Goal: Task Accomplishment & Management: Use online tool/utility

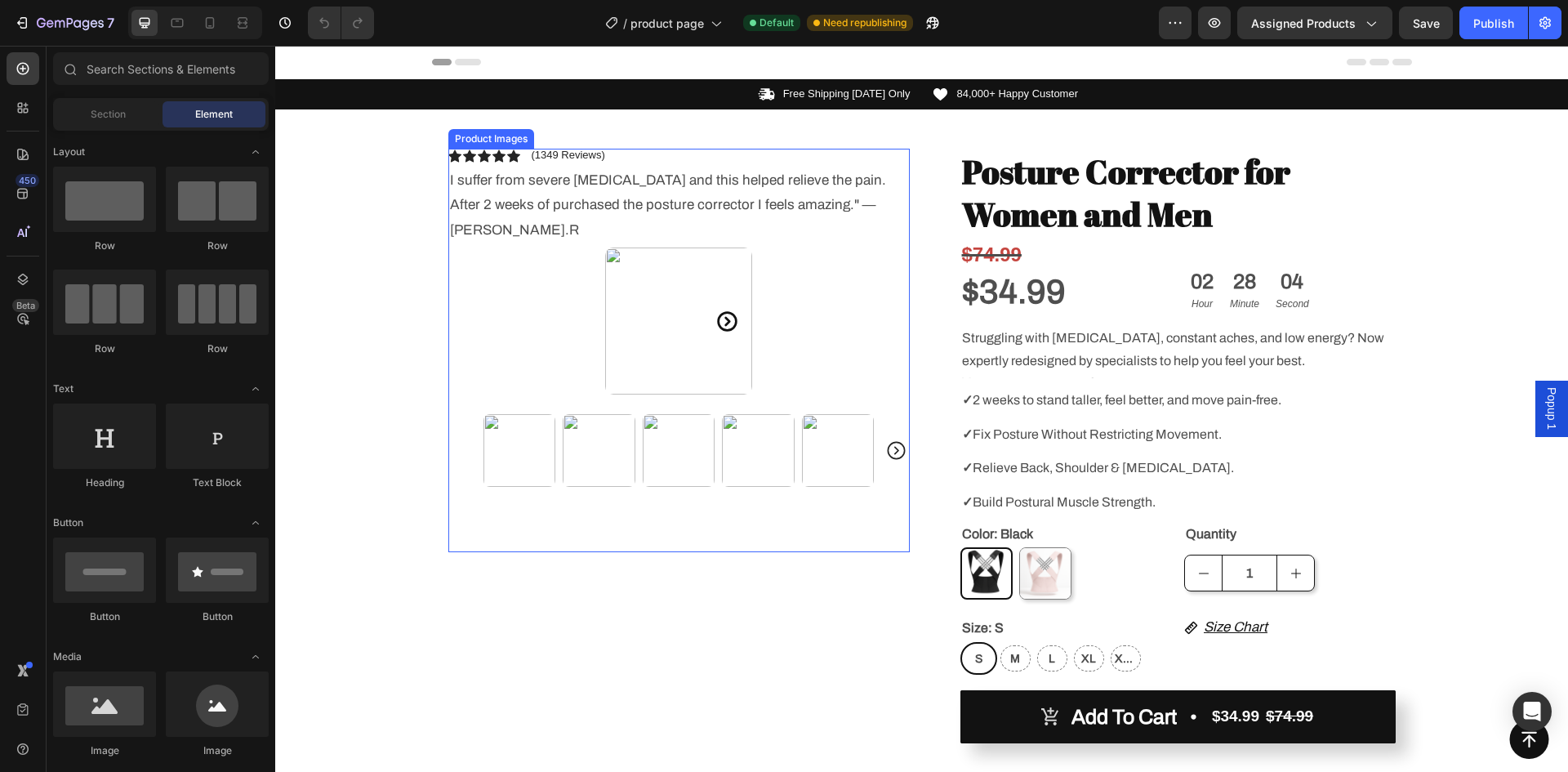
click at [697, 263] on img at bounding box center [678, 321] width 147 height 147
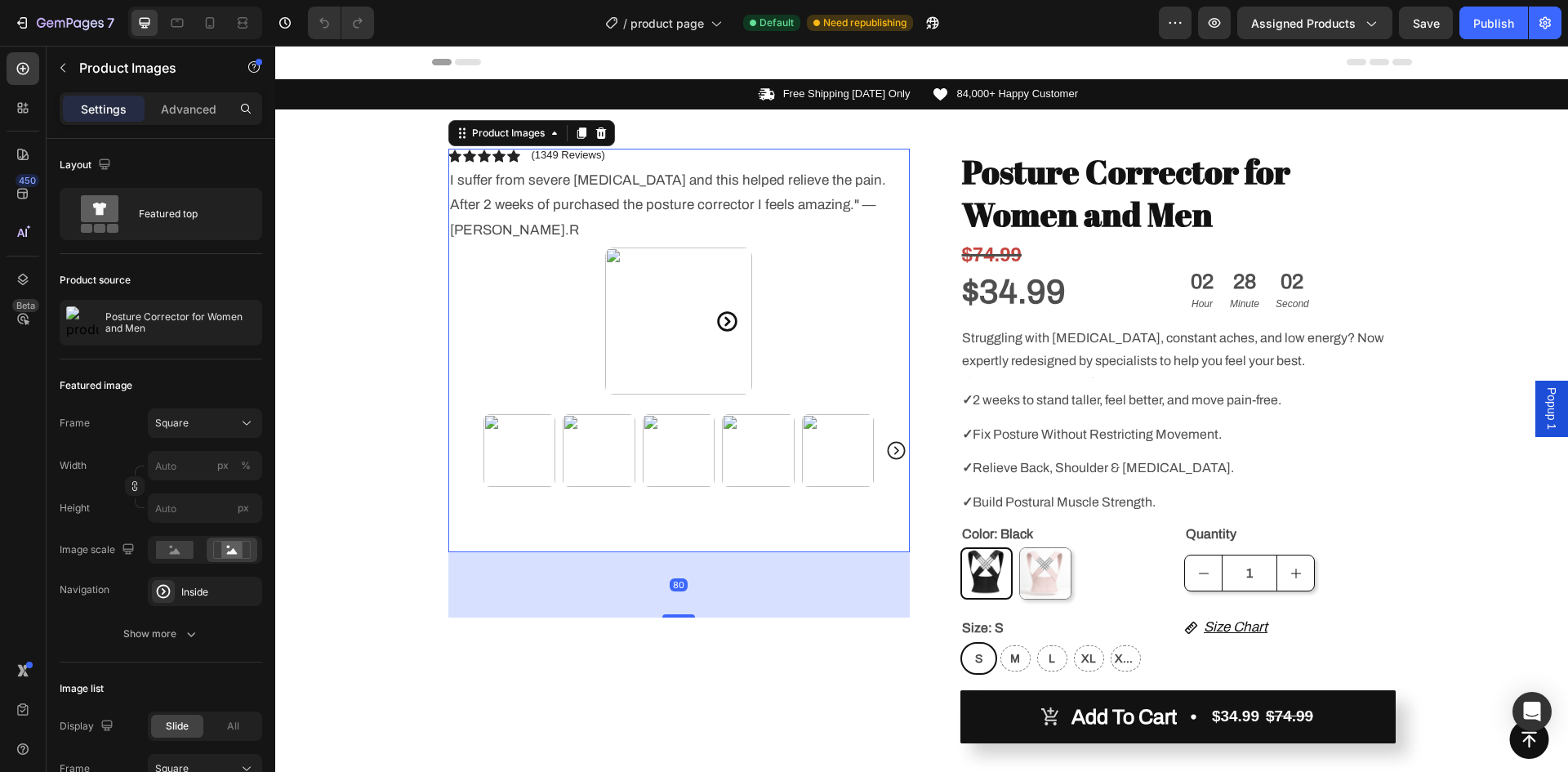
click at [836, 351] on div at bounding box center [679, 321] width 462 height 147
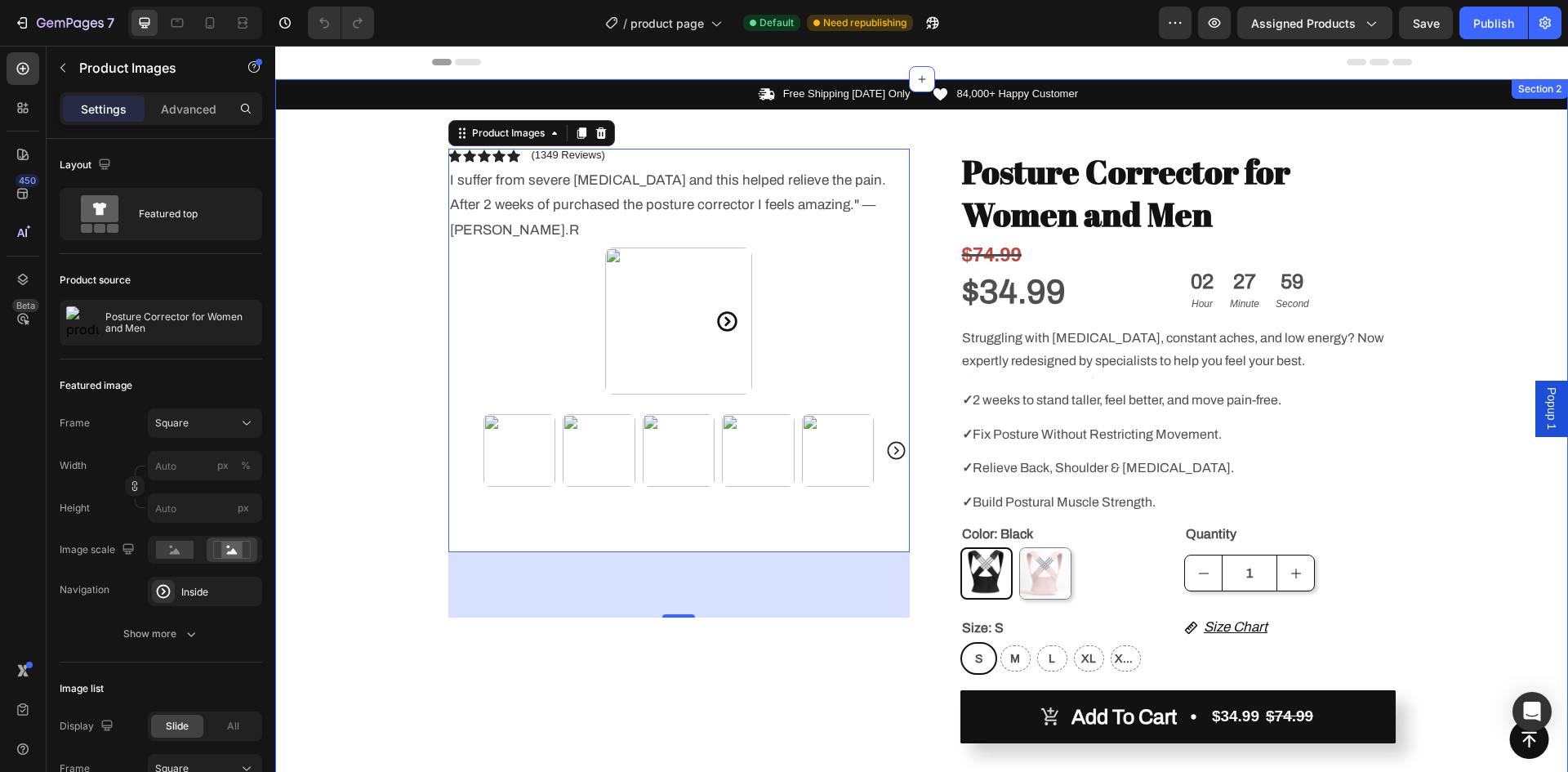
click at [1419, 436] on div "Icon Free Shipping [DATE] Only Text Block Row Icon 84,000+ Happy Customer Text …" at bounding box center [921, 635] width 1293 height 1113
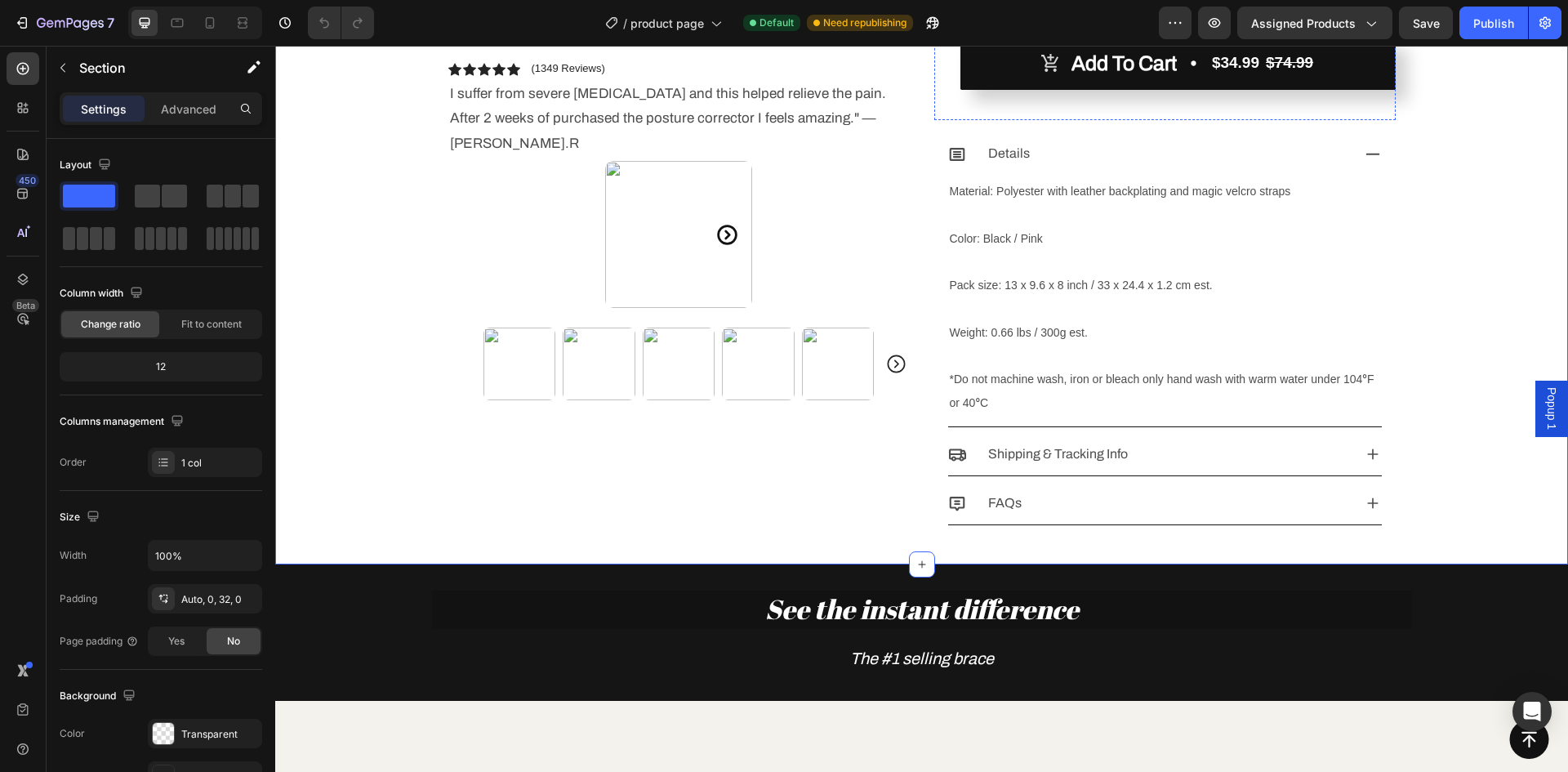
scroll to position [327, 0]
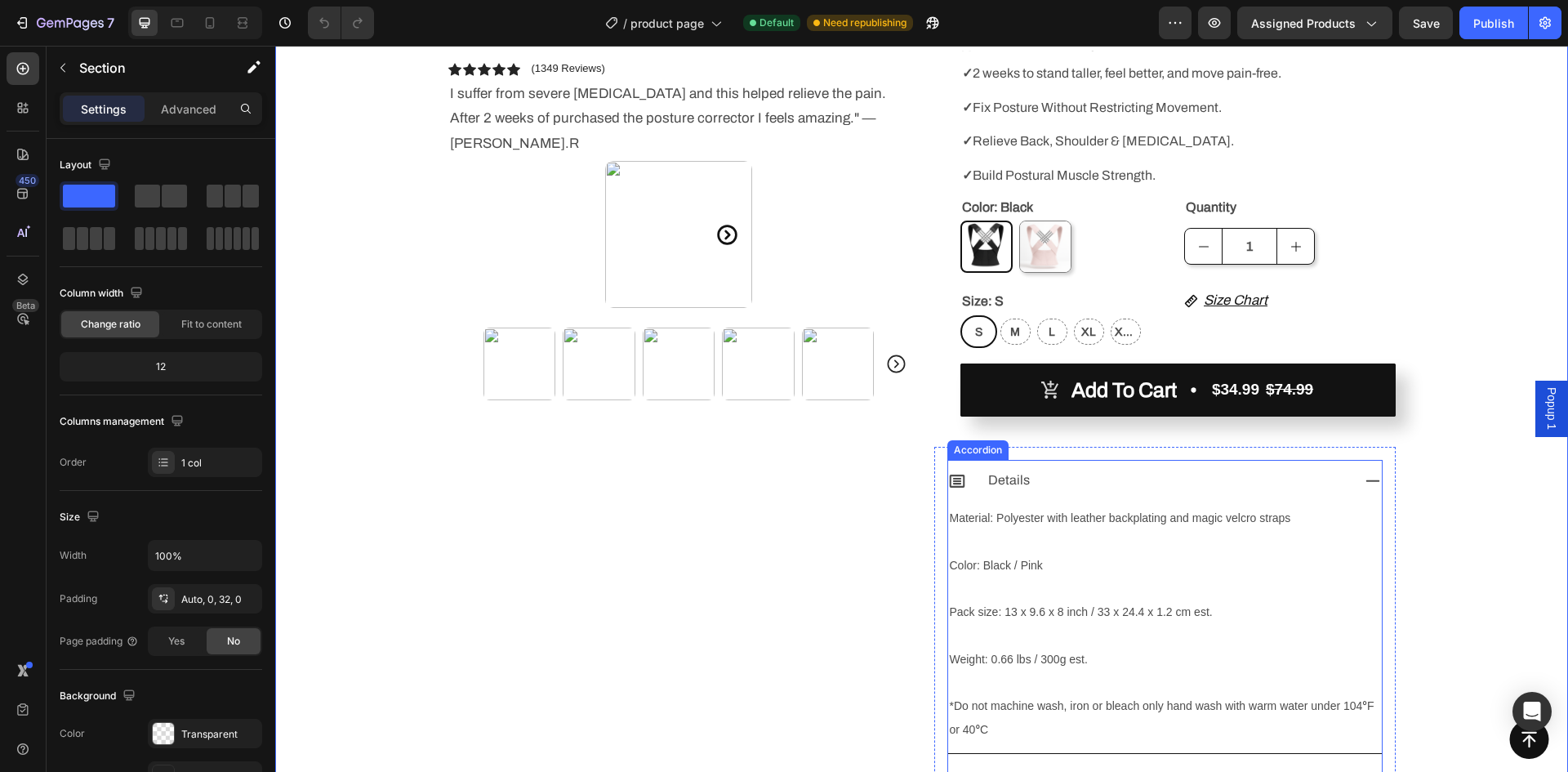
click at [1364, 475] on icon at bounding box center [1372, 481] width 18 height 18
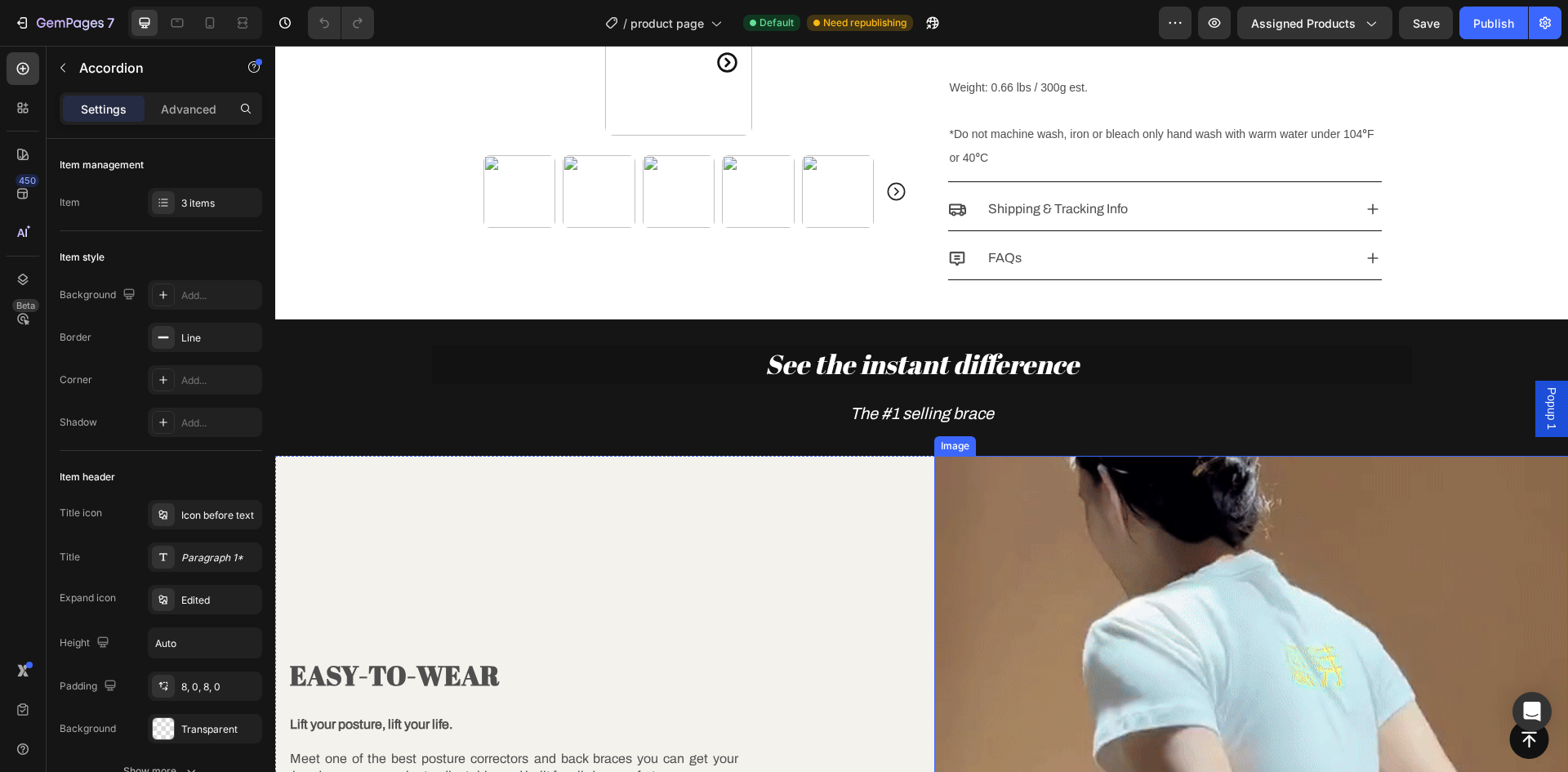
scroll to position [1144, 0]
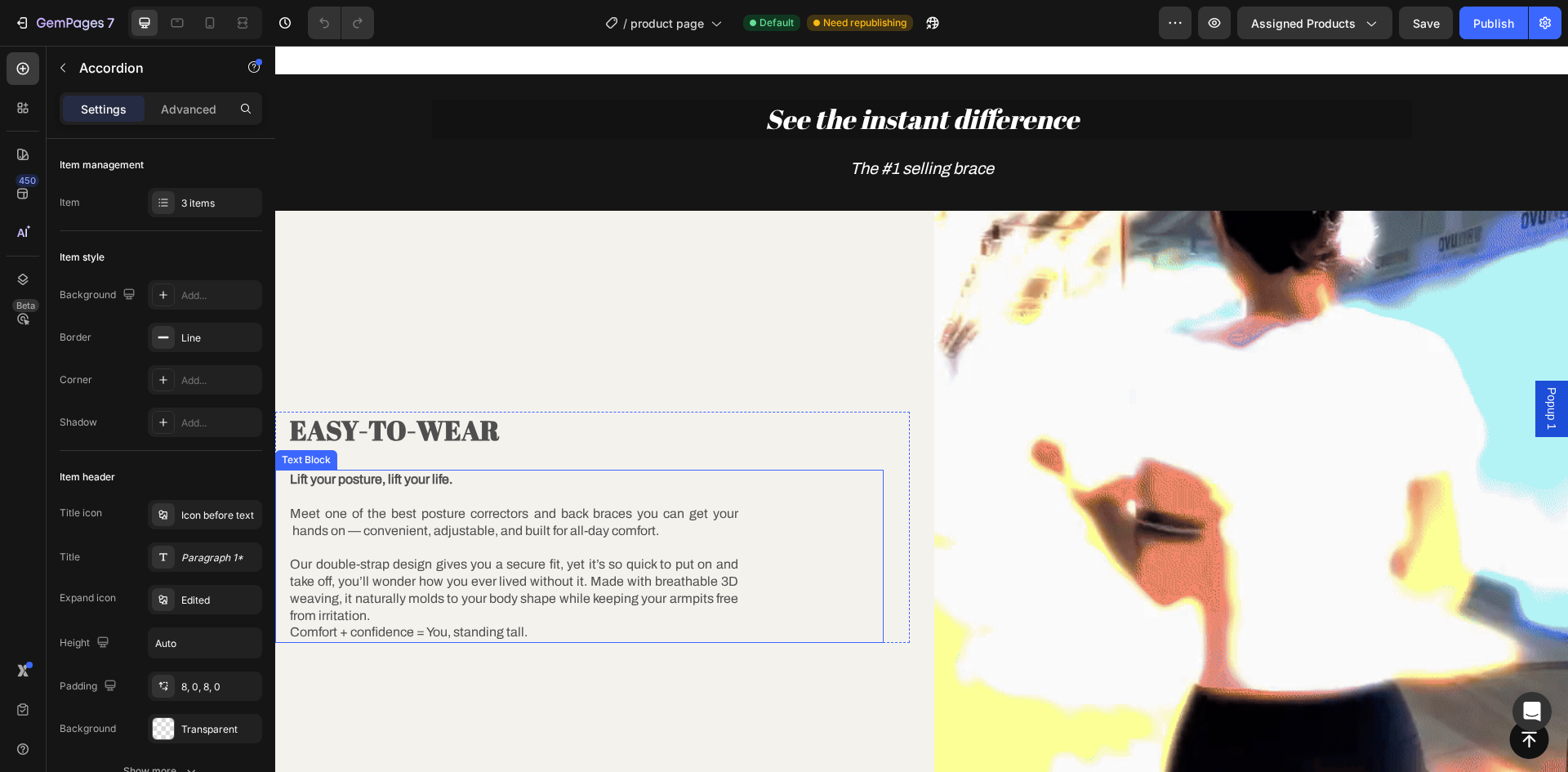
click at [531, 500] on p "Meet one of the best posture correctors and back braces you can get your hands …" at bounding box center [514, 513] width 448 height 50
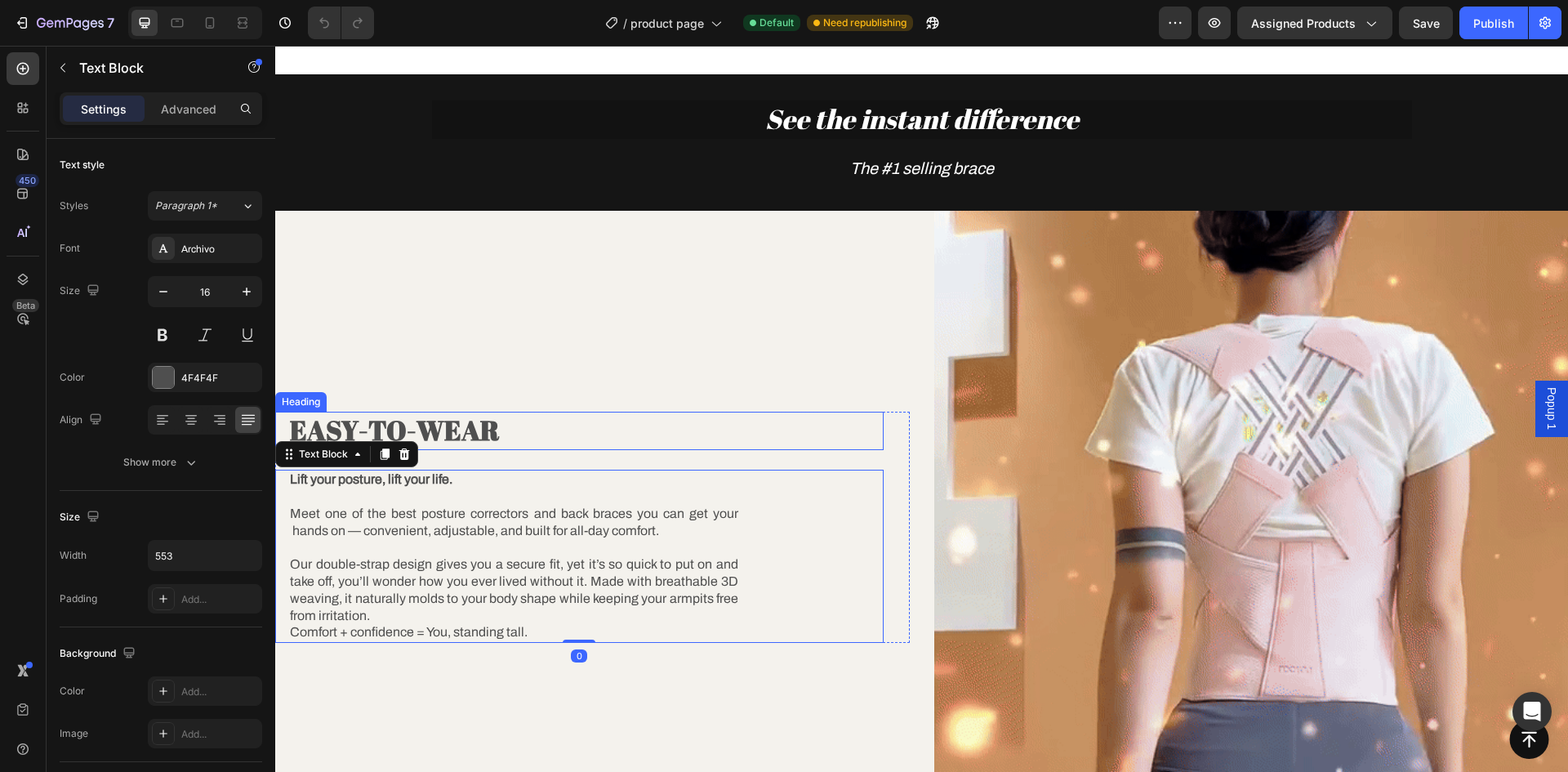
click at [496, 427] on strong "EASY-TO-WEAR" at bounding box center [395, 430] width 210 height 37
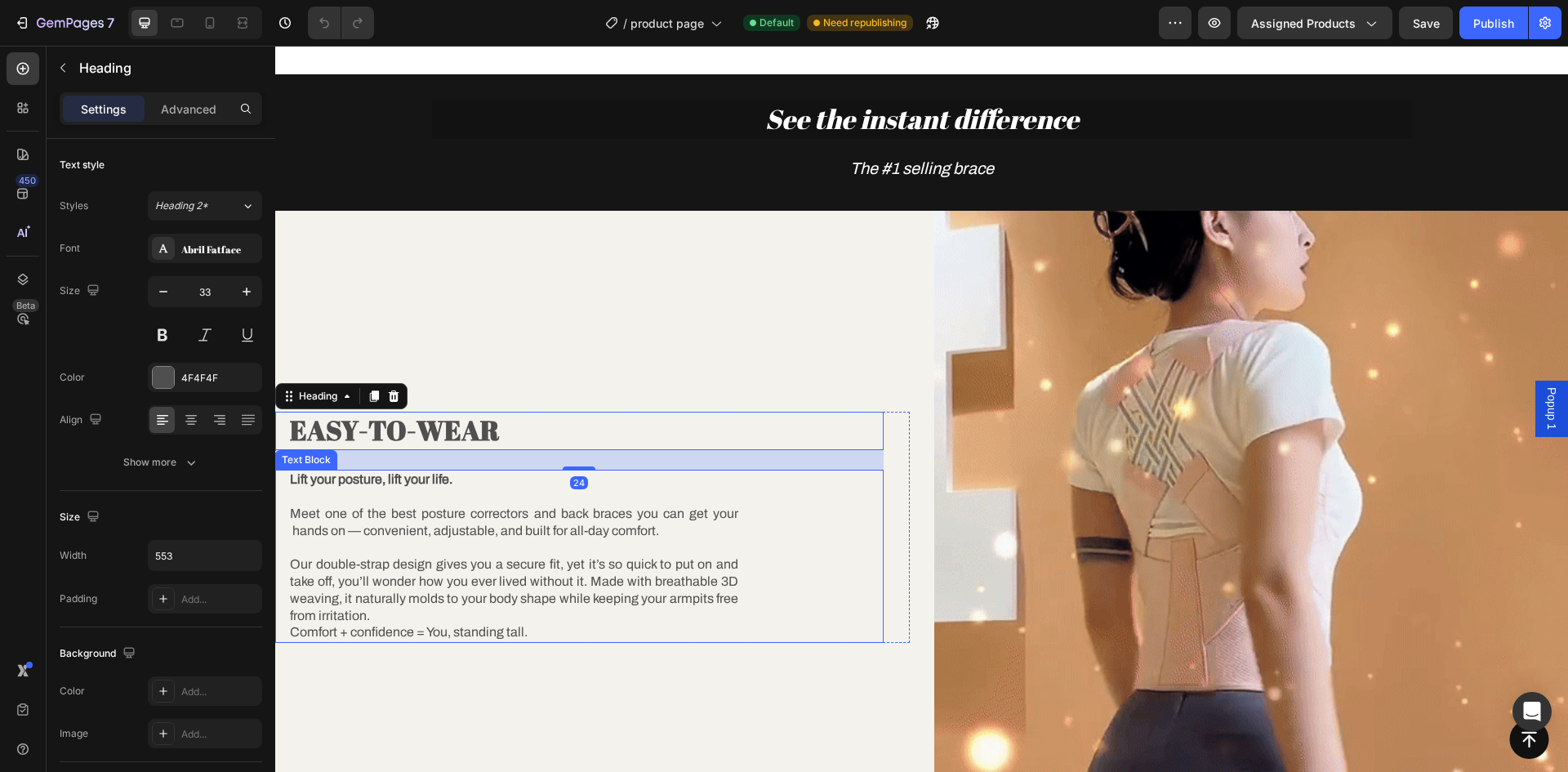
click at [480, 523] on p "Meet one of the best posture correctors and back braces you can get your hands …" at bounding box center [514, 513] width 448 height 50
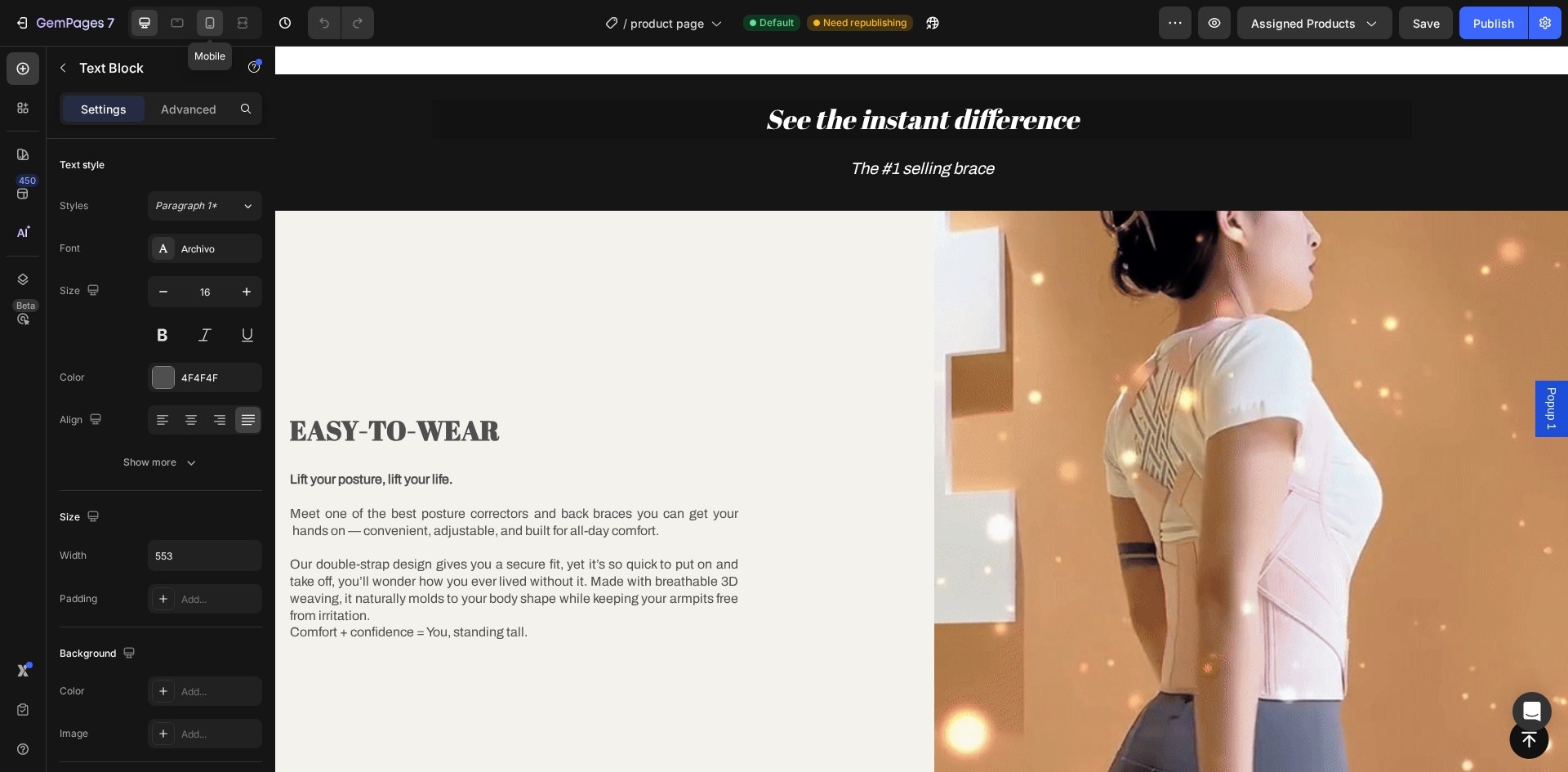
click at [211, 24] on icon at bounding box center [210, 23] width 17 height 17
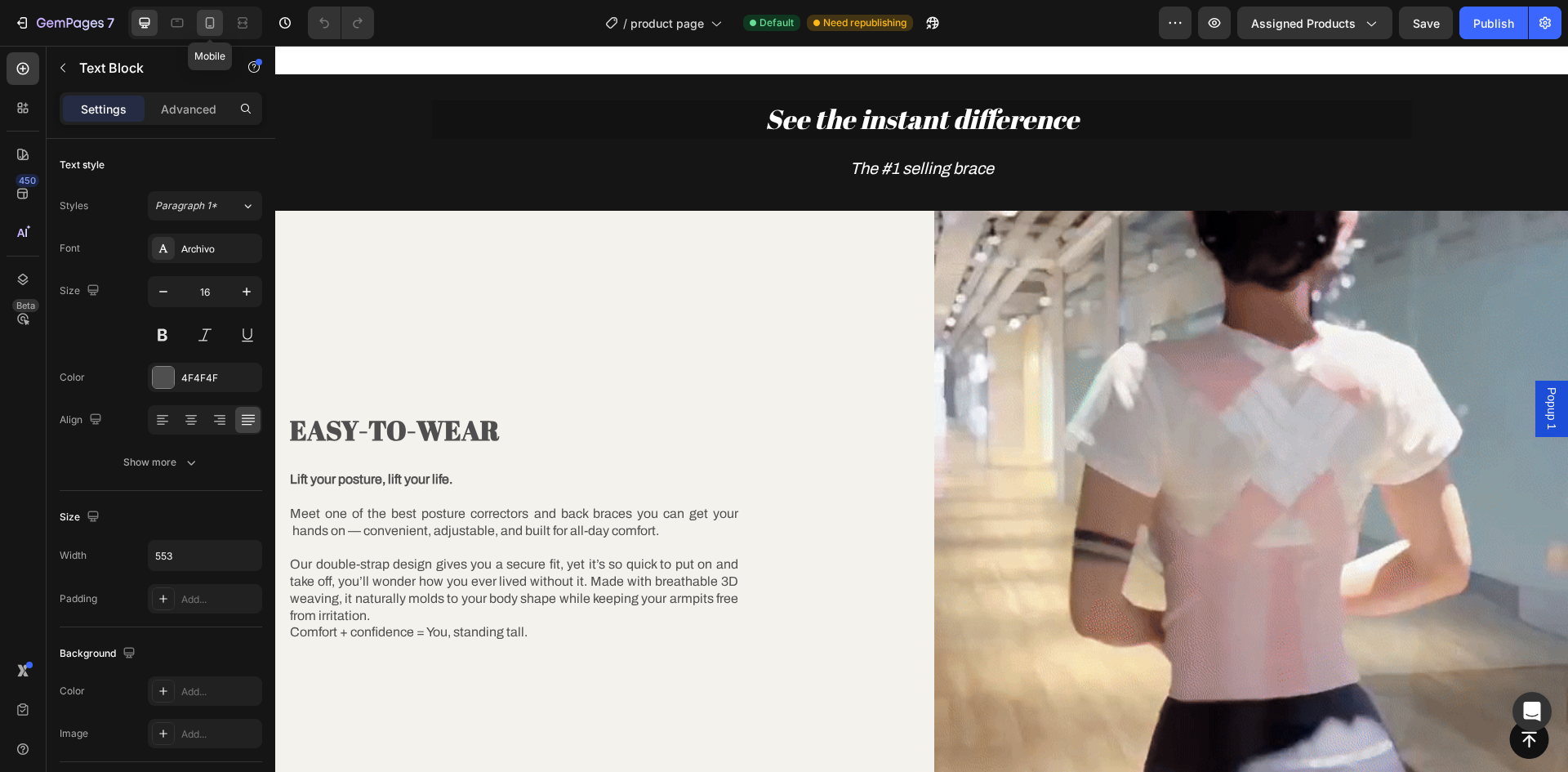
type input "15"
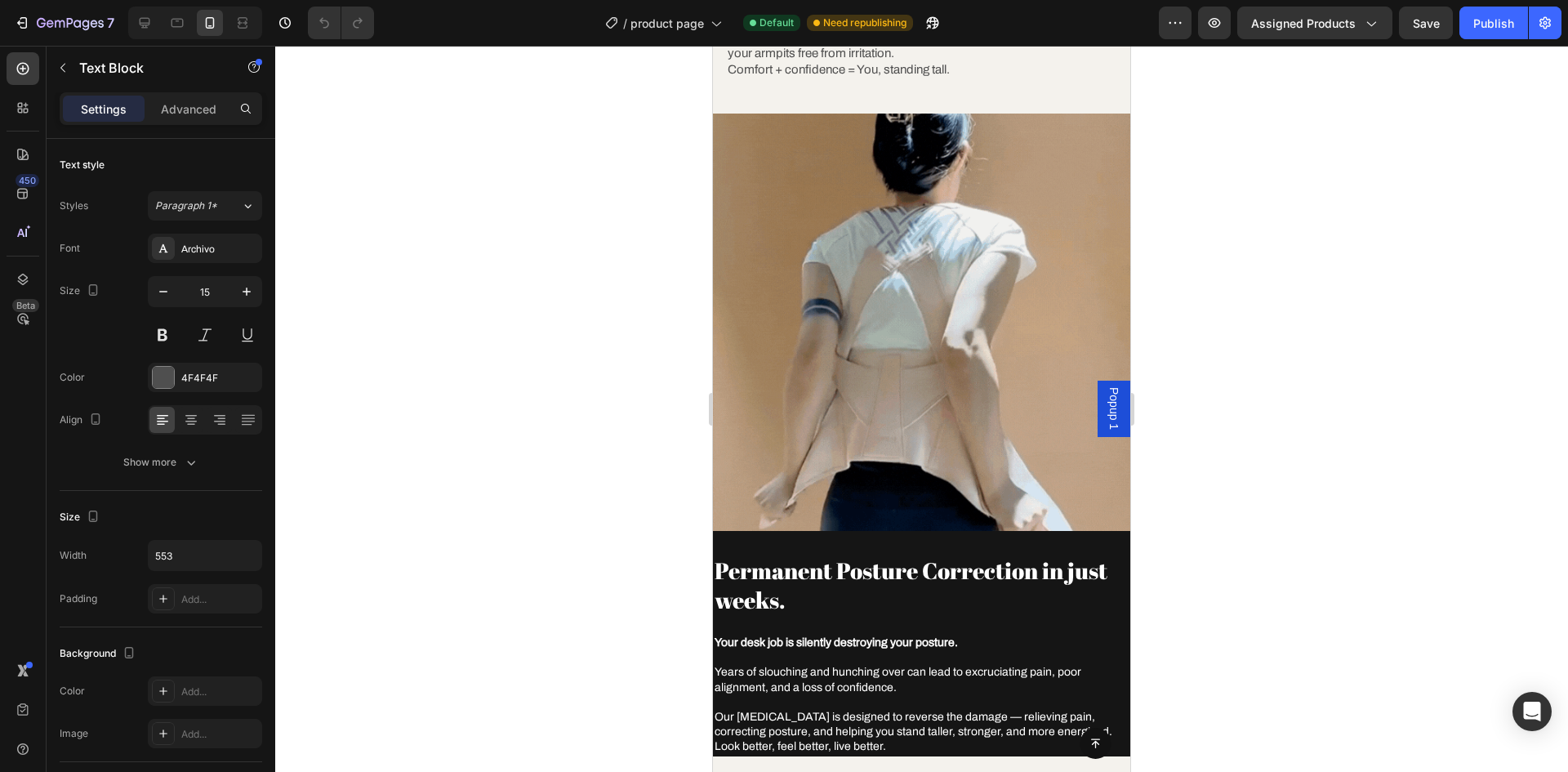
scroll to position [1866, 0]
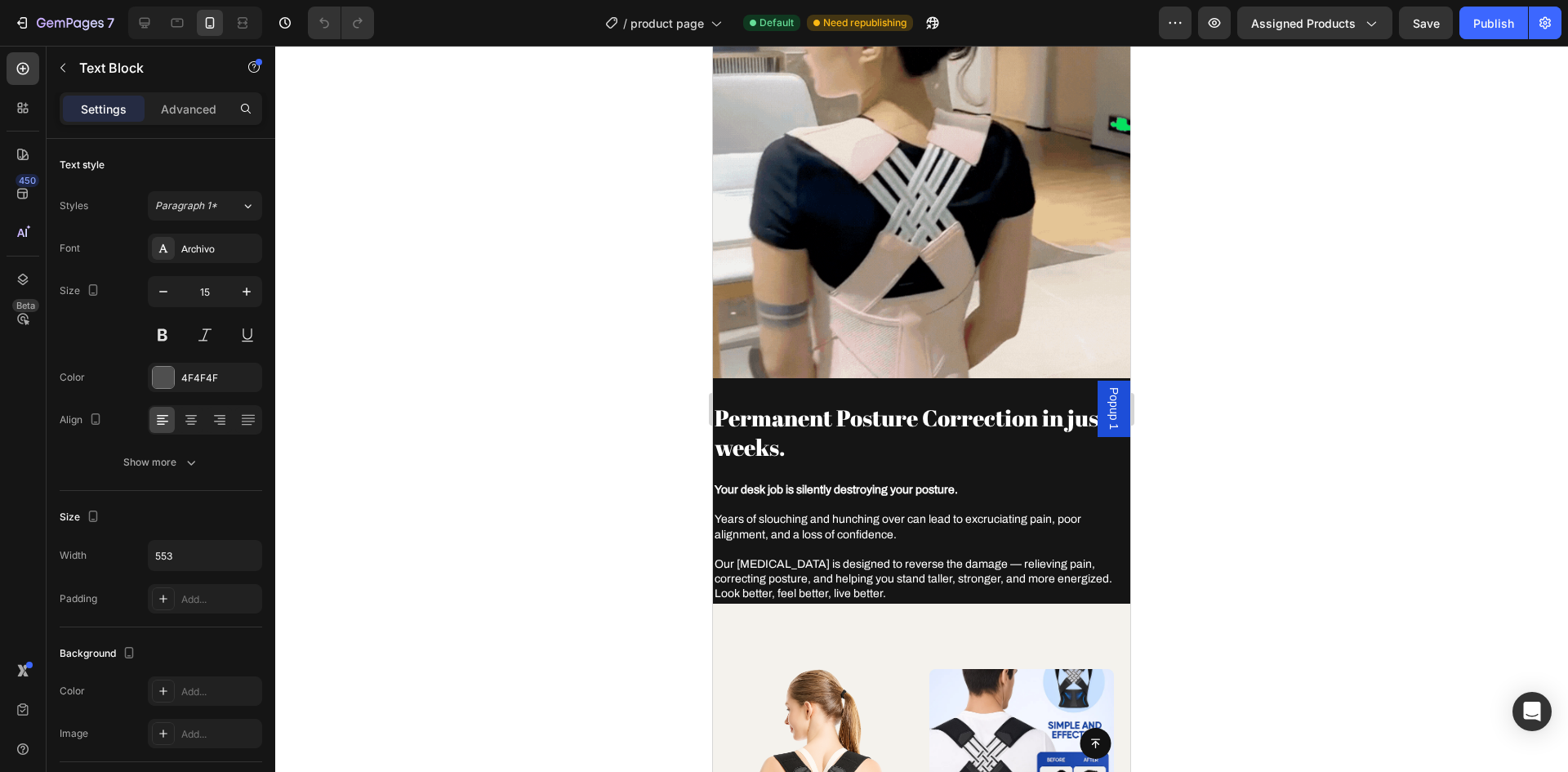
click at [1310, 448] on div at bounding box center [921, 409] width 1293 height 726
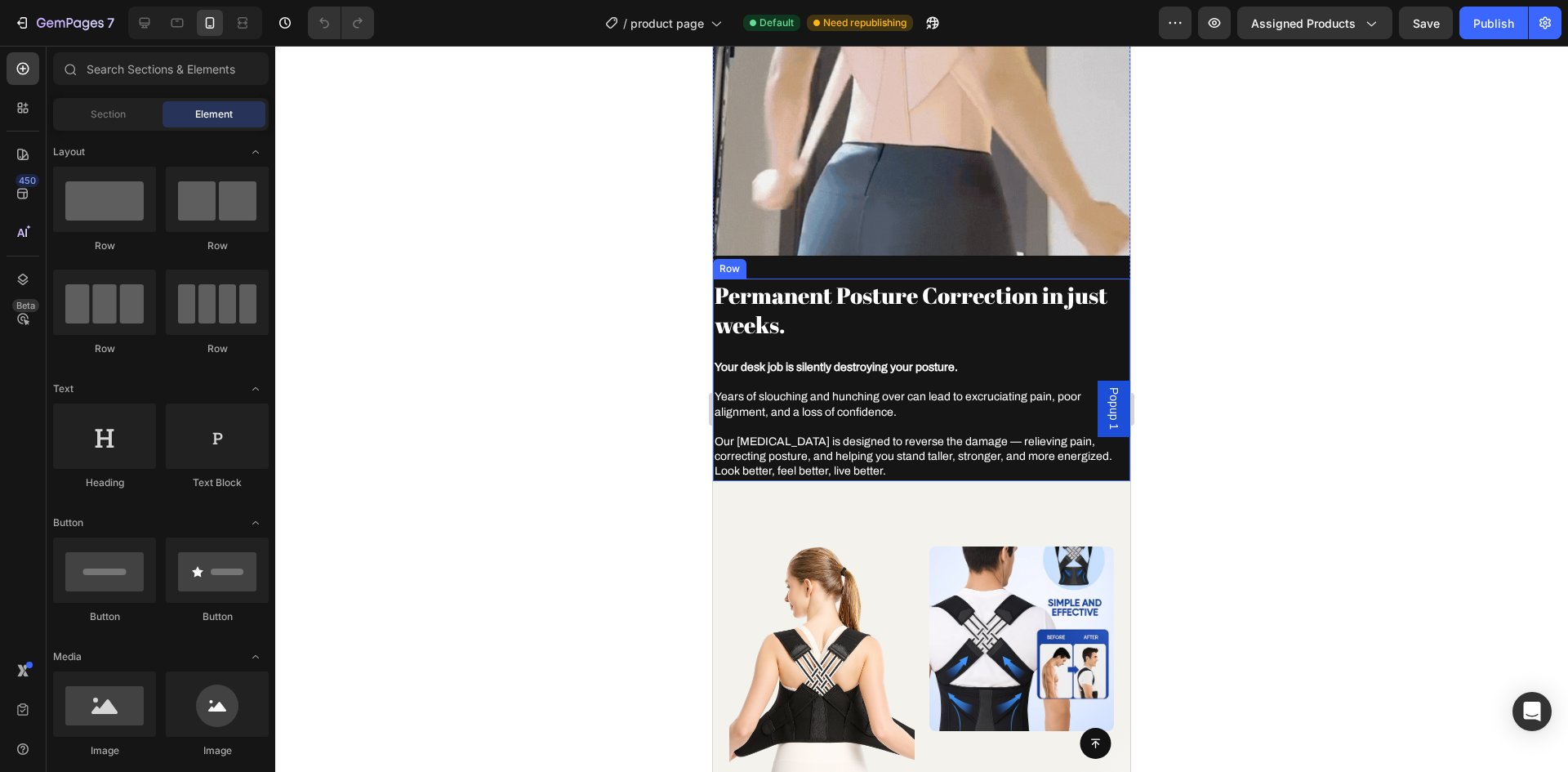
scroll to position [2029, 0]
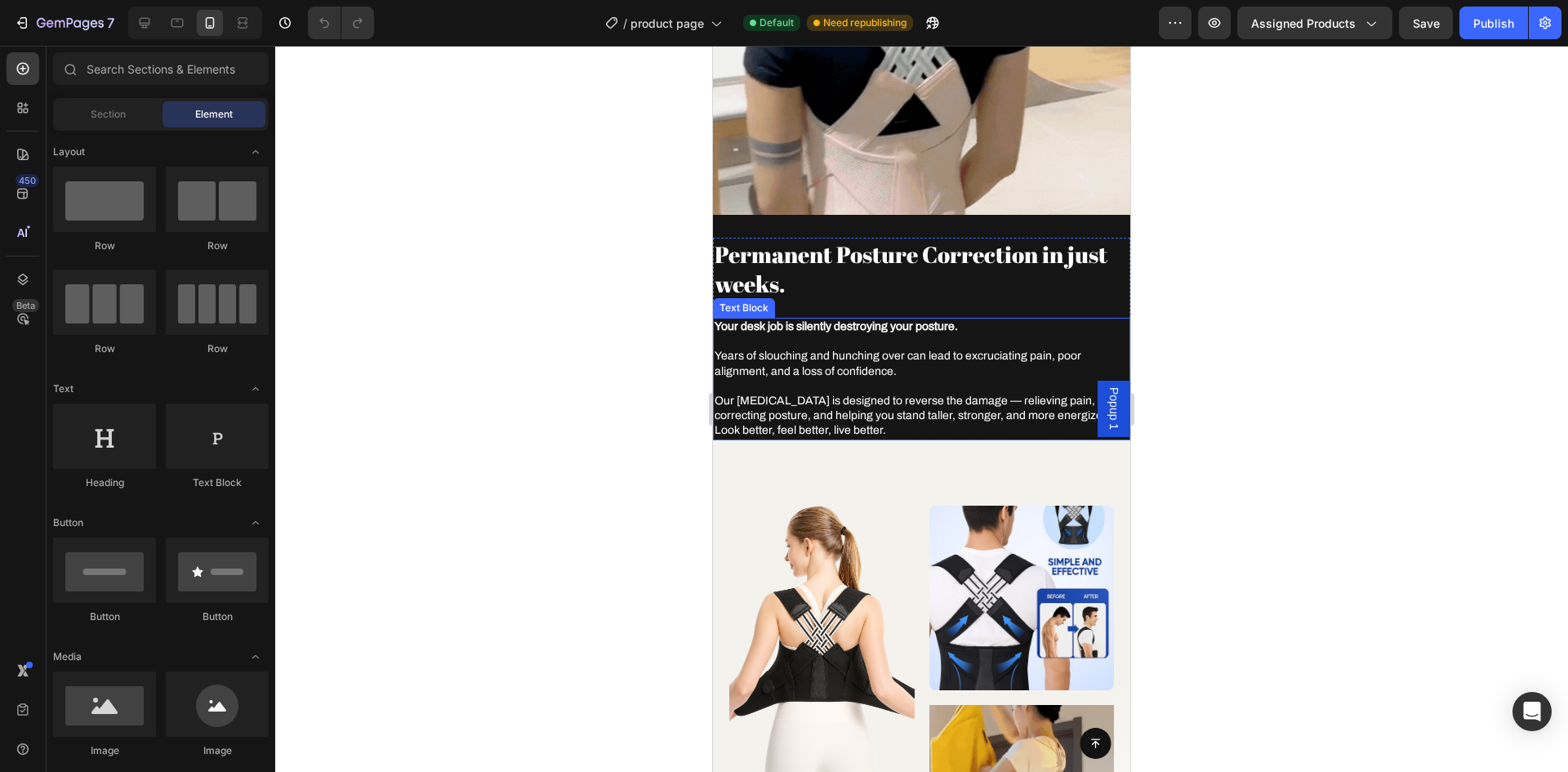
click at [885, 336] on p "Years of slouching and hunching over can lead to excruciating pain, poor alignm…" at bounding box center [921, 356] width 414 height 45
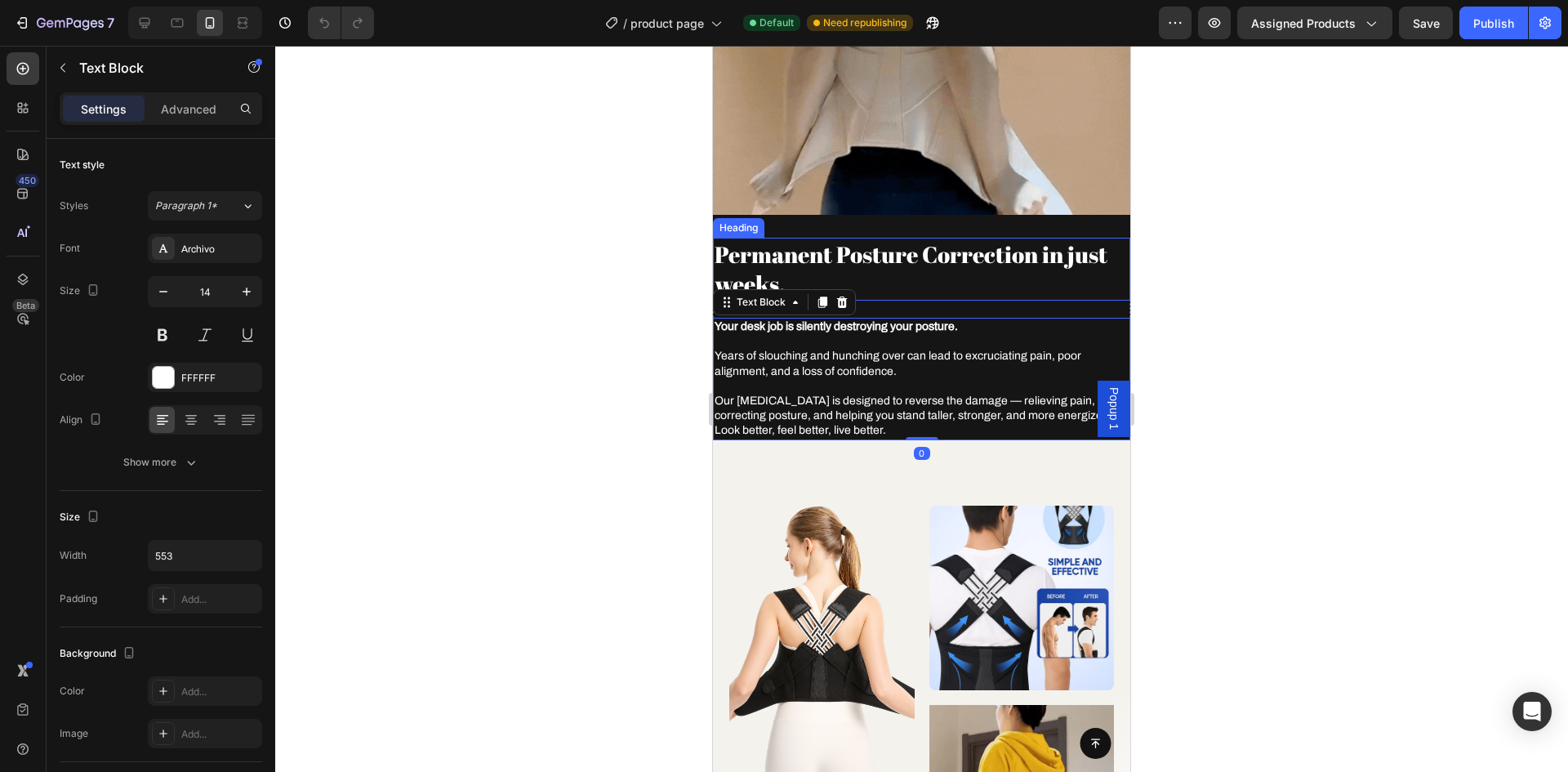
click at [877, 238] on h2 "Permanent Posture Correction in just weeks." at bounding box center [921, 269] width 418 height 63
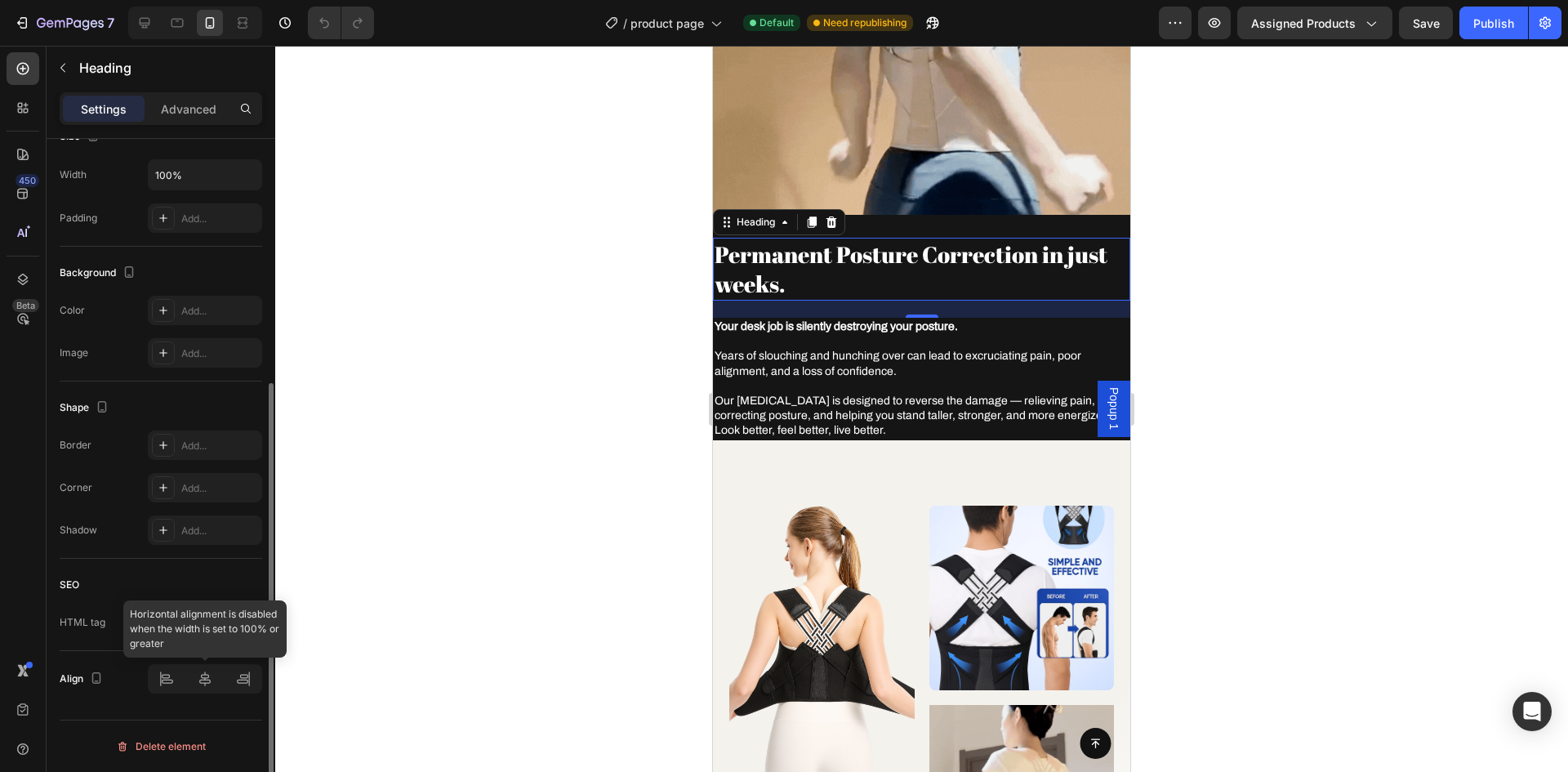
scroll to position [0, 0]
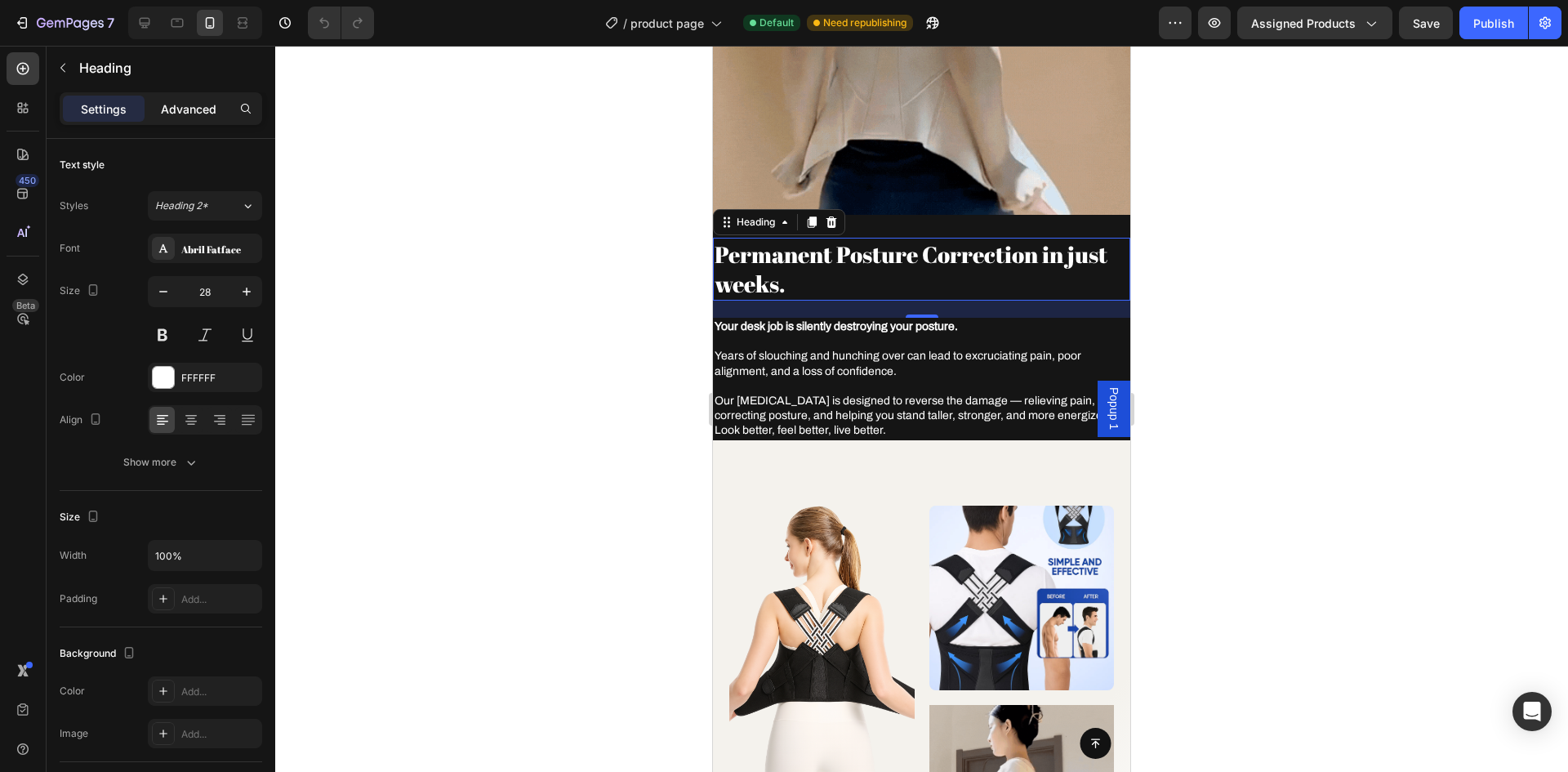
click at [182, 113] on p "Advanced" at bounding box center [189, 108] width 55 height 17
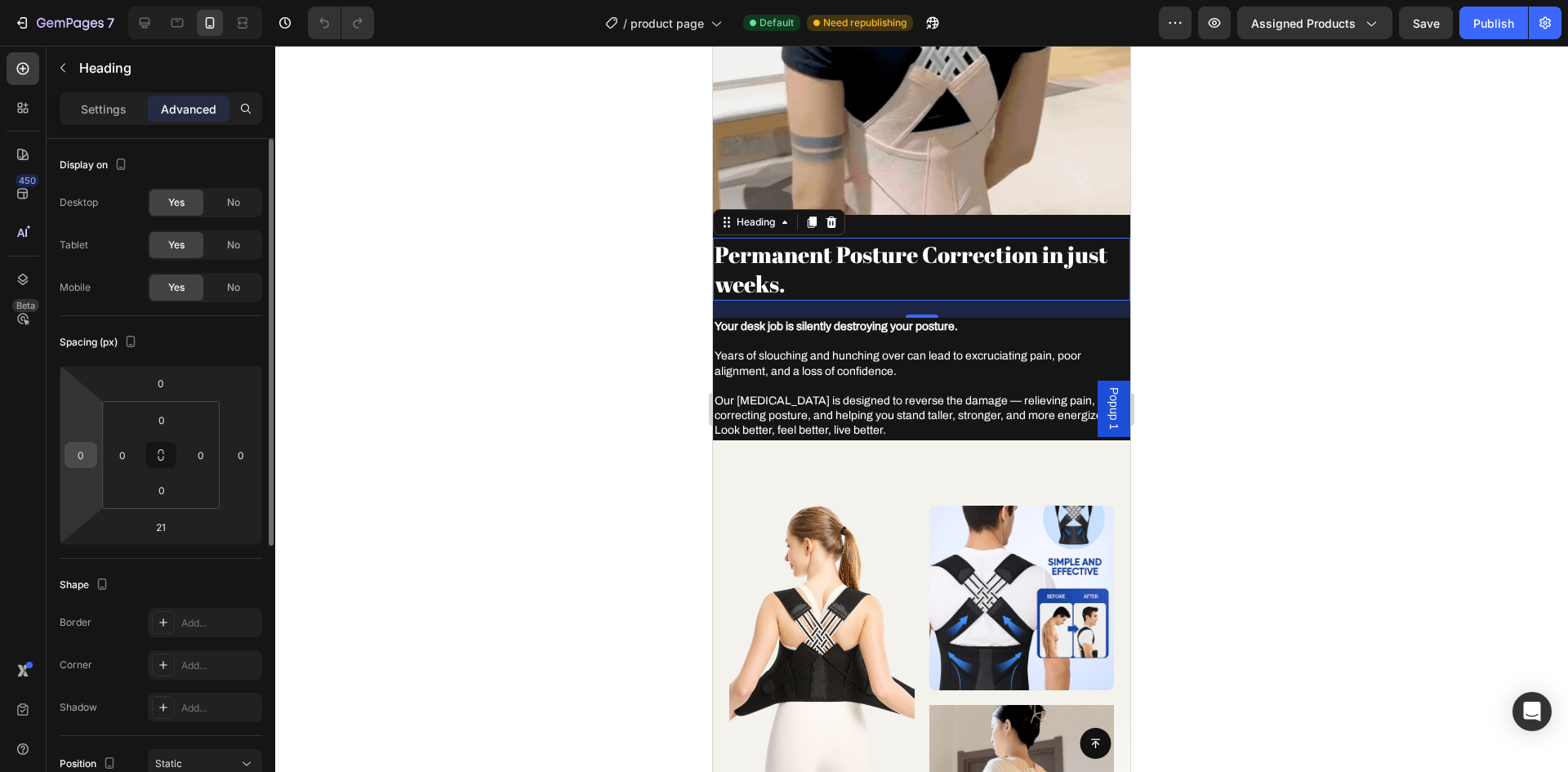
click at [77, 458] on input "0" at bounding box center [81, 456] width 25 height 25
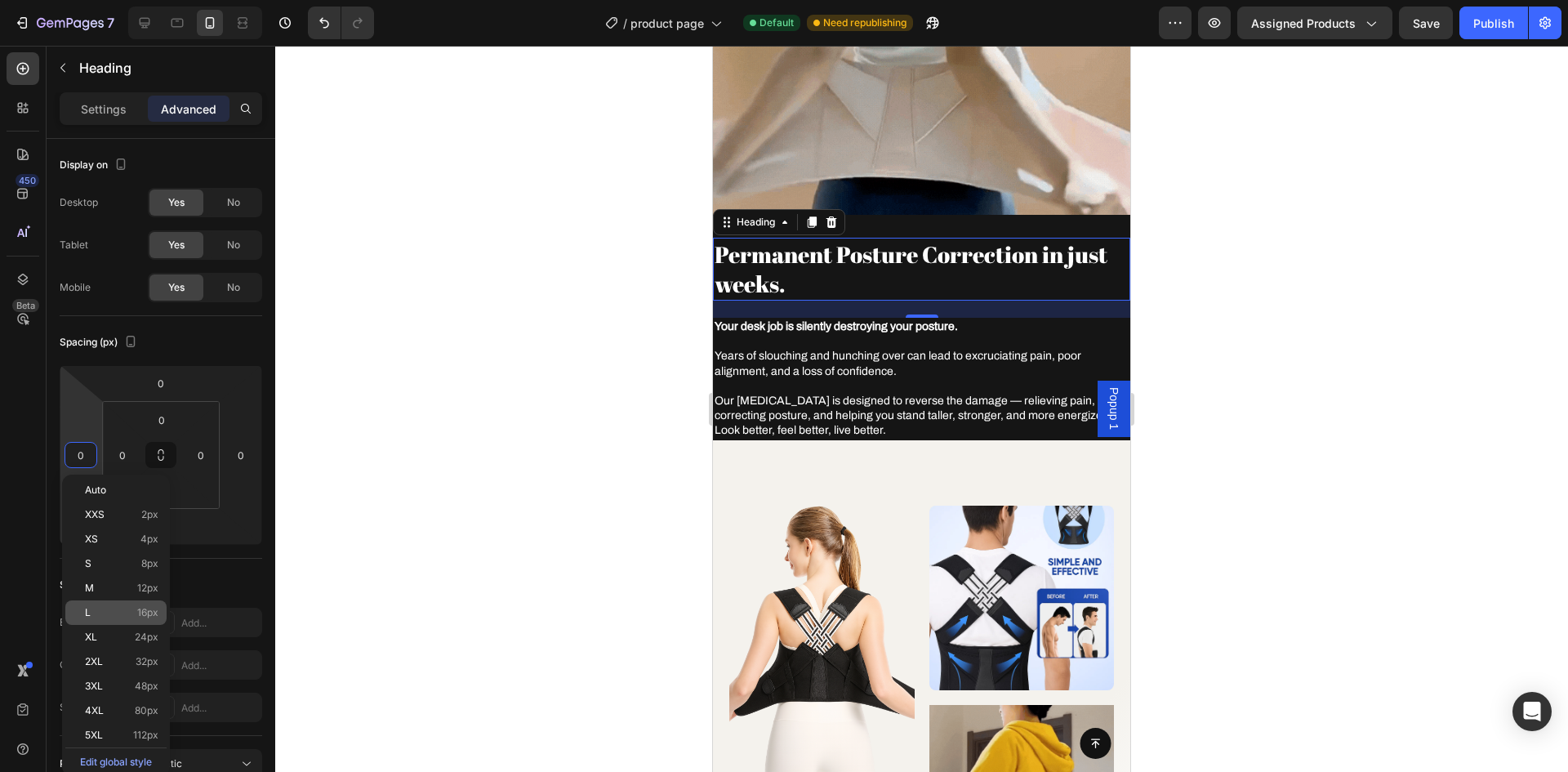
click at [131, 615] on p "L 16px" at bounding box center [121, 612] width 73 height 11
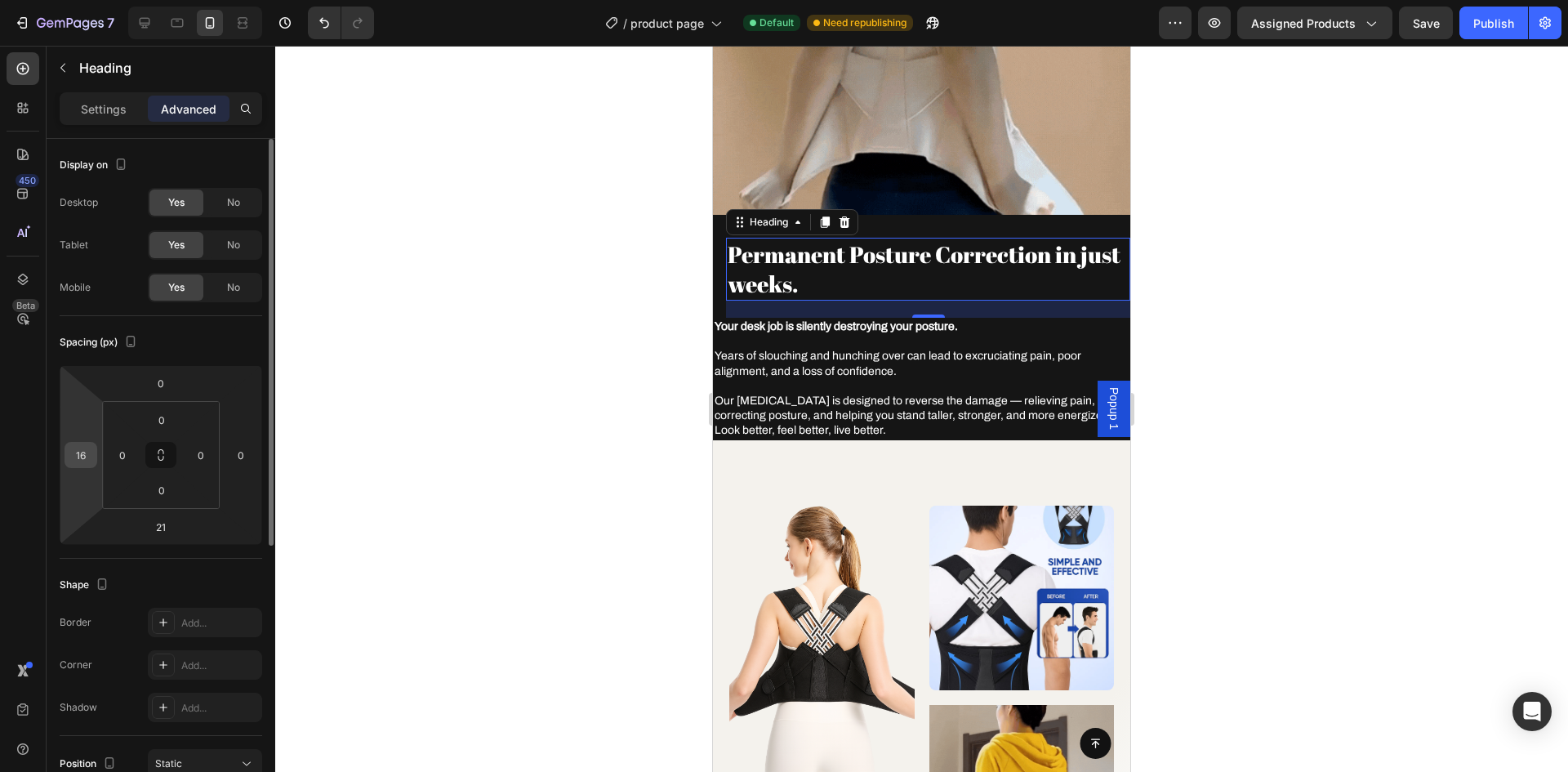
click at [87, 466] on input "16" at bounding box center [81, 456] width 25 height 25
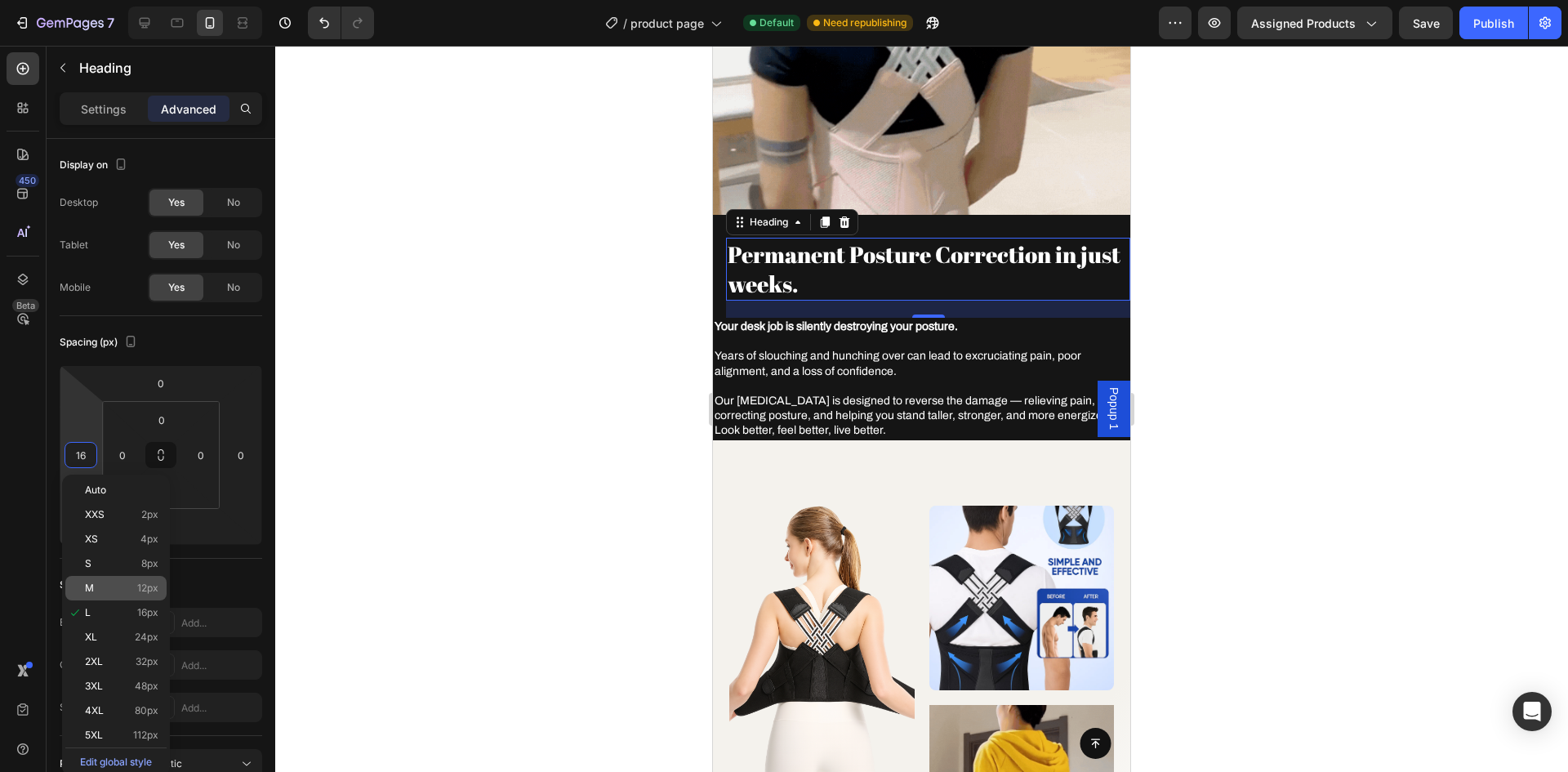
click at [126, 584] on p "M 12px" at bounding box center [121, 588] width 73 height 11
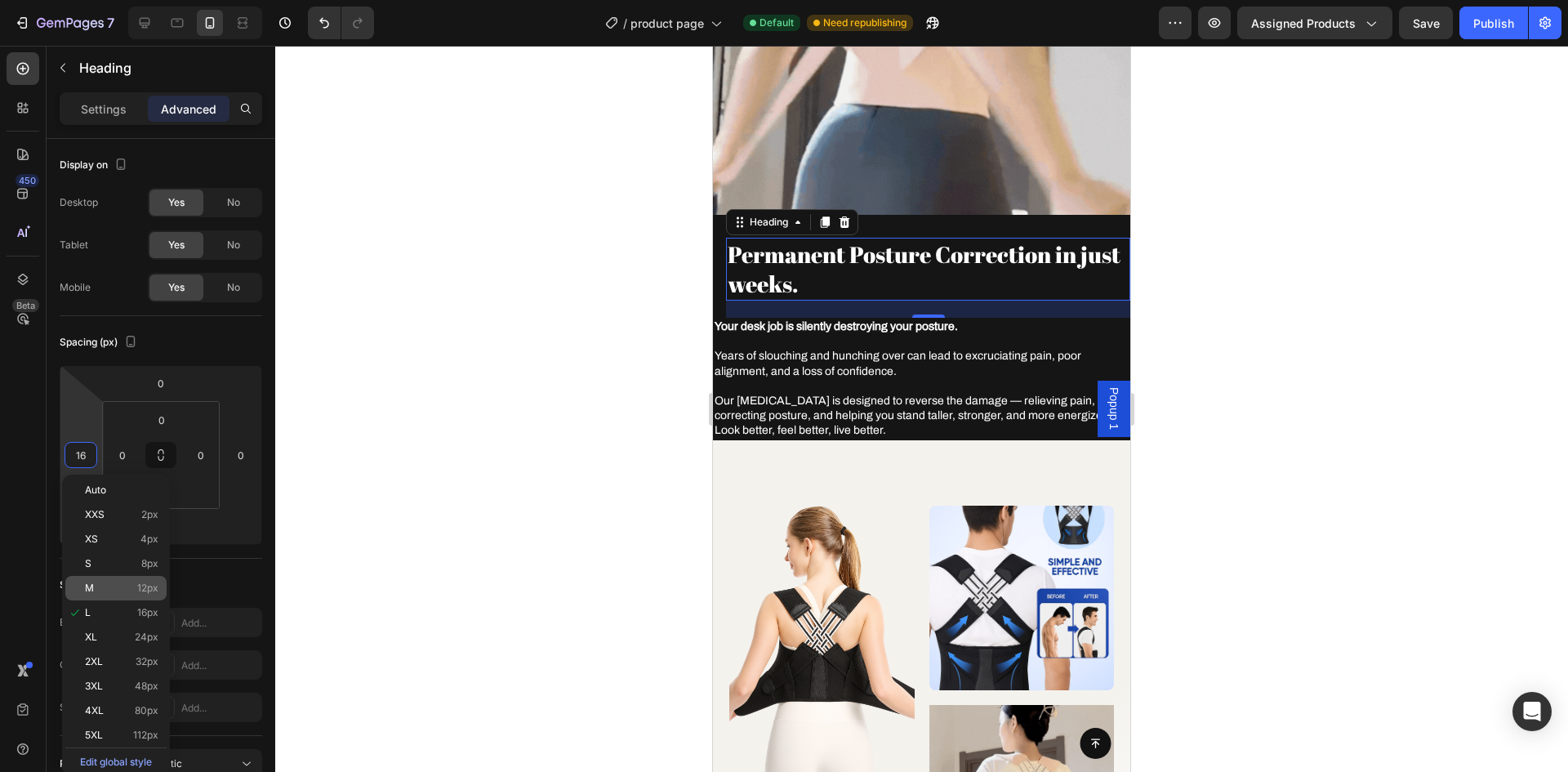
type input "12"
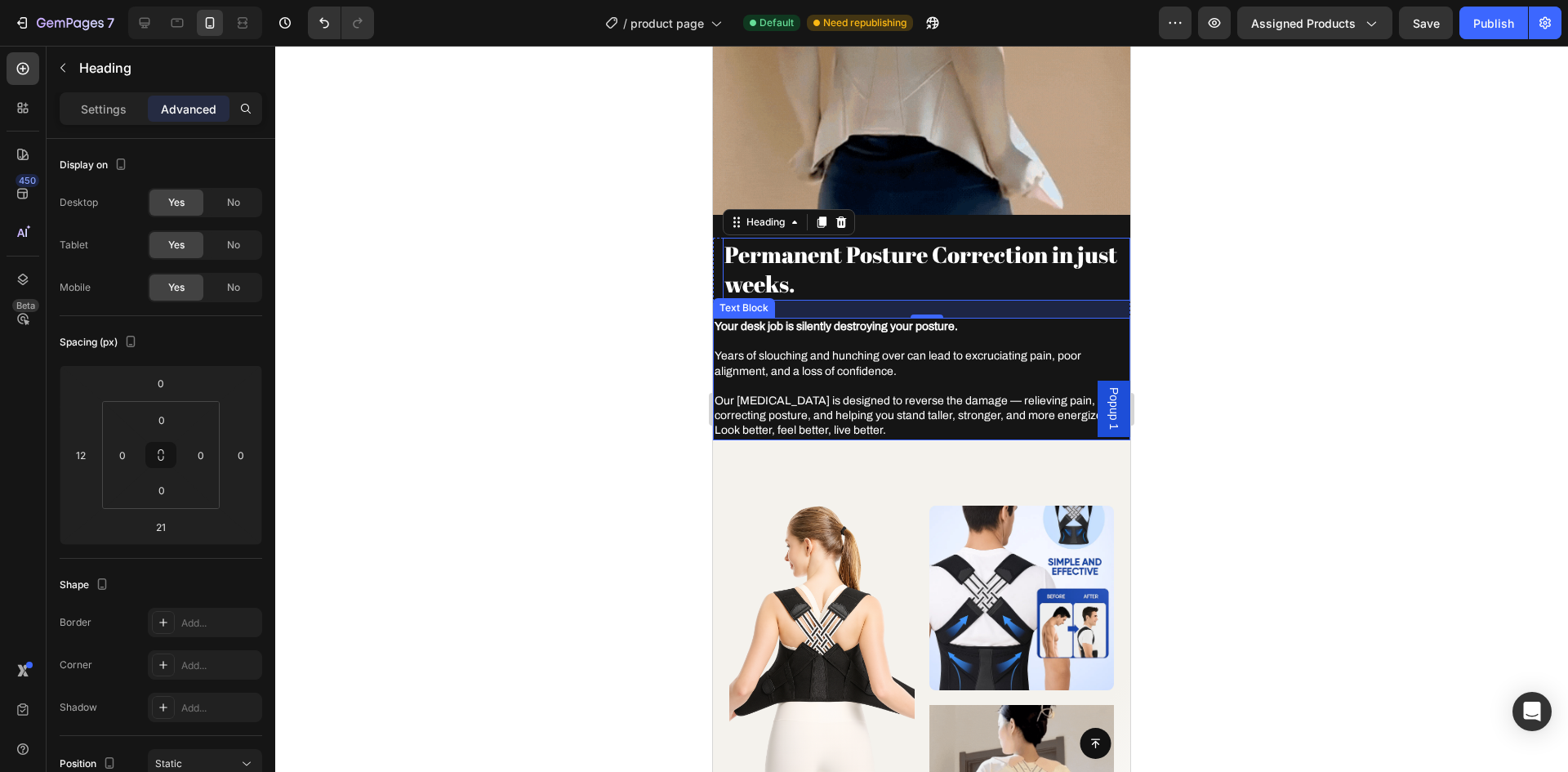
click at [808, 379] on p at bounding box center [921, 386] width 414 height 15
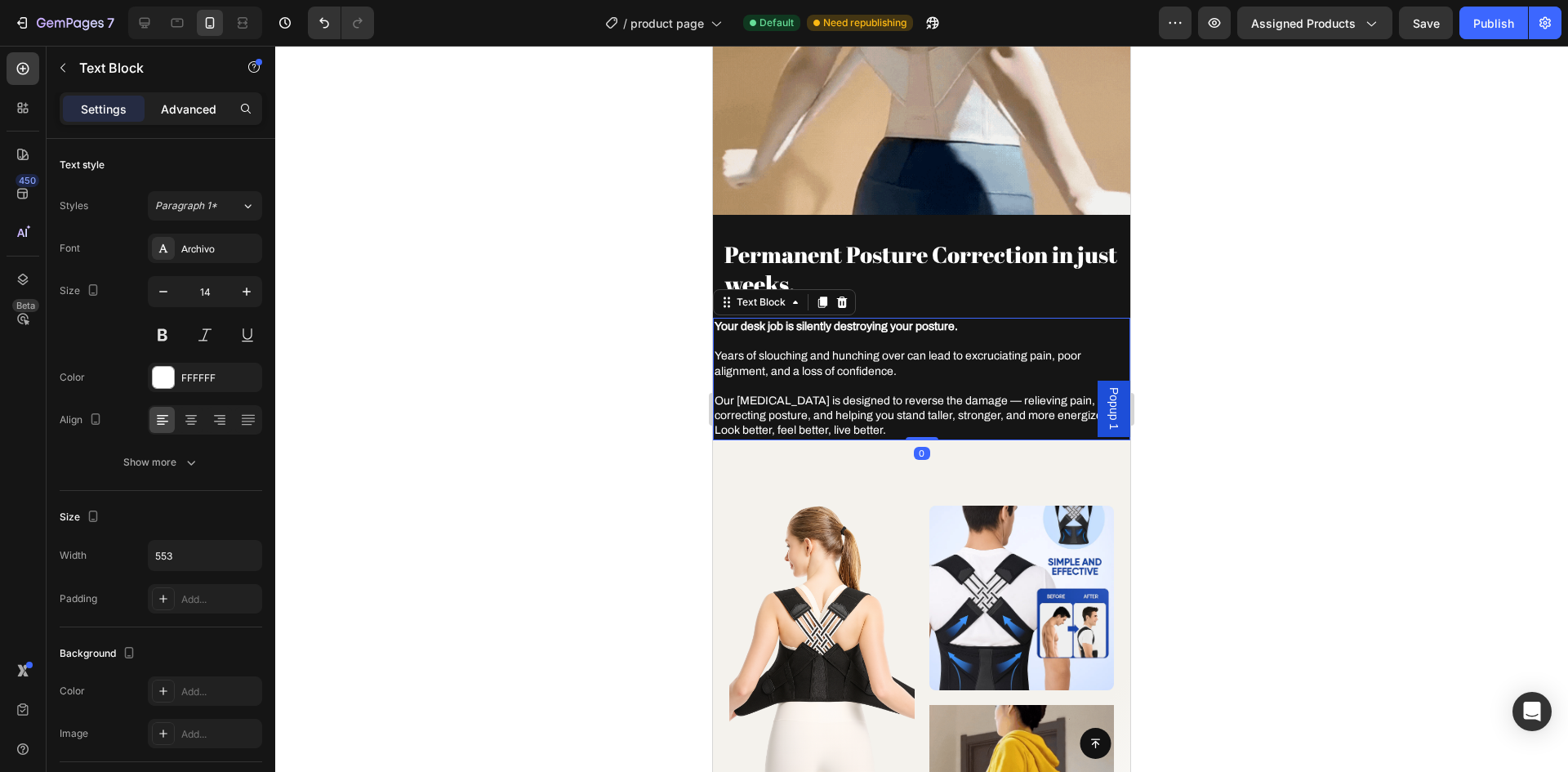
click at [188, 99] on div "Advanced" at bounding box center [189, 108] width 82 height 26
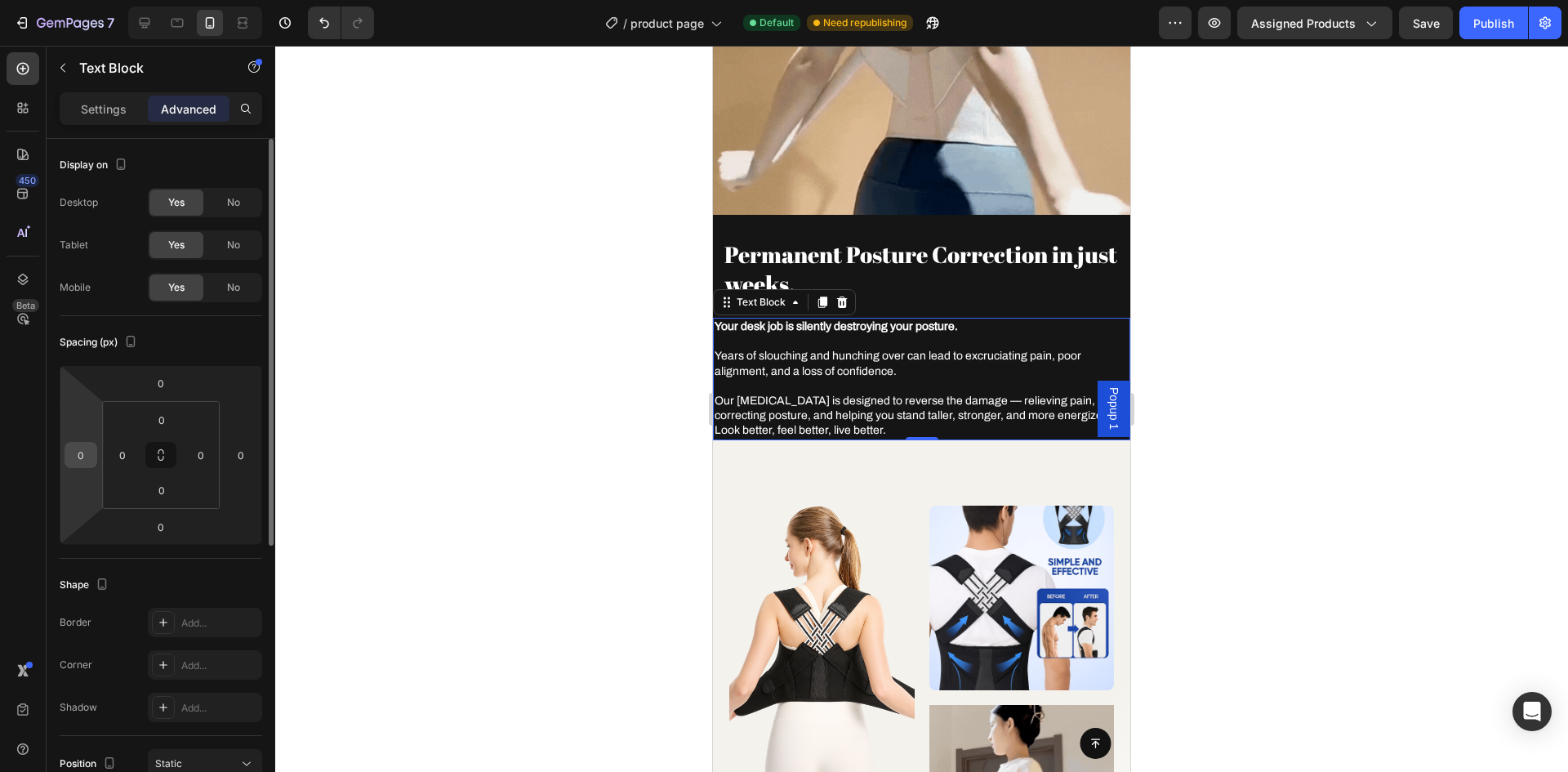
click at [83, 463] on input "0" at bounding box center [81, 456] width 25 height 25
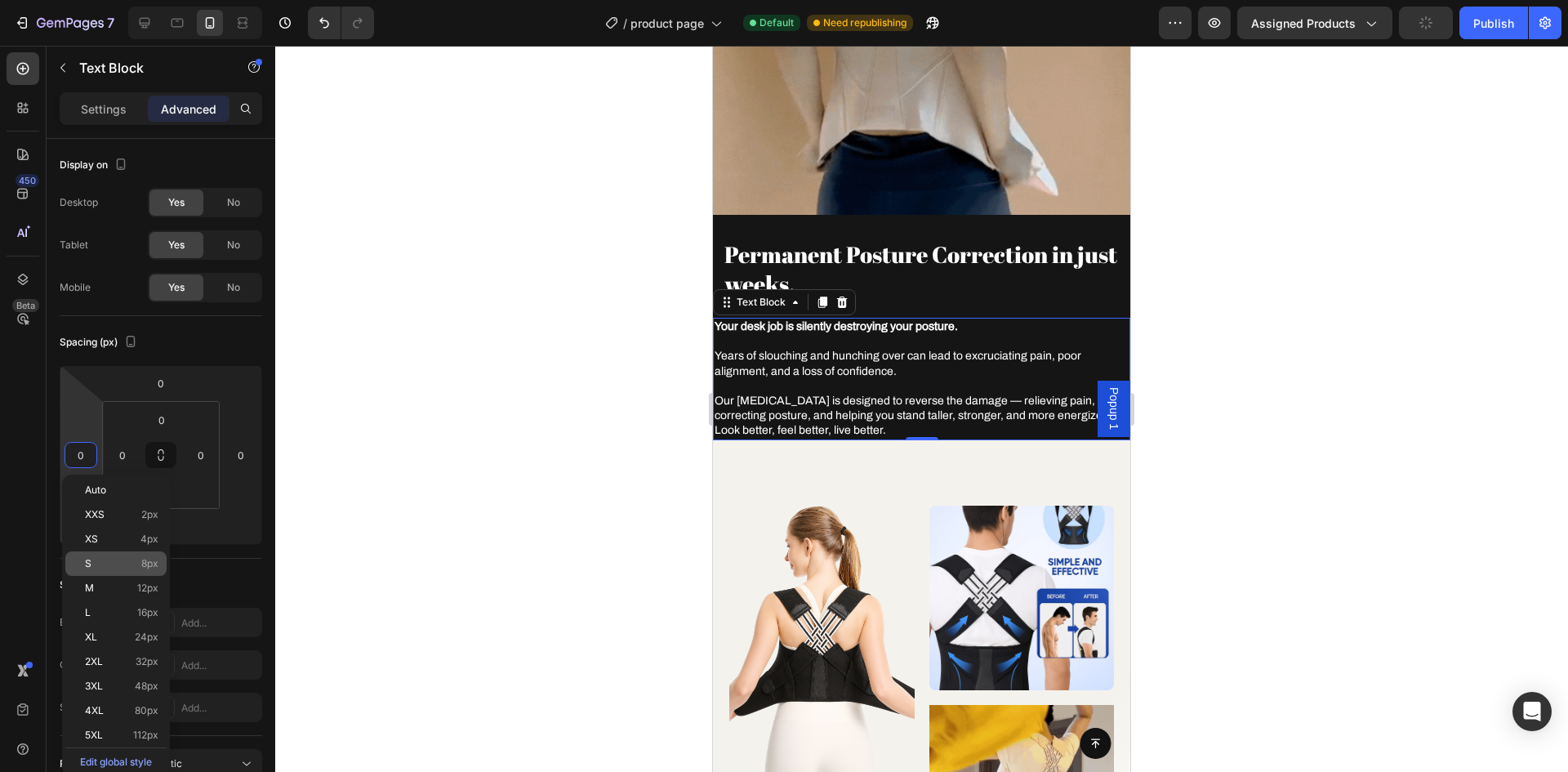
click at [130, 568] on p "S 8px" at bounding box center [121, 563] width 73 height 11
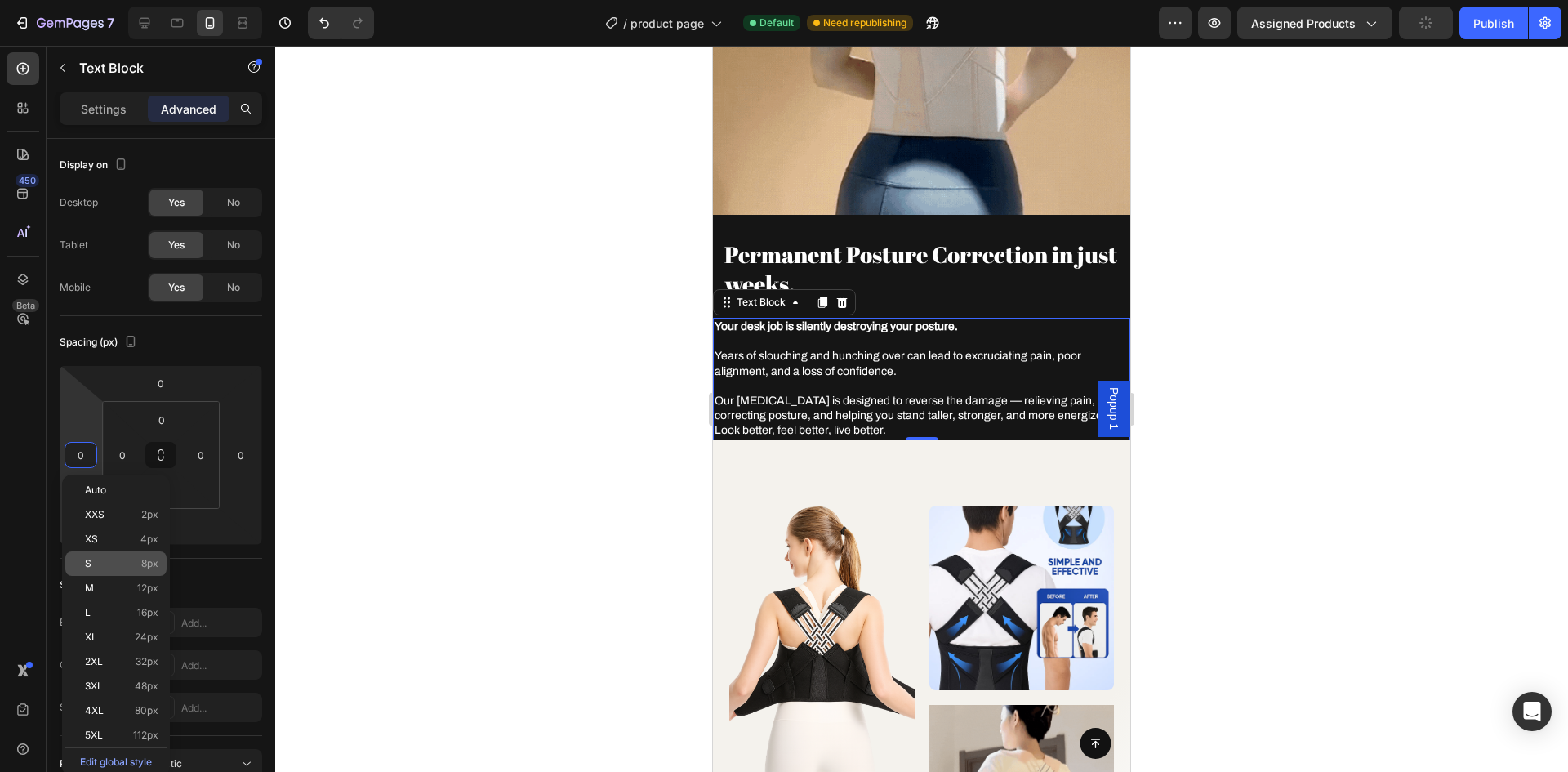
type input "8"
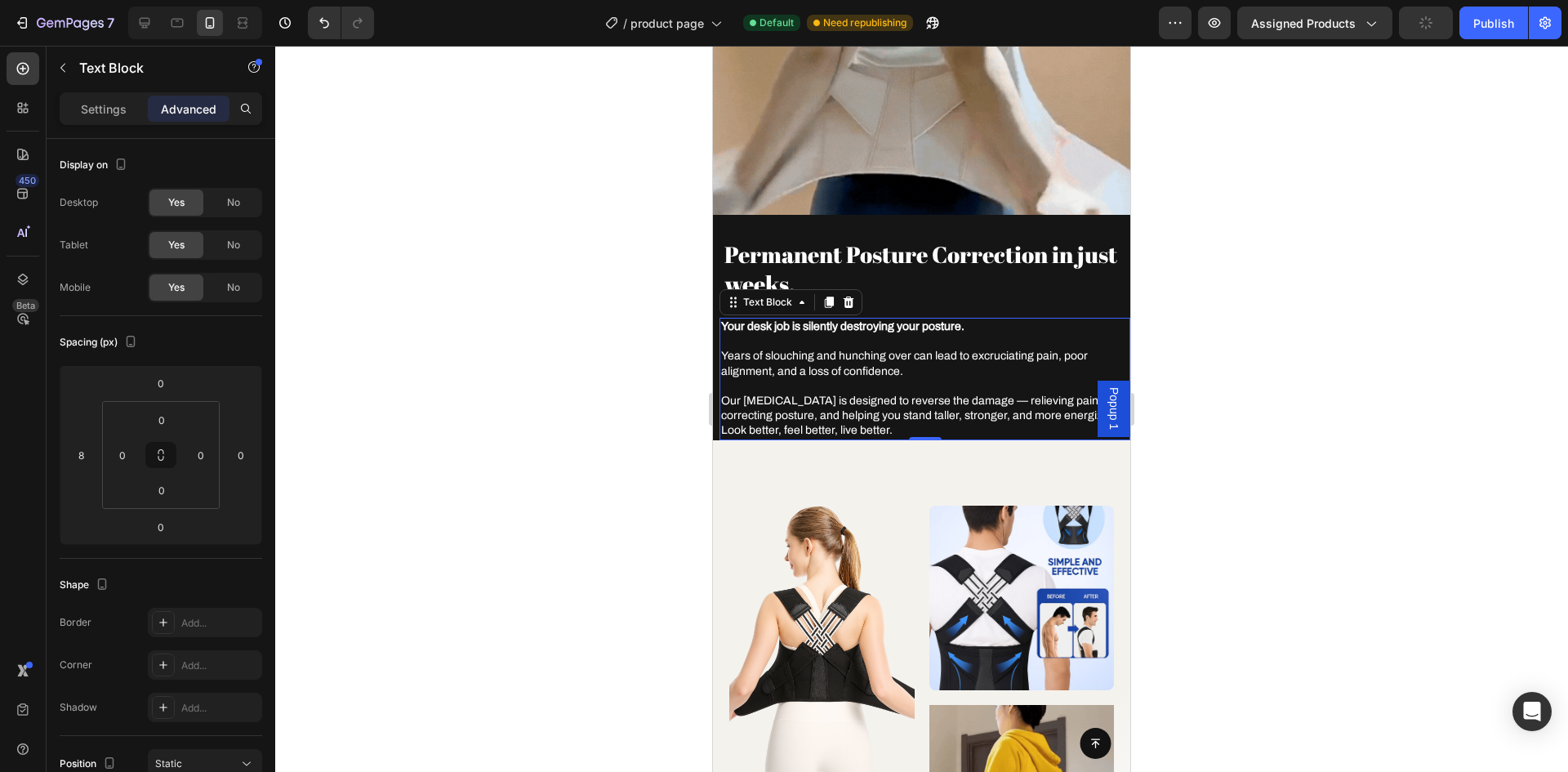
click at [1190, 411] on div at bounding box center [921, 409] width 1293 height 726
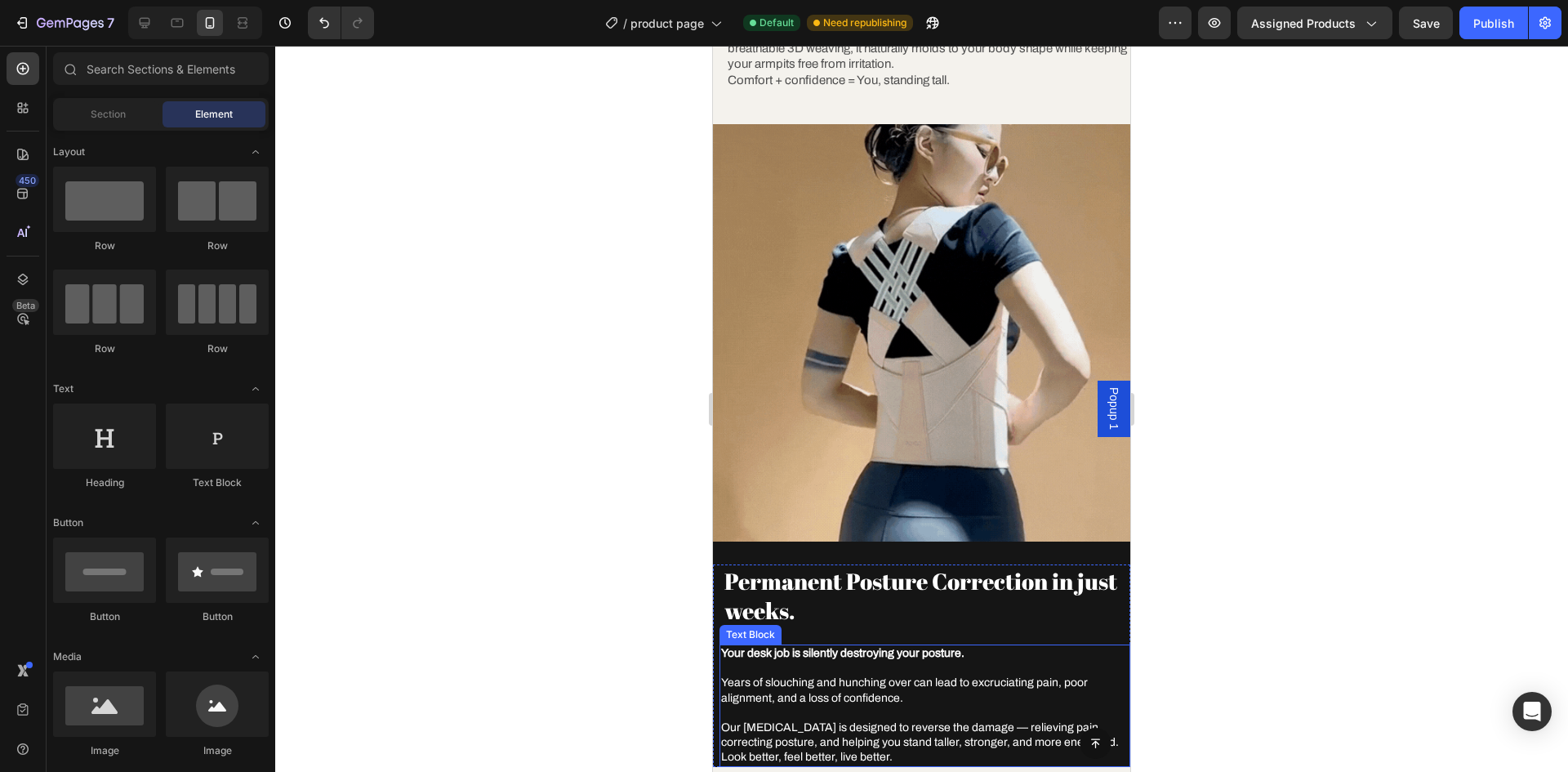
scroll to position [1457, 0]
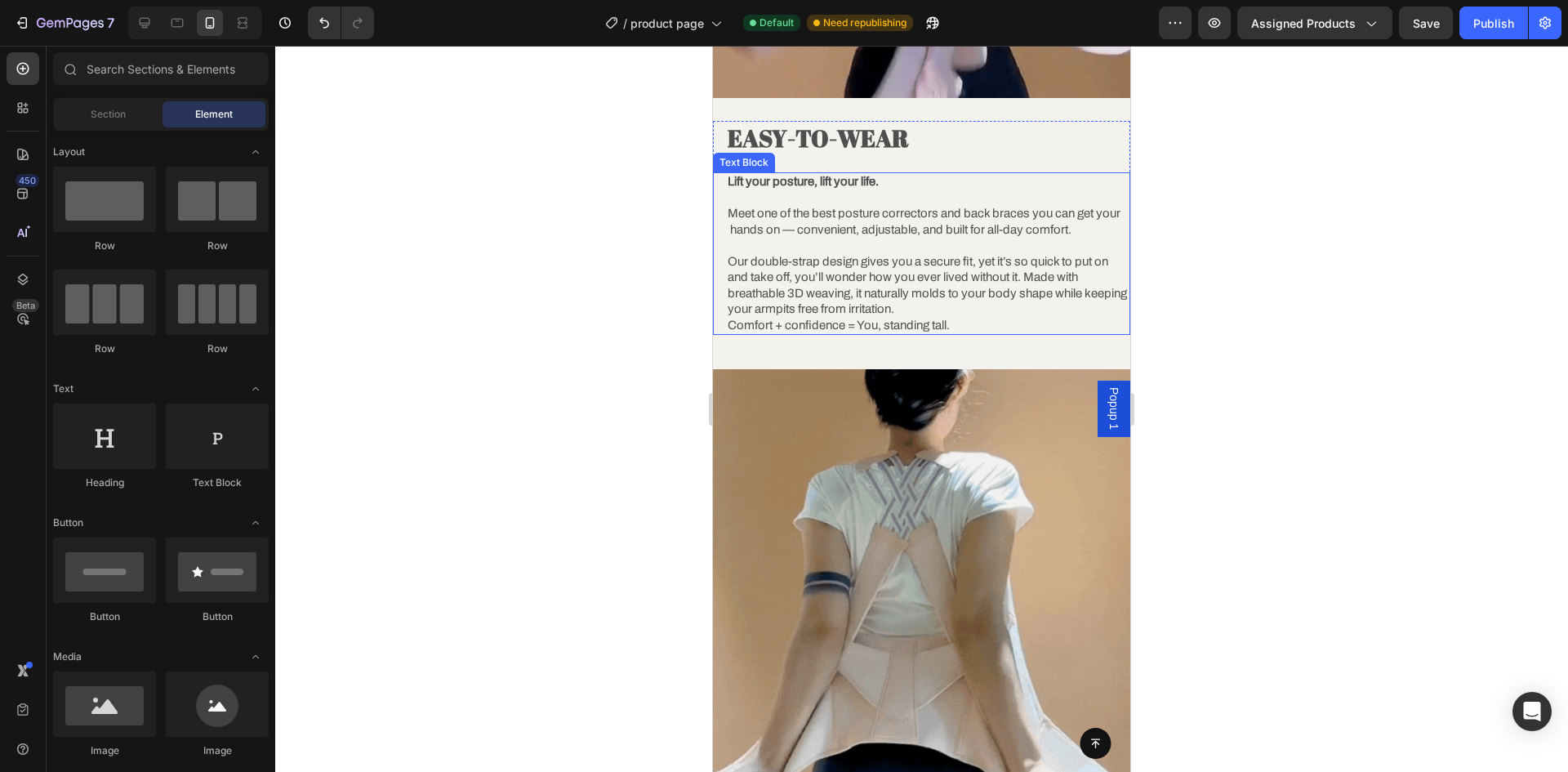
click at [751, 254] on p "Our double-strap design gives you a secure fit, yet it’s so quick to put on and…" at bounding box center [928, 286] width 401 height 63
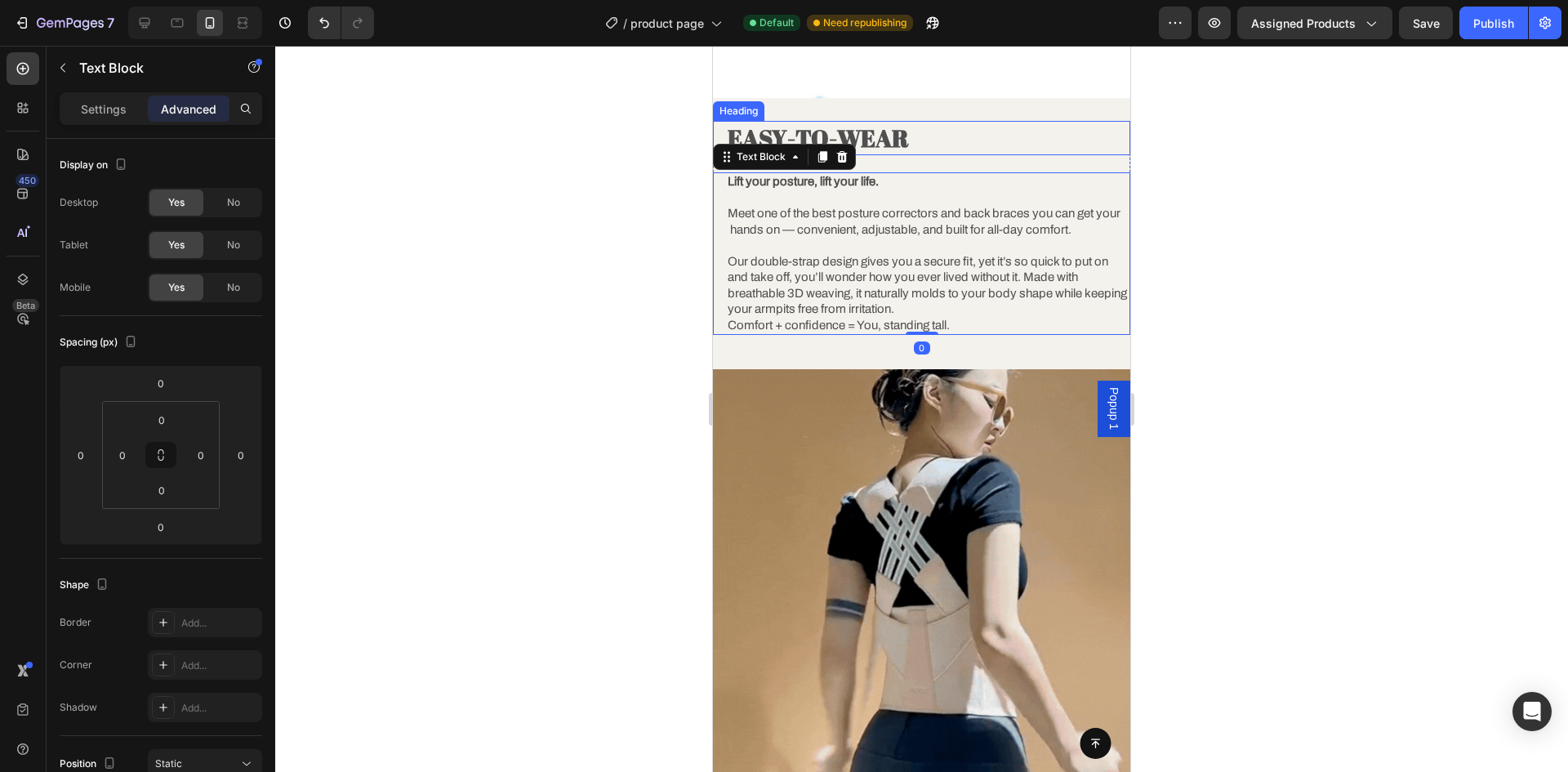
click at [807, 122] on strong "EASY-TO-WEAR" at bounding box center [818, 137] width 181 height 32
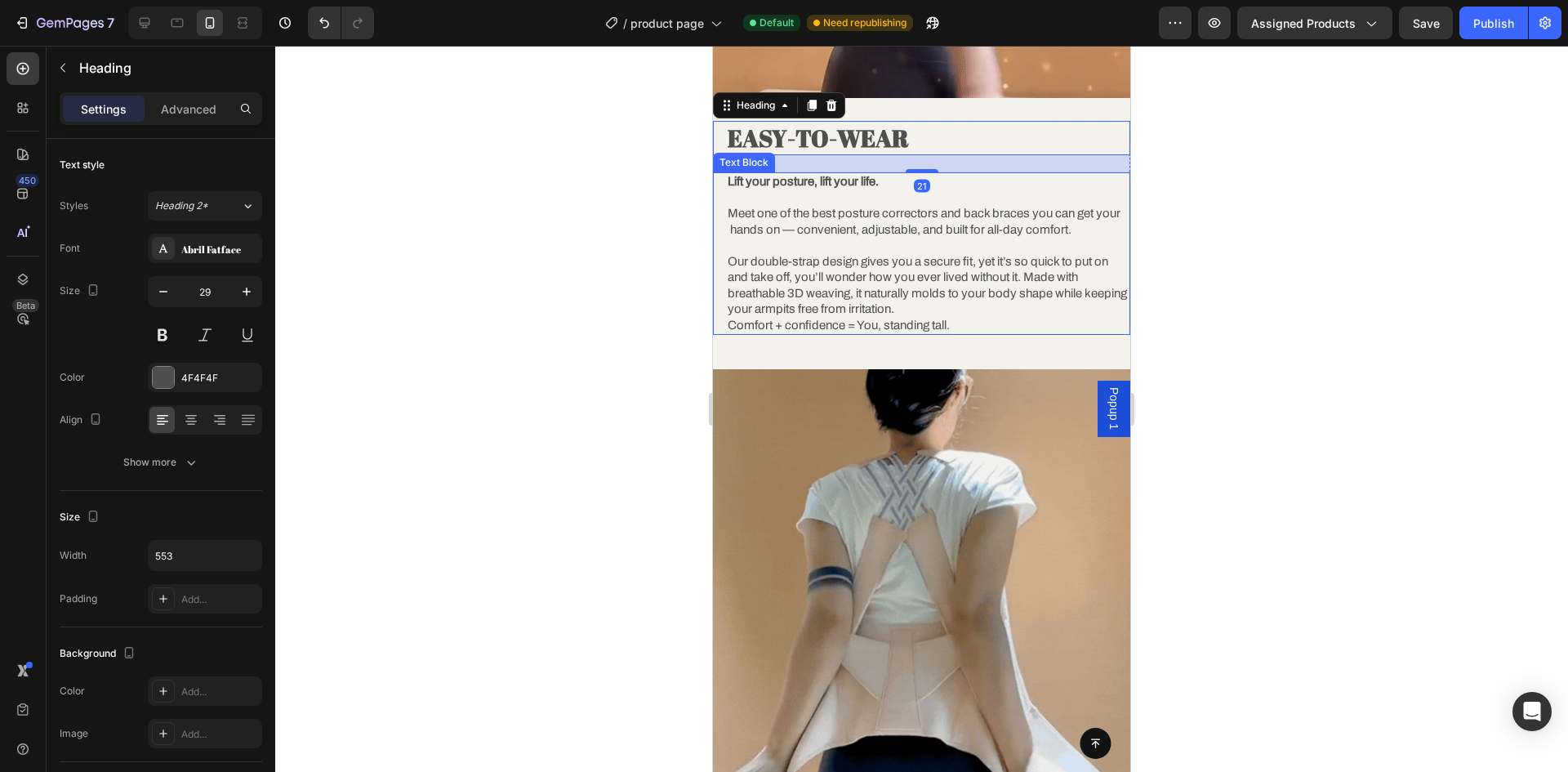
click at [806, 238] on p at bounding box center [928, 246] width 401 height 17
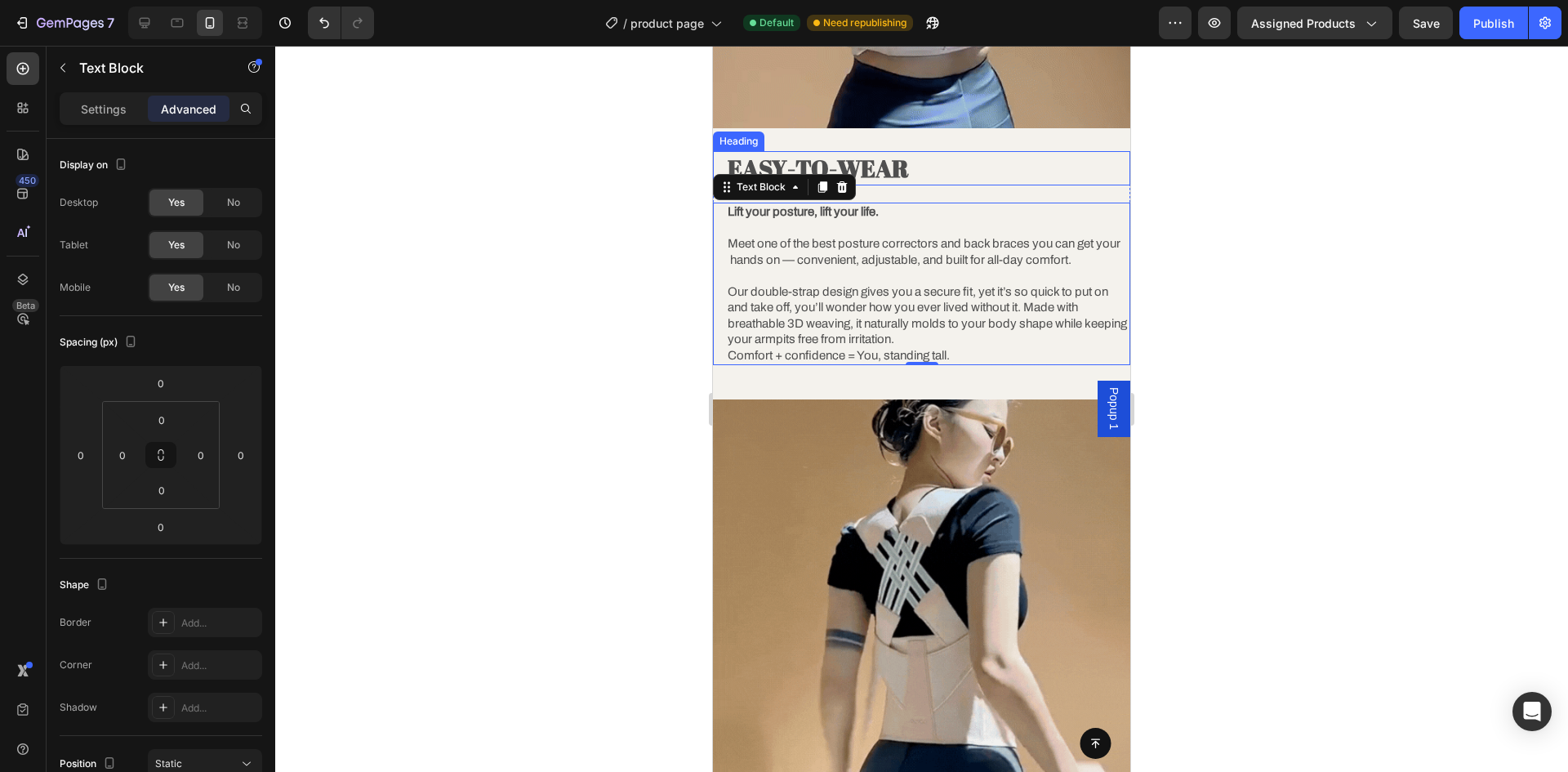
scroll to position [1621, 0]
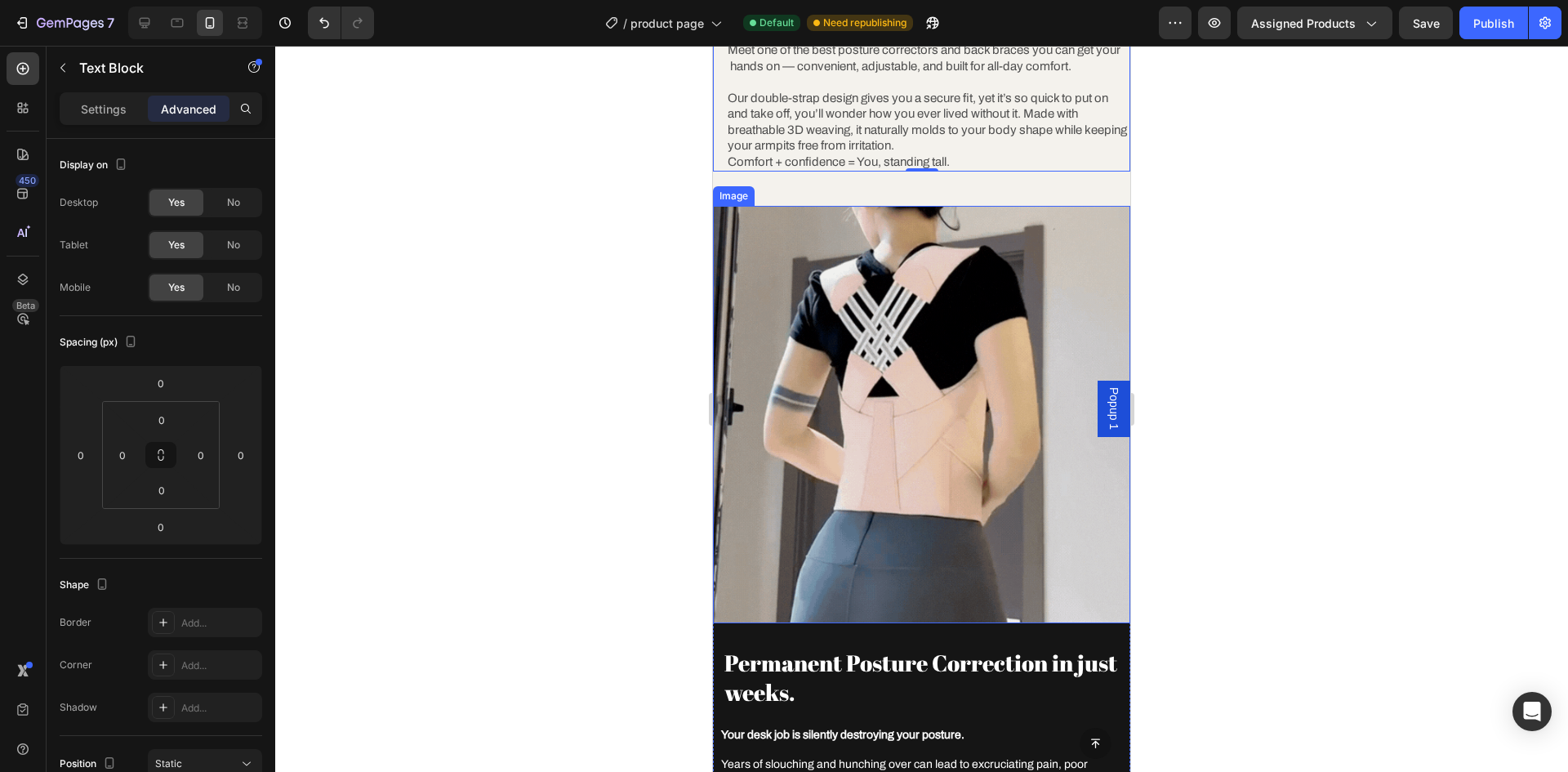
click at [1413, 316] on div at bounding box center [921, 409] width 1293 height 726
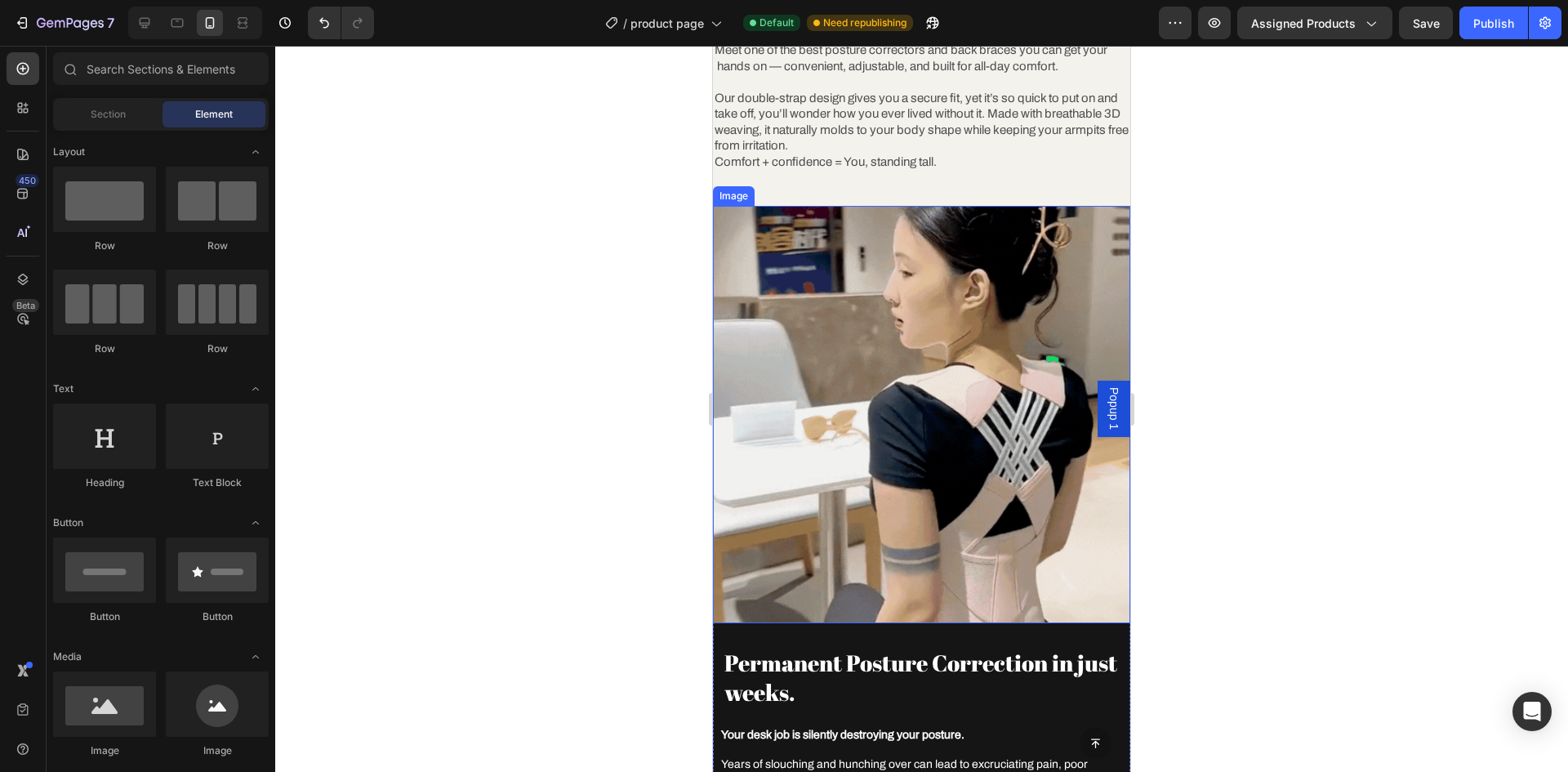
click at [1260, 251] on div at bounding box center [921, 409] width 1293 height 726
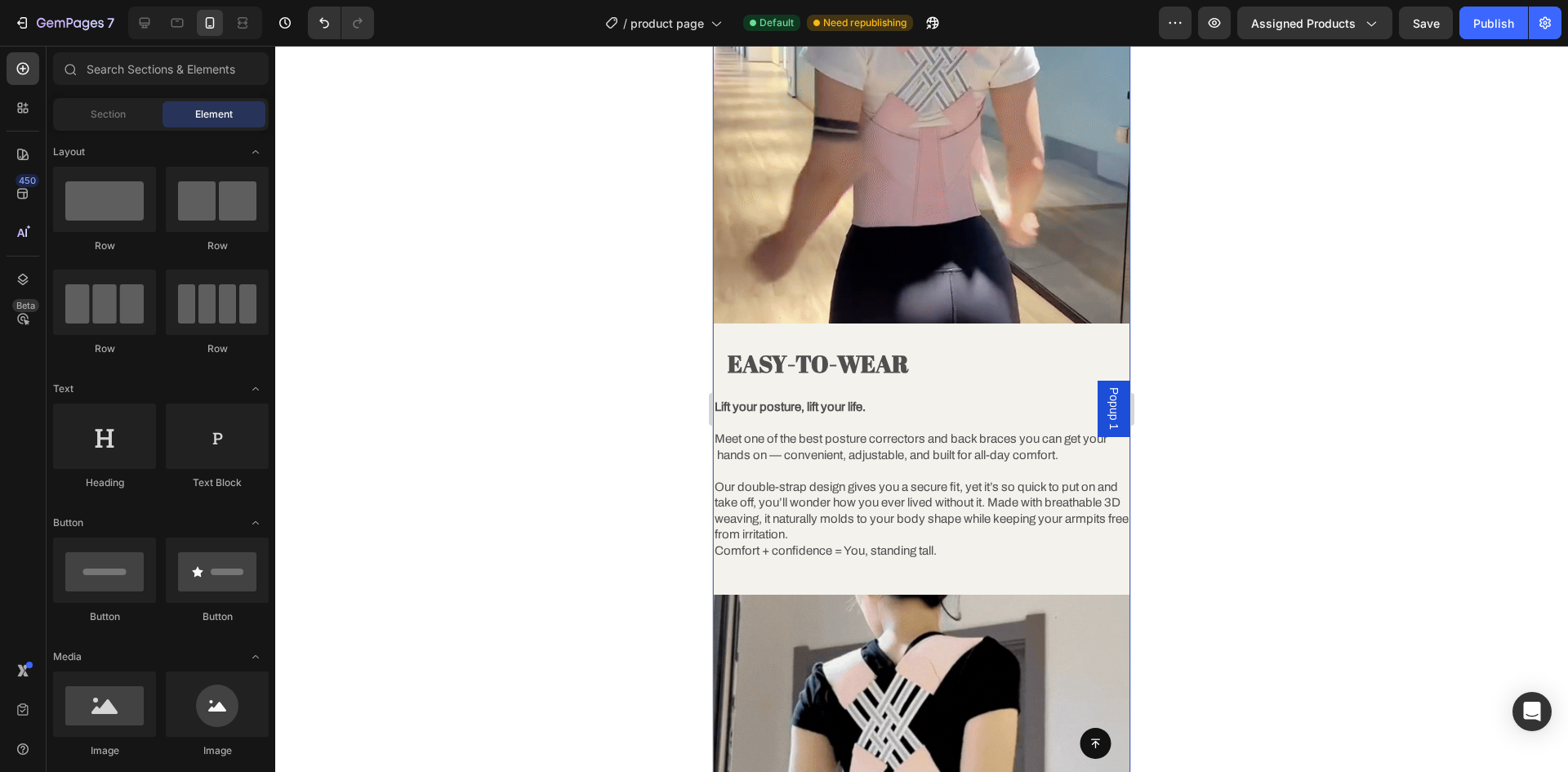
scroll to position [1049, 0]
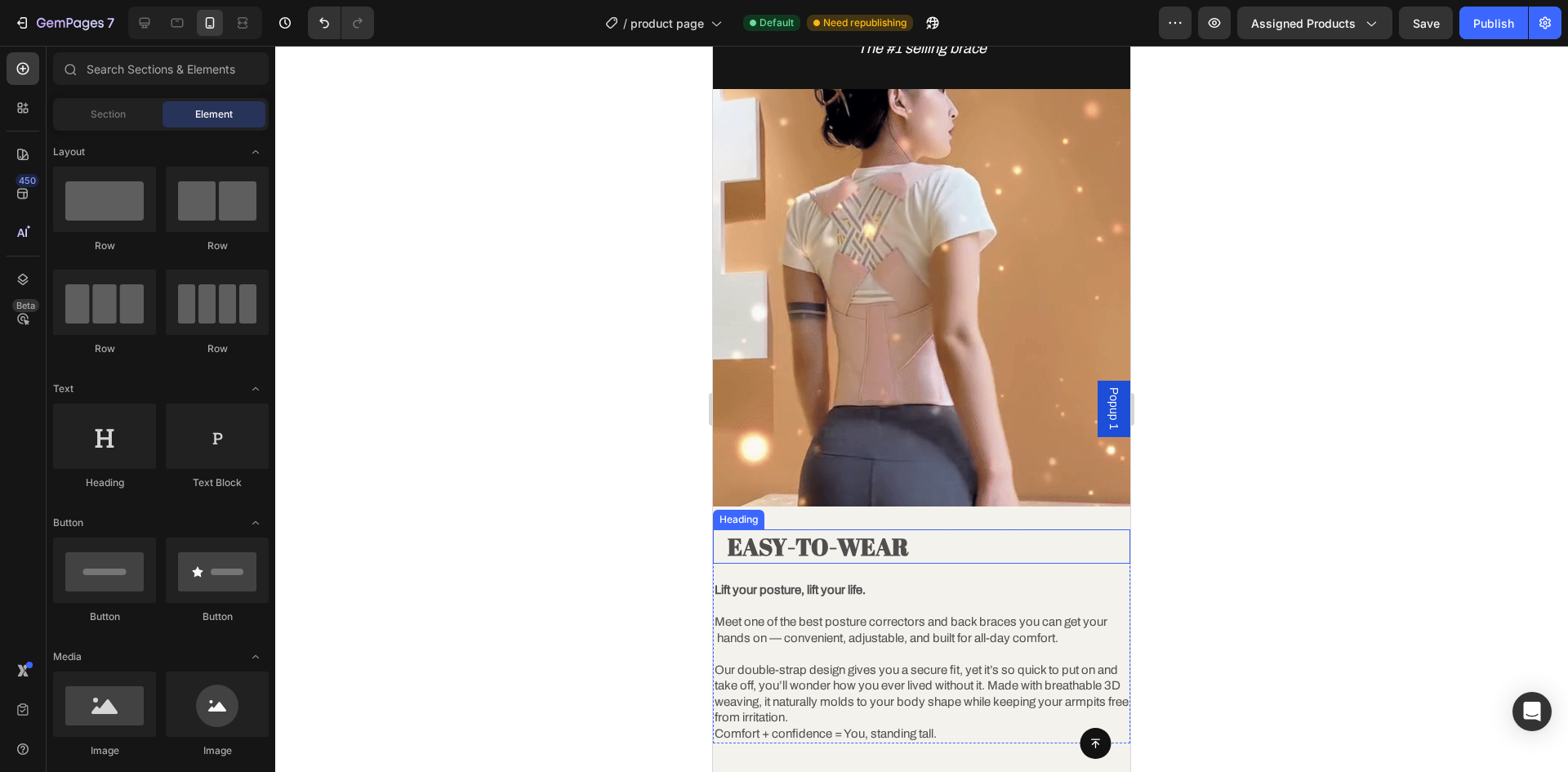
click at [769, 536] on strong "EASY-TO-WEAR" at bounding box center [818, 546] width 181 height 32
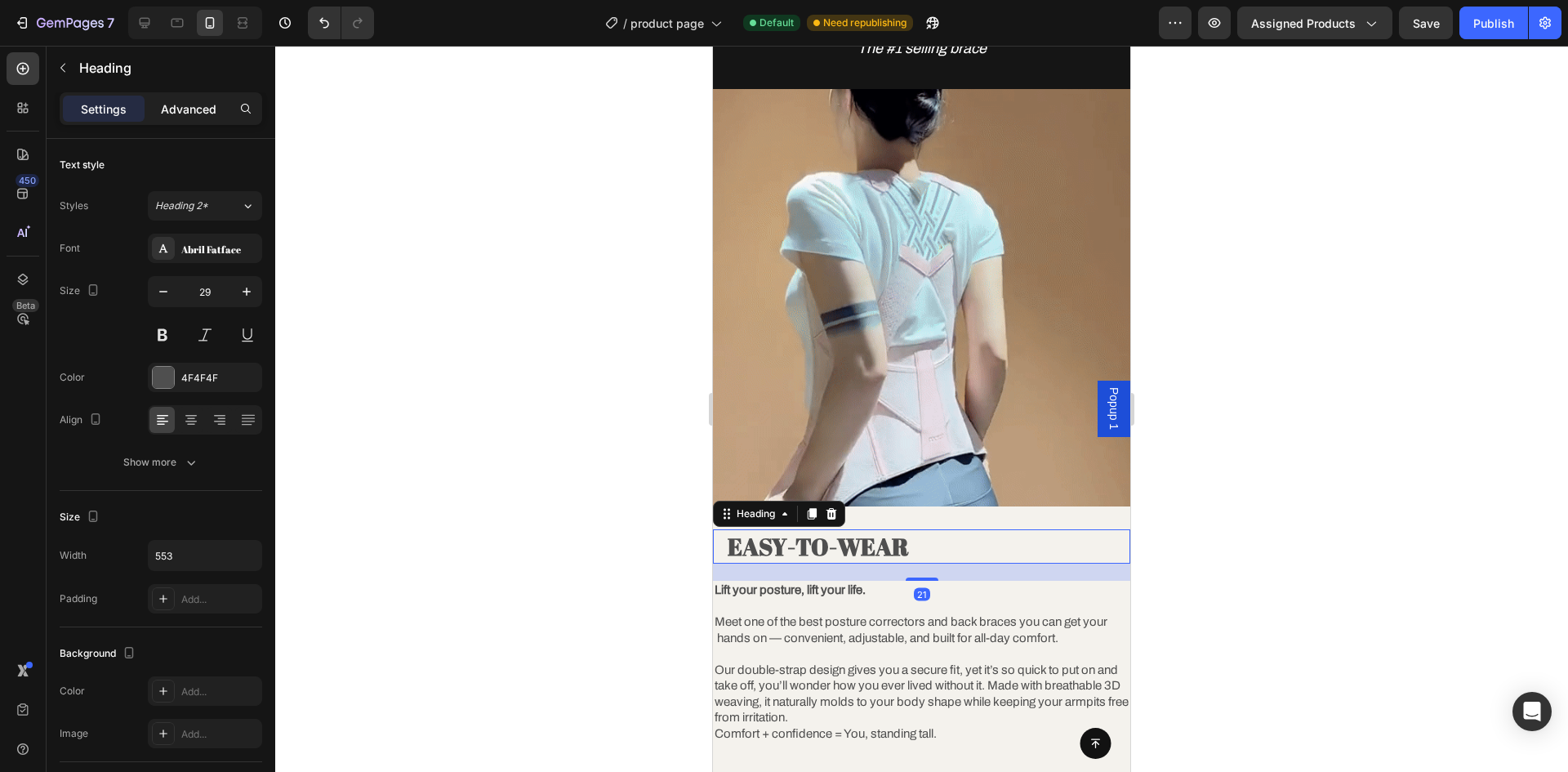
click at [211, 107] on p "Advanced" at bounding box center [189, 108] width 55 height 17
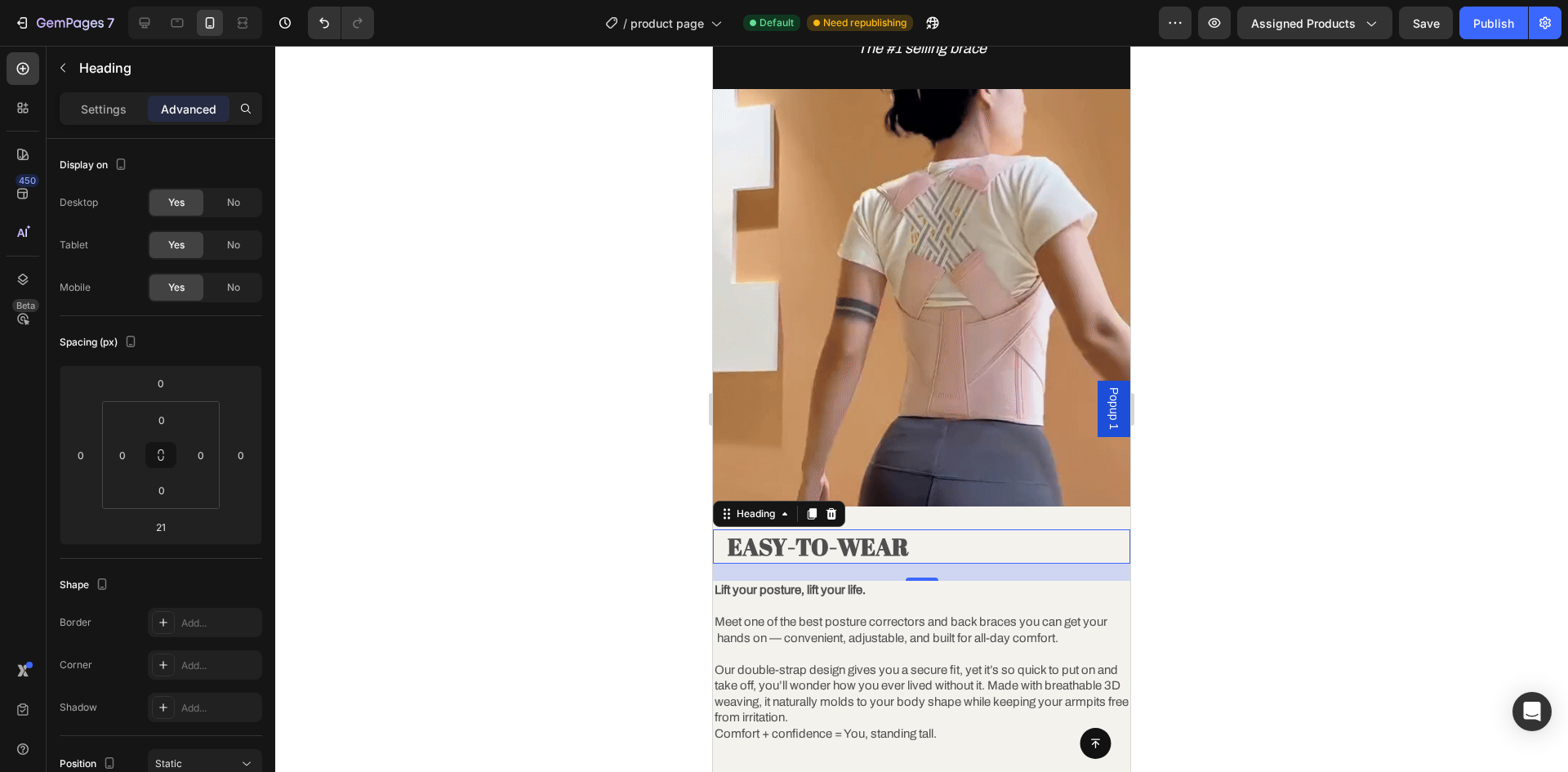
click at [719, 541] on div "EASY-TO-WEAR Heading 21" at bounding box center [921, 546] width 418 height 34
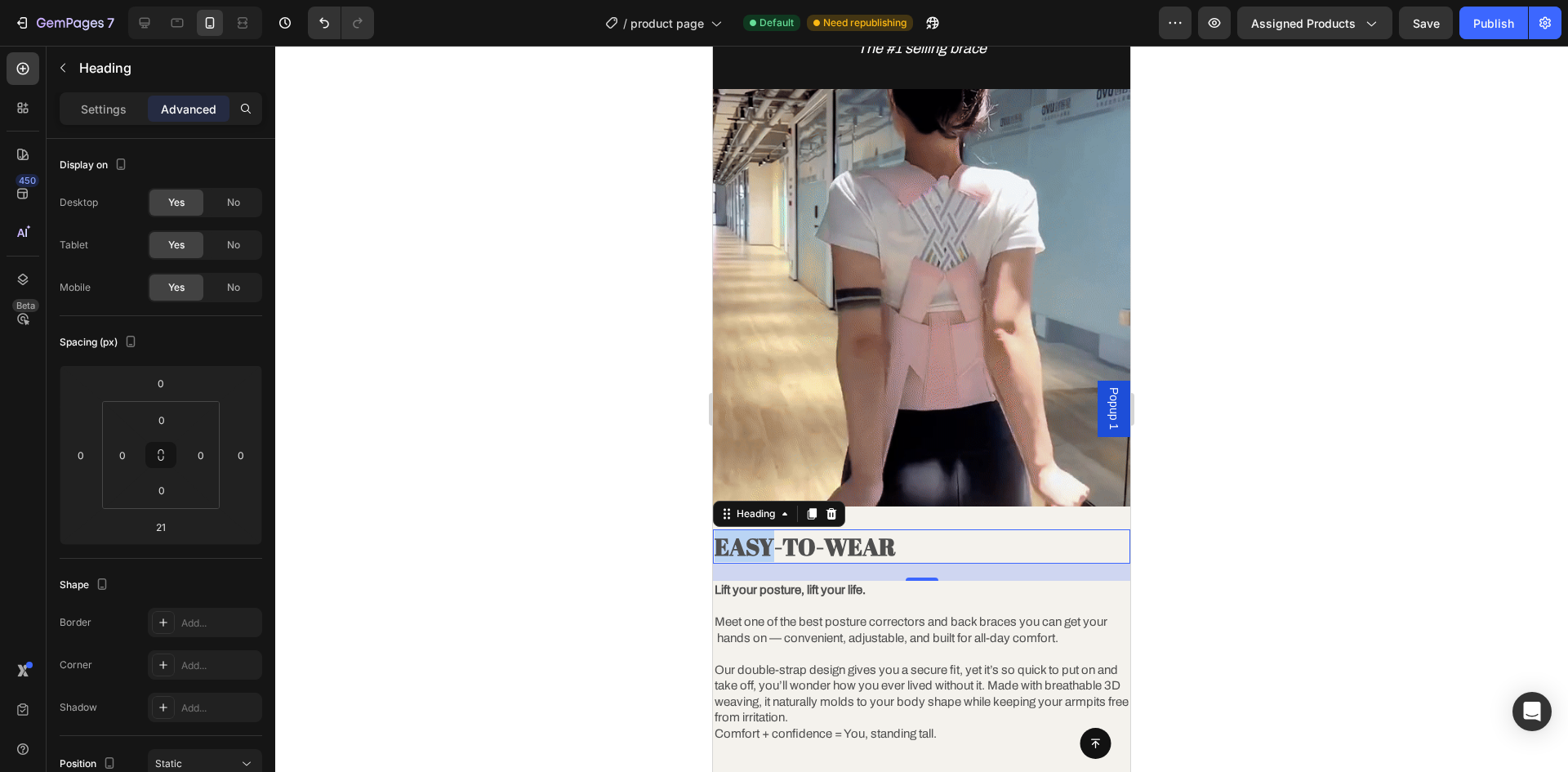
click at [728, 532] on strong "EASY-TO-WEAR" at bounding box center [805, 546] width 181 height 32
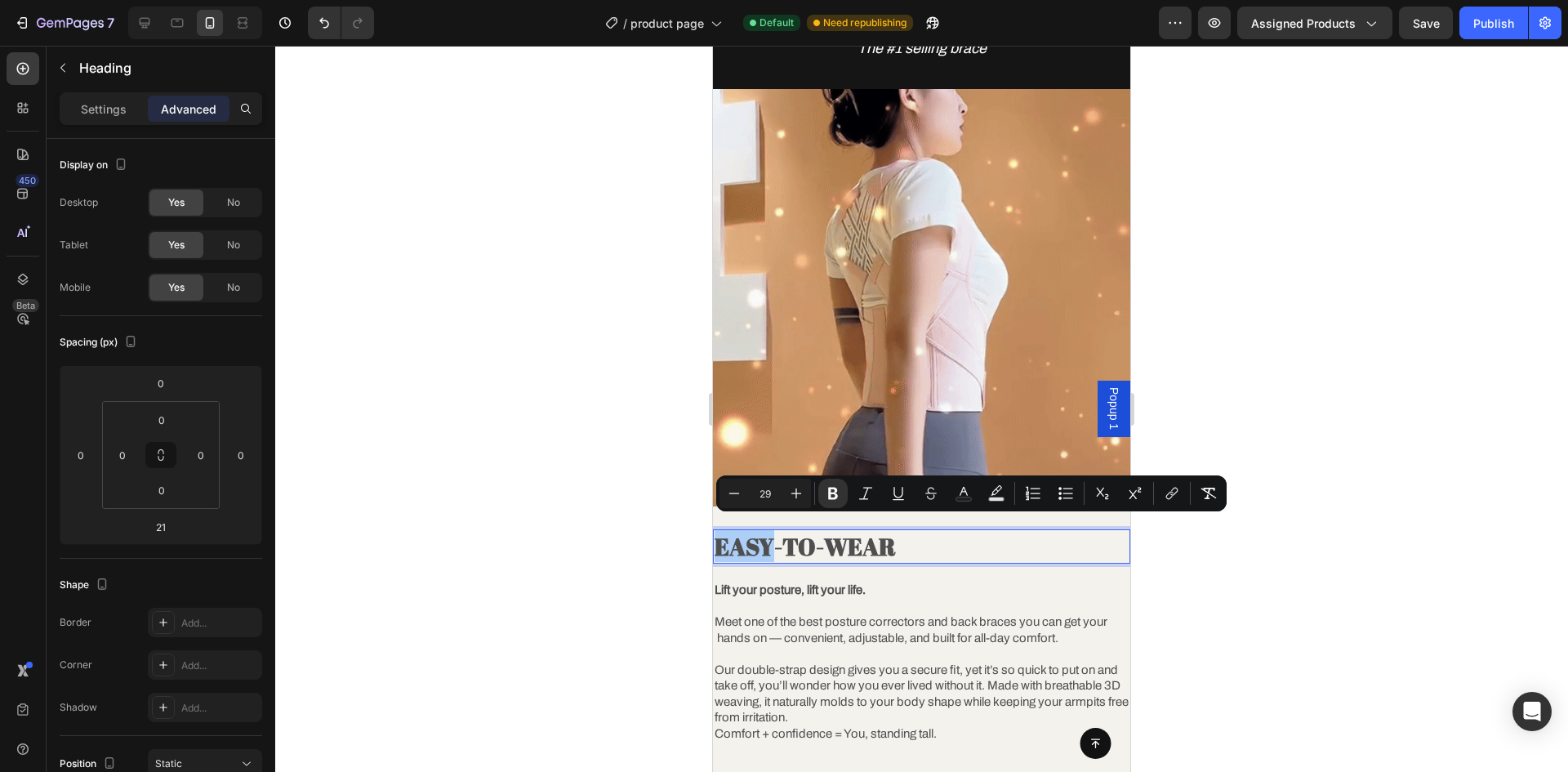
click at [1253, 488] on div at bounding box center [921, 409] width 1293 height 726
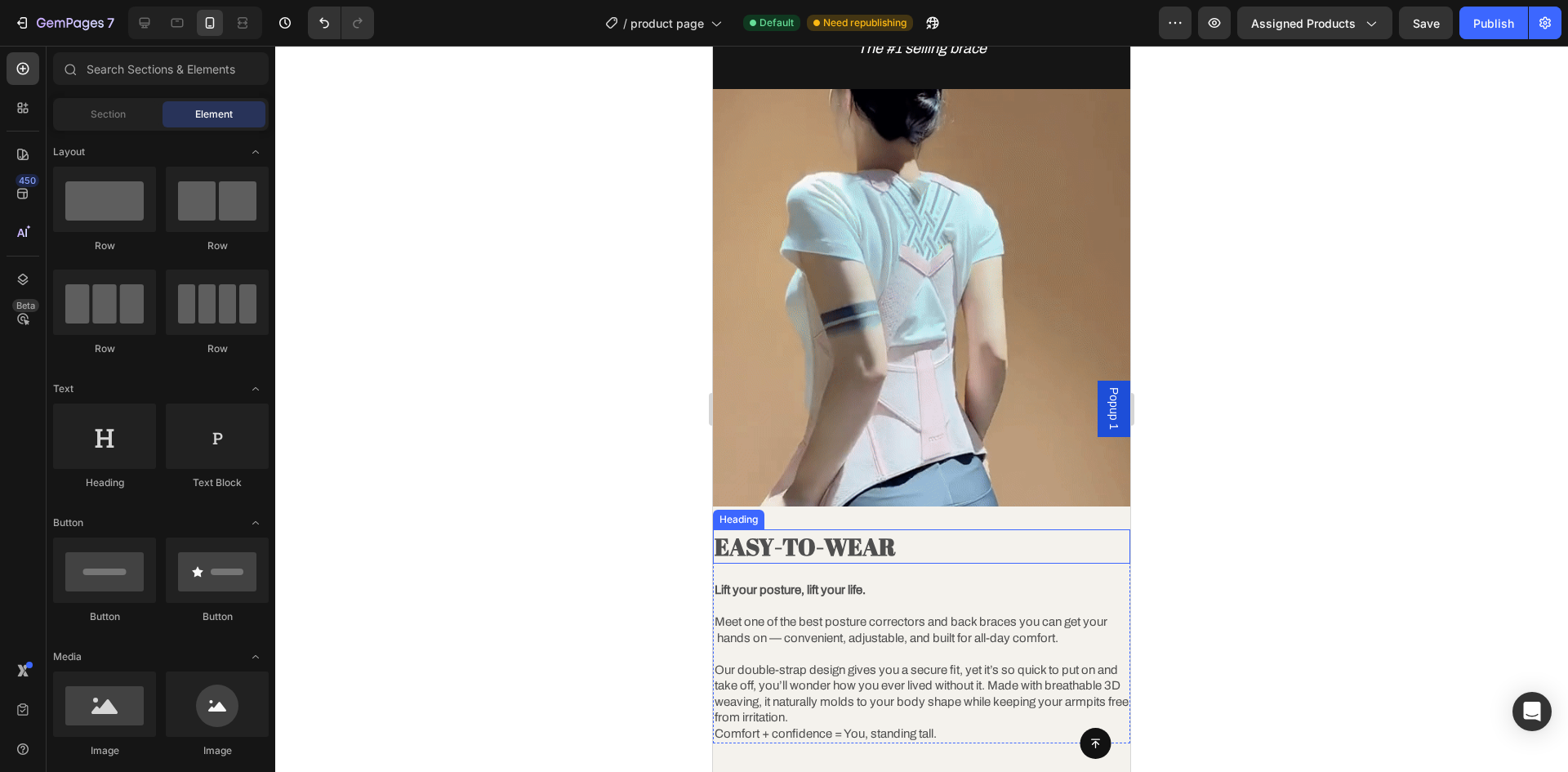
click at [780, 538] on strong "EASY-TO-WEAR" at bounding box center [805, 546] width 181 height 32
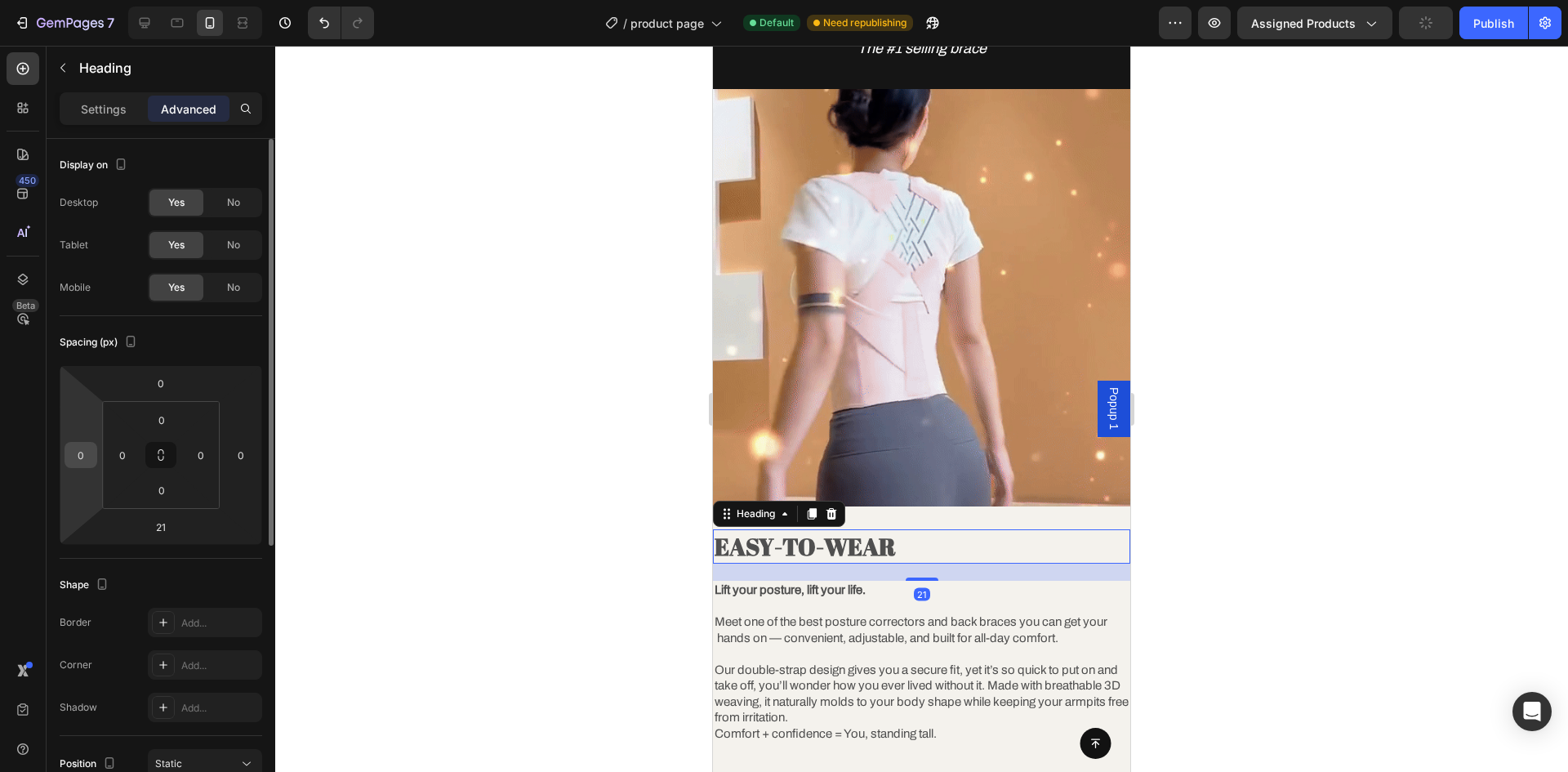
click at [84, 464] on input "0" at bounding box center [81, 456] width 25 height 25
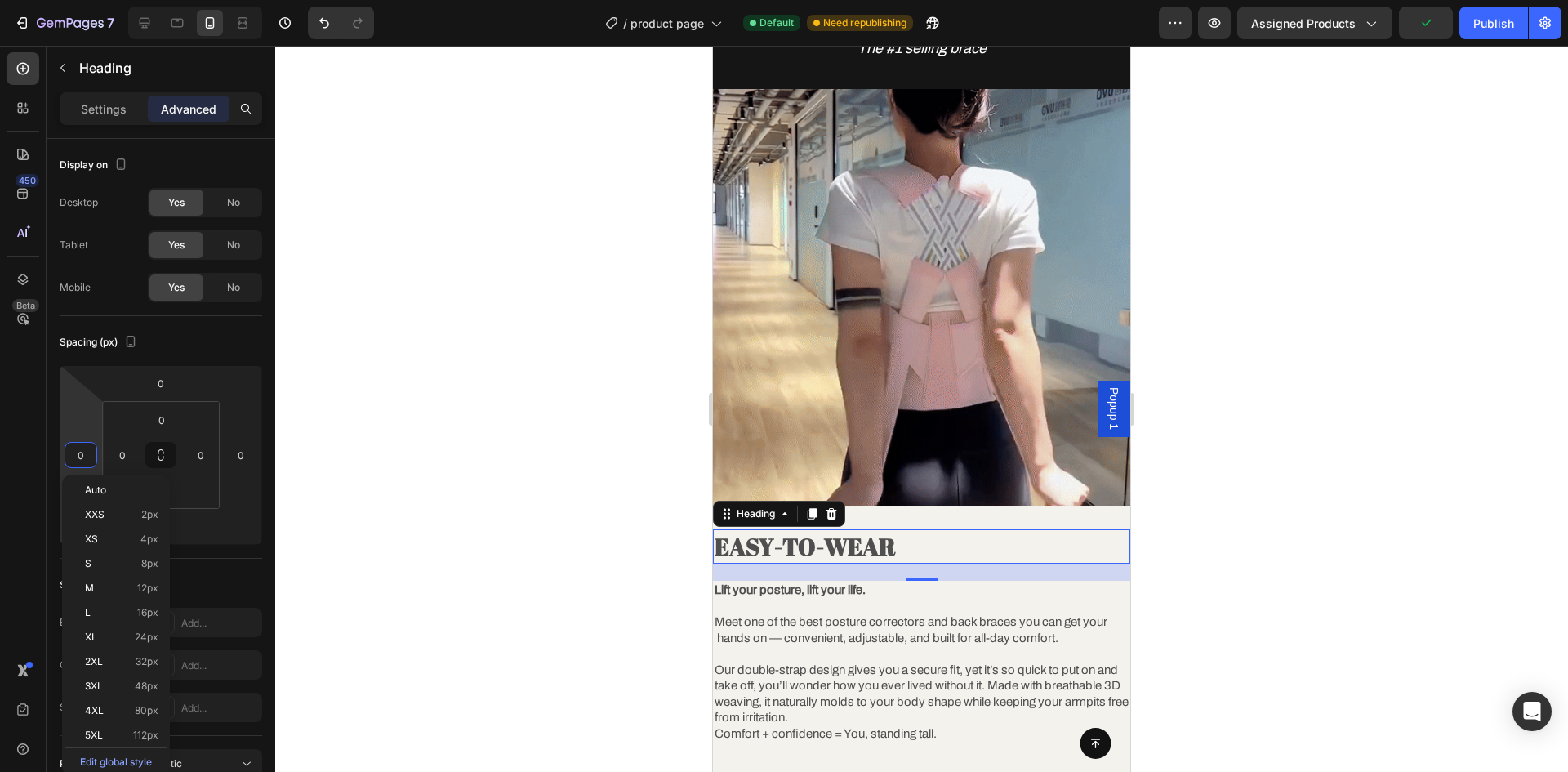
click at [138, 560] on p "S 8px" at bounding box center [121, 563] width 73 height 11
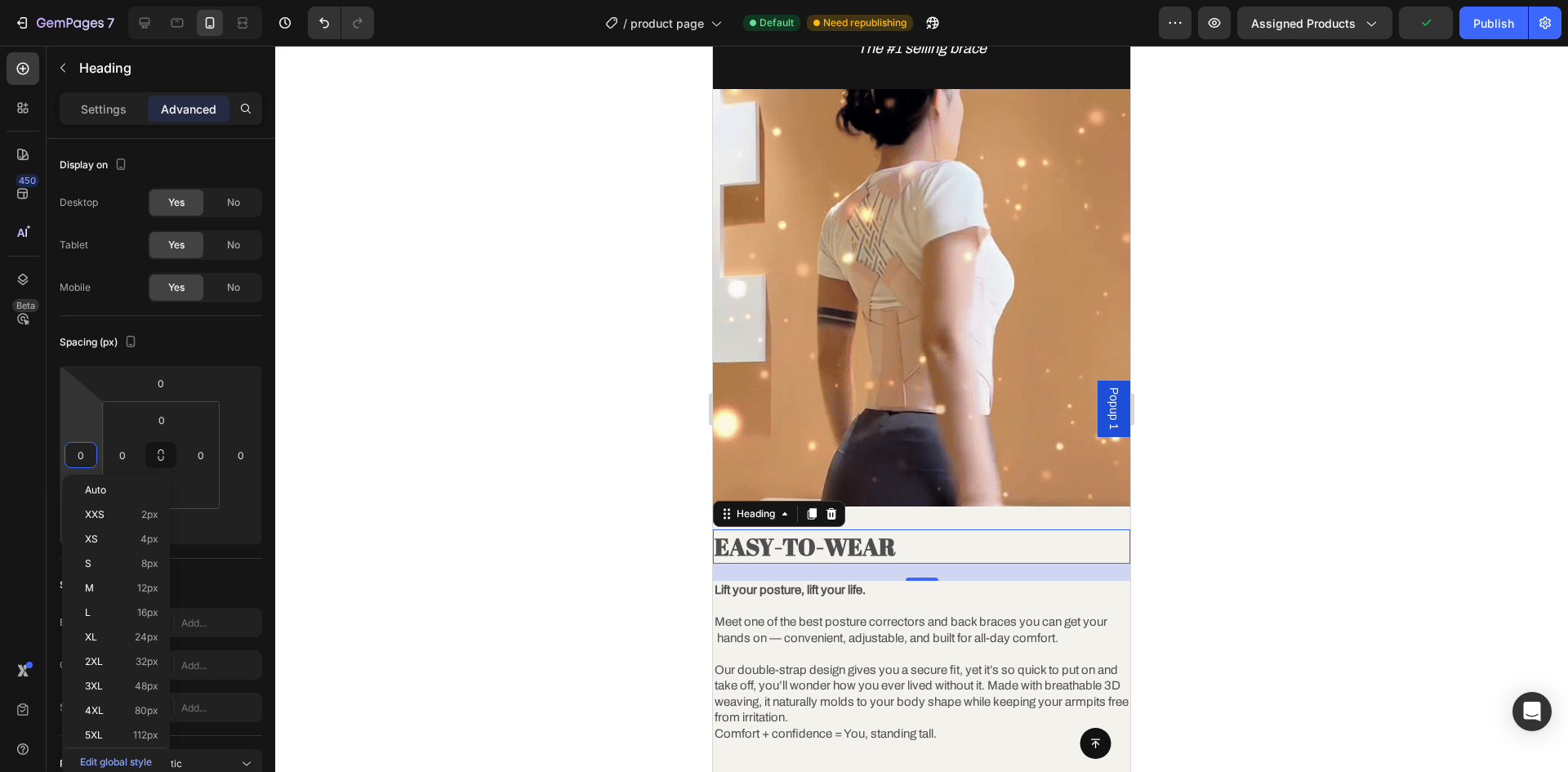
type input "8"
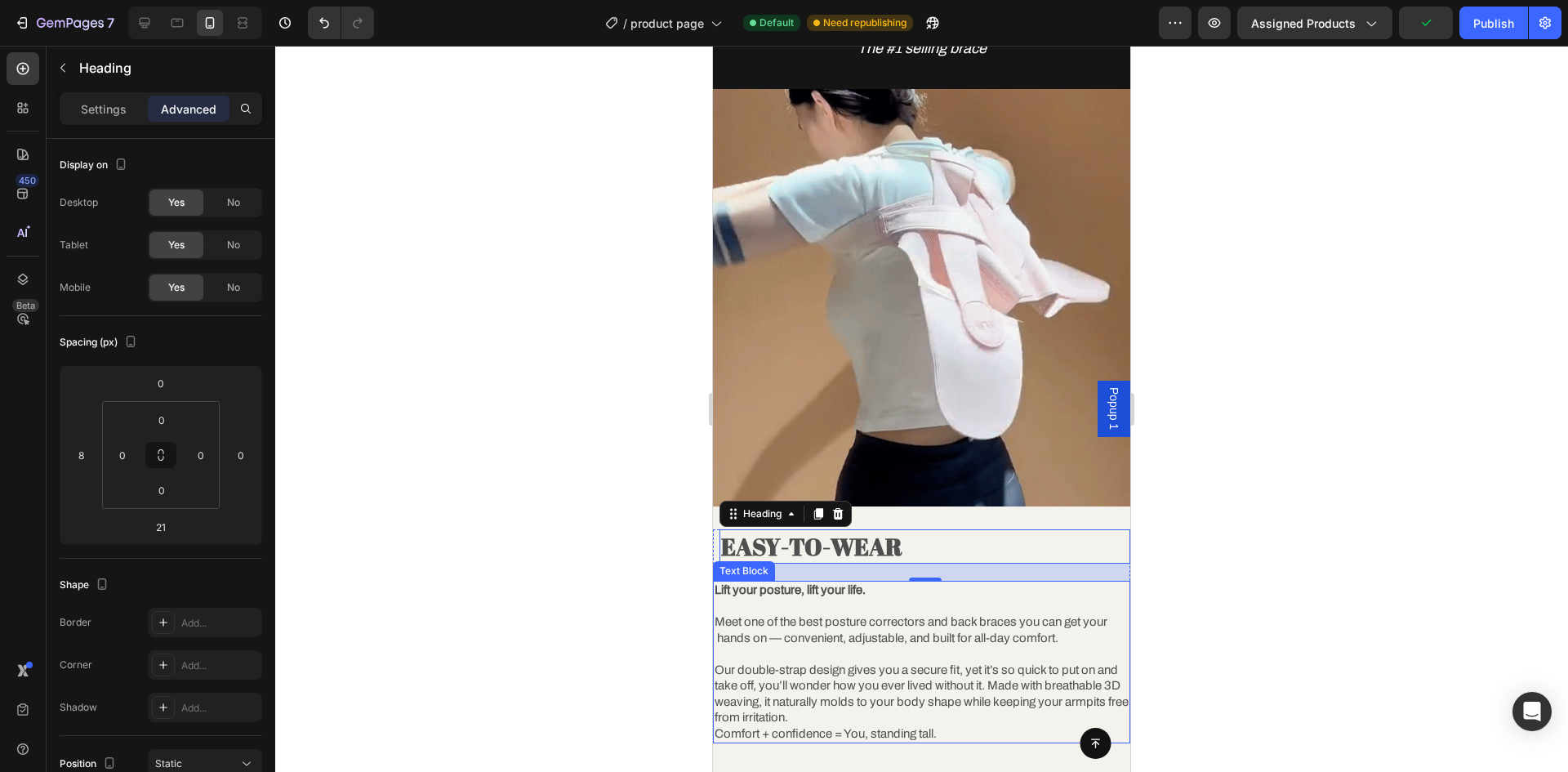
click at [774, 599] on p "Meet one of the best posture correctors and back braces you can get your hands …" at bounding box center [921, 623] width 414 height 48
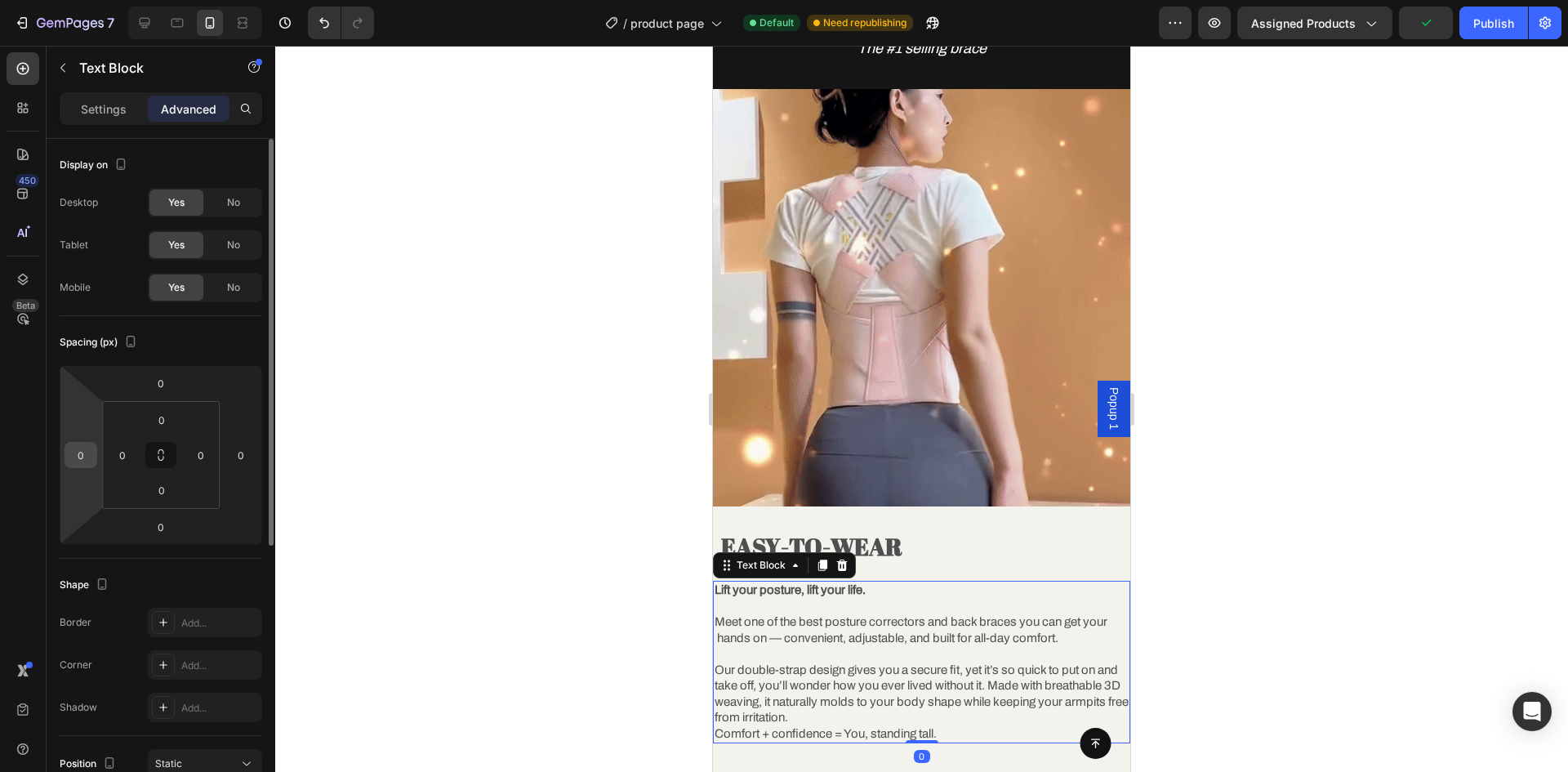
click at [82, 464] on input "0" at bounding box center [81, 456] width 25 height 25
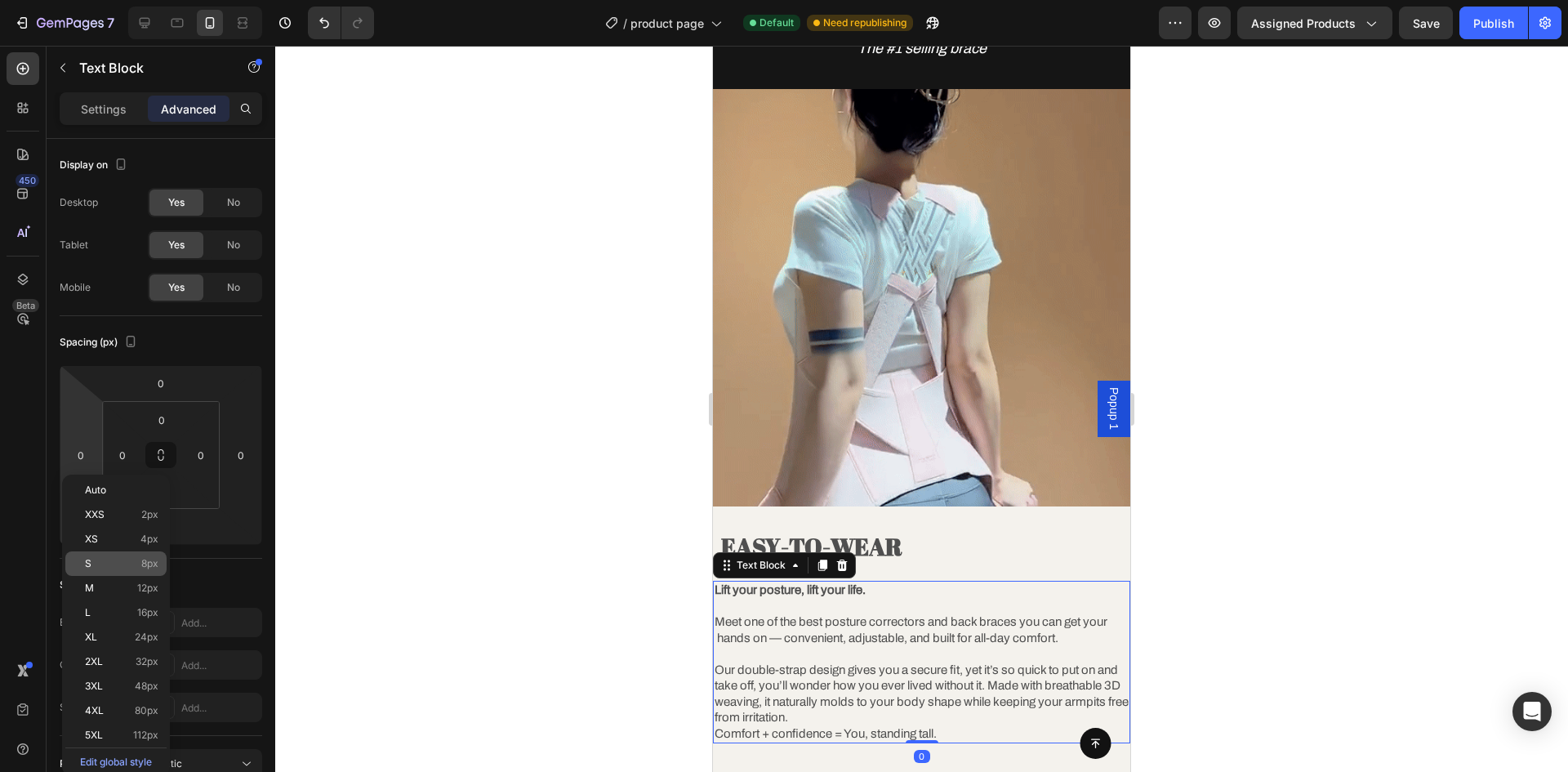
click at [147, 567] on span "8px" at bounding box center [149, 563] width 17 height 11
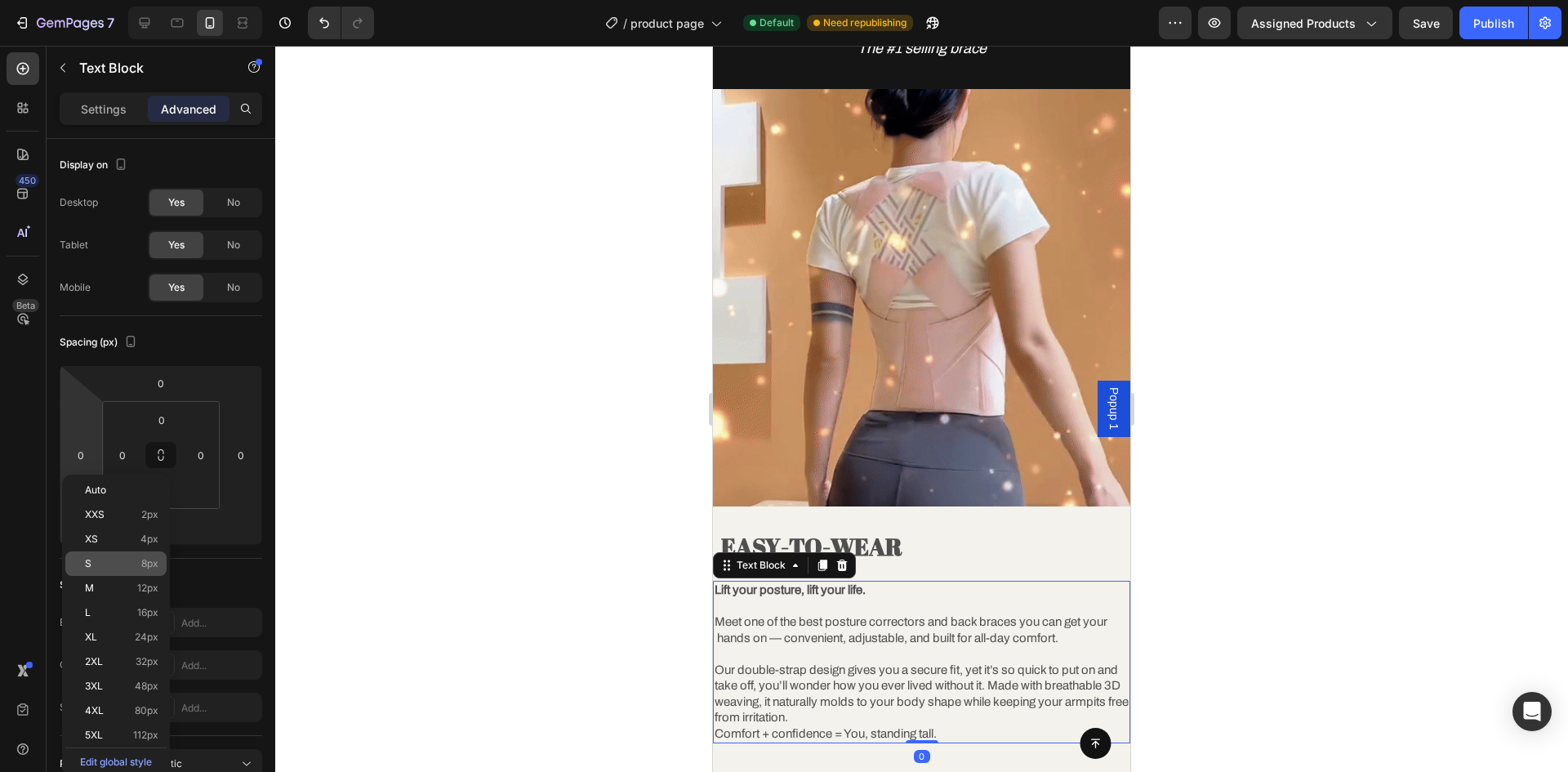
type input "8"
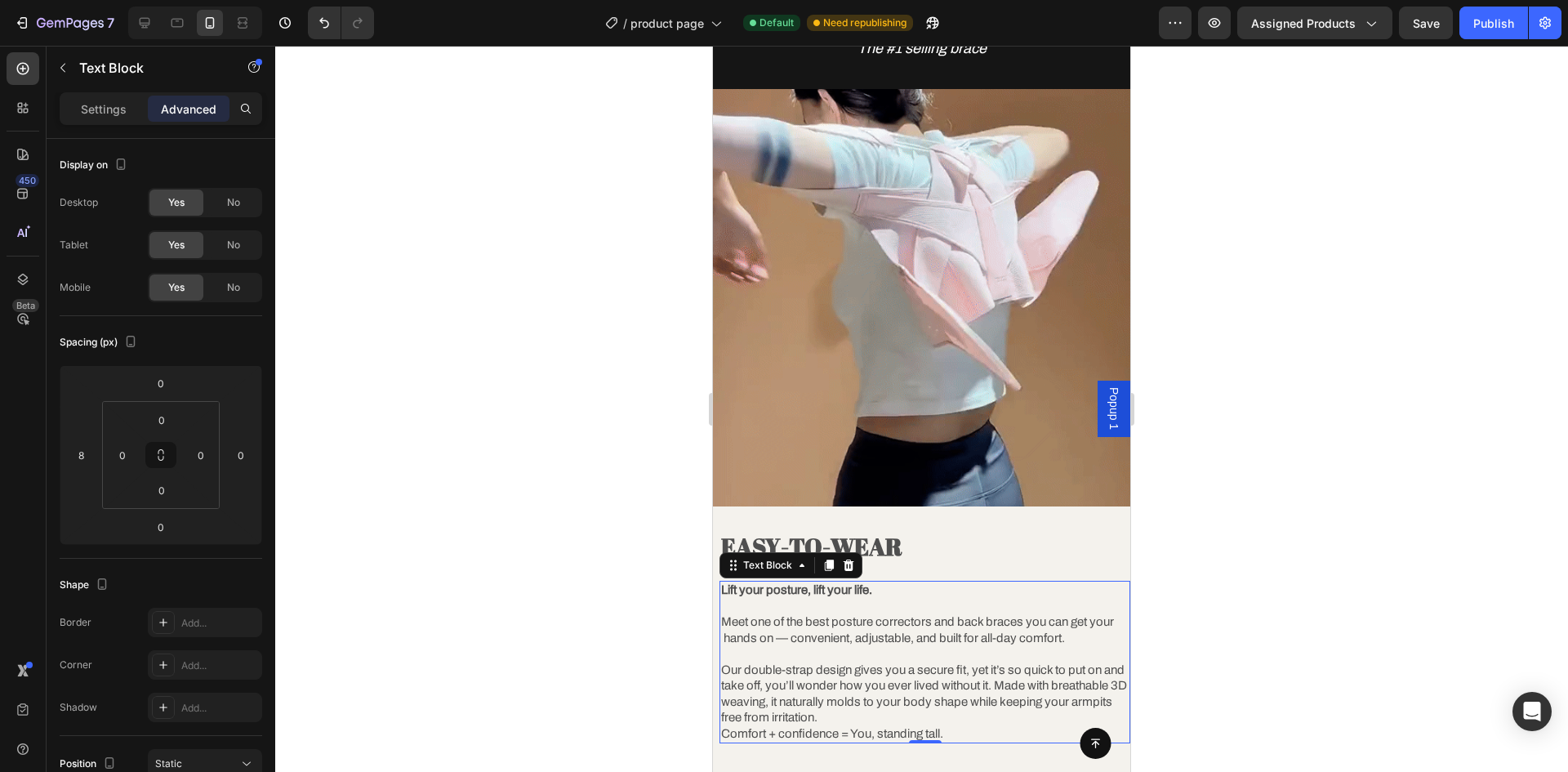
click at [1243, 539] on div at bounding box center [921, 409] width 1293 height 726
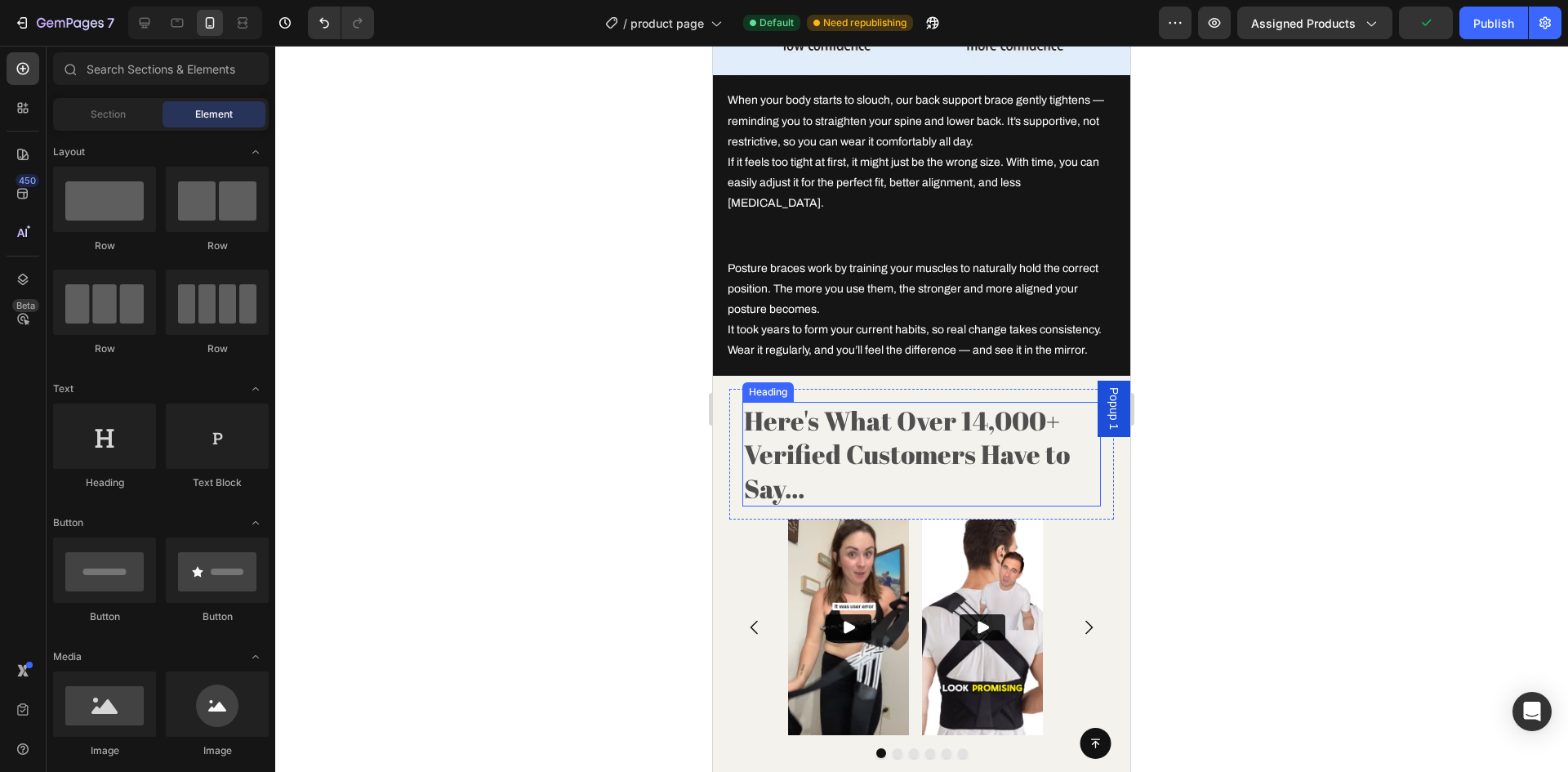
scroll to position [3761, 0]
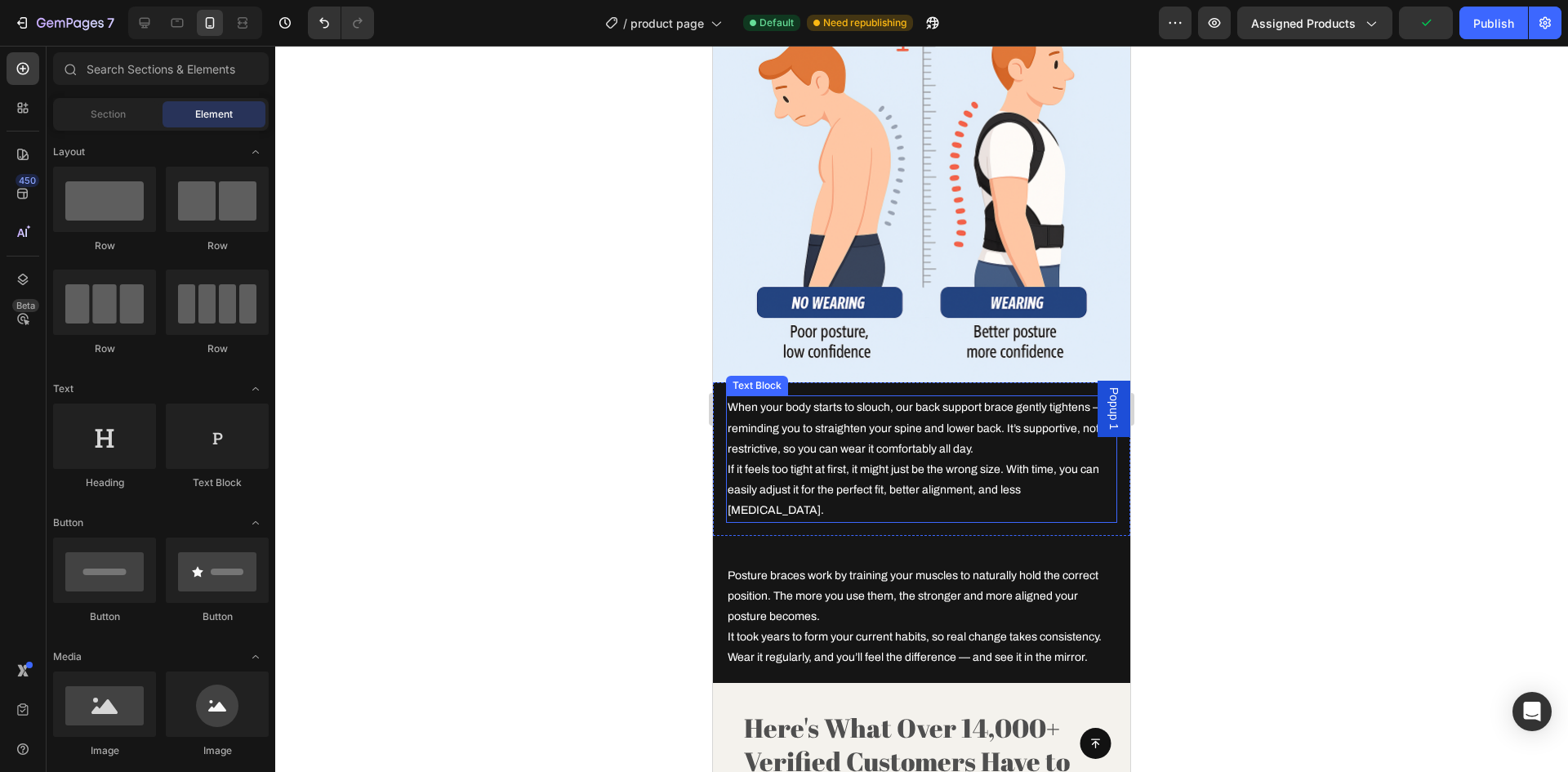
click at [753, 407] on p "When your body starts to slouch, our back support brace gently tightens — remin…" at bounding box center [921, 428] width 388 height 62
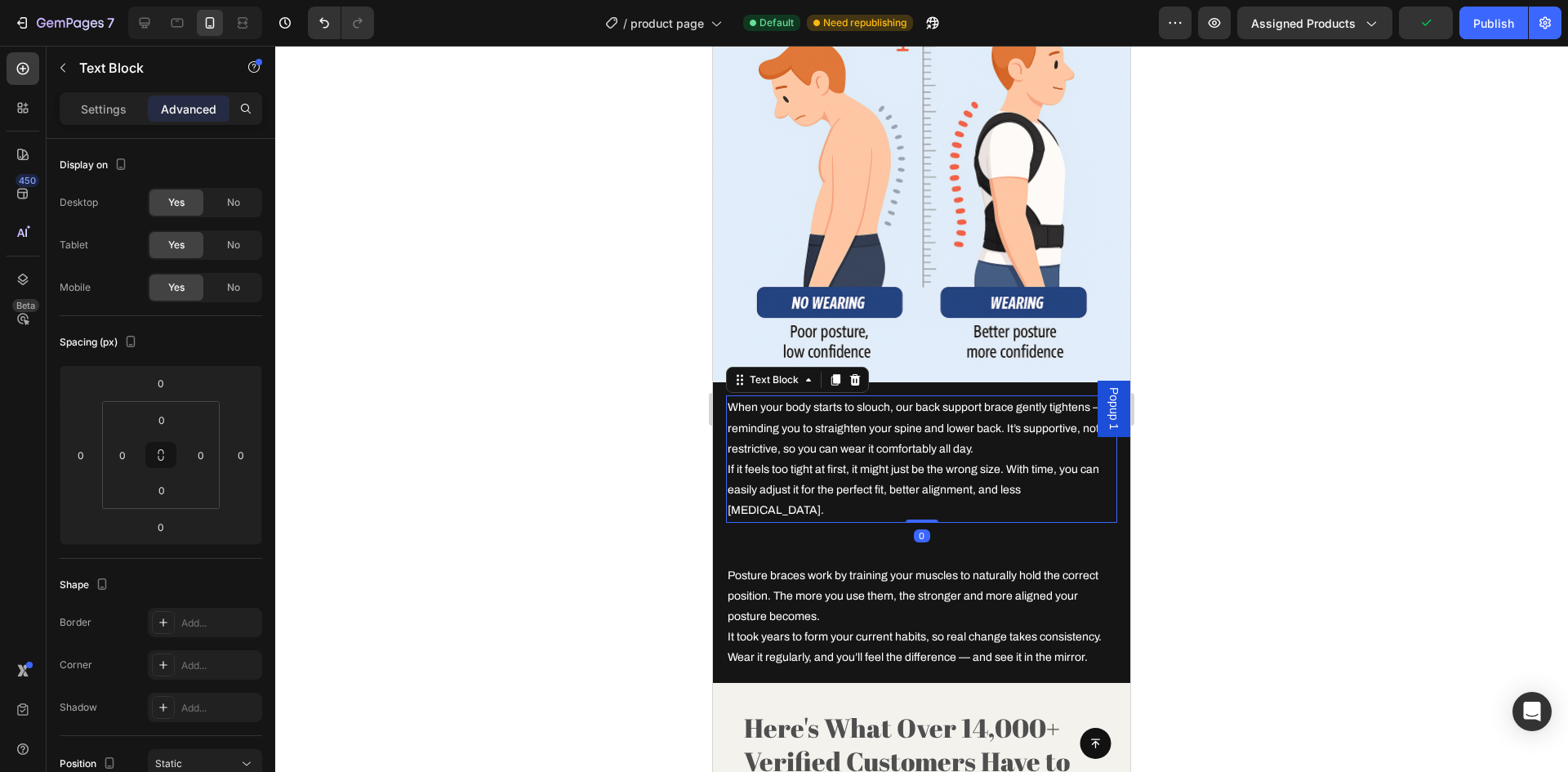
click at [1316, 413] on div at bounding box center [921, 409] width 1293 height 726
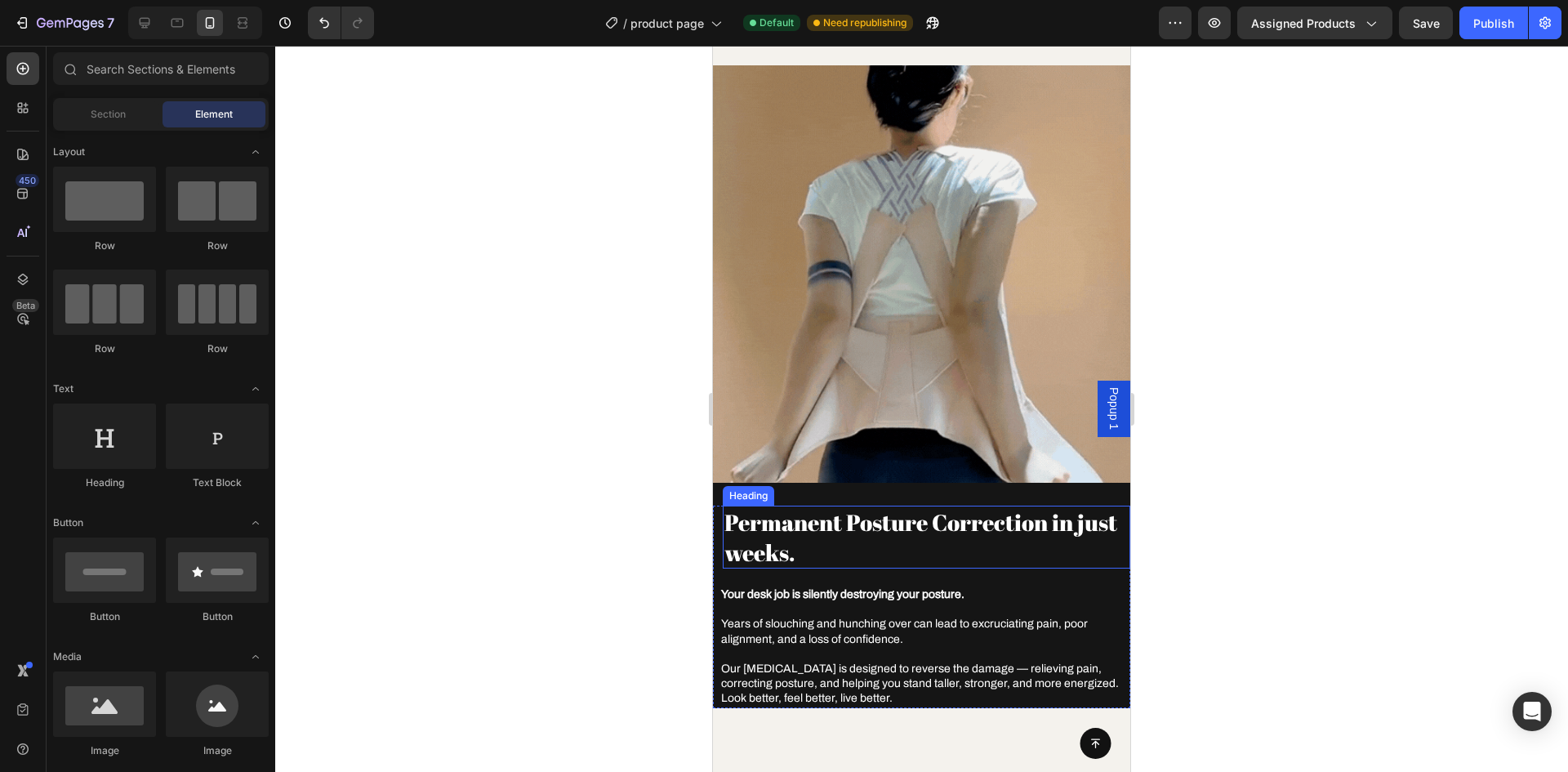
scroll to position [2140, 0]
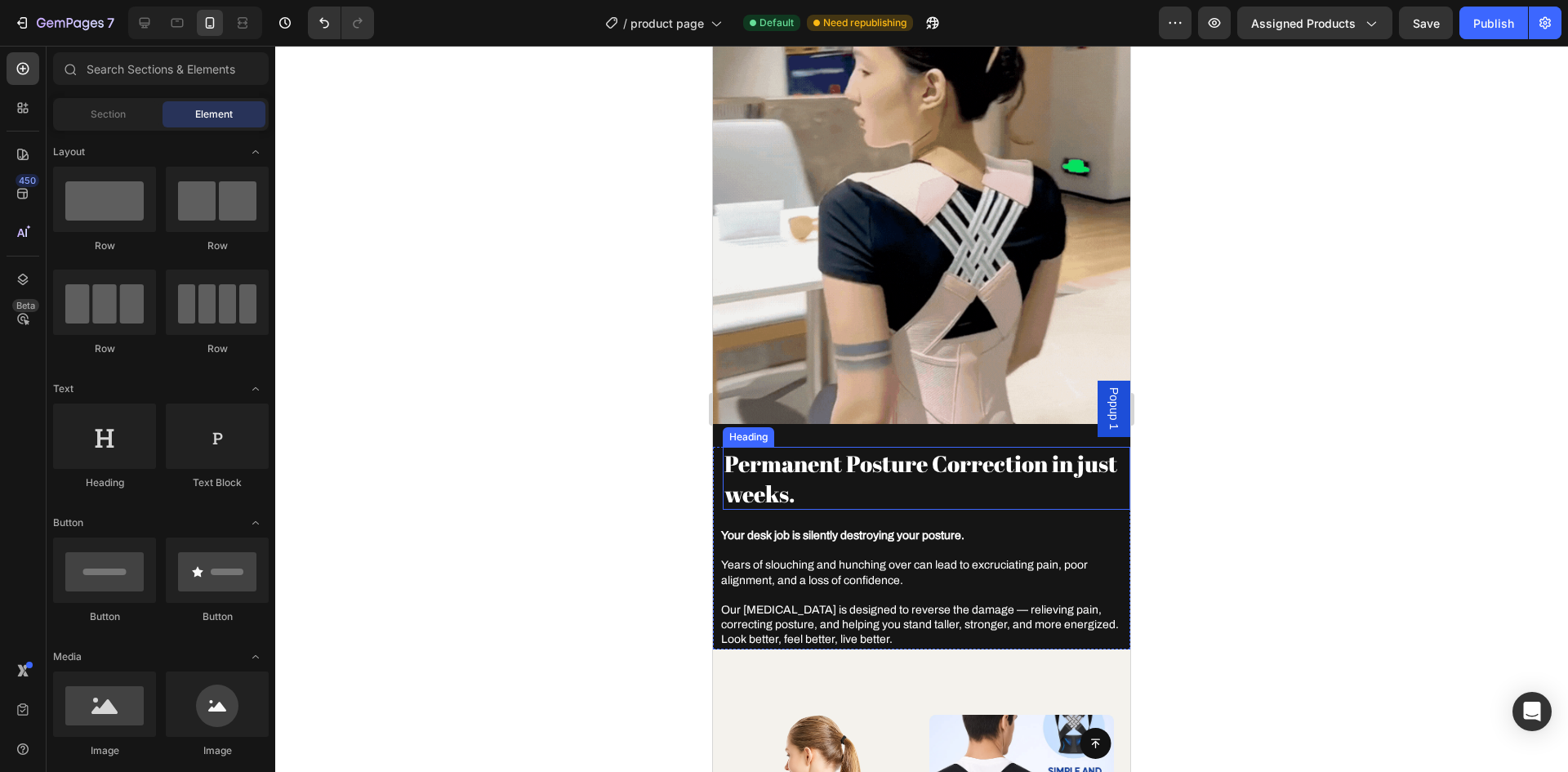
click at [1300, 486] on div at bounding box center [921, 409] width 1293 height 726
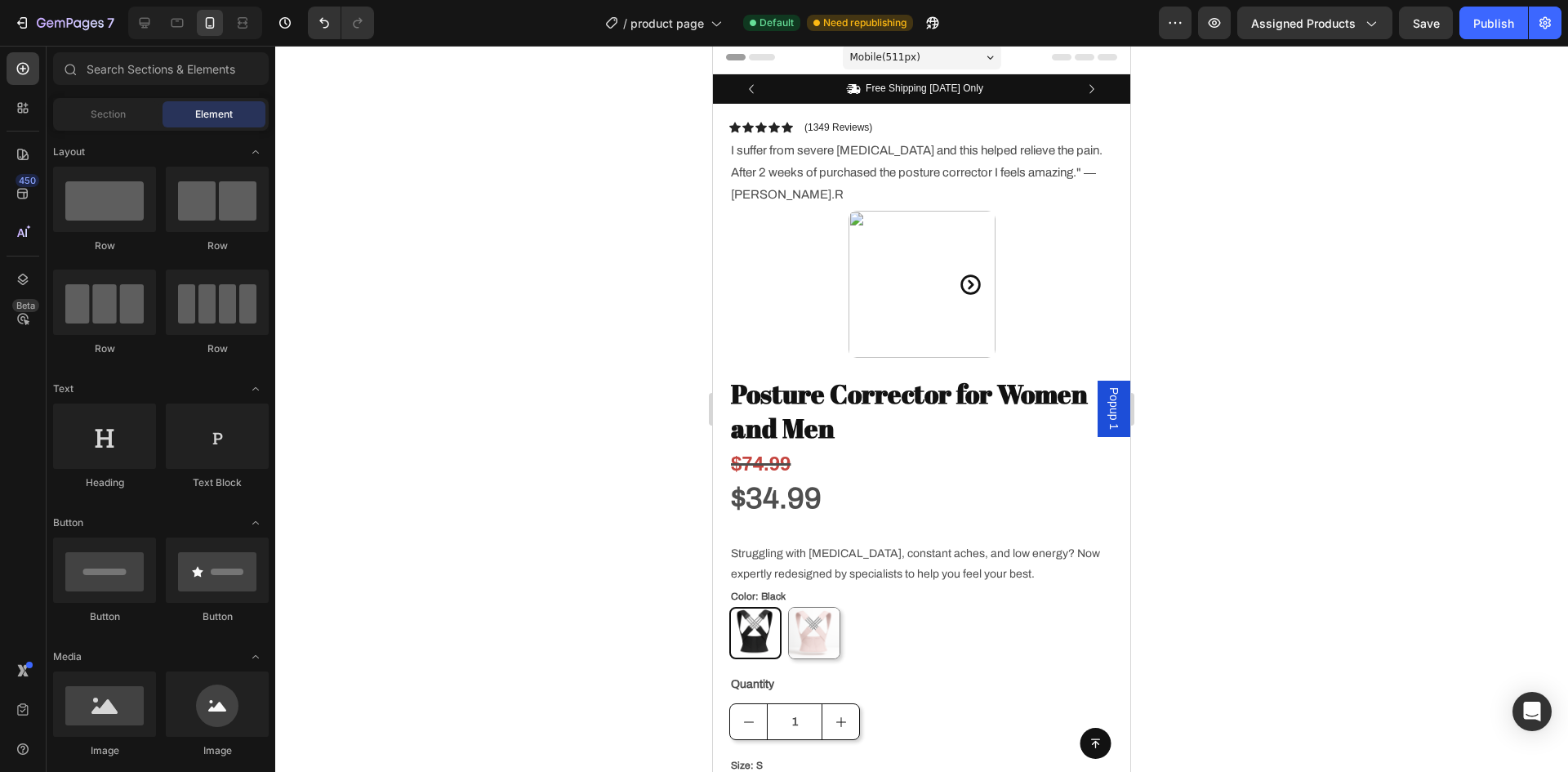
scroll to position [0, 0]
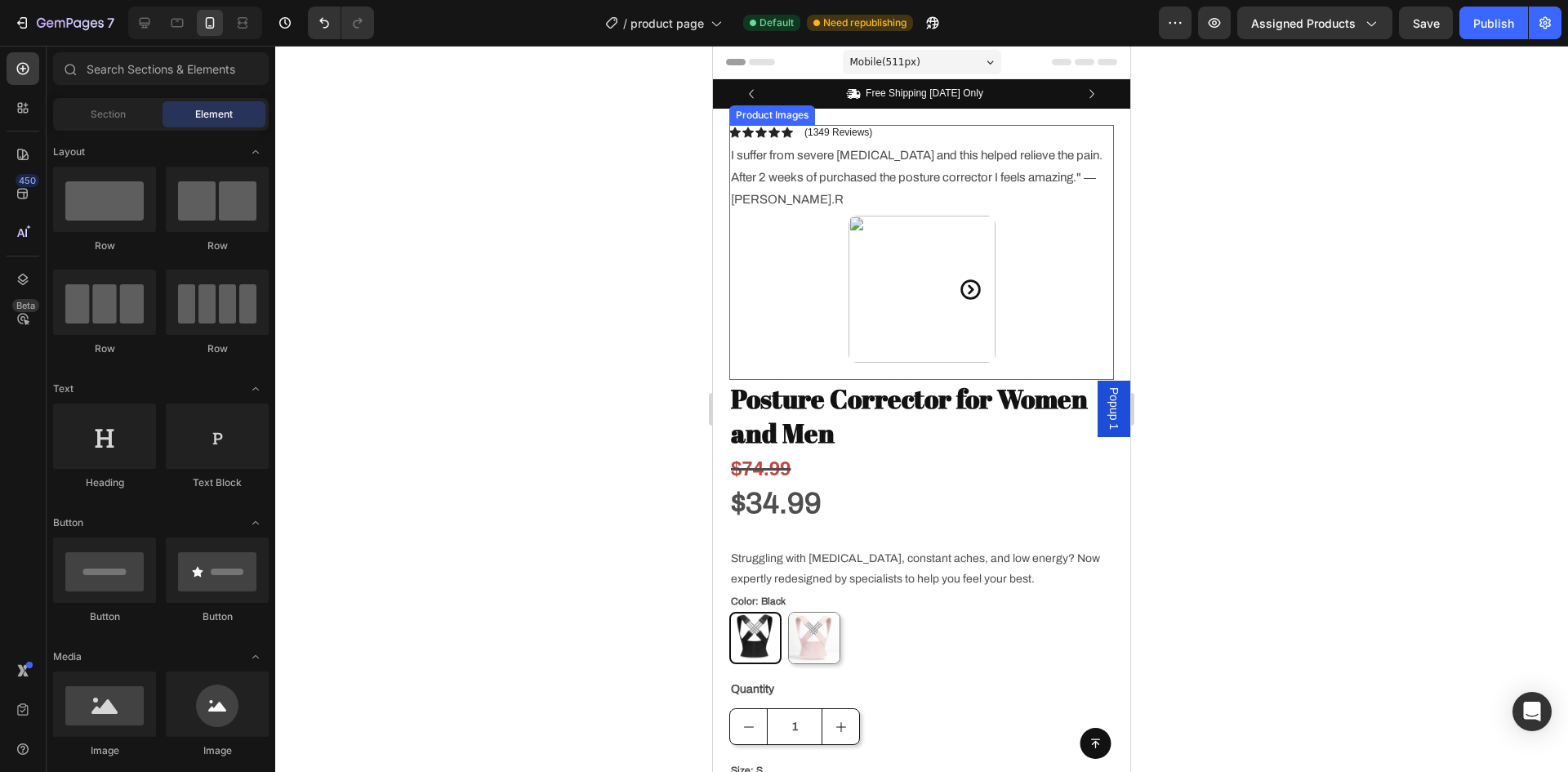
click at [965, 296] on icon "Carousel Next Arrow" at bounding box center [971, 289] width 24 height 24
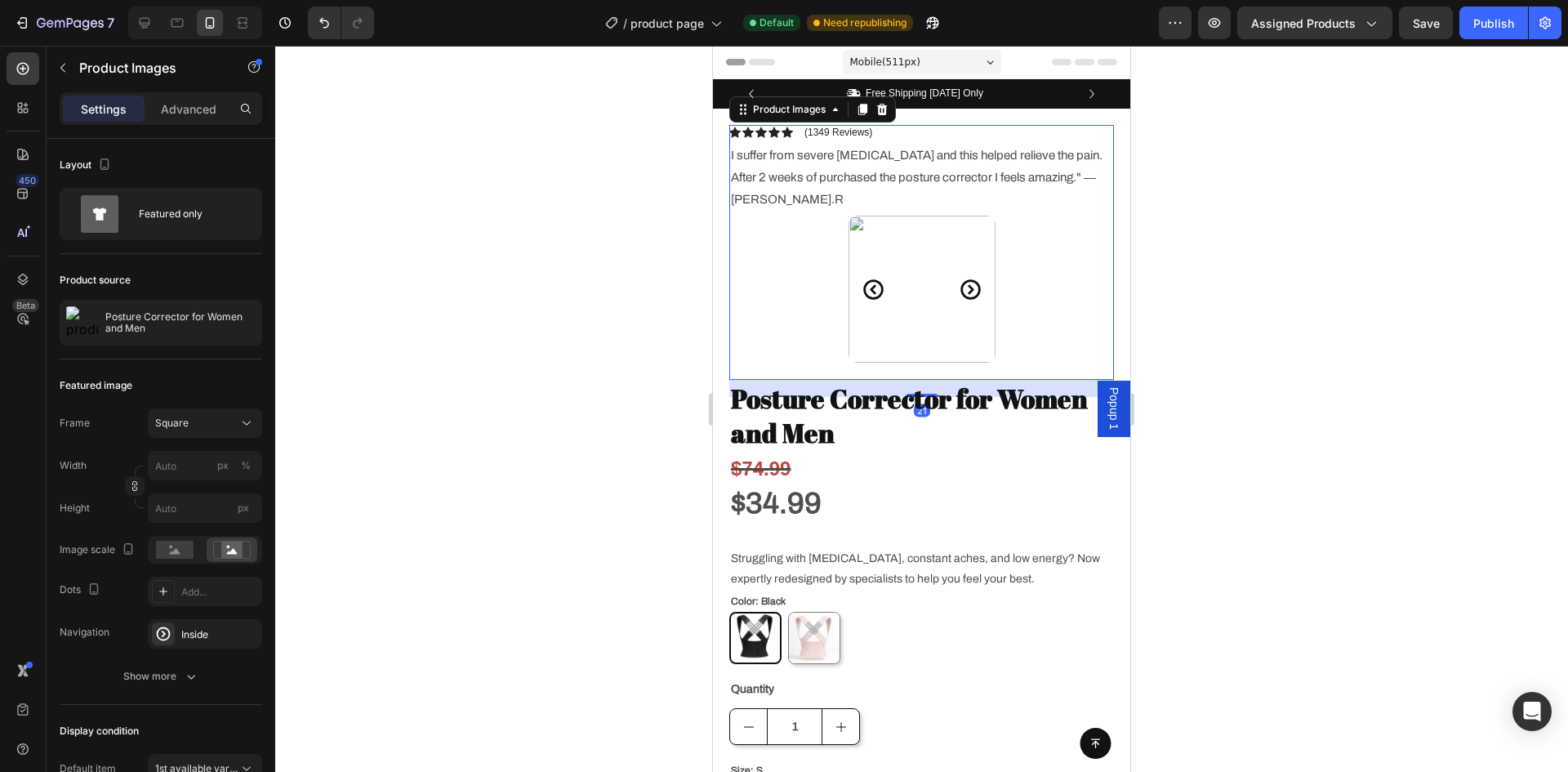
click at [965, 296] on icon "Carousel Next Arrow" at bounding box center [971, 289] width 24 height 24
click at [182, 25] on icon at bounding box center [177, 23] width 17 height 17
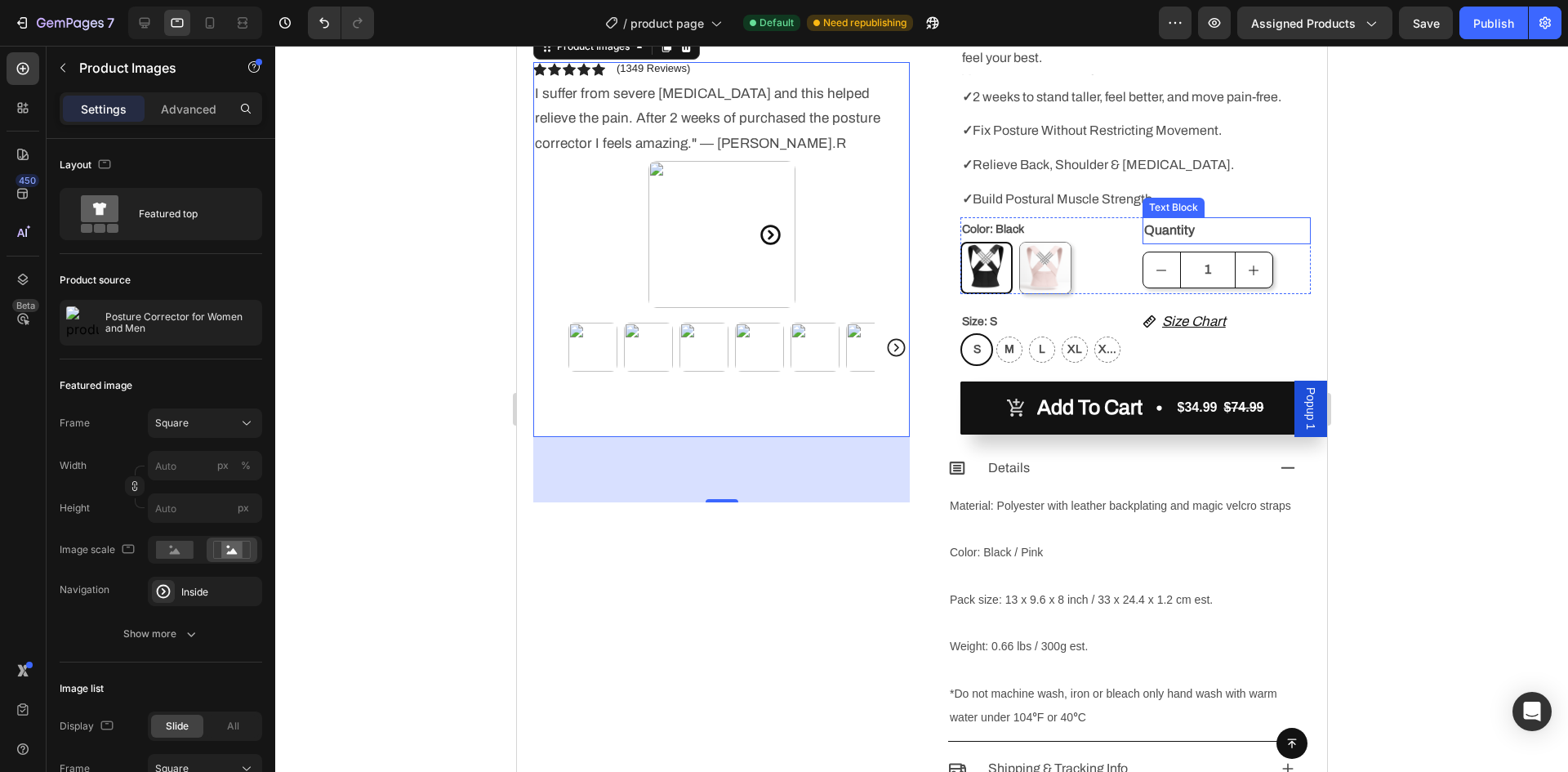
scroll to position [654, 0]
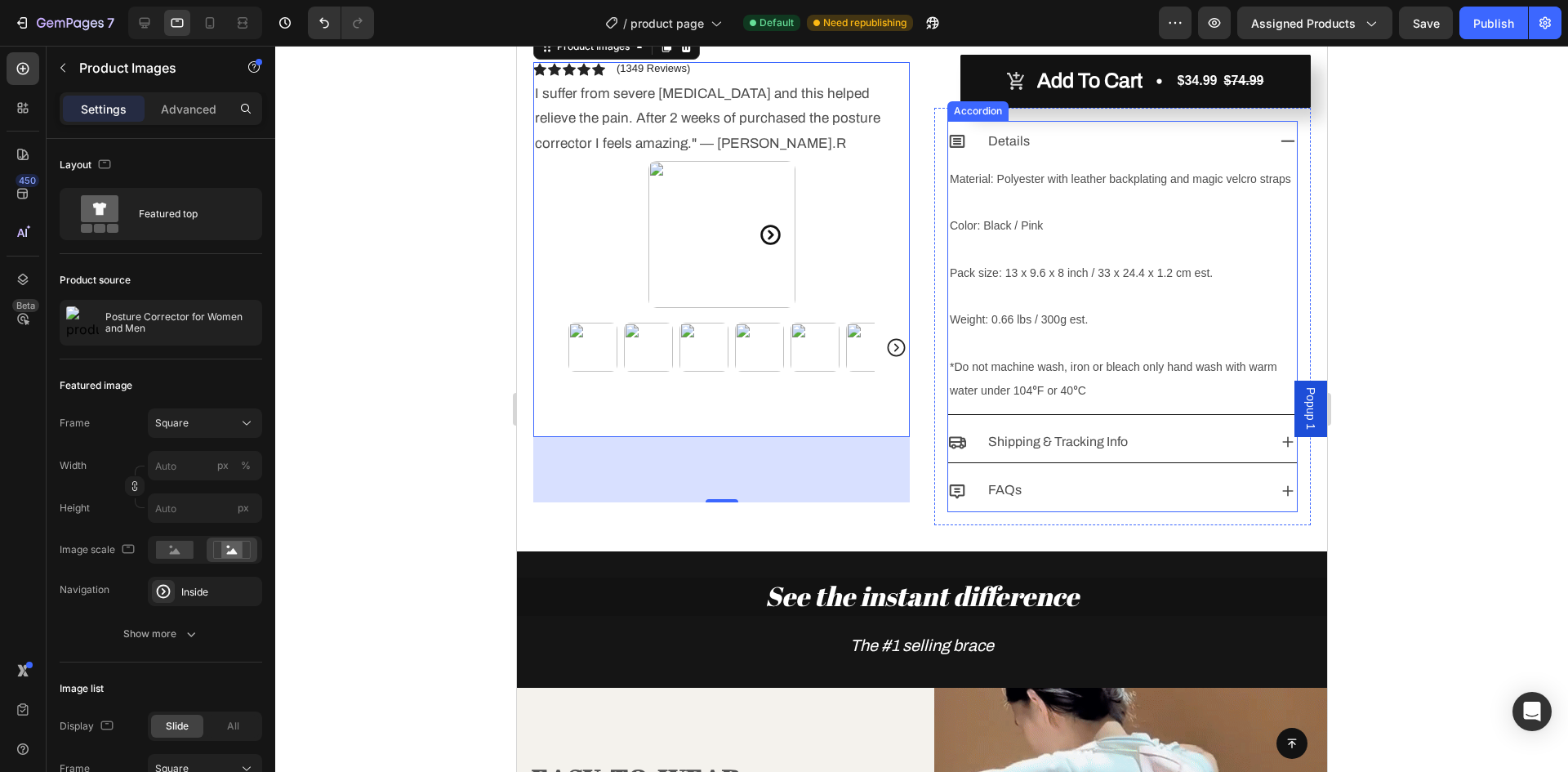
click at [1278, 143] on icon at bounding box center [1287, 141] width 18 height 18
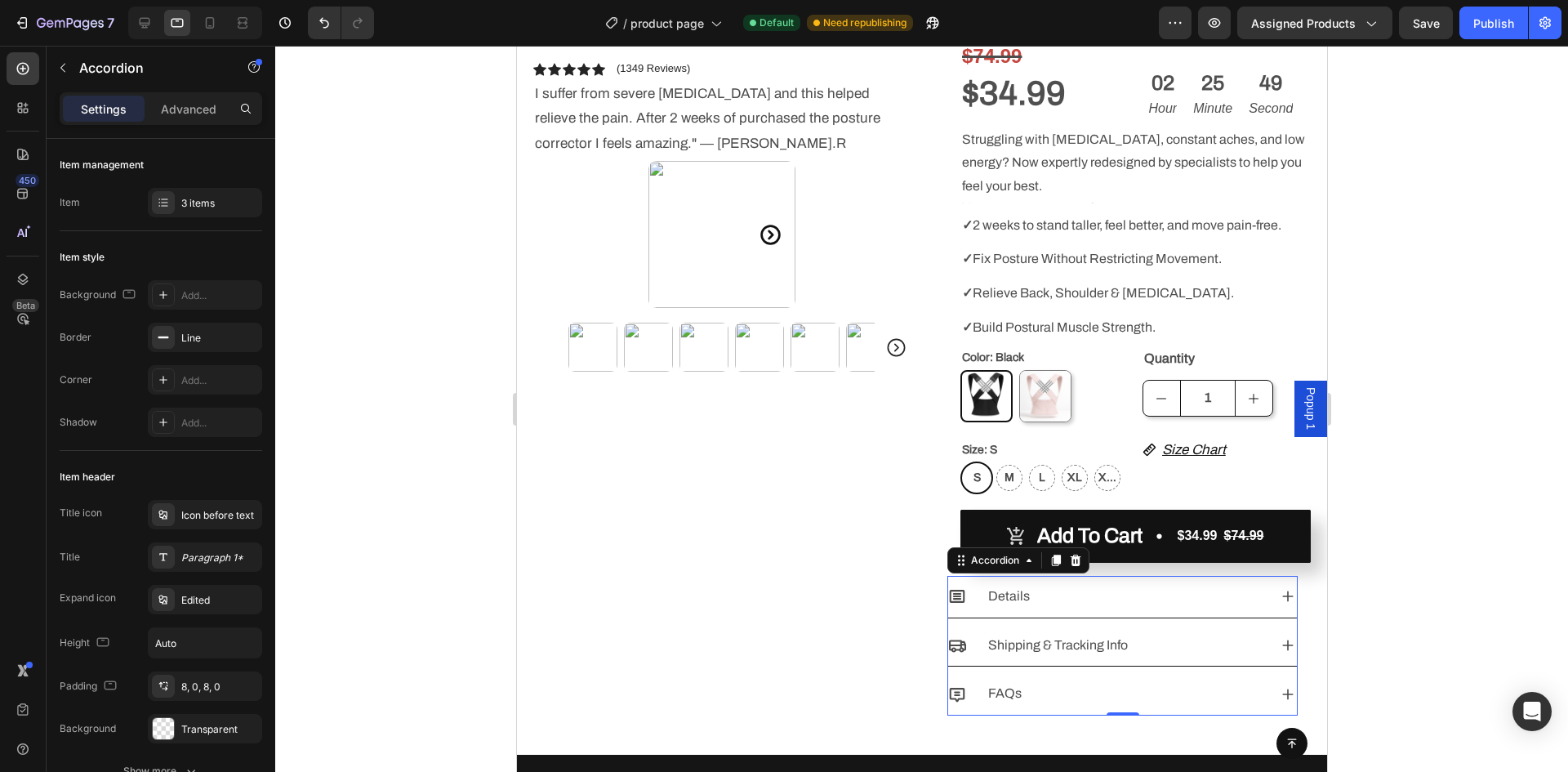
scroll to position [245, 0]
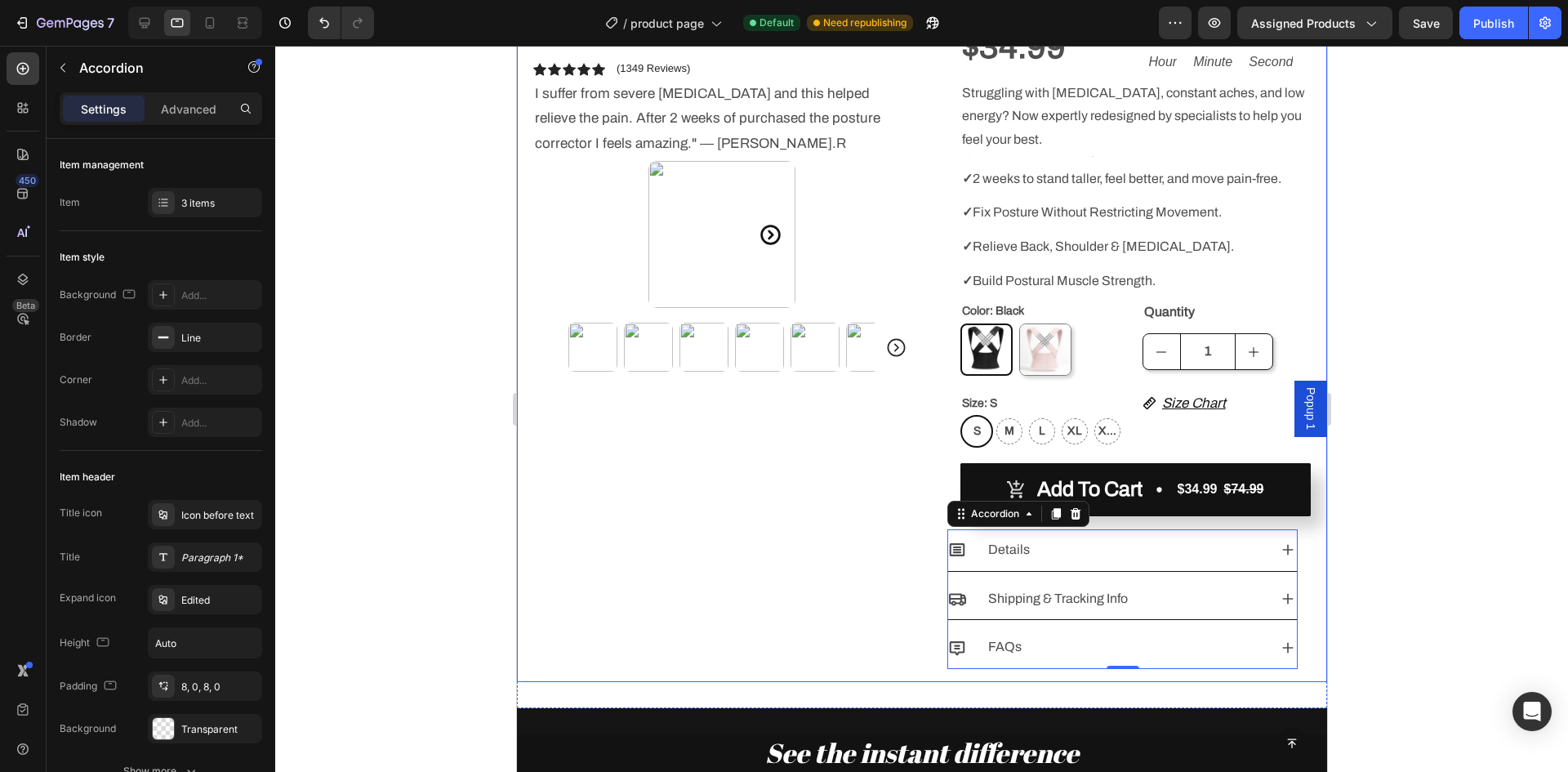
click at [743, 470] on div "Icon Icon Icon Icon Icon Icon List (1349 Reviews) Text Block Row I suffer from …" at bounding box center [721, 293] width 376 height 779
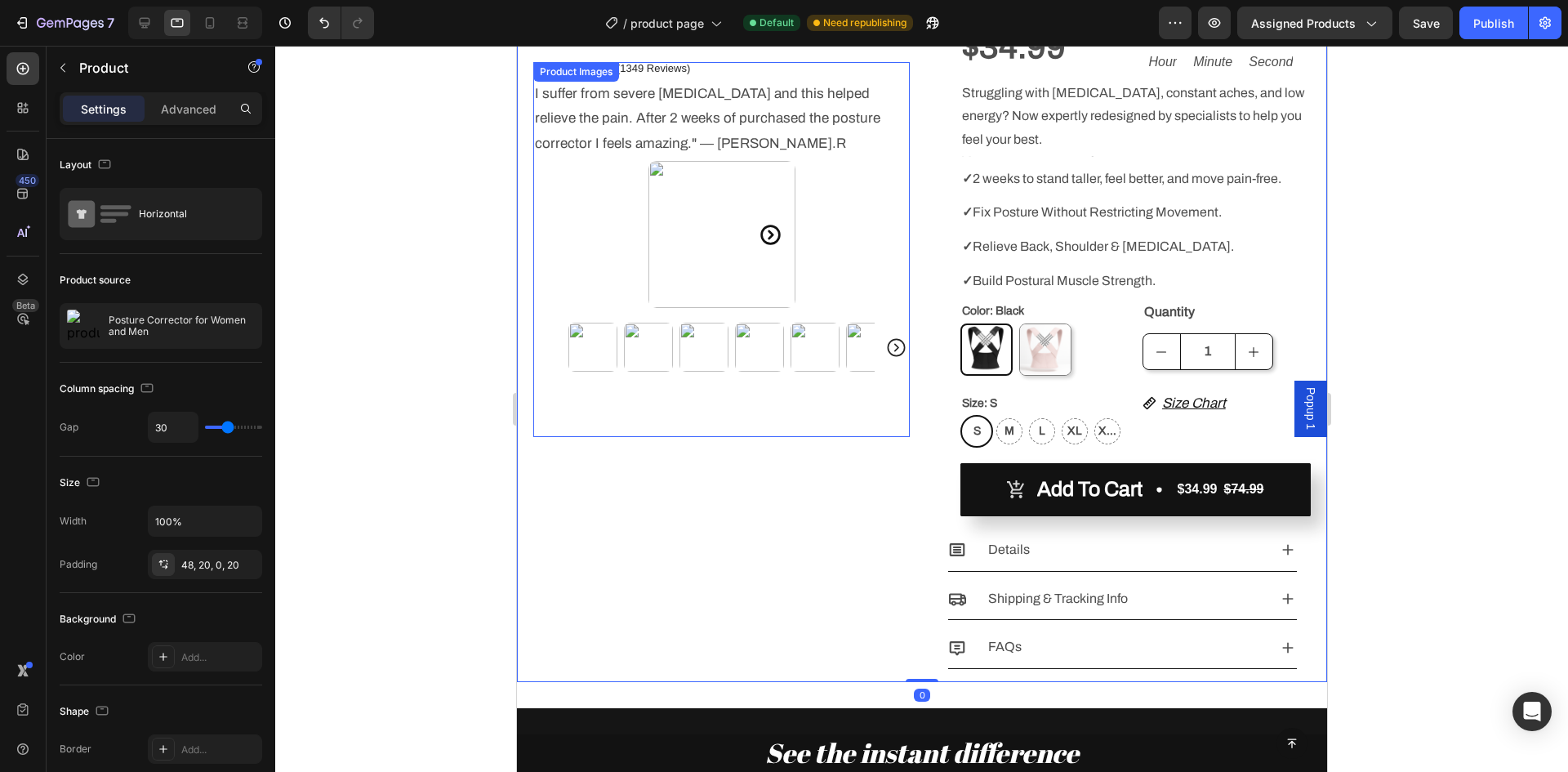
click at [613, 272] on div at bounding box center [721, 234] width 376 height 147
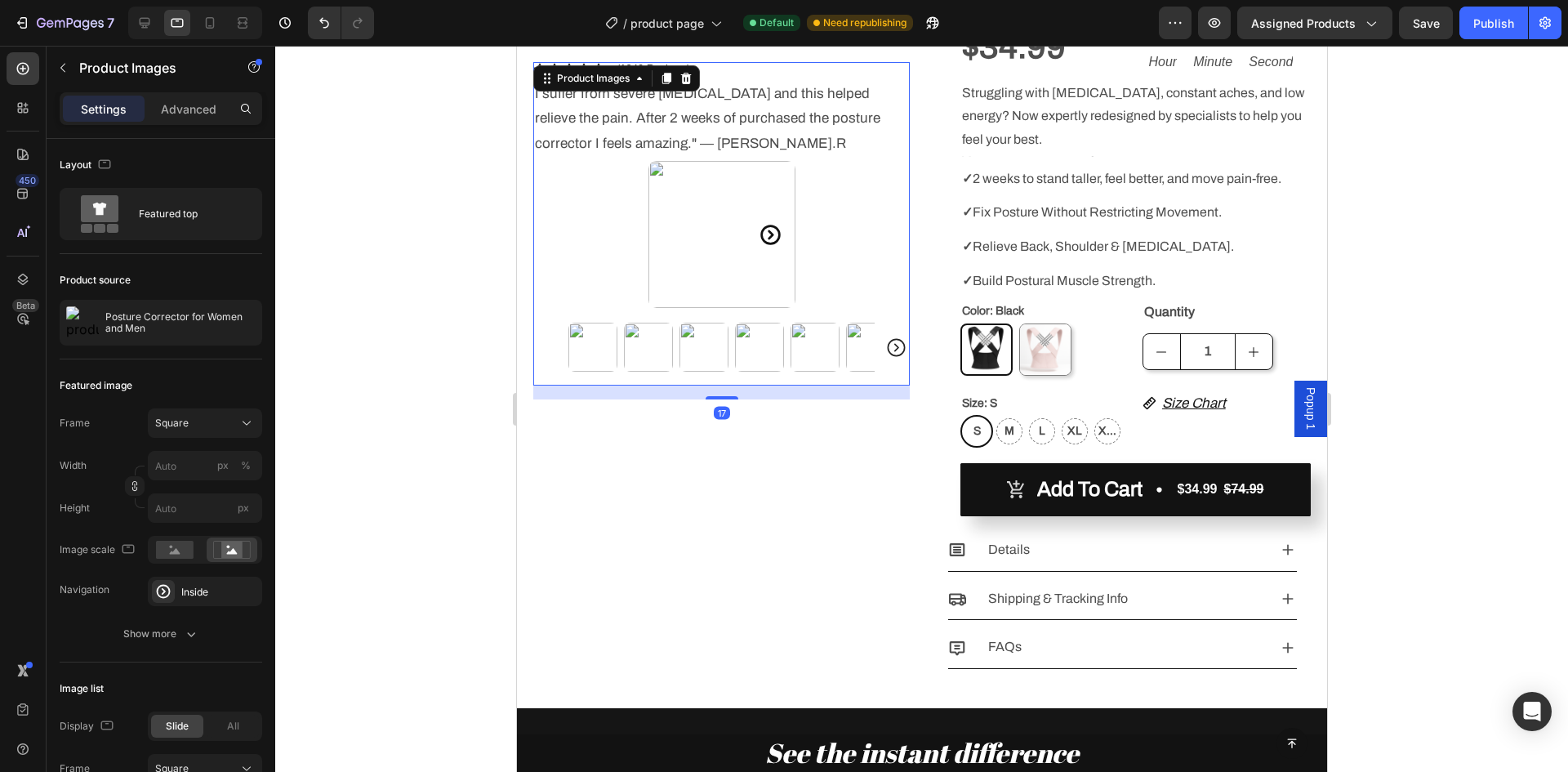
drag, startPoint x: 720, startPoint y: 501, endPoint x: 735, endPoint y: 449, distance: 54.1
click at [735, 449] on div "Icon Icon Icon Icon Icon Icon List (1349 Reviews) Text Block Row I suffer from …" at bounding box center [721, 293] width 376 height 779
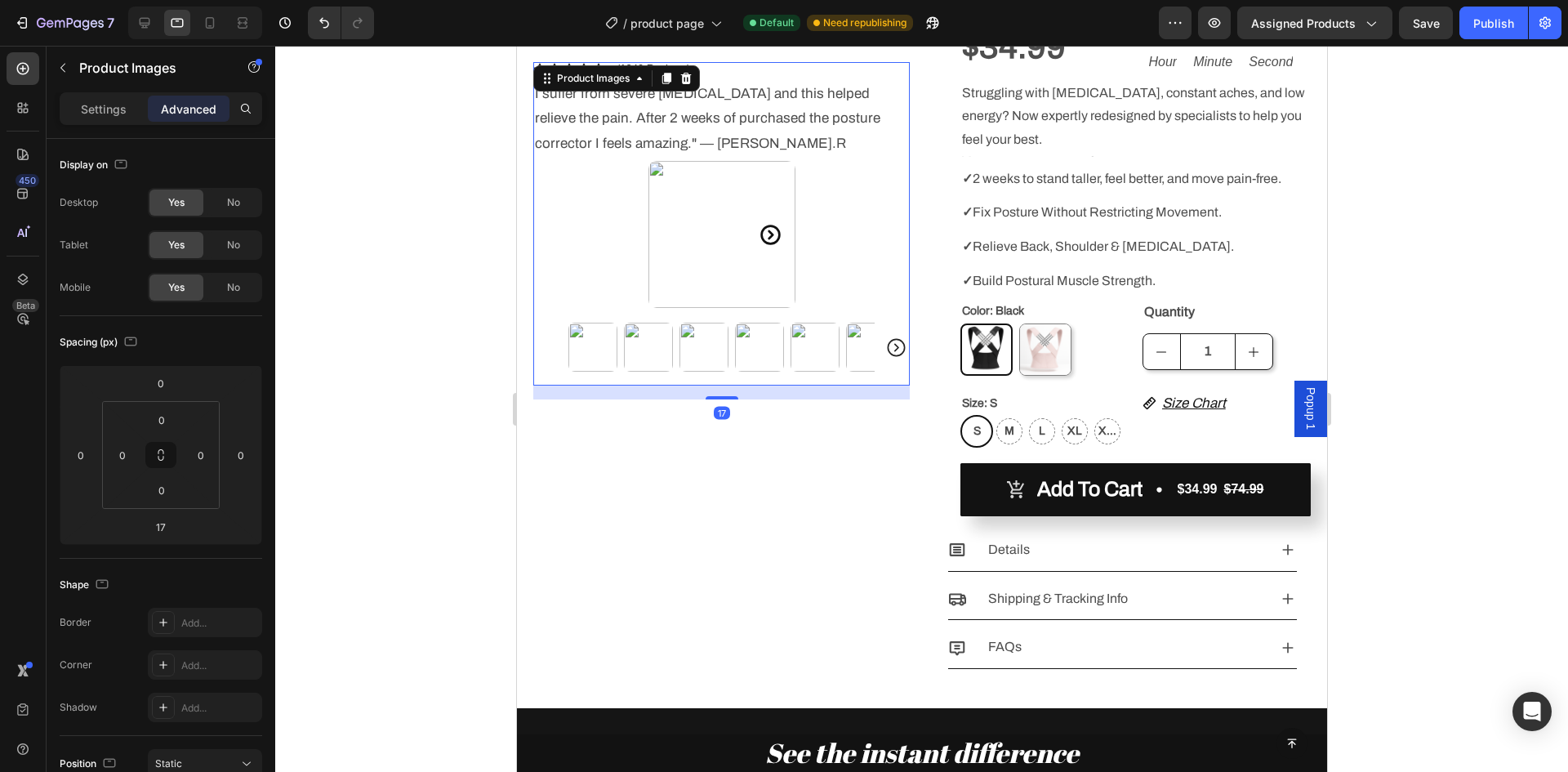
drag, startPoint x: 1416, startPoint y: 403, endPoint x: 1351, endPoint y: 443, distance: 76.3
click at [1416, 403] on div at bounding box center [921, 409] width 1293 height 726
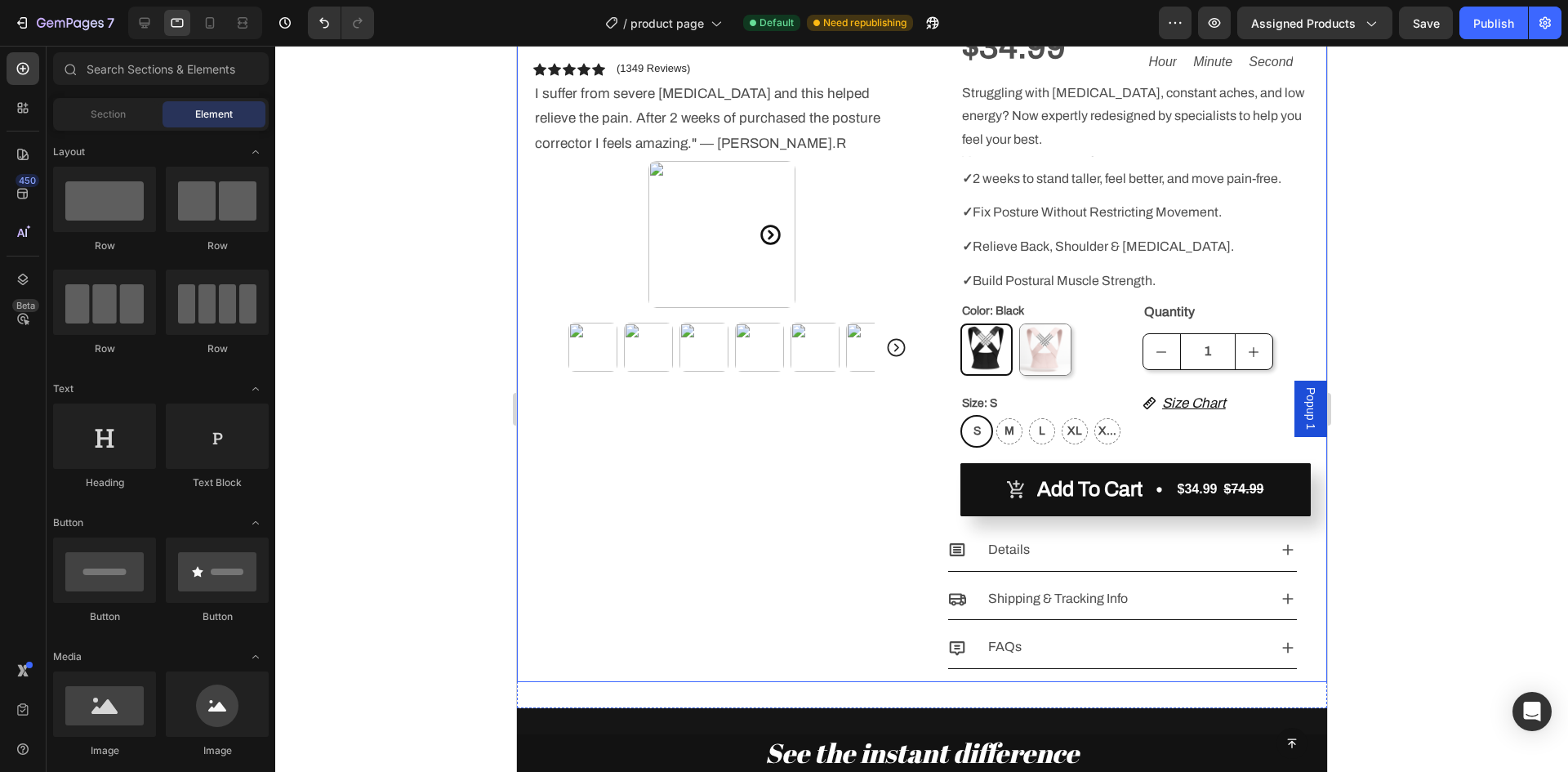
click at [665, 464] on div "Icon Icon Icon Icon Icon Icon List (1349 Reviews) Text Block Row I suffer from …" at bounding box center [721, 293] width 376 height 779
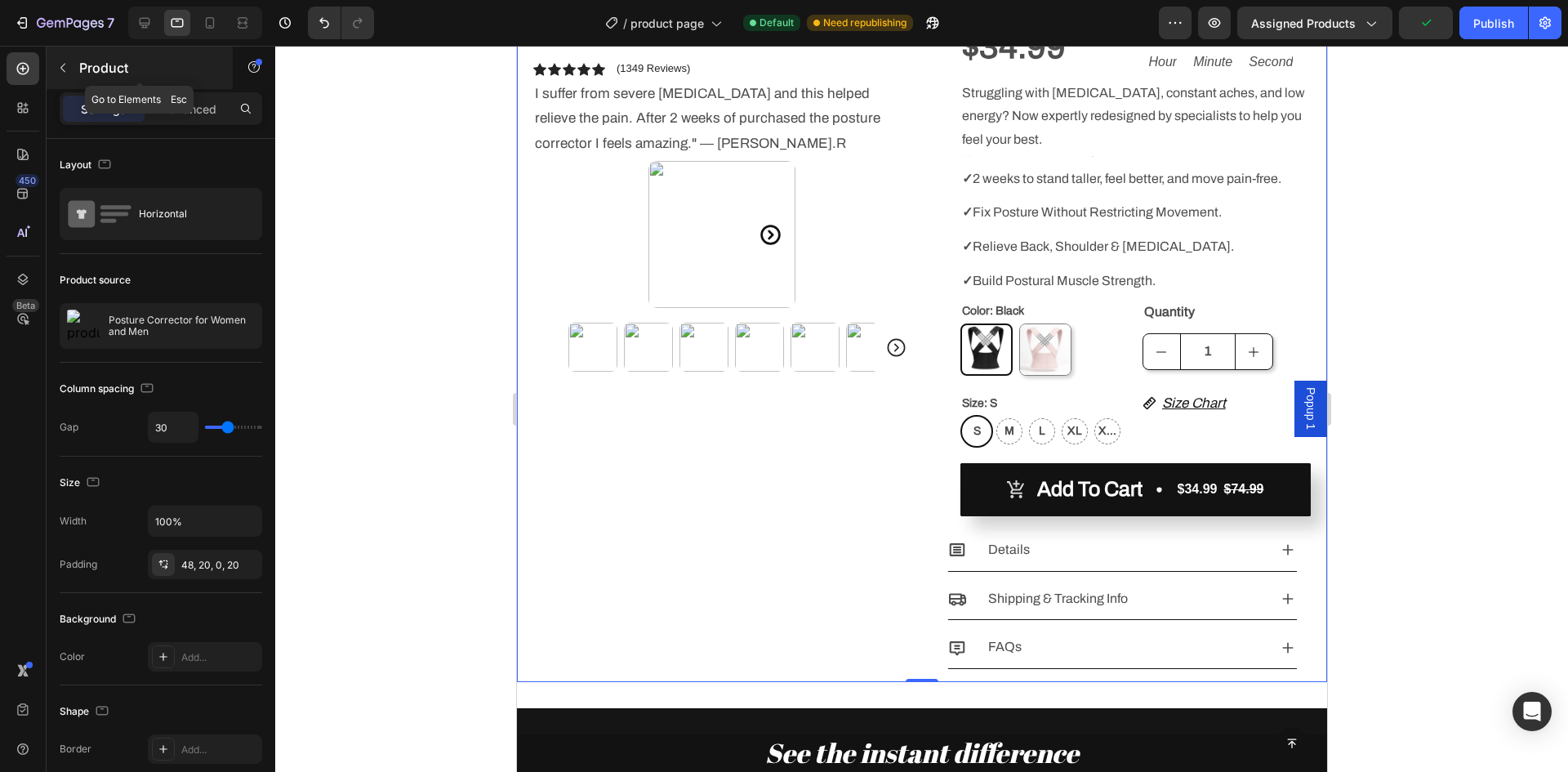
click at [73, 71] on button "button" at bounding box center [63, 68] width 26 height 26
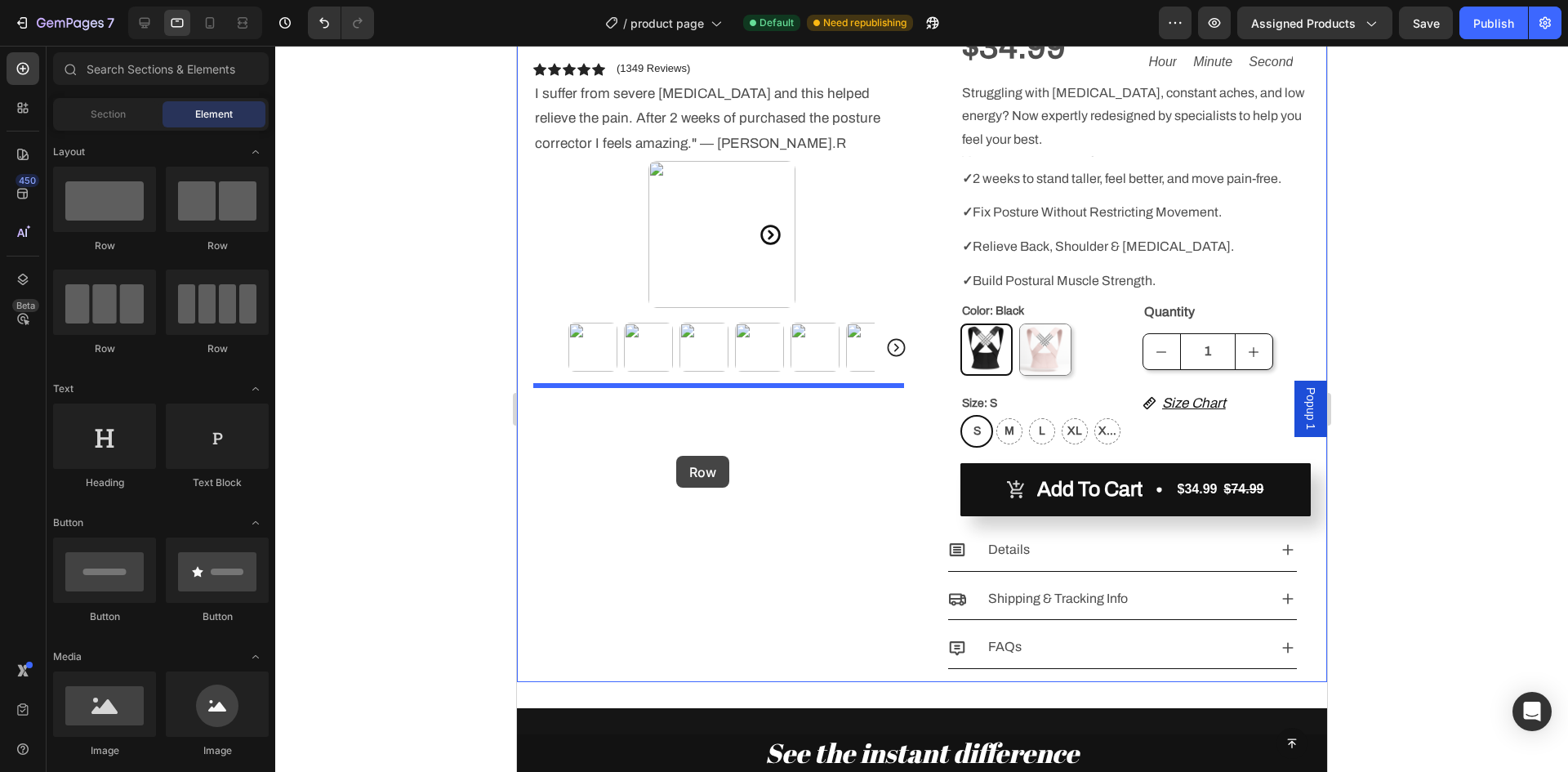
drag, startPoint x: 656, startPoint y: 262, endPoint x: 676, endPoint y: 455, distance: 194.0
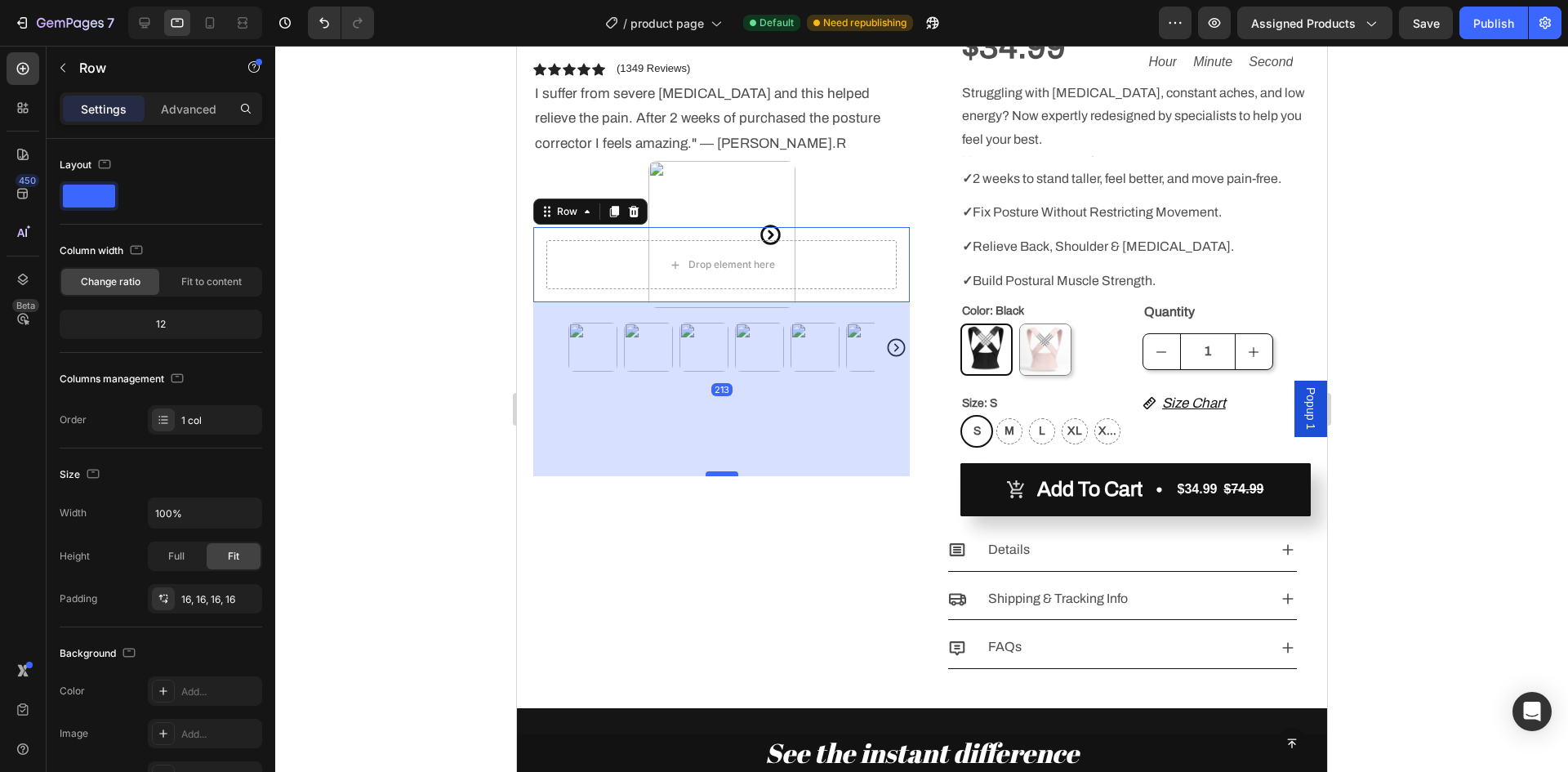
drag, startPoint x: 720, startPoint y: 299, endPoint x: 728, endPoint y: 473, distance: 174.2
click at [728, 473] on div at bounding box center [721, 474] width 33 height 5
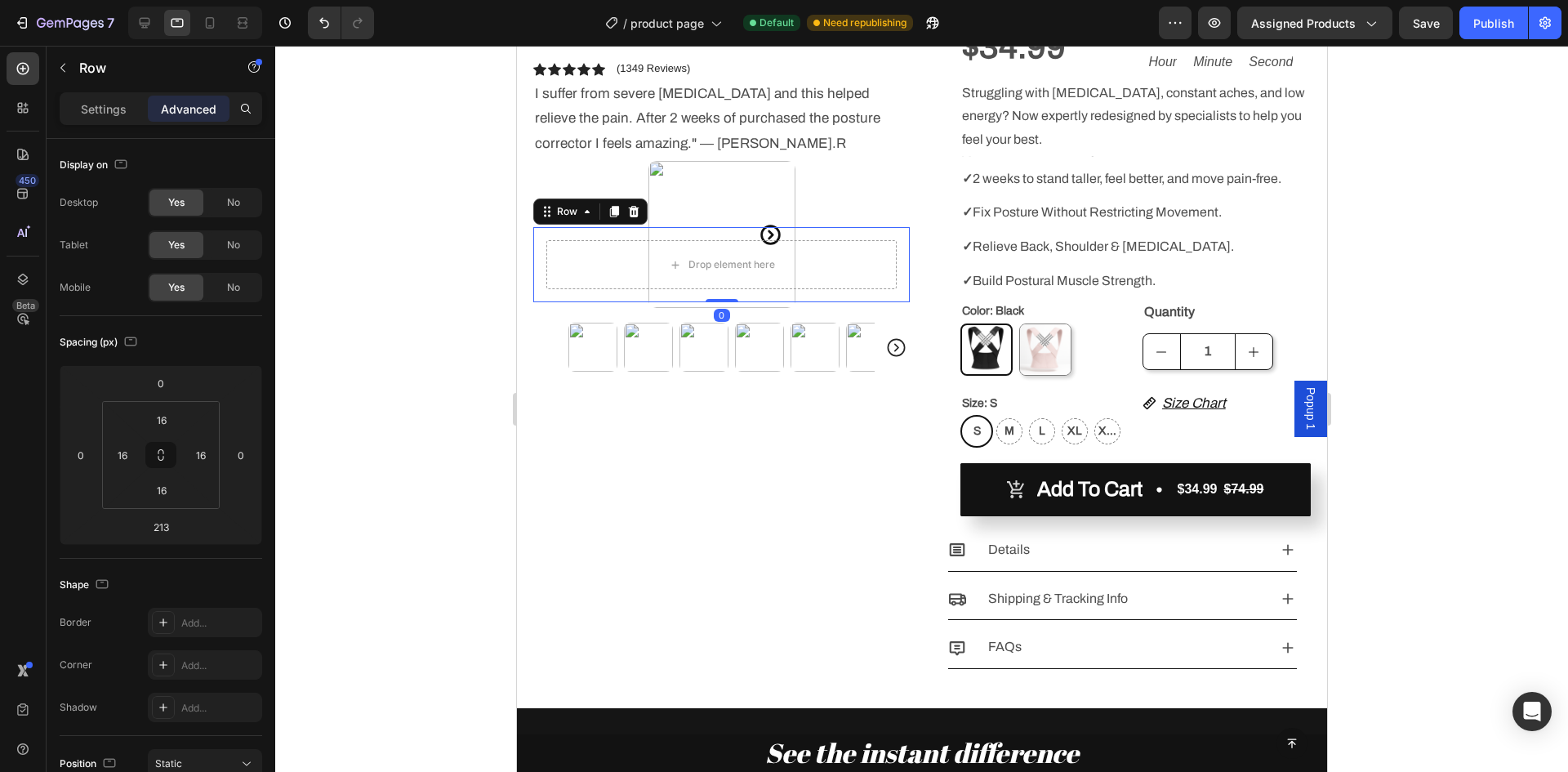
drag, startPoint x: 728, startPoint y: 473, endPoint x: 731, endPoint y: 293, distance: 180.0
click at [731, 293] on div "Drop element here Row 0" at bounding box center [721, 264] width 376 height 75
type input "0"
click at [633, 209] on icon at bounding box center [633, 212] width 11 height 11
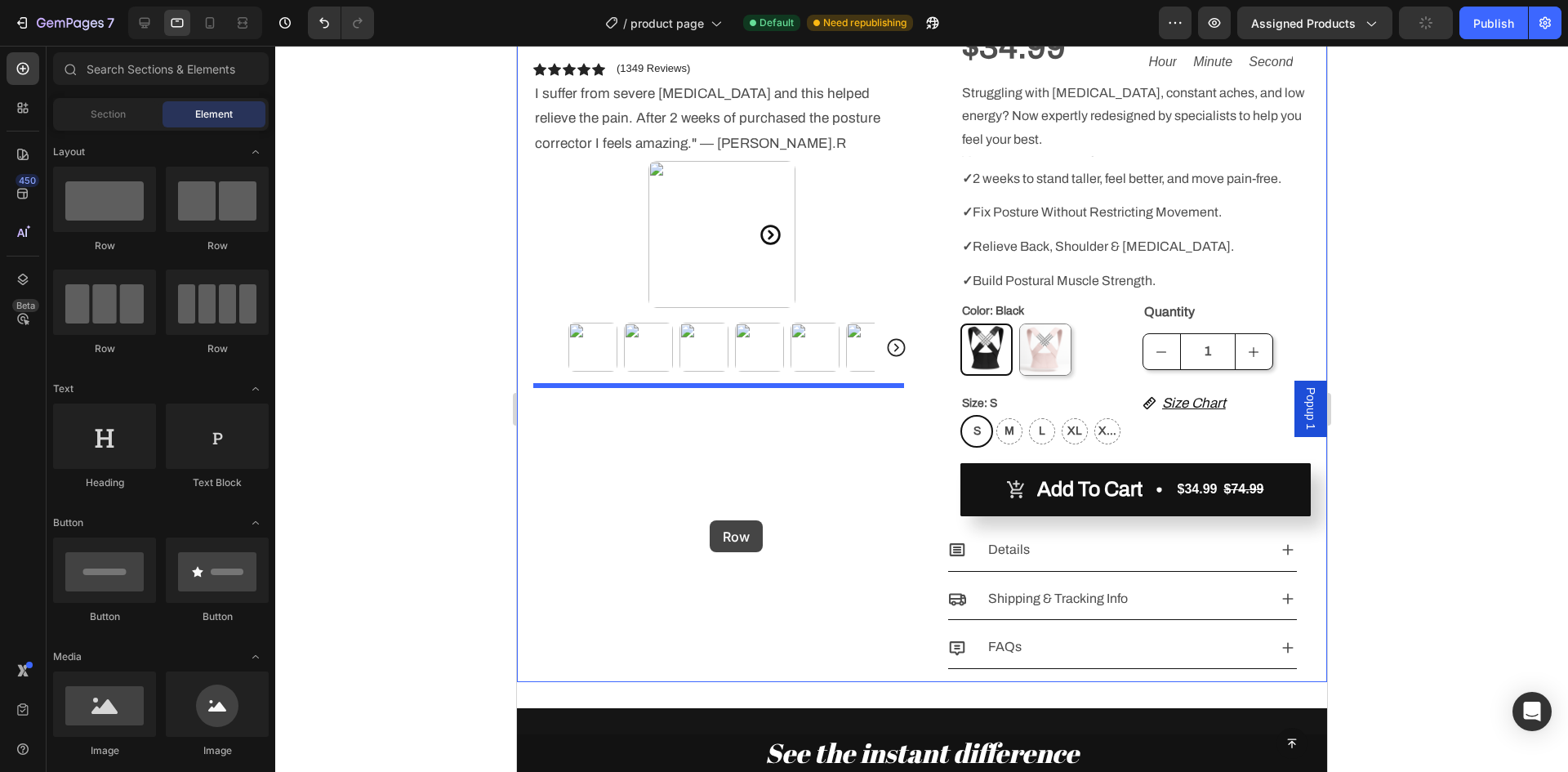
drag, startPoint x: 960, startPoint y: 353, endPoint x: 708, endPoint y: 521, distance: 302.9
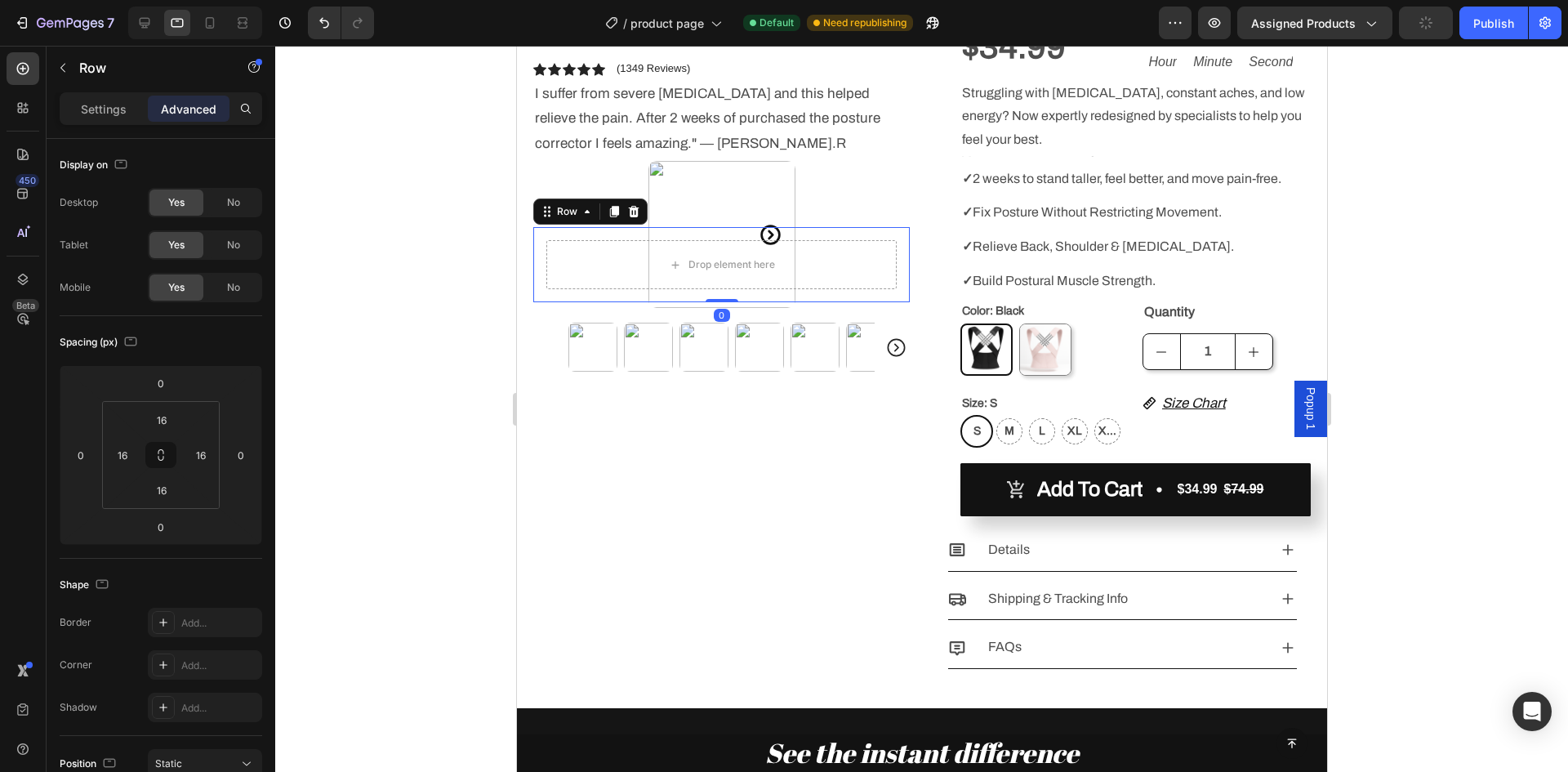
click at [1413, 315] on div at bounding box center [921, 409] width 1293 height 726
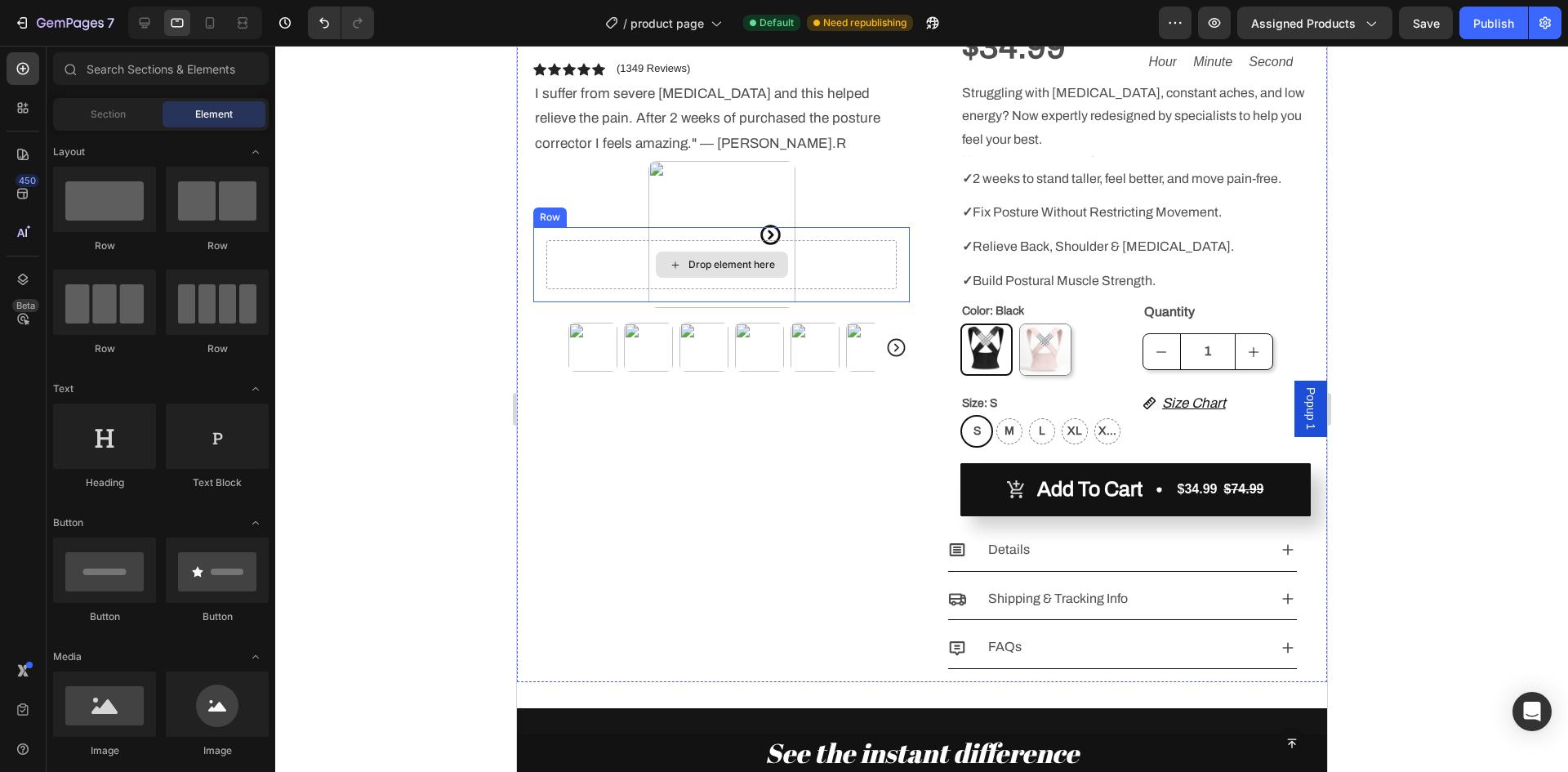
click at [845, 240] on div "Drop element here Row" at bounding box center [721, 264] width 376 height 75
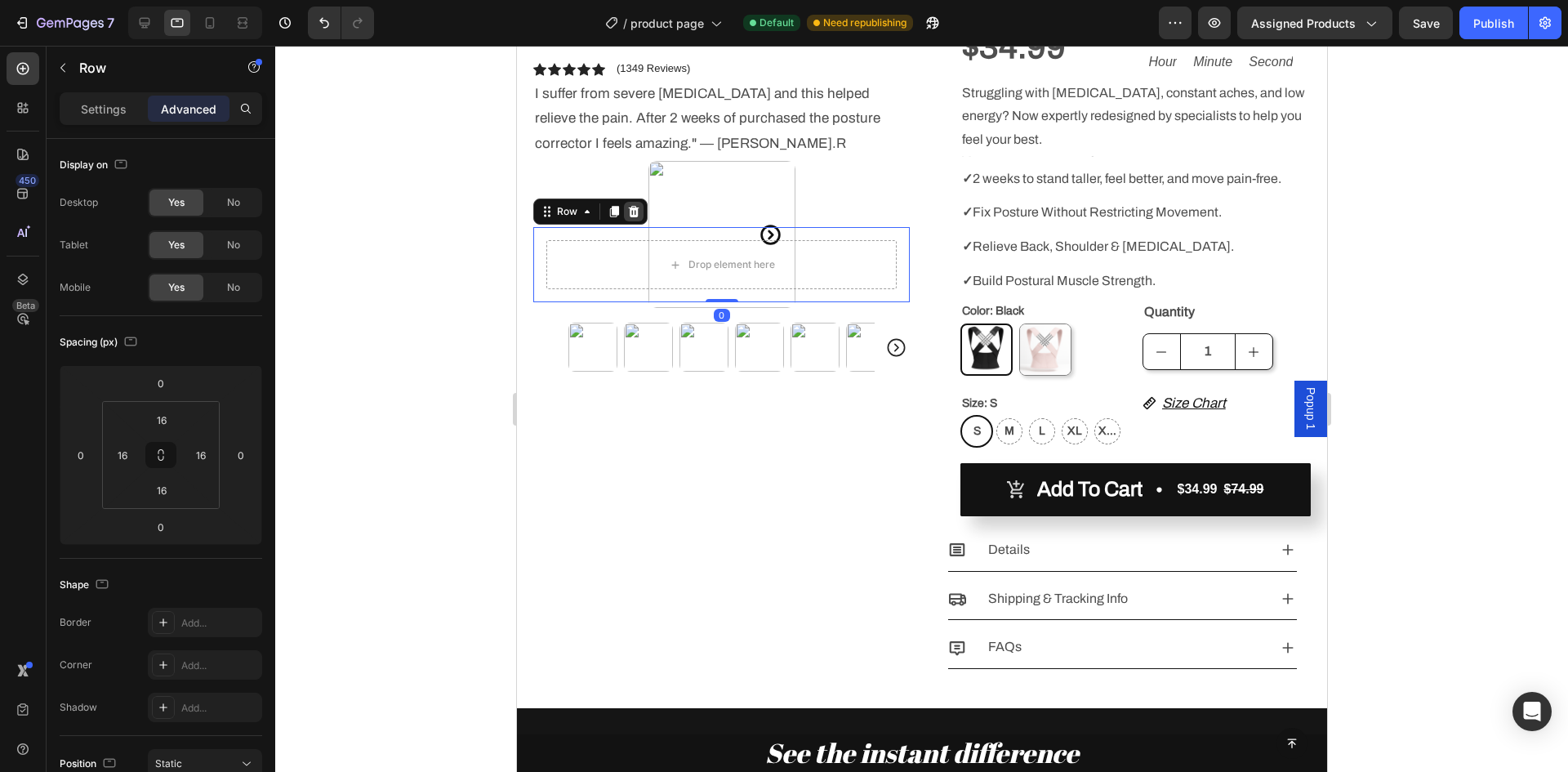
click at [631, 217] on icon at bounding box center [633, 212] width 11 height 11
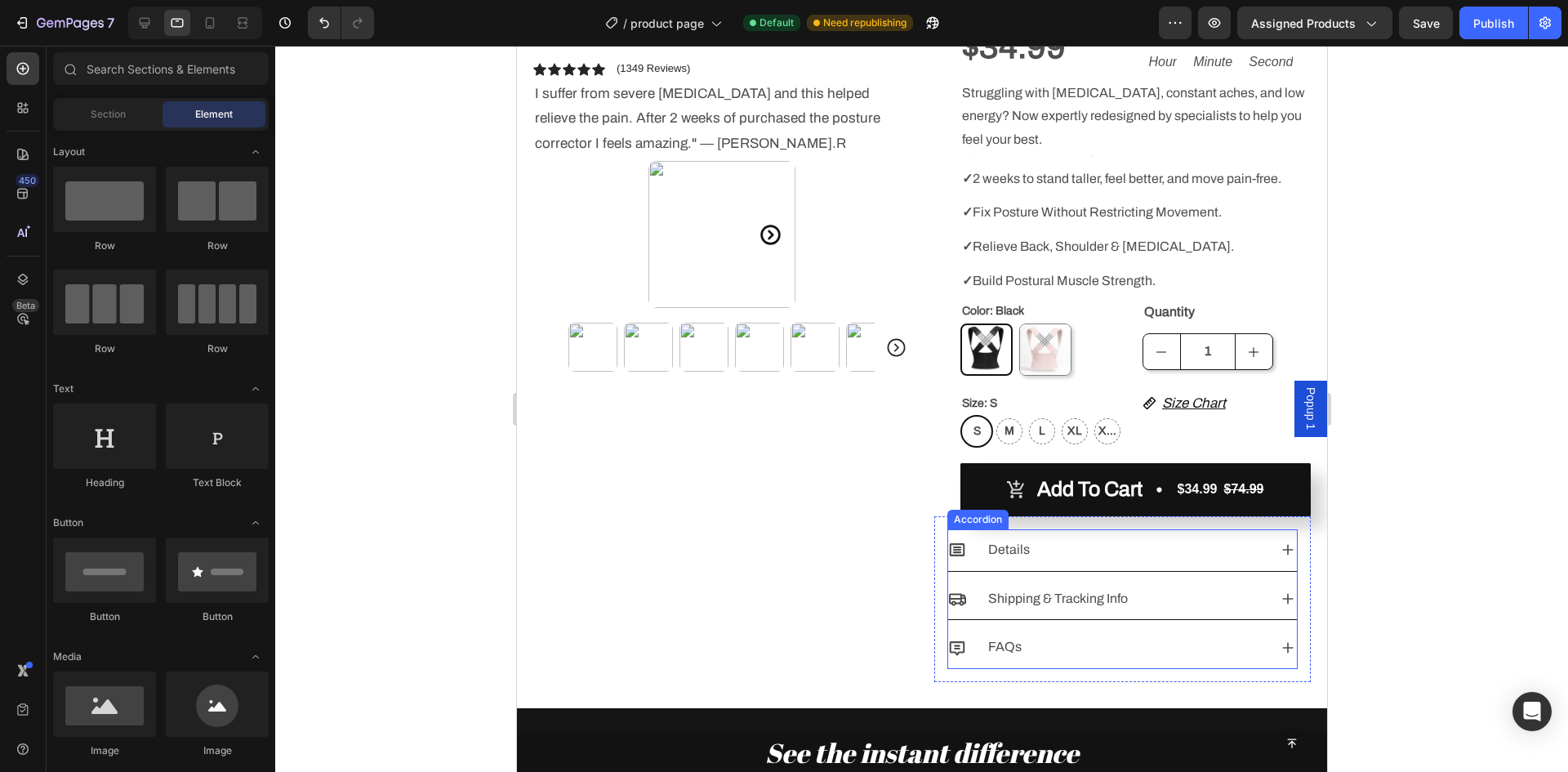
click at [1056, 538] on div "Details" at bounding box center [1106, 550] width 318 height 28
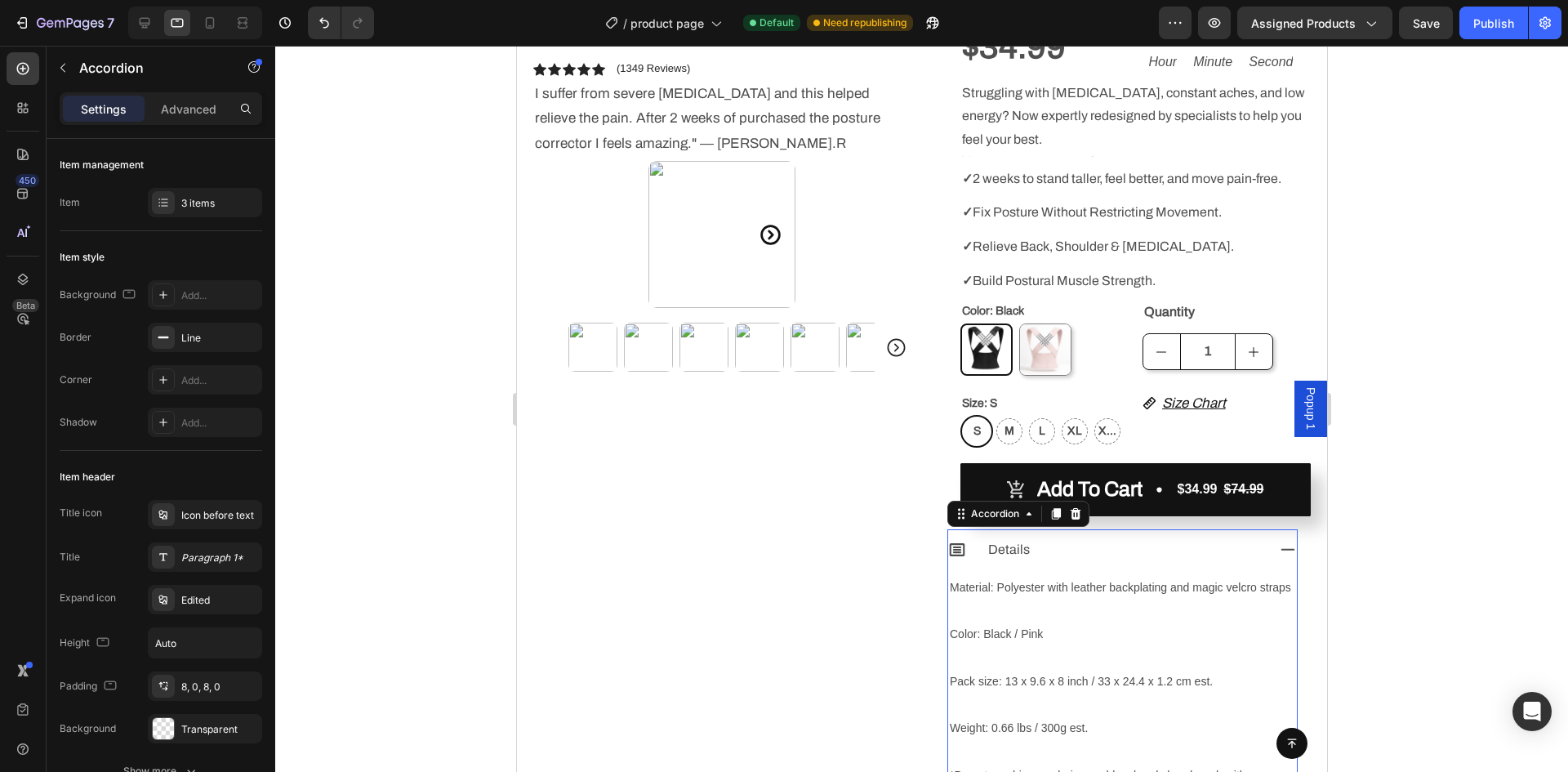
click at [1350, 523] on div at bounding box center [921, 409] width 1293 height 726
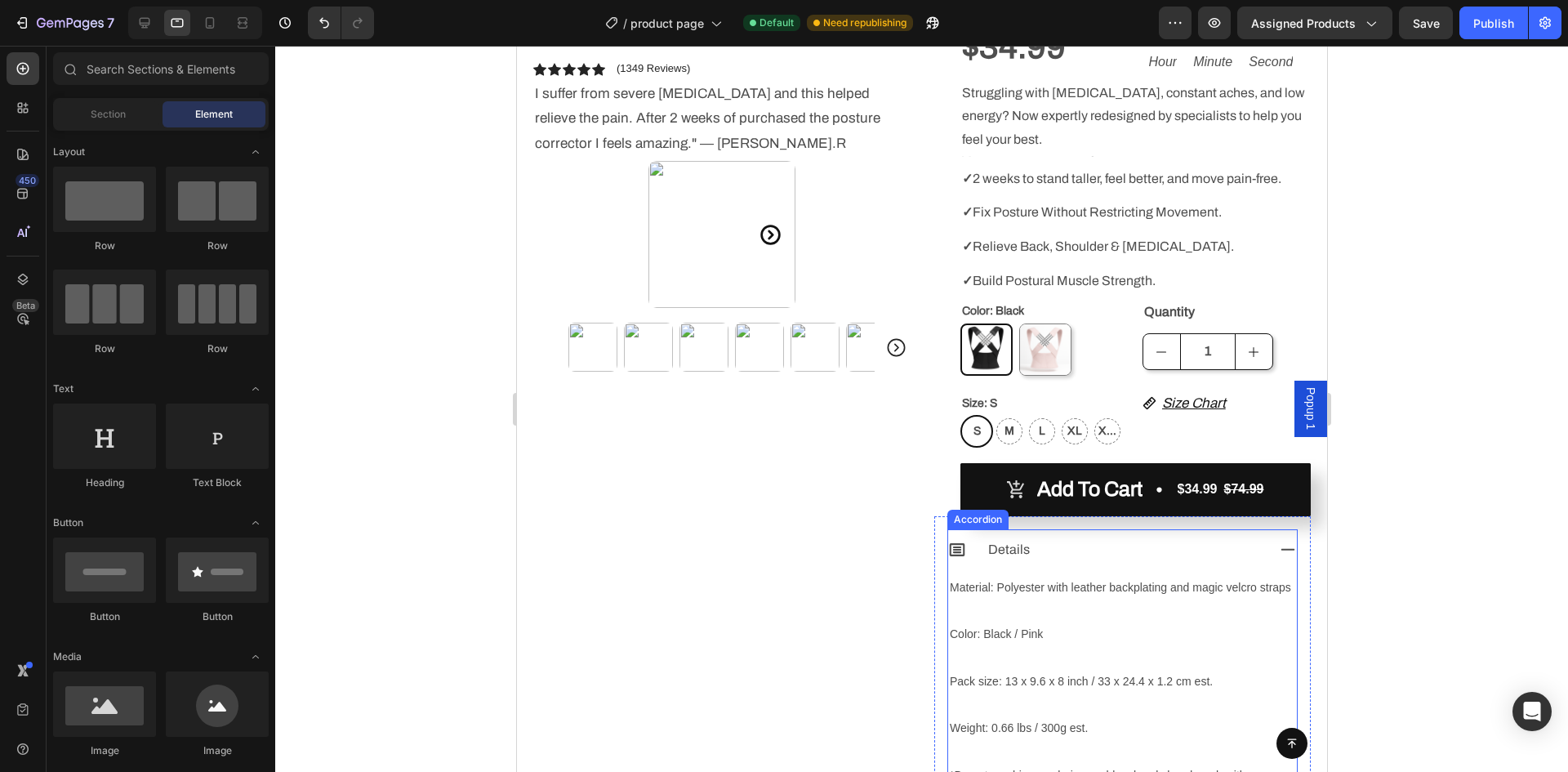
click at [1074, 530] on div "Details" at bounding box center [1122, 550] width 349 height 41
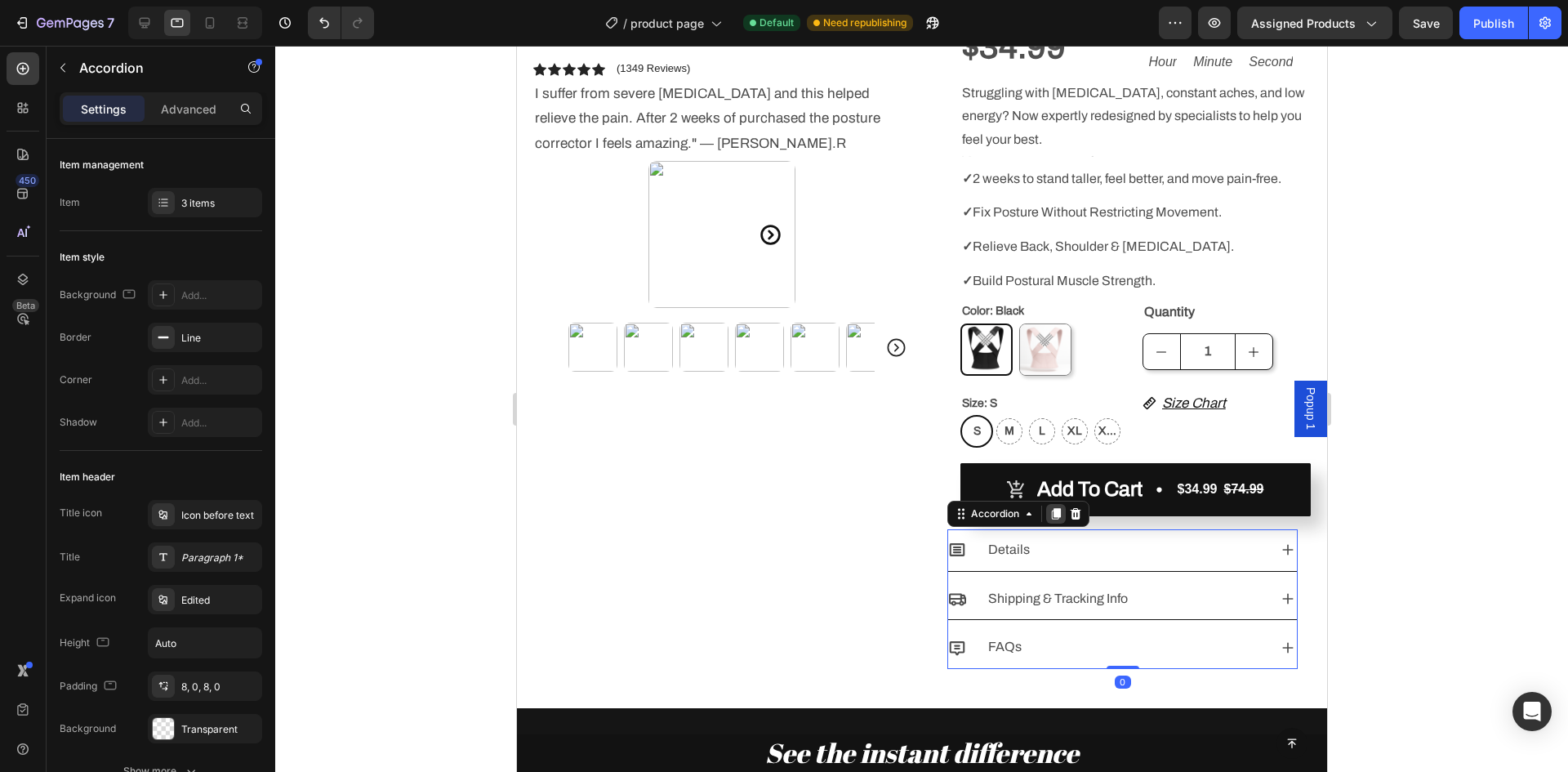
click at [1048, 520] on icon at bounding box center [1054, 514] width 13 height 13
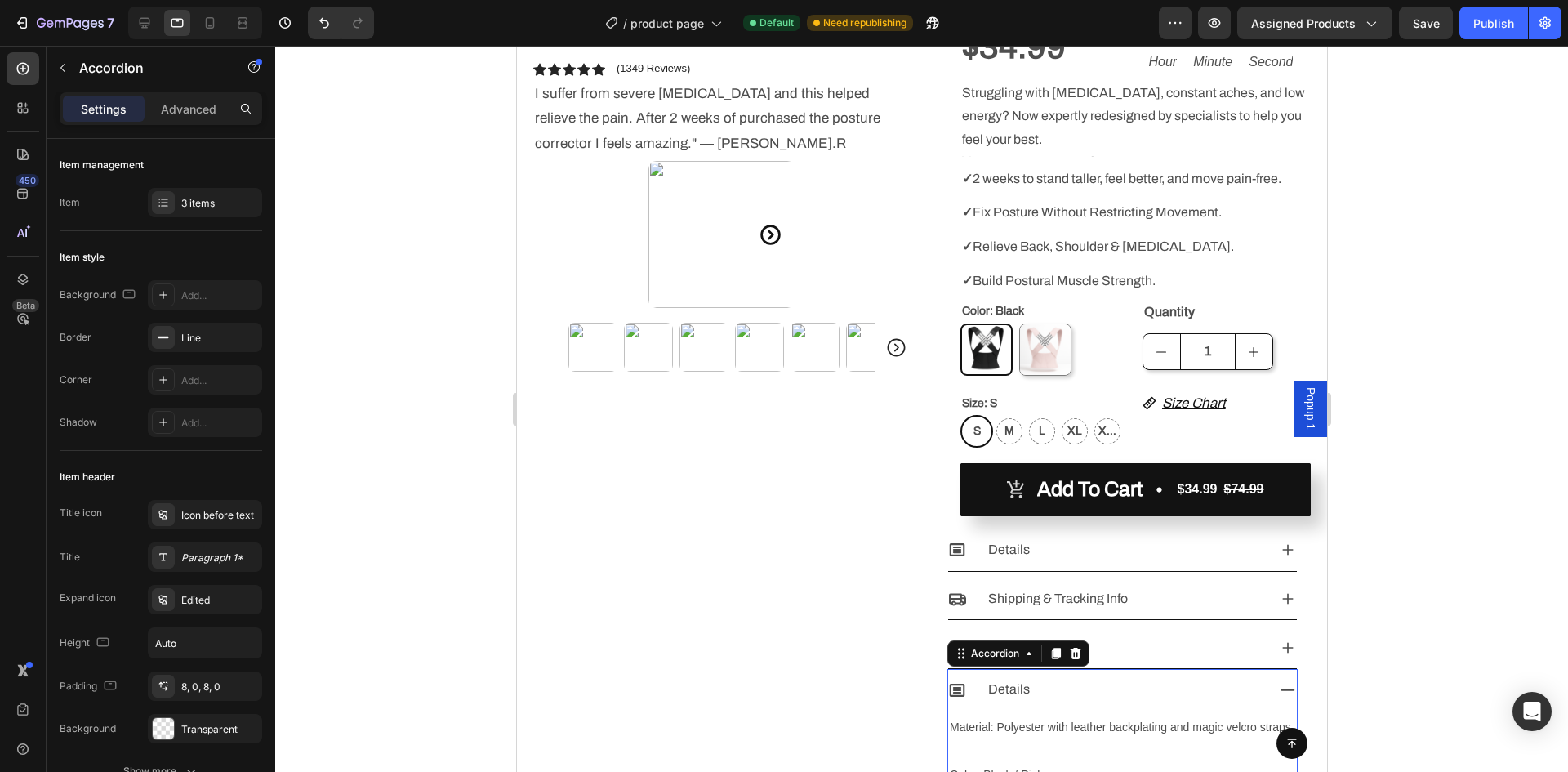
scroll to position [490, 0]
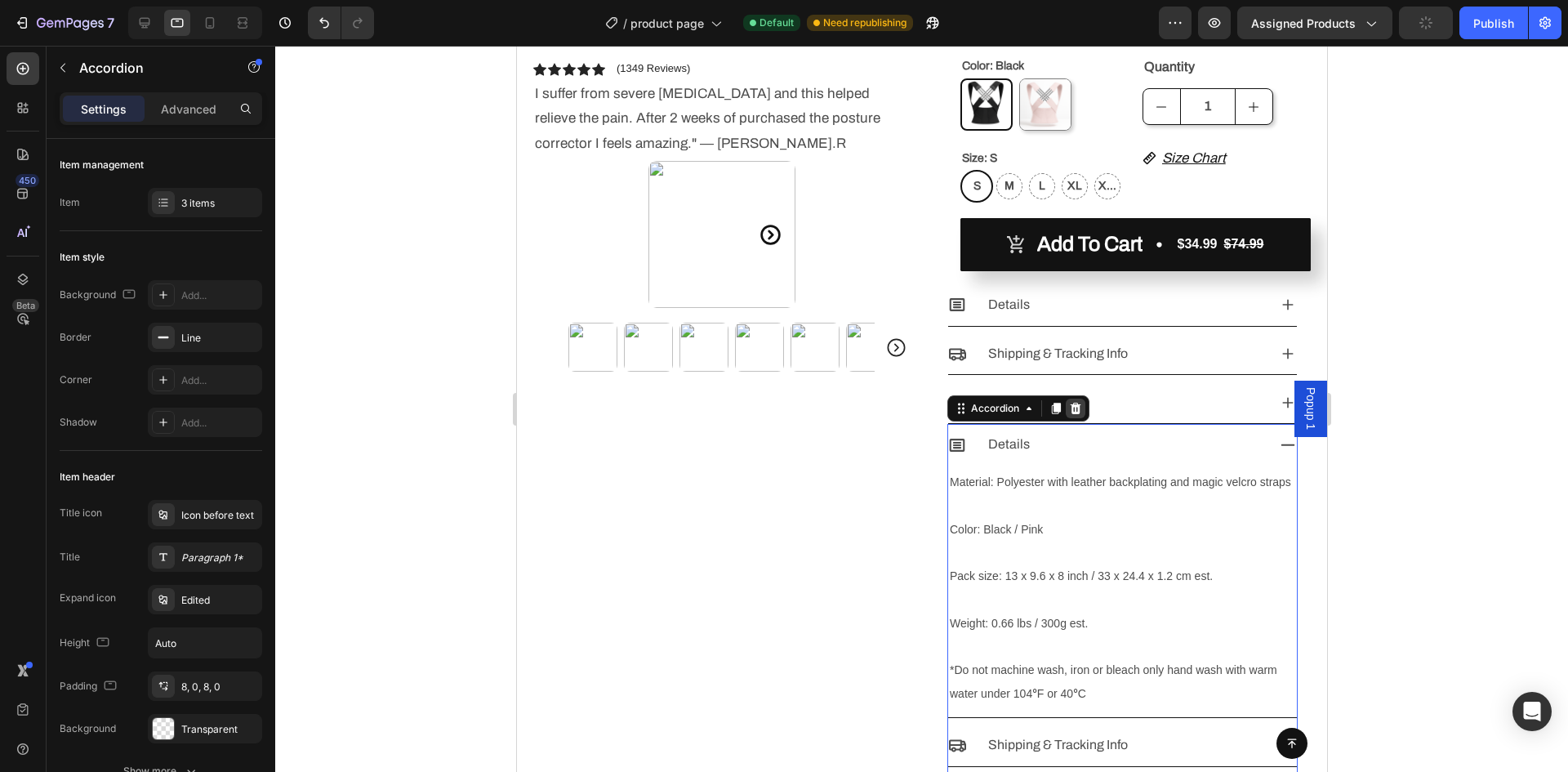
click at [1073, 405] on icon at bounding box center [1076, 408] width 11 height 11
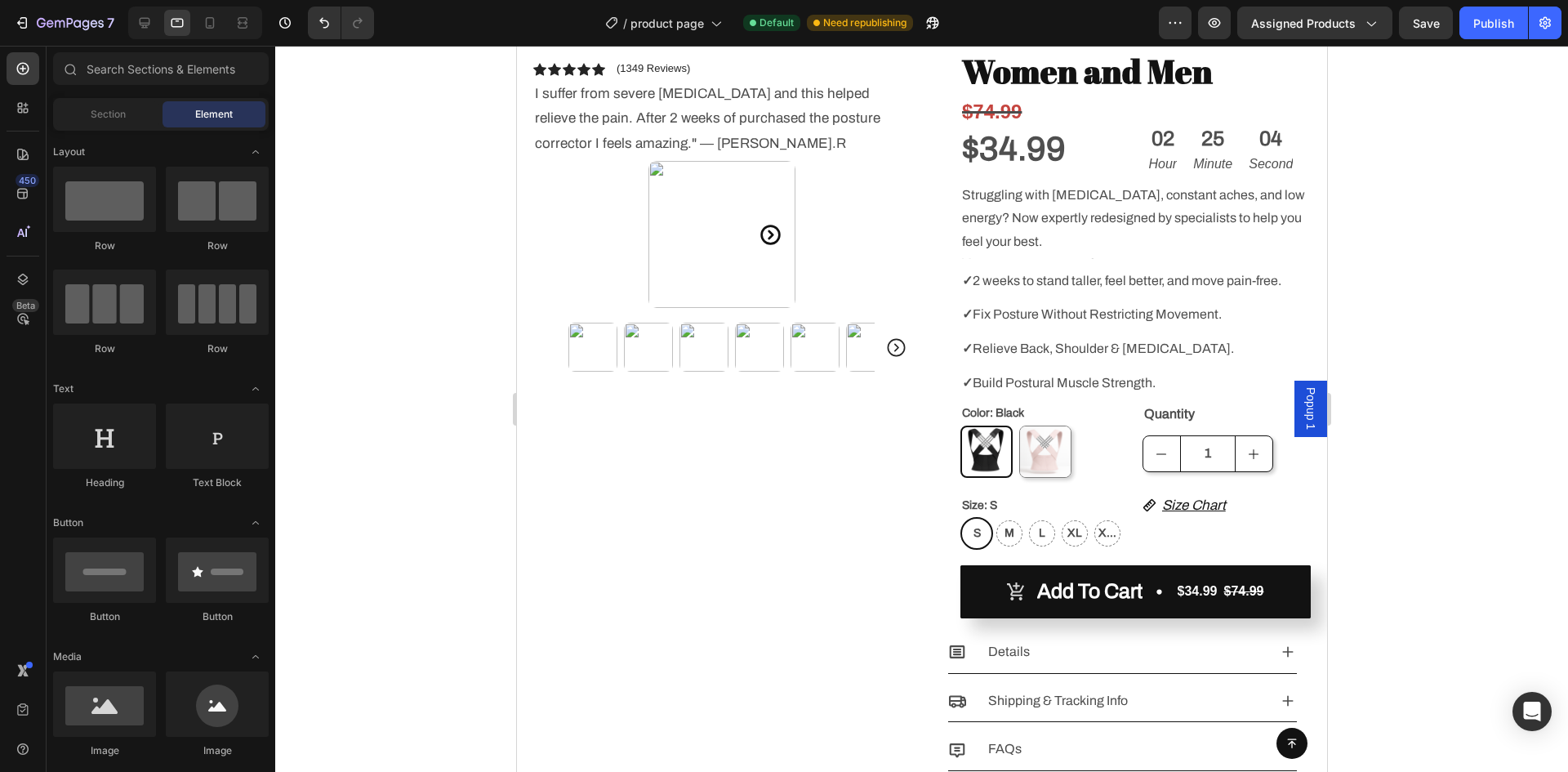
scroll to position [0, 0]
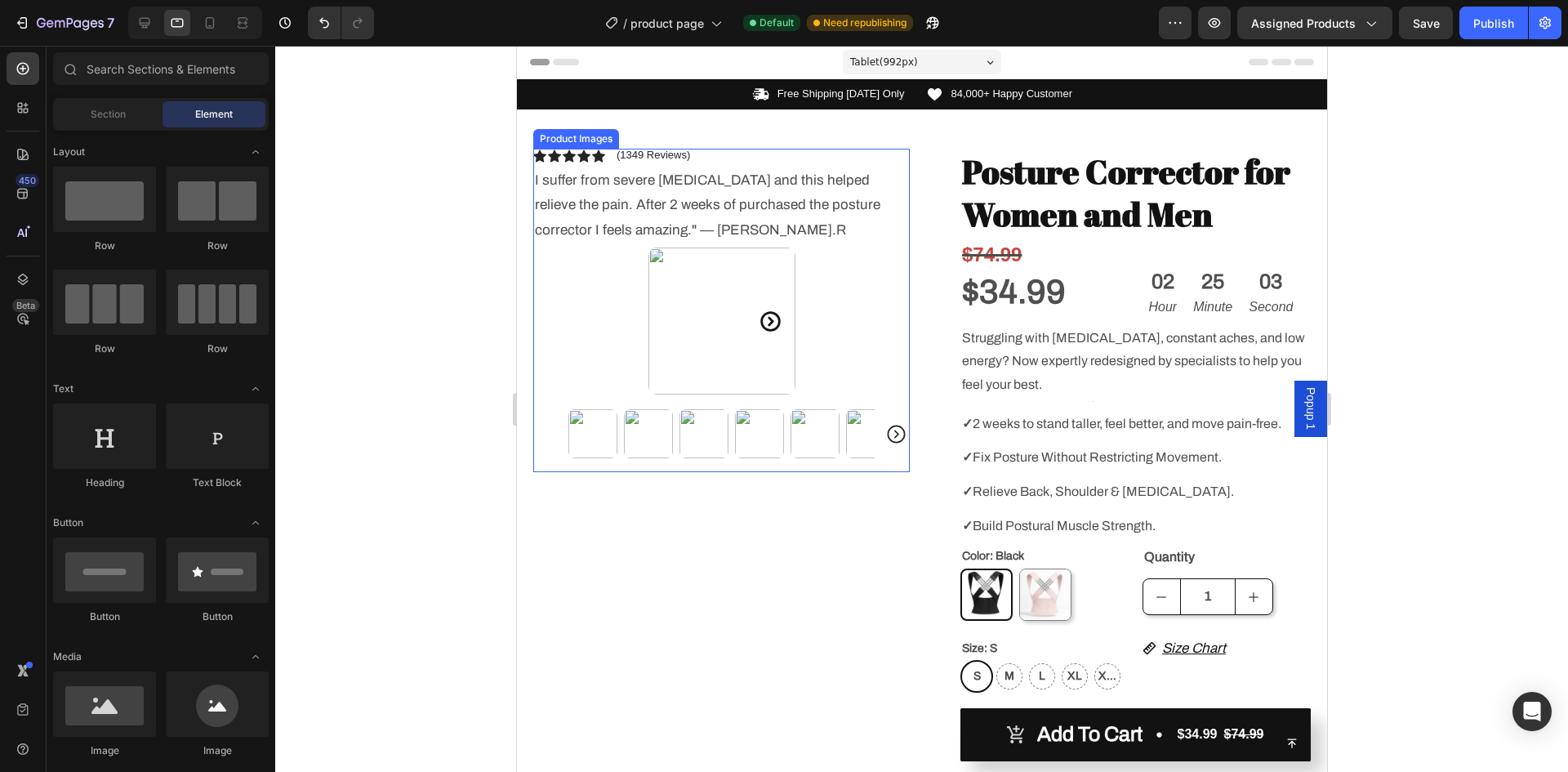
click at [728, 301] on img at bounding box center [721, 321] width 147 height 147
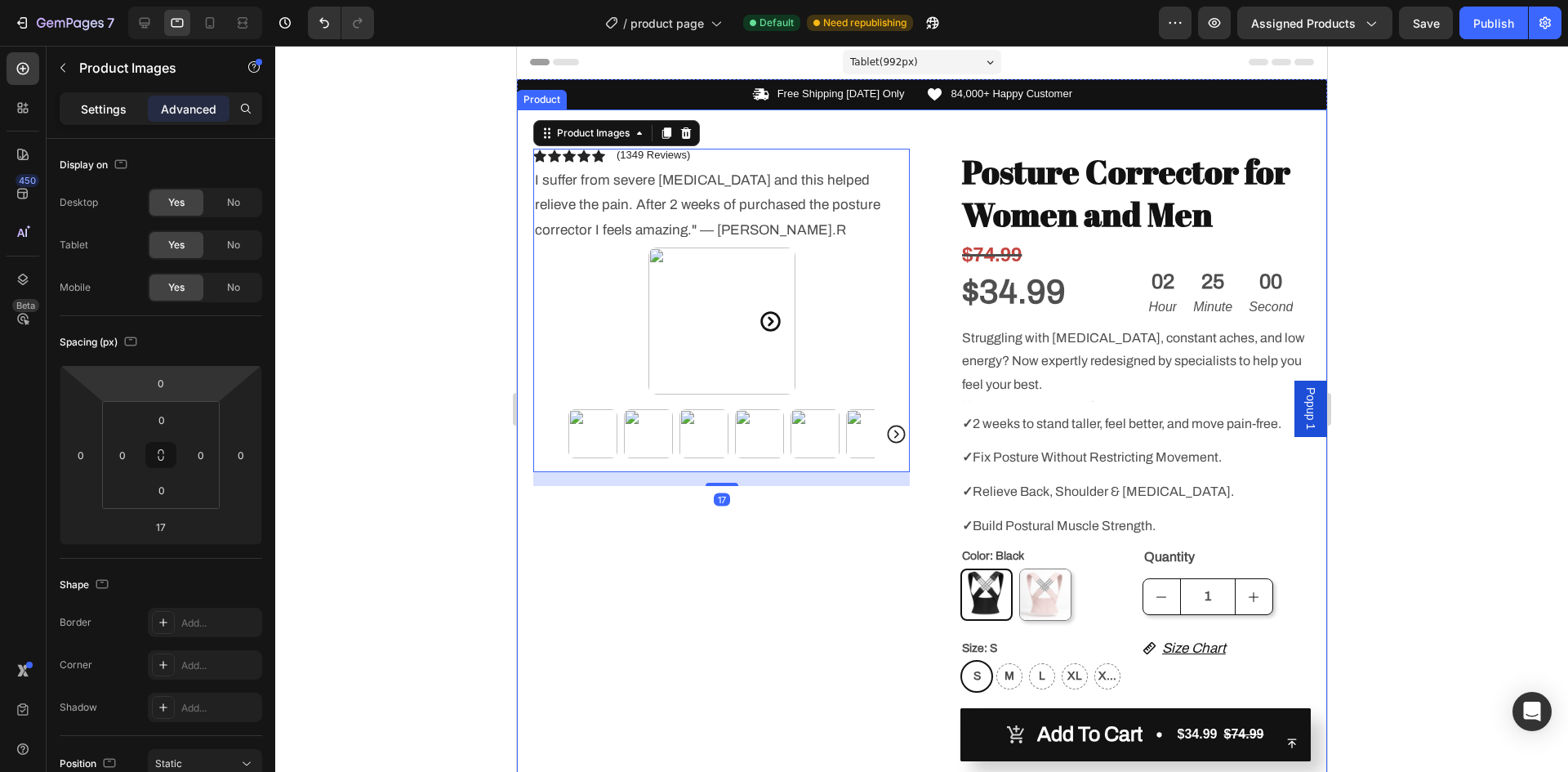
click at [105, 115] on p "Settings" at bounding box center [104, 108] width 46 height 17
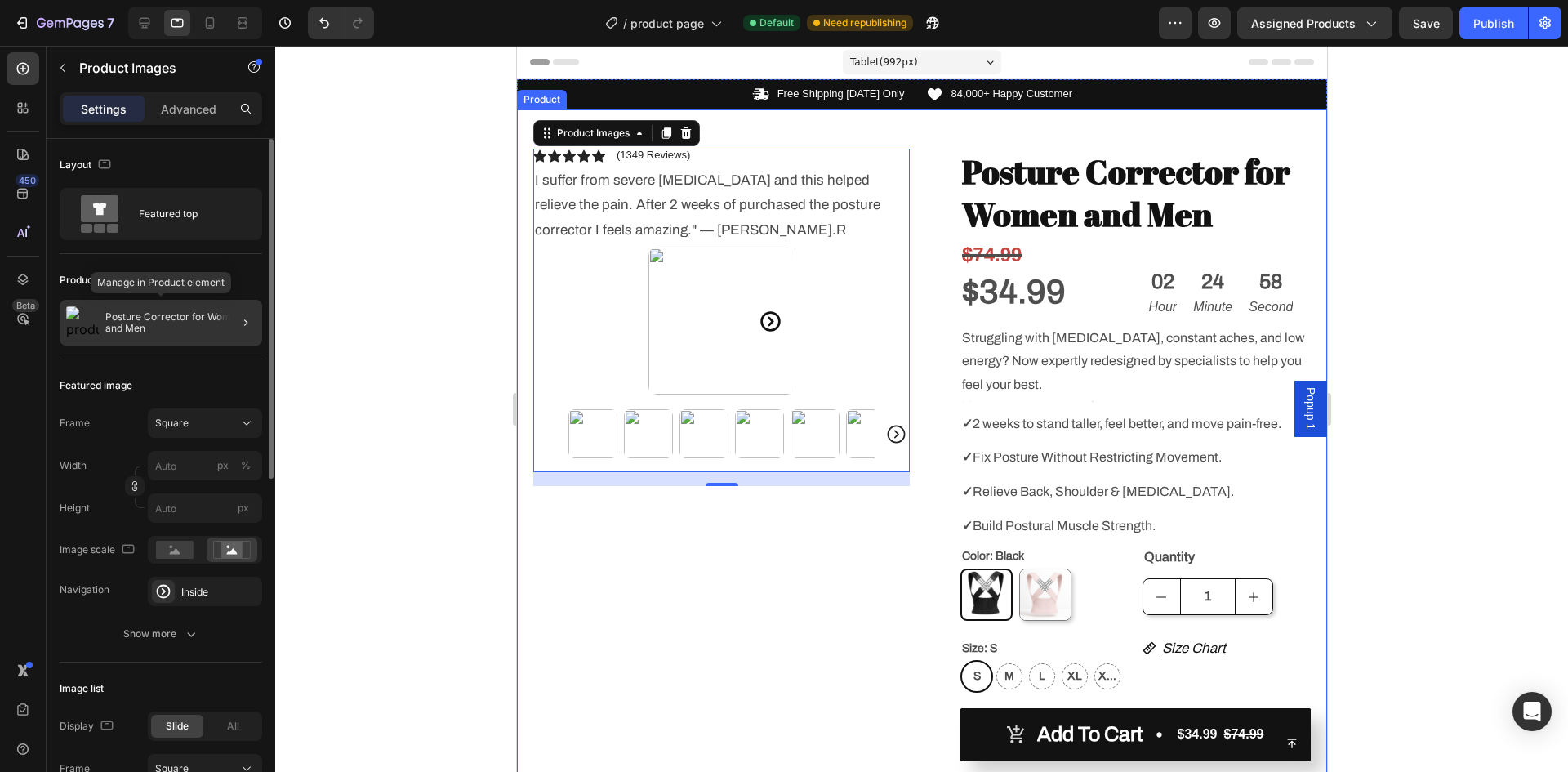
click at [163, 322] on p "Posture Corrector for Women and Men" at bounding box center [181, 323] width 151 height 23
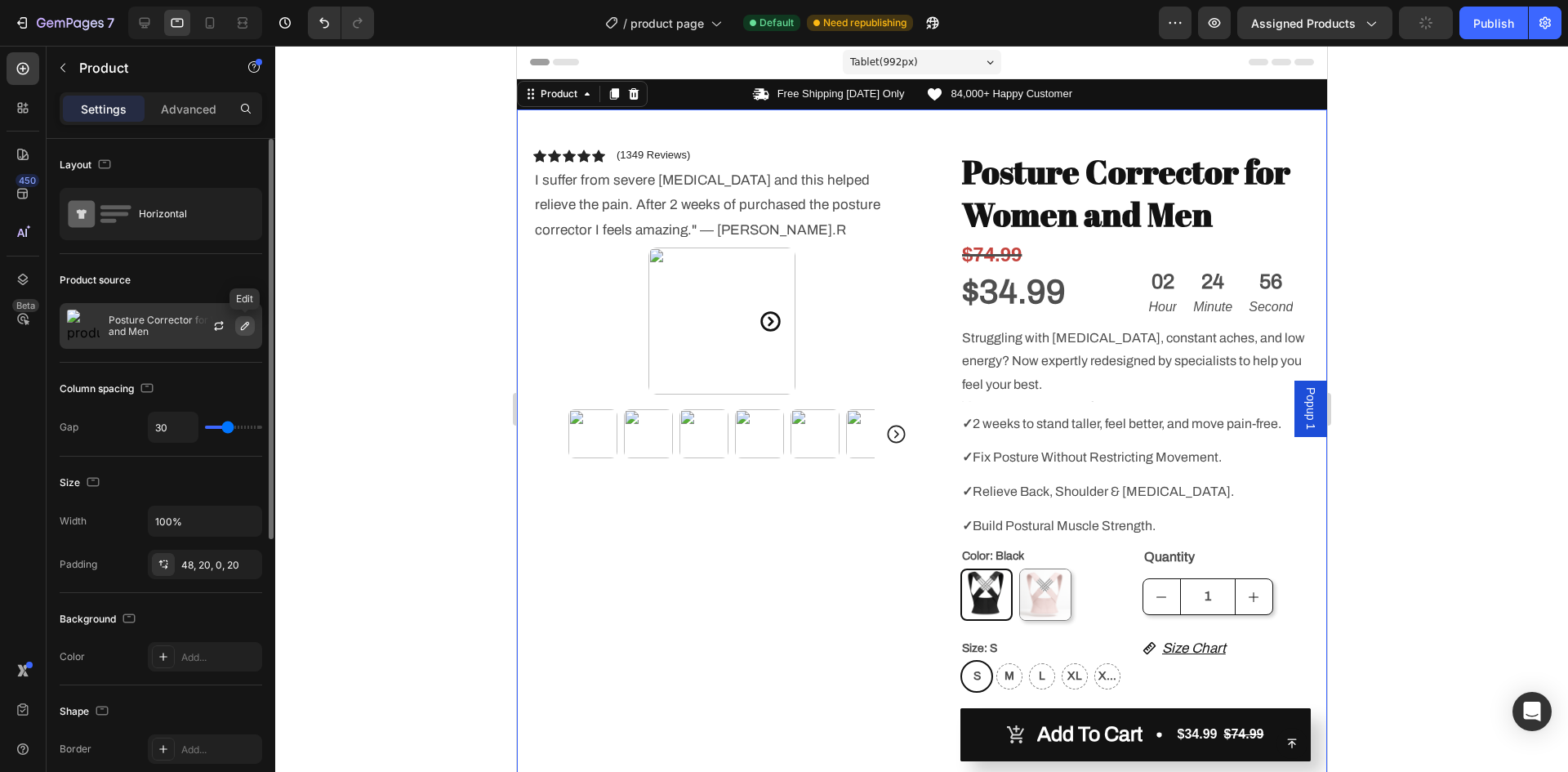
click at [238, 325] on button "button" at bounding box center [245, 326] width 19 height 19
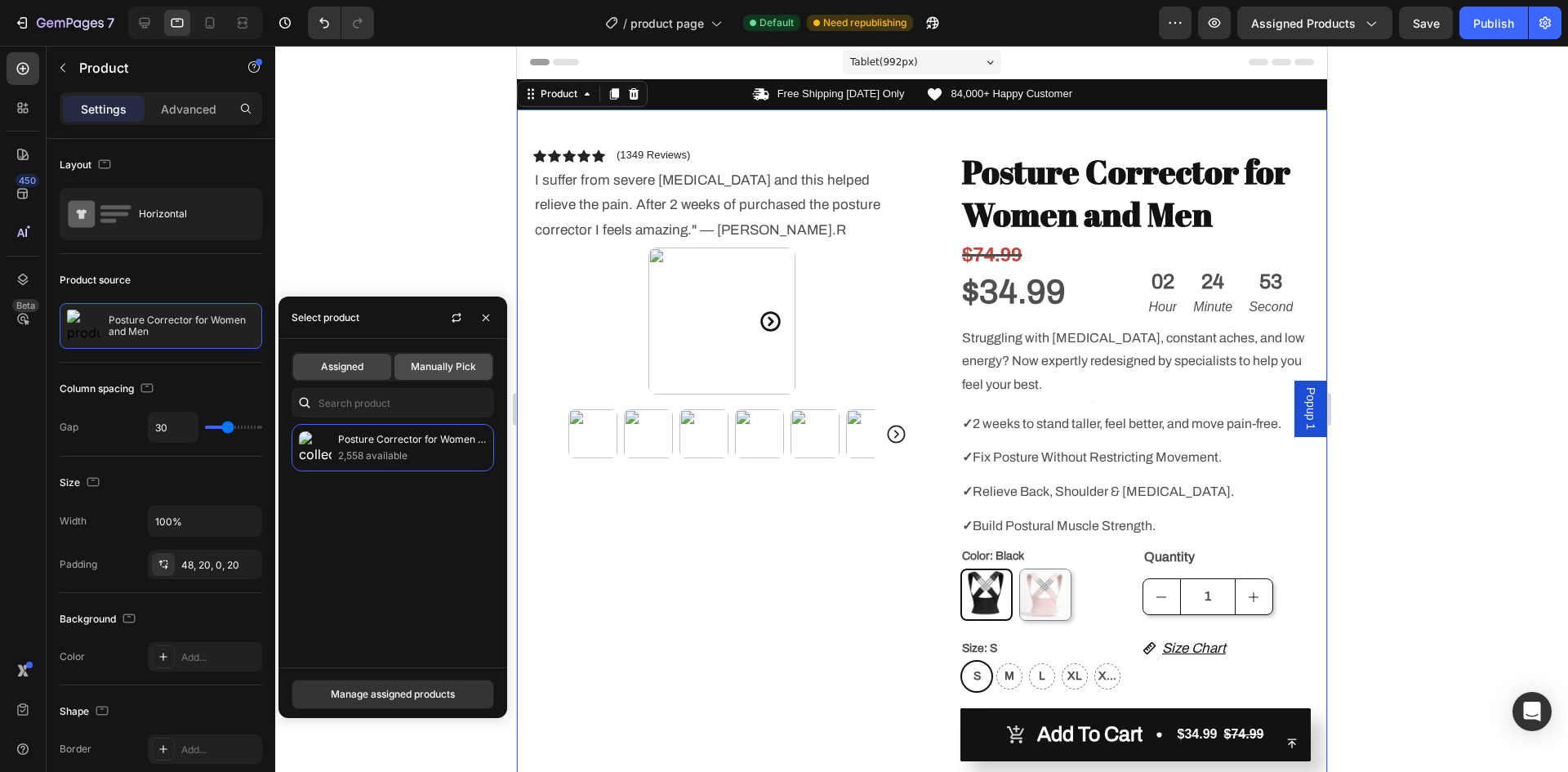
click at [433, 372] on span "Manually Pick" at bounding box center [443, 367] width 65 height 15
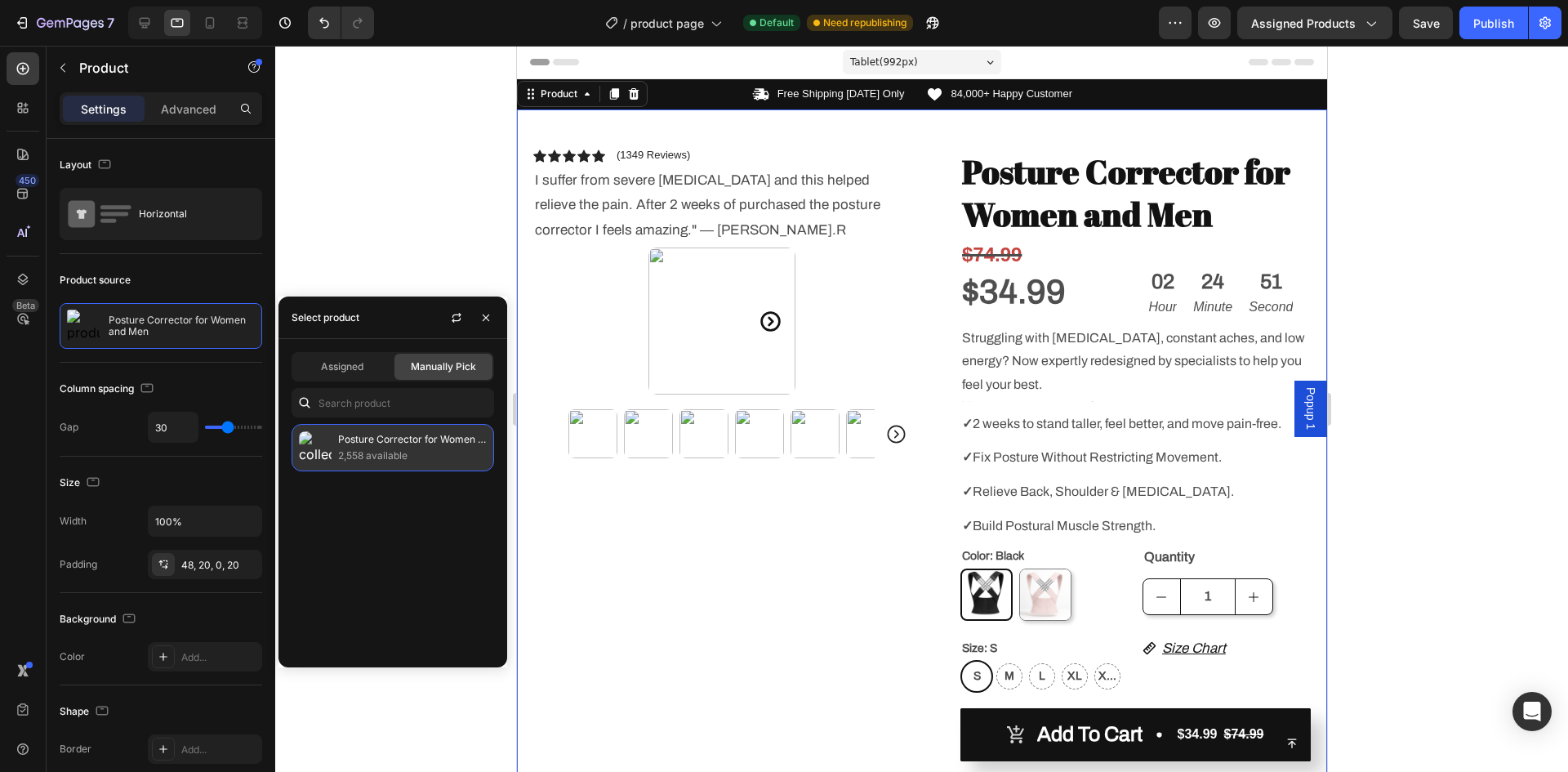
click at [397, 454] on p "2,558 available" at bounding box center [412, 456] width 149 height 17
click at [362, 447] on p "Posture Corrector for Women and Men" at bounding box center [412, 440] width 149 height 17
click at [310, 449] on img at bounding box center [314, 448] width 33 height 33
click at [335, 451] on div "Posture Corrector for Women and Men 2,558 available" at bounding box center [393, 448] width 203 height 48
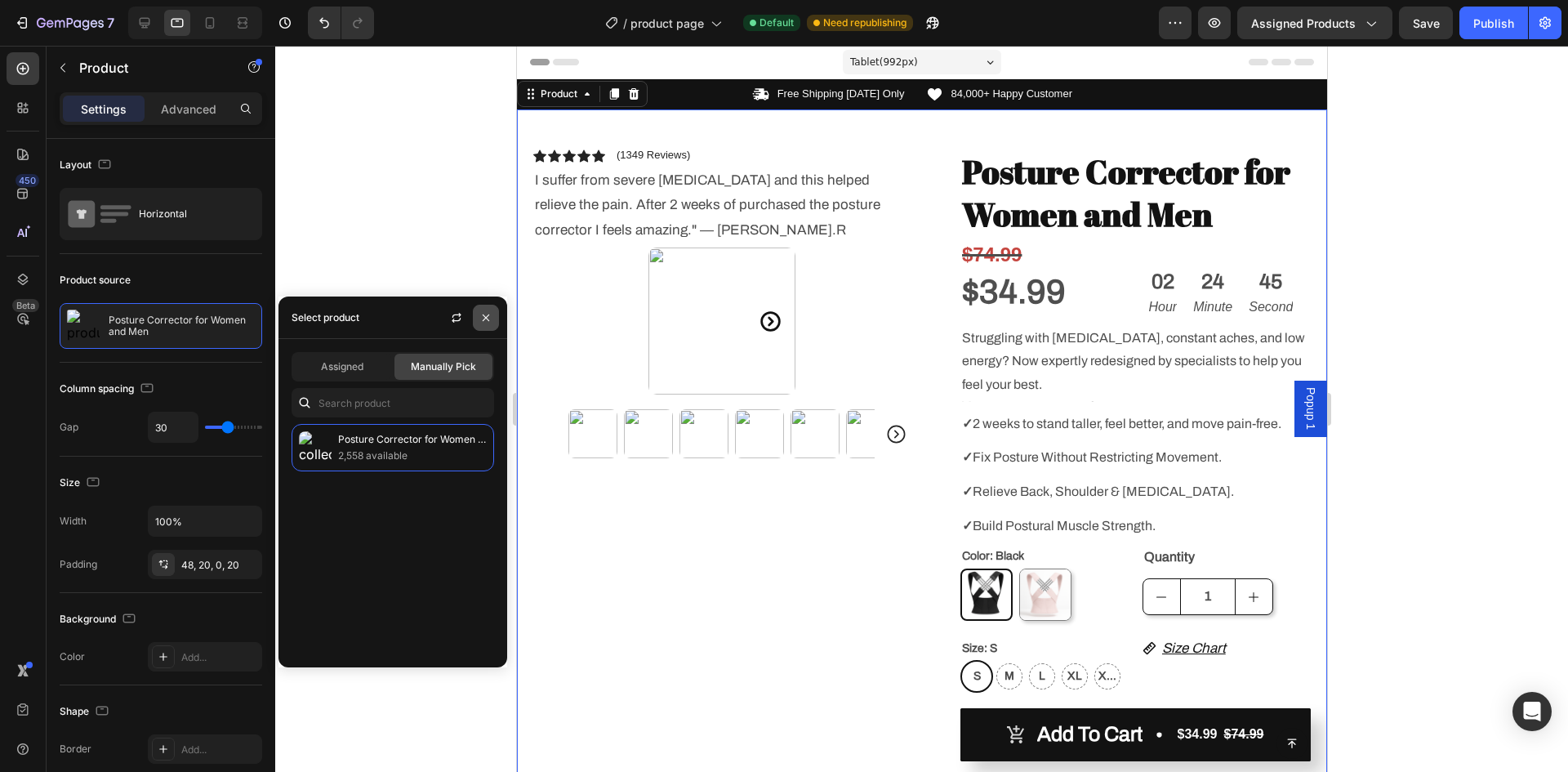
click at [487, 313] on icon "button" at bounding box center [485, 317] width 13 height 13
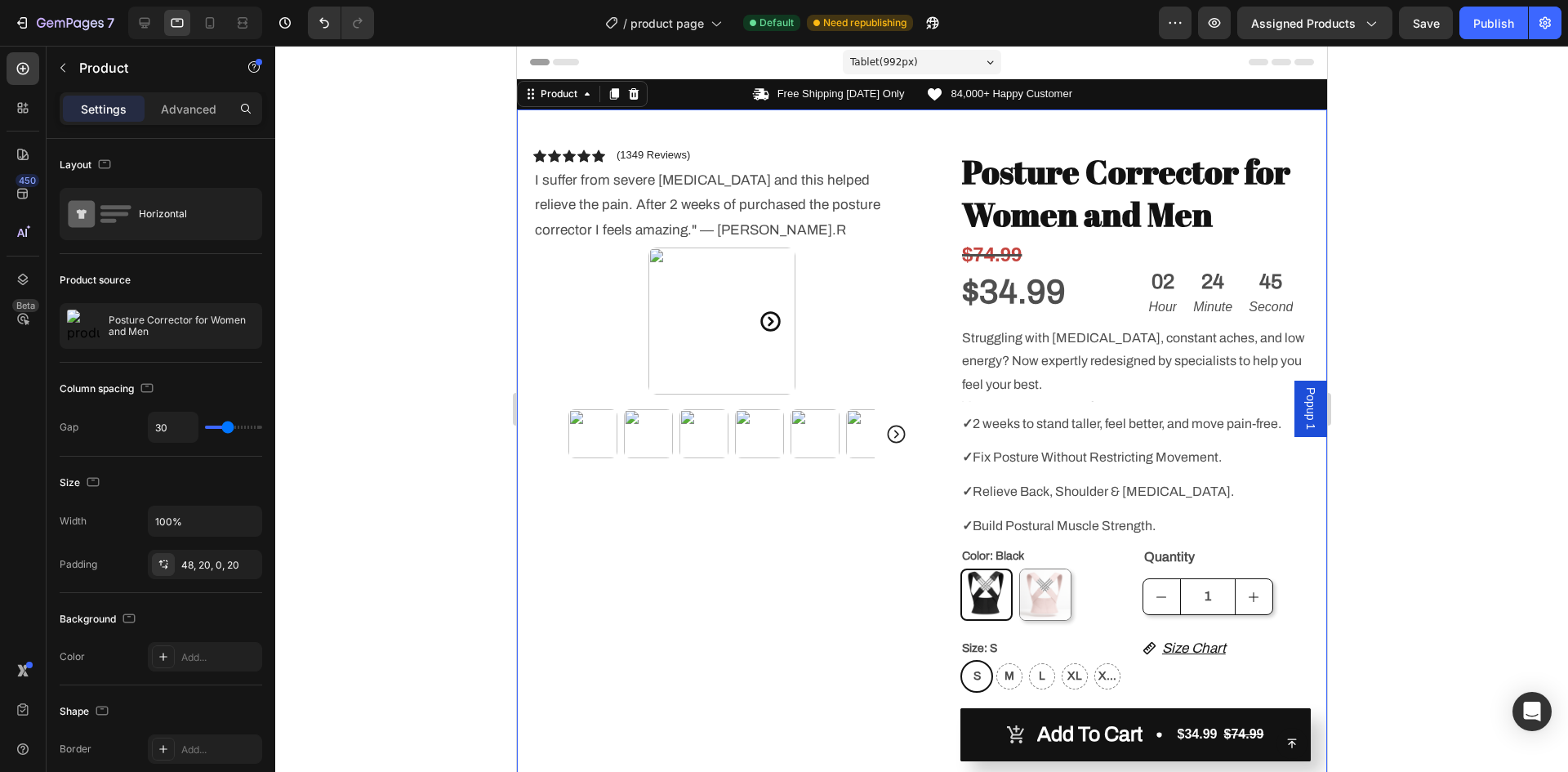
click at [420, 321] on div at bounding box center [921, 409] width 1293 height 726
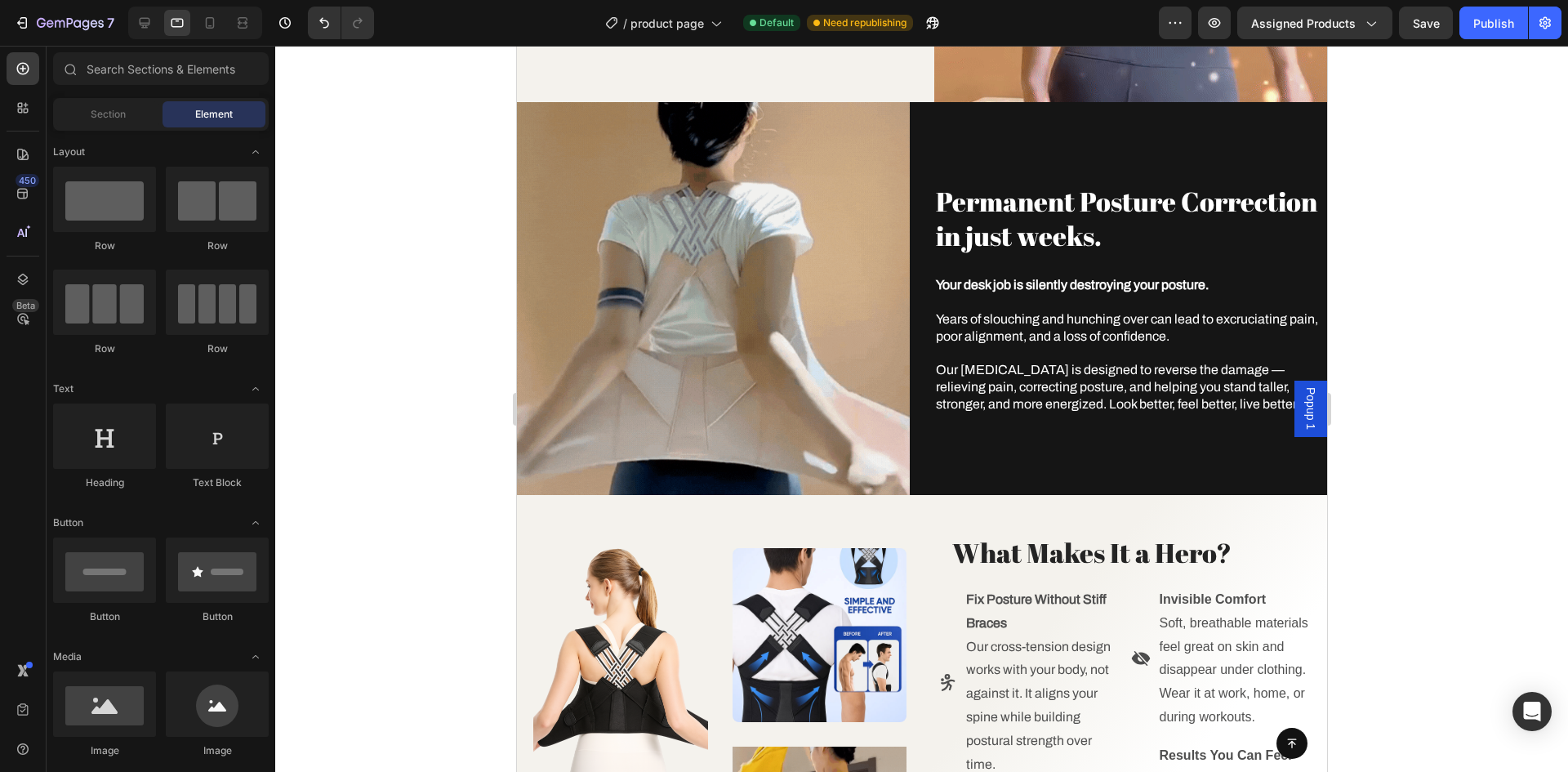
scroll to position [1307, 0]
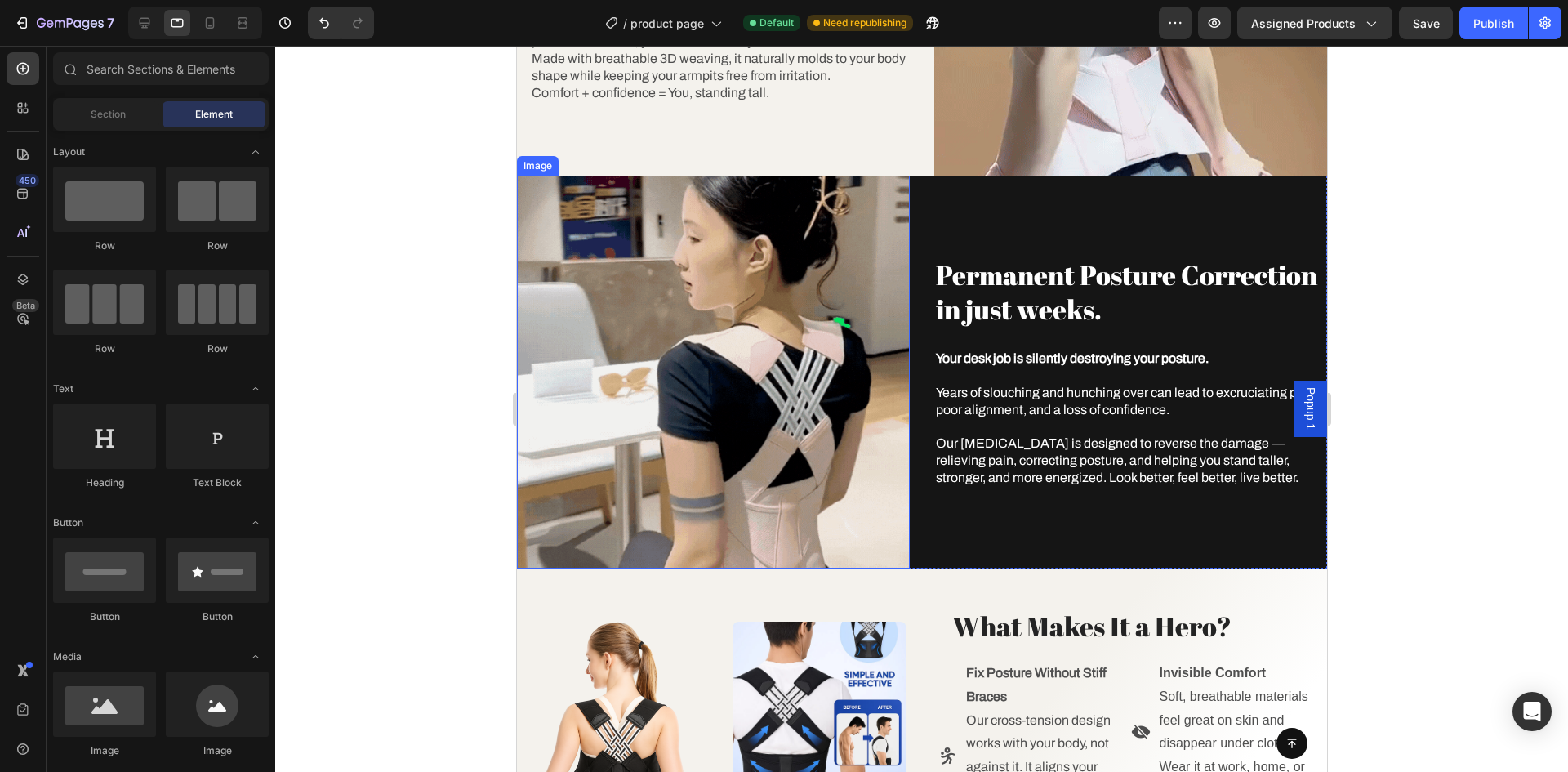
click at [871, 375] on img at bounding box center [713, 372] width 393 height 393
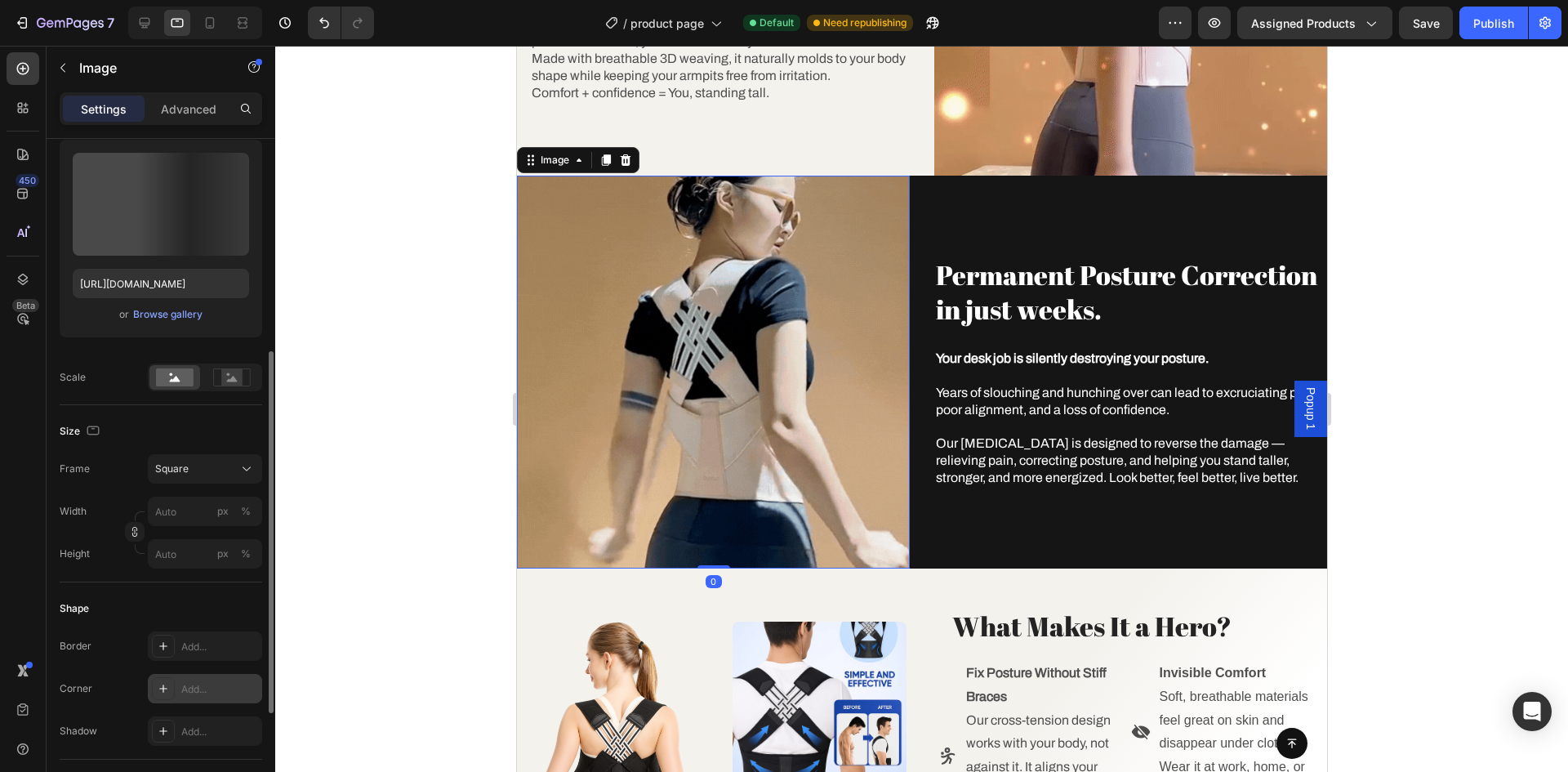
scroll to position [245, 0]
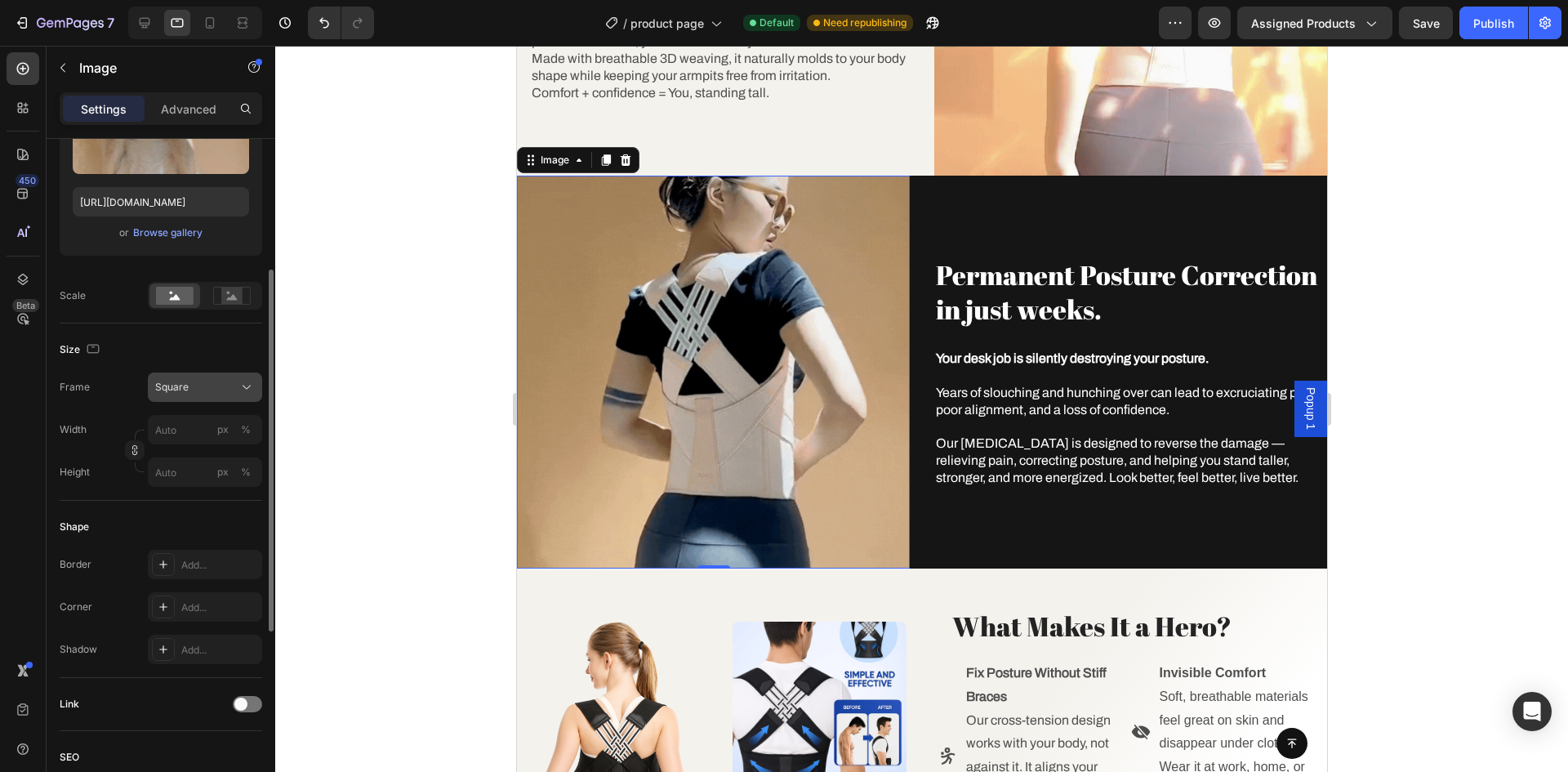
click at [215, 381] on div "Square" at bounding box center [195, 387] width 80 height 15
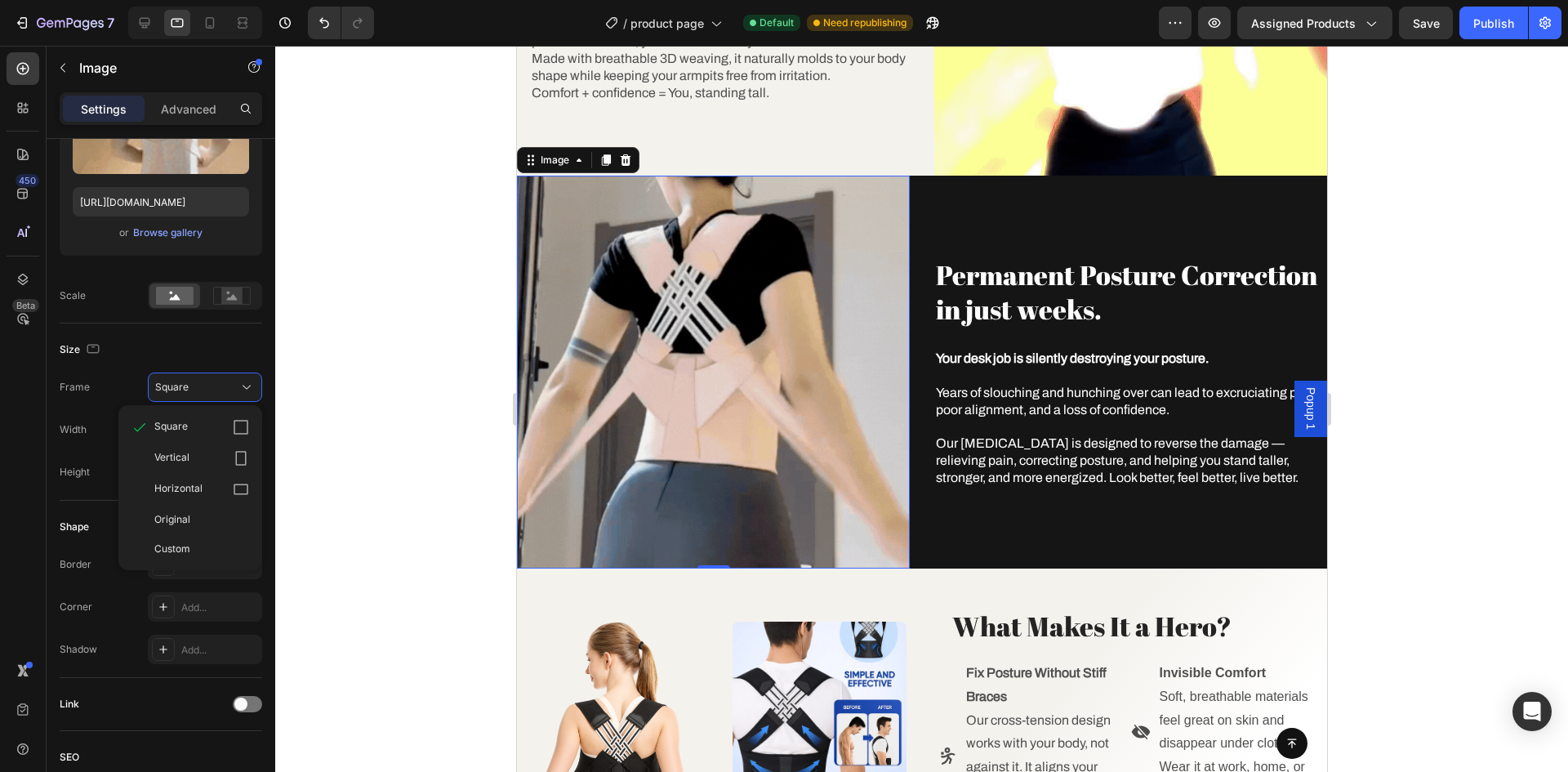
click at [351, 456] on div at bounding box center [921, 409] width 1293 height 726
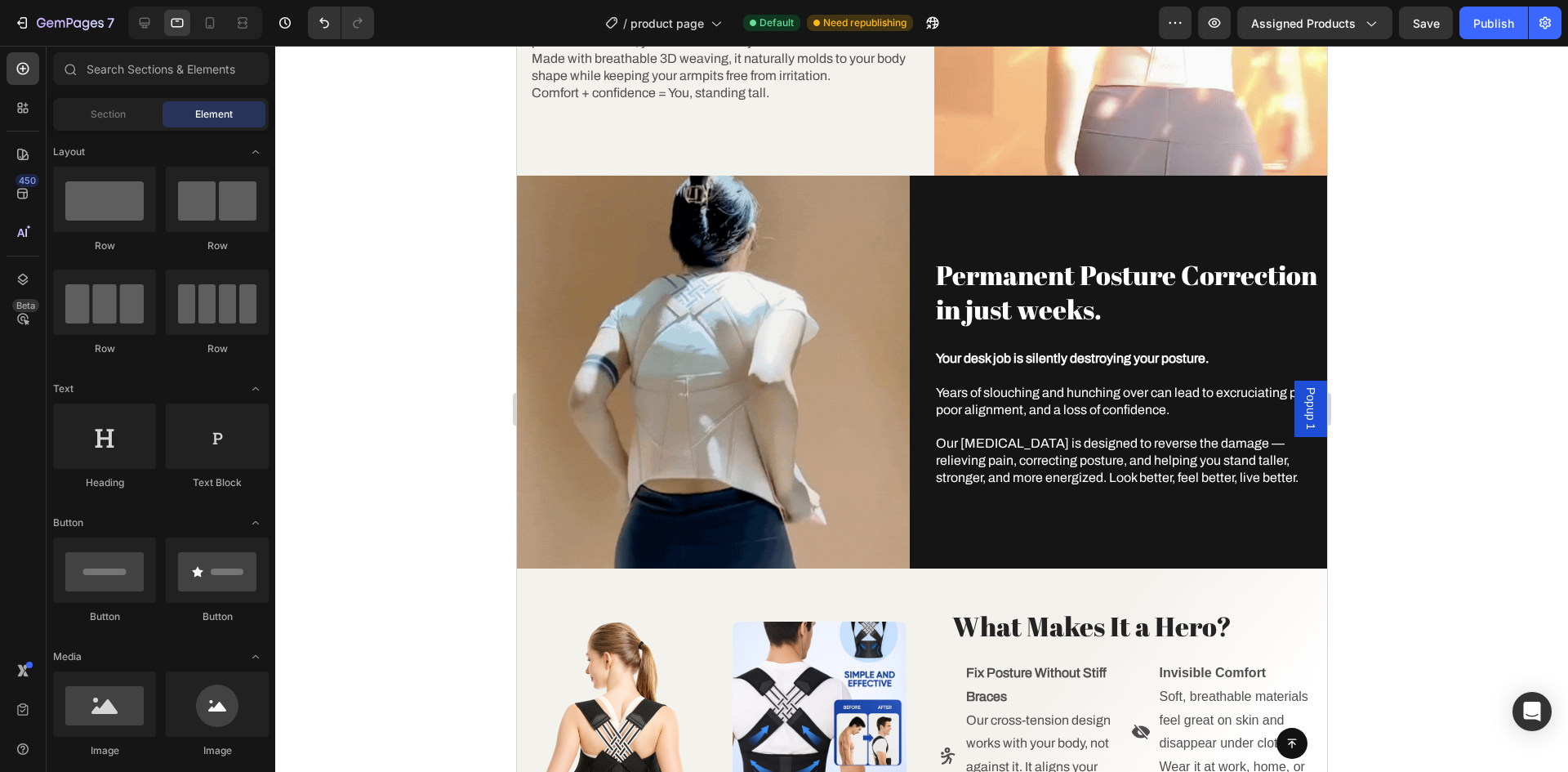
click at [693, 367] on img at bounding box center [713, 372] width 393 height 393
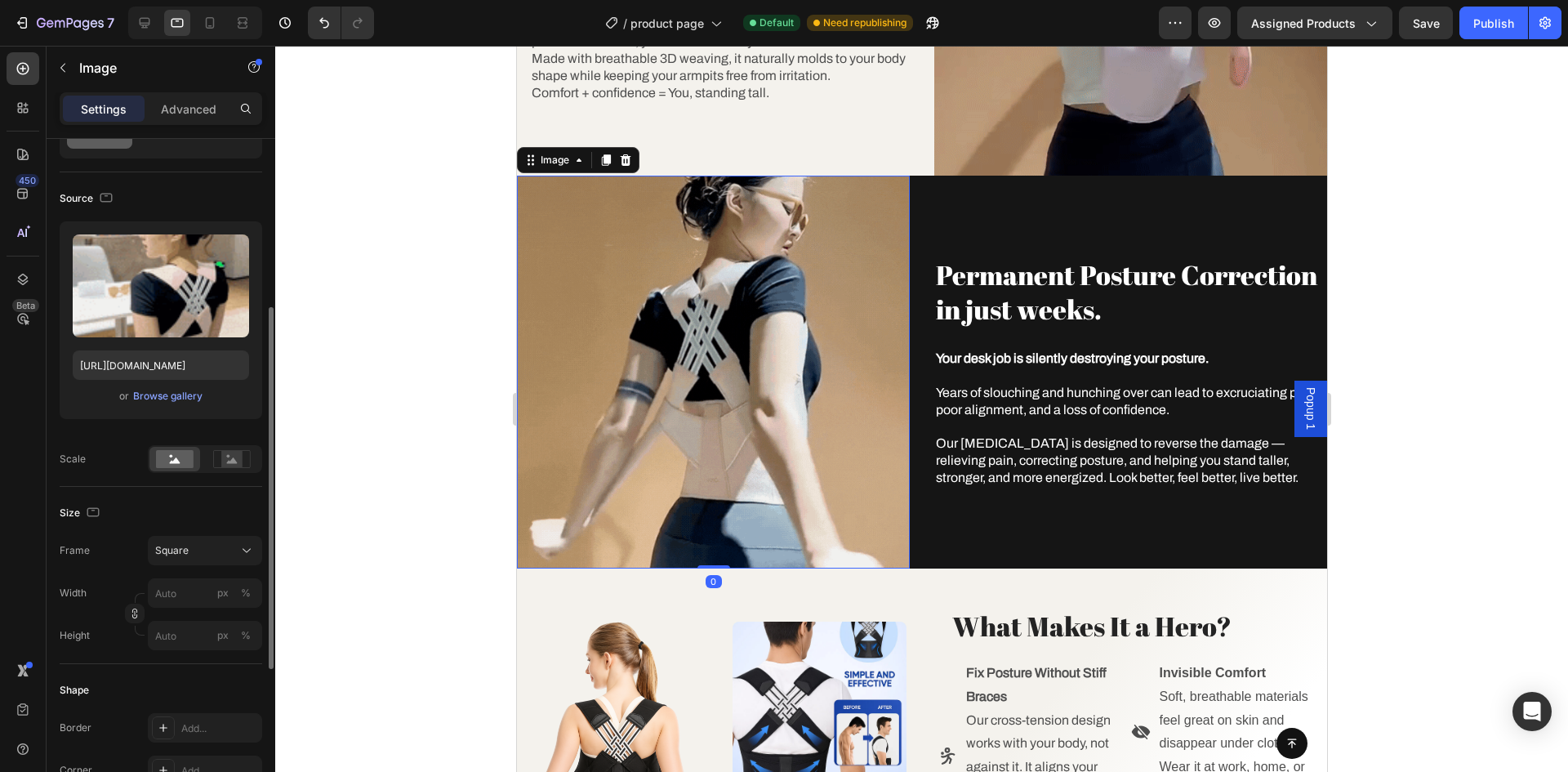
scroll to position [163, 0]
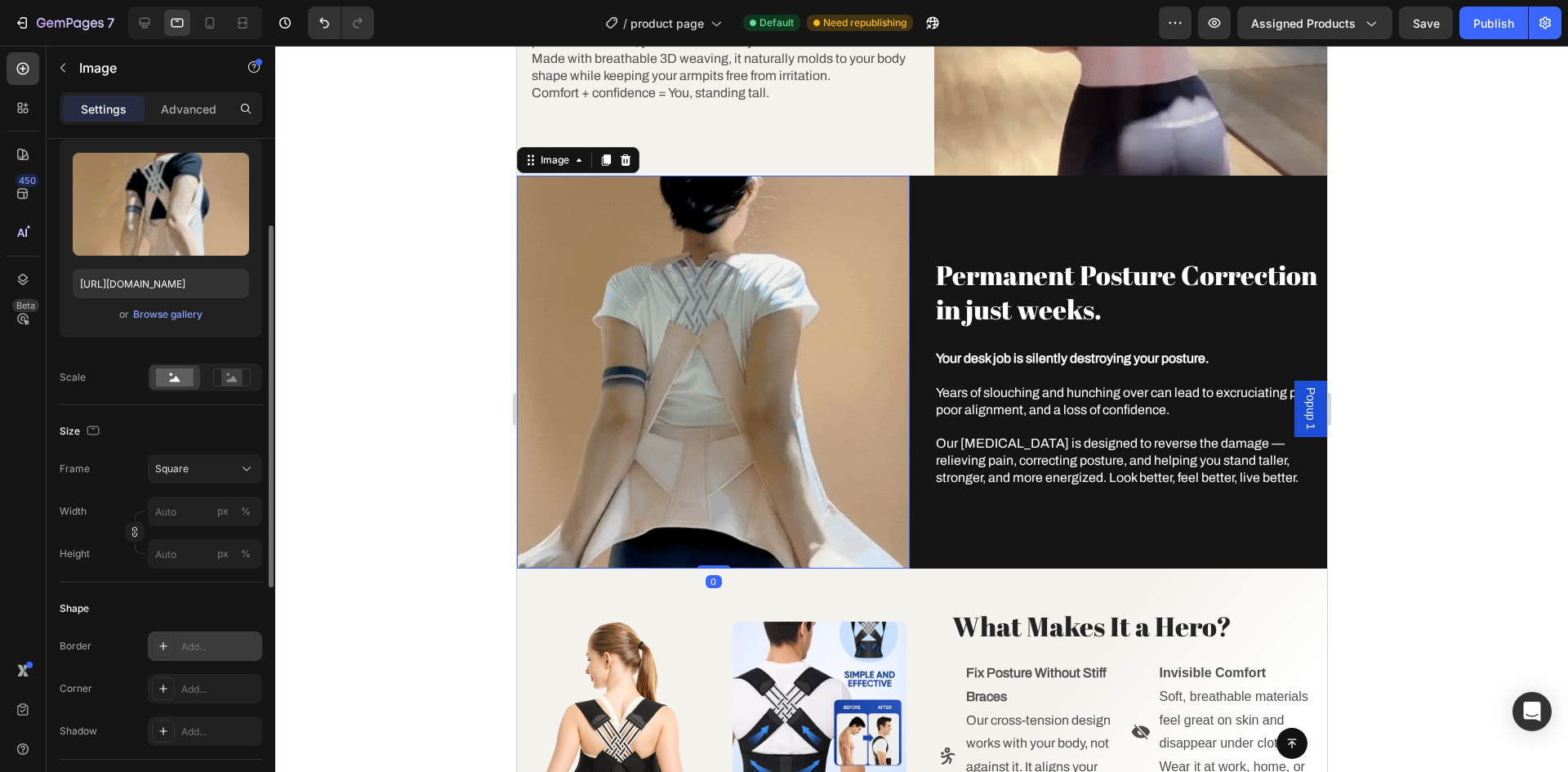
click at [214, 646] on div "Add..." at bounding box center [219, 647] width 77 height 15
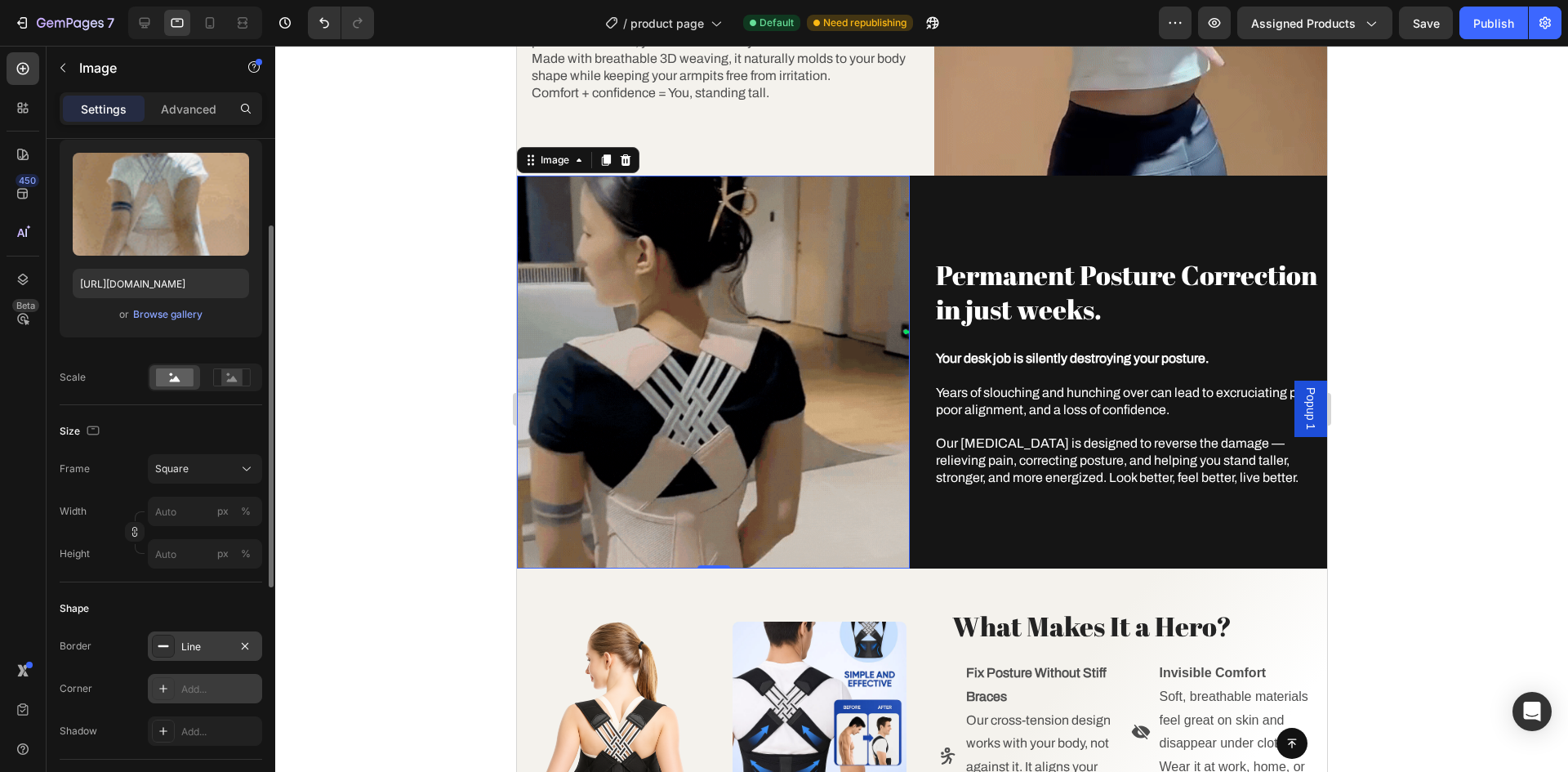
click at [197, 691] on div "Add..." at bounding box center [219, 689] width 77 height 15
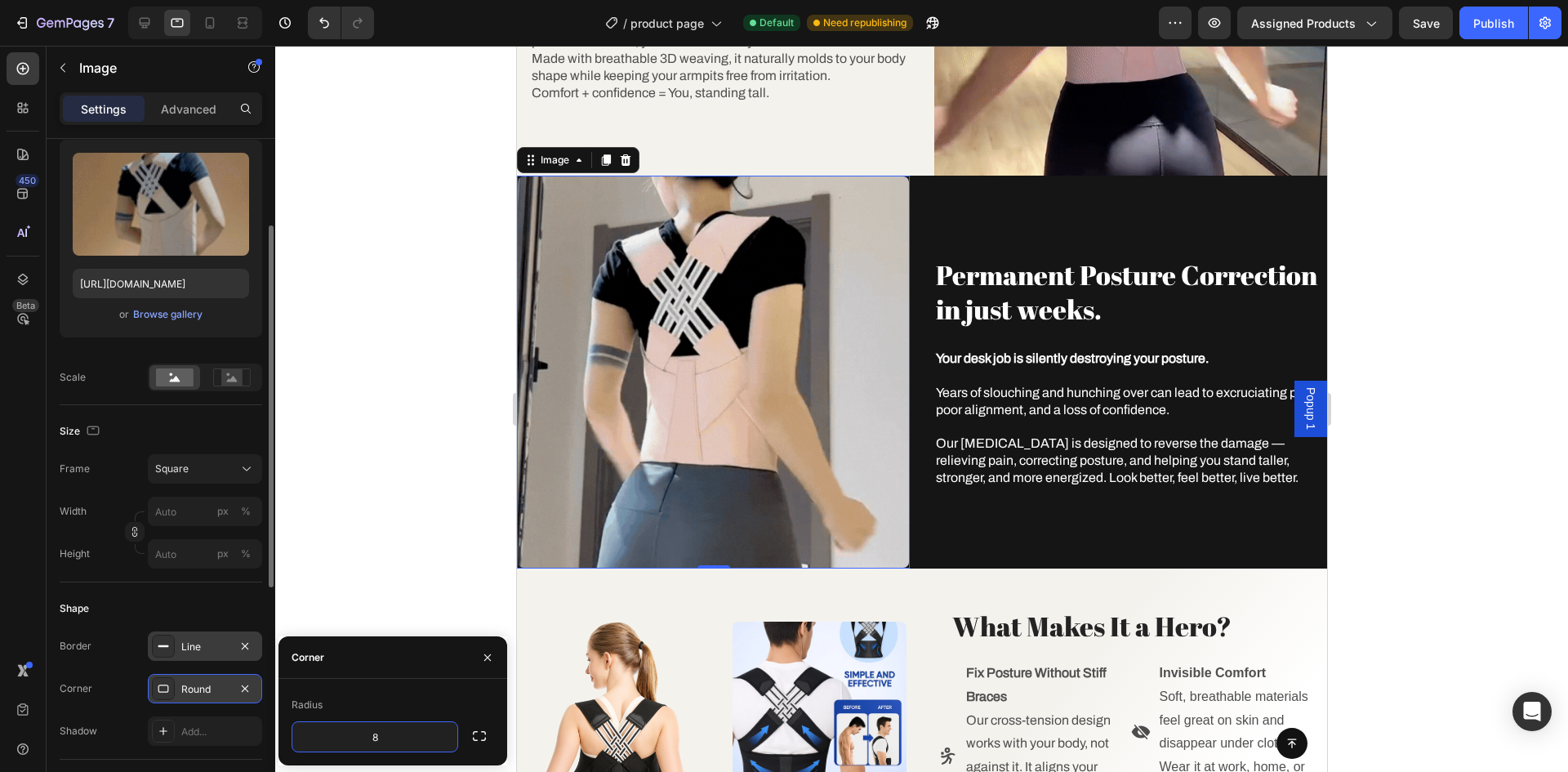
click at [396, 545] on div at bounding box center [921, 409] width 1293 height 726
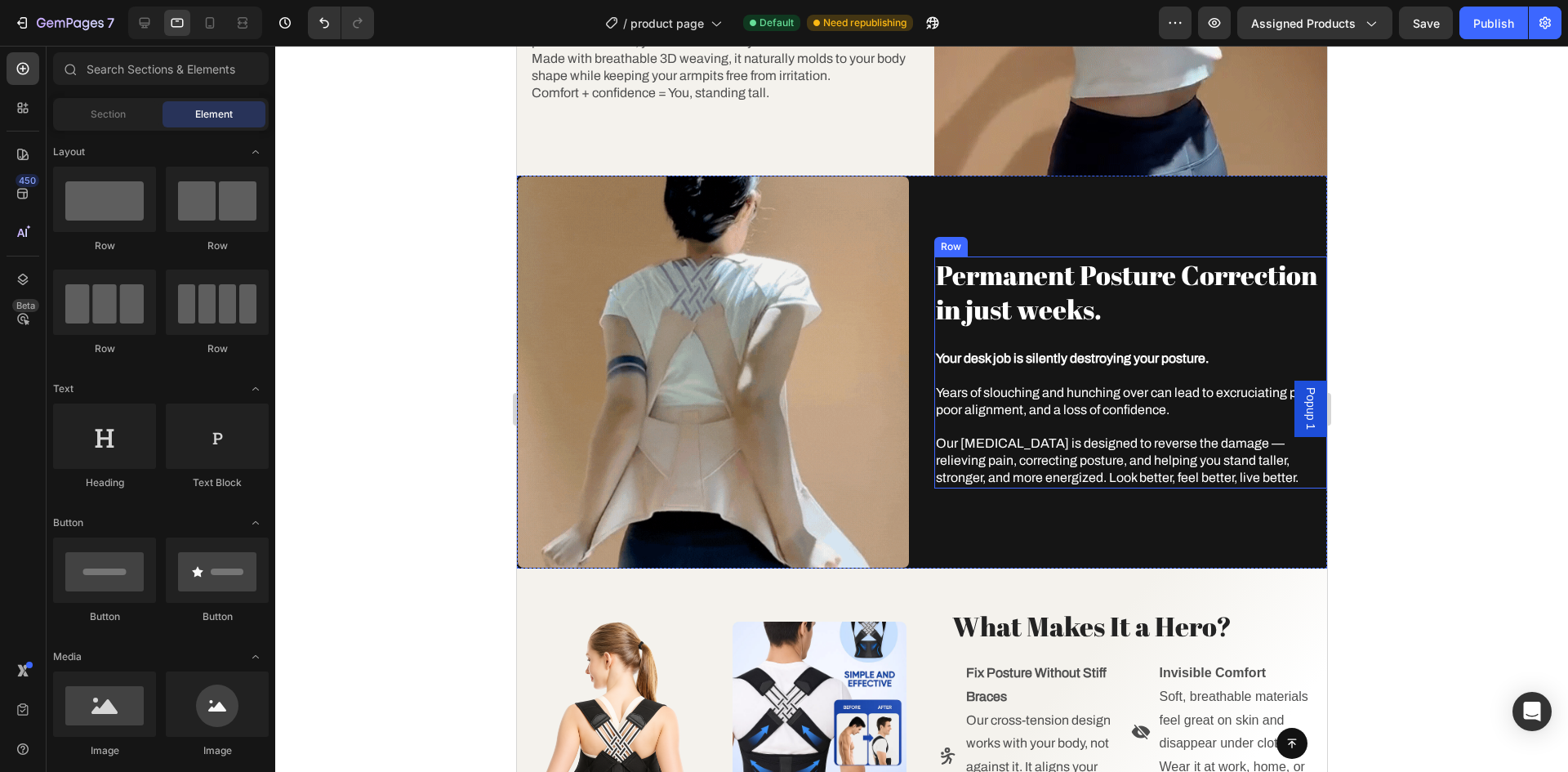
click at [1278, 317] on h2 "Permanent Posture Correction in just weeks." at bounding box center [1130, 293] width 393 height 73
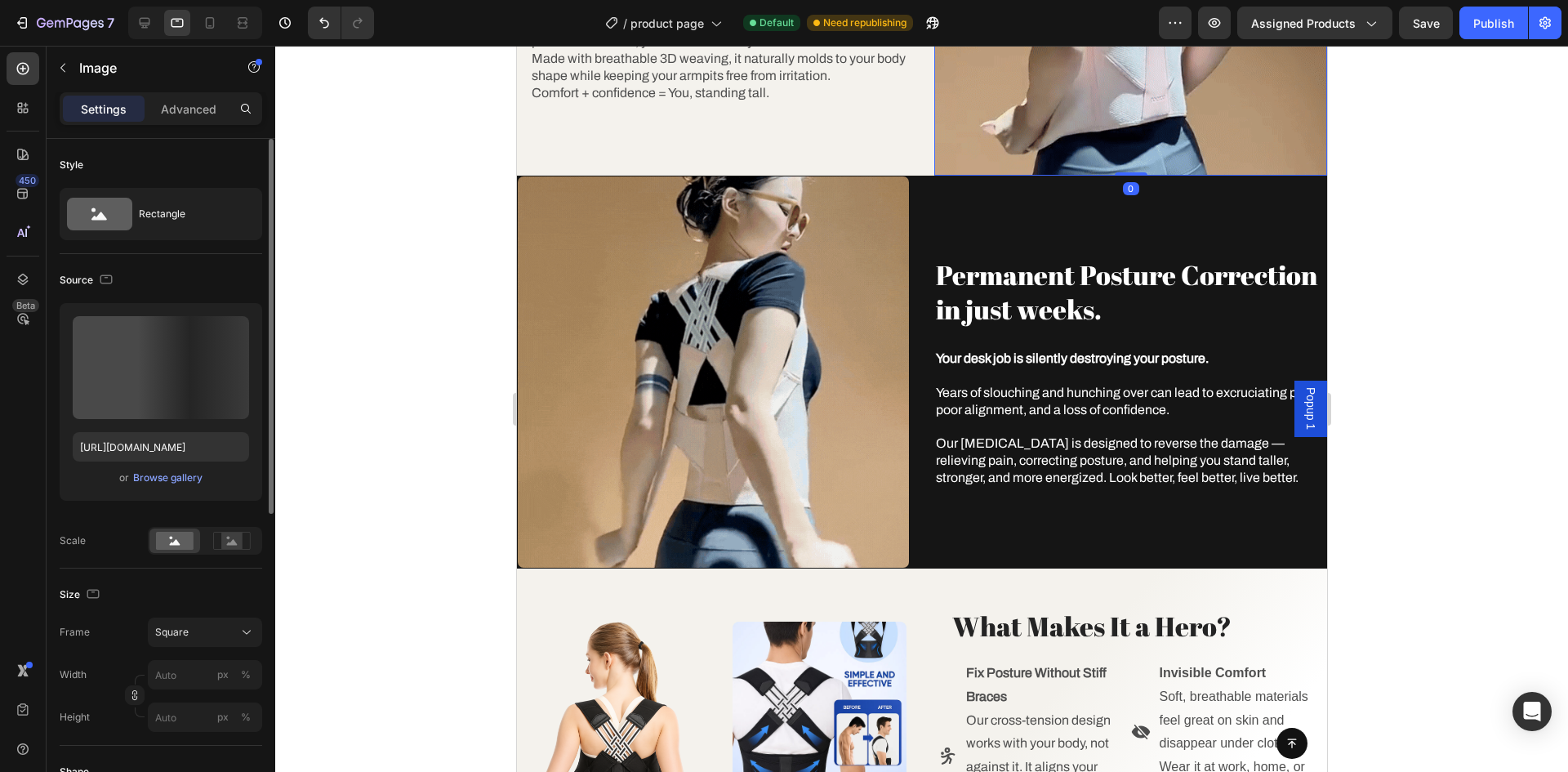
scroll to position [245, 0]
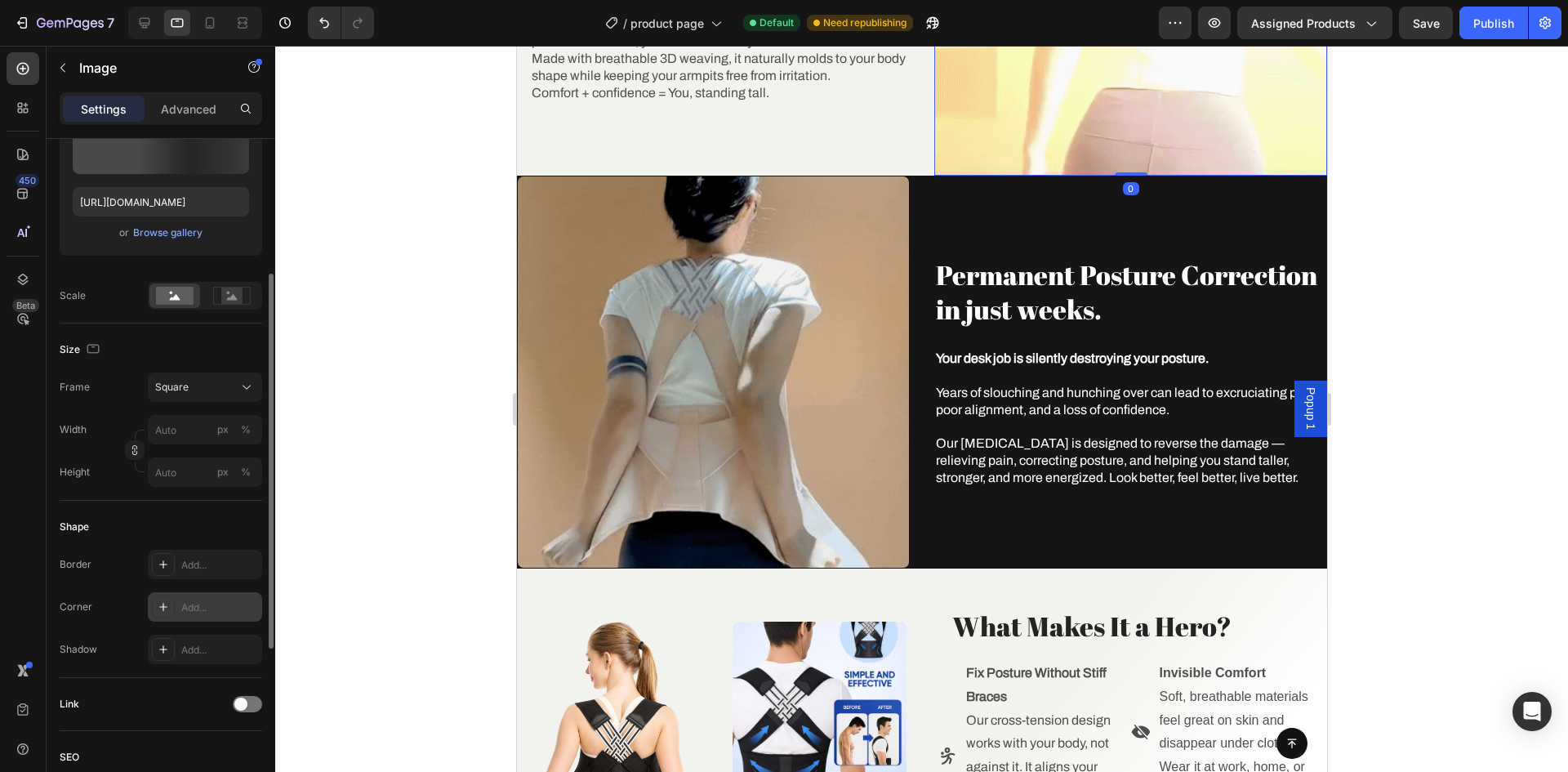
click at [196, 604] on div "Add..." at bounding box center [219, 607] width 77 height 15
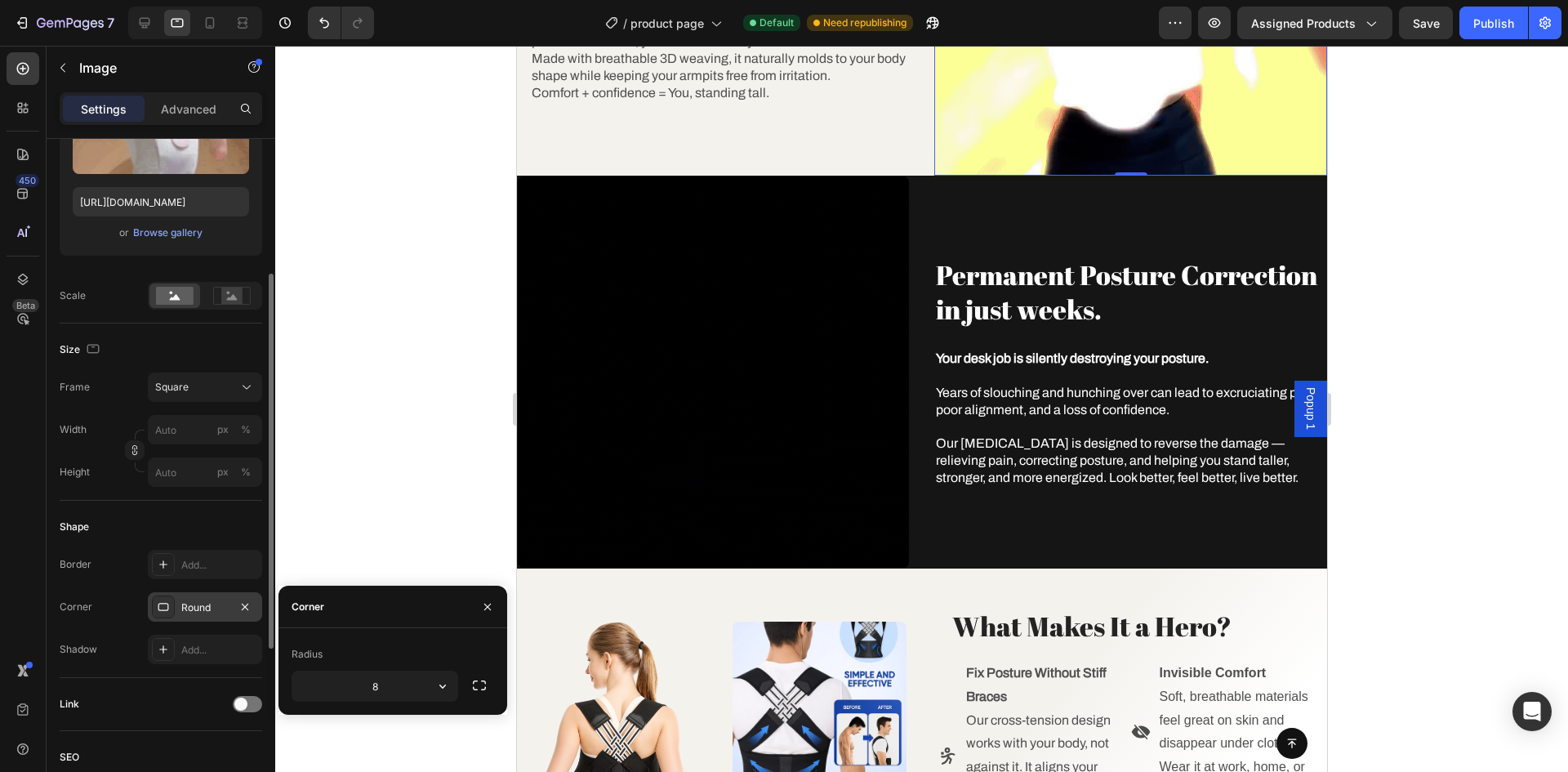
click at [387, 506] on div at bounding box center [921, 409] width 1293 height 726
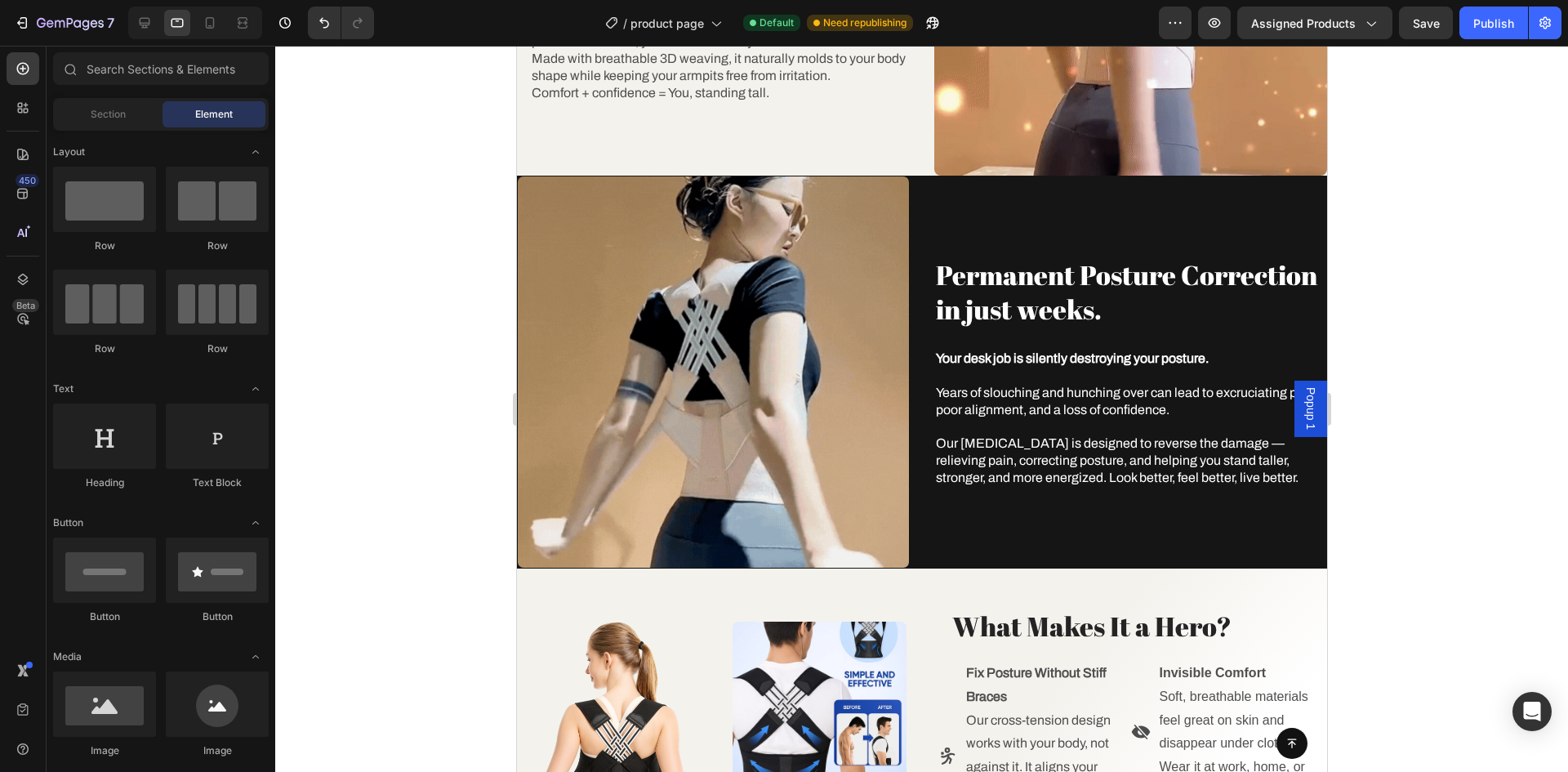
click at [1409, 298] on div at bounding box center [921, 409] width 1293 height 726
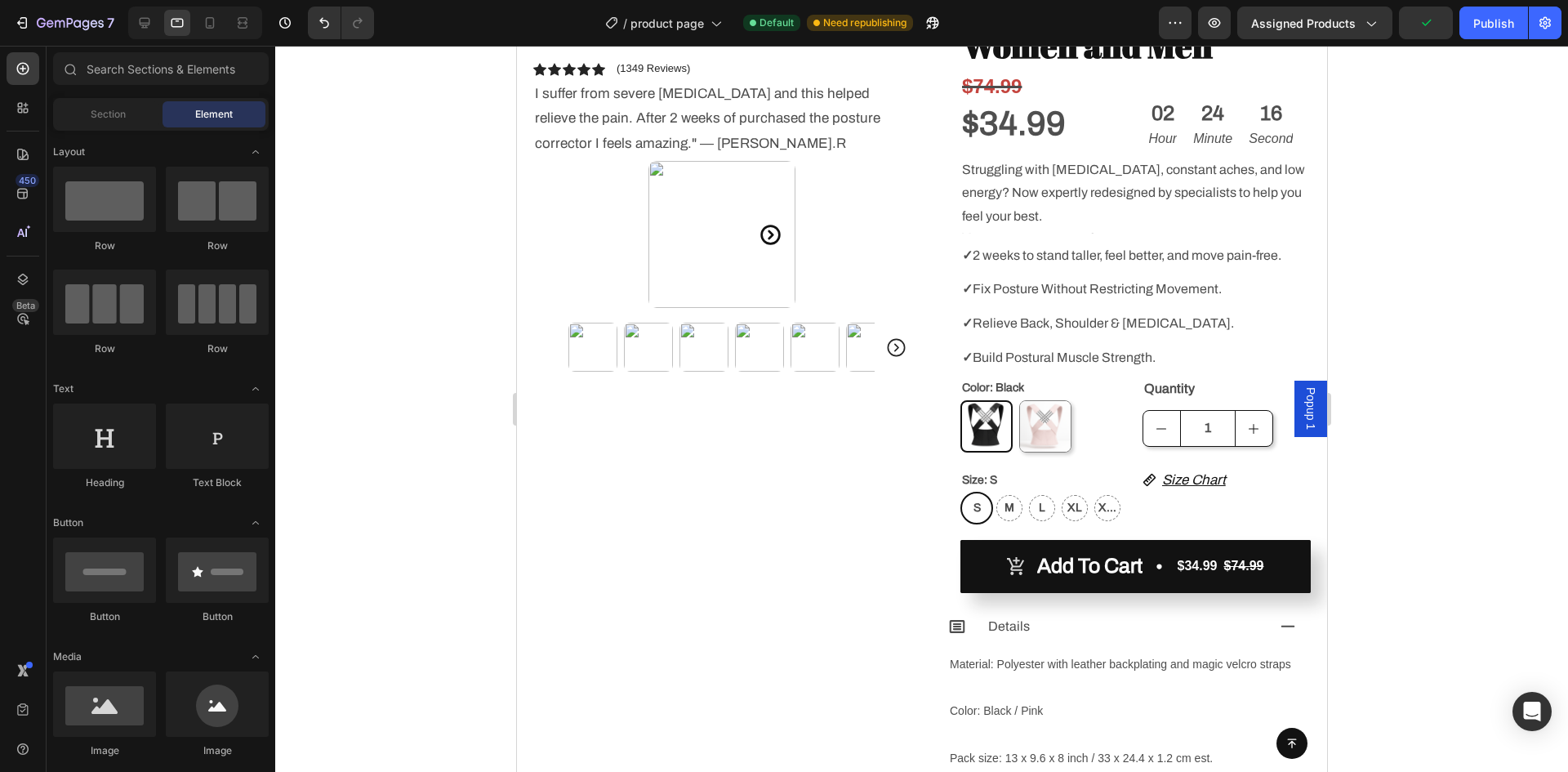
scroll to position [0, 0]
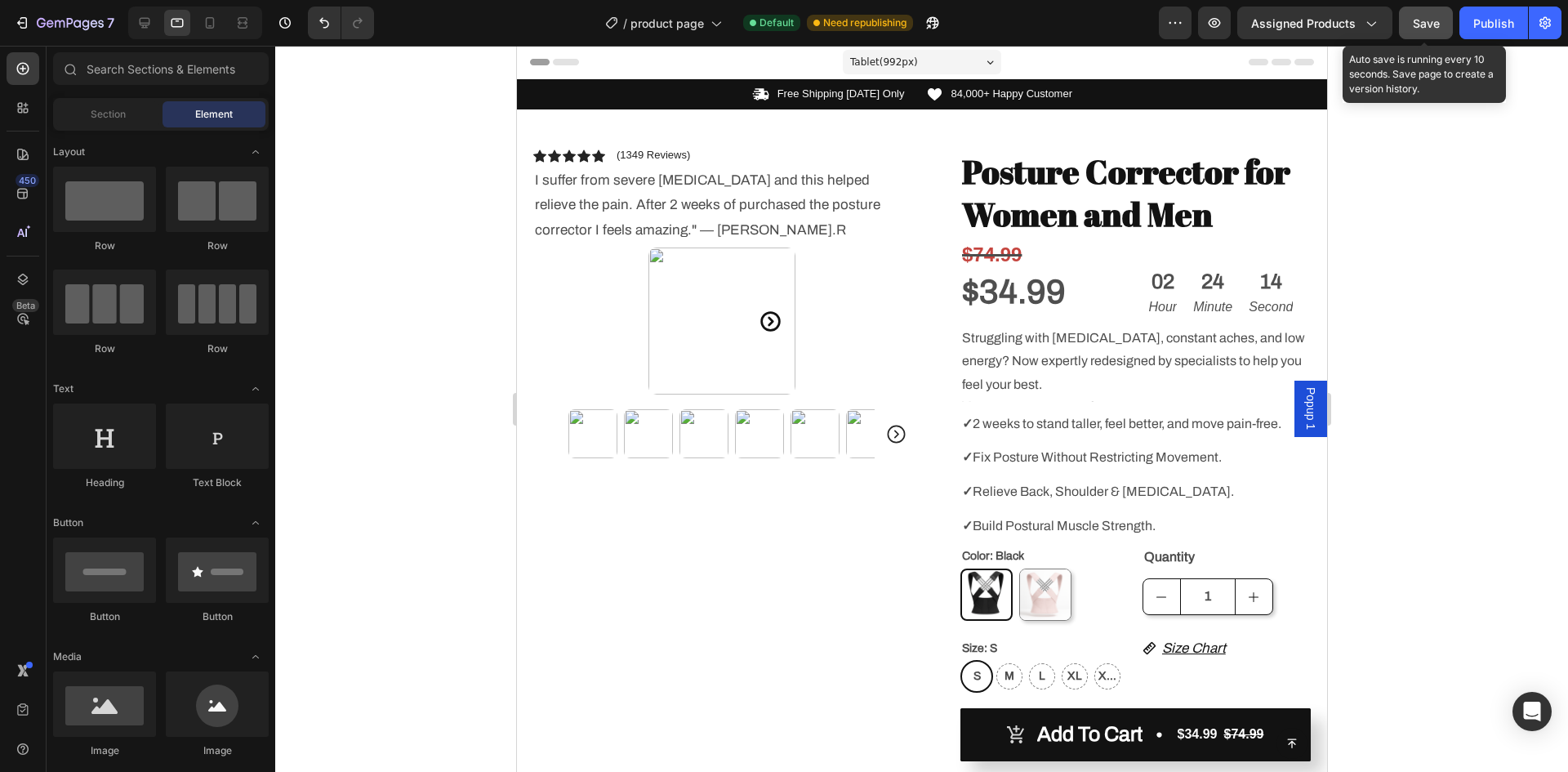
click at [1418, 27] on span "Save" at bounding box center [1426, 24] width 27 height 14
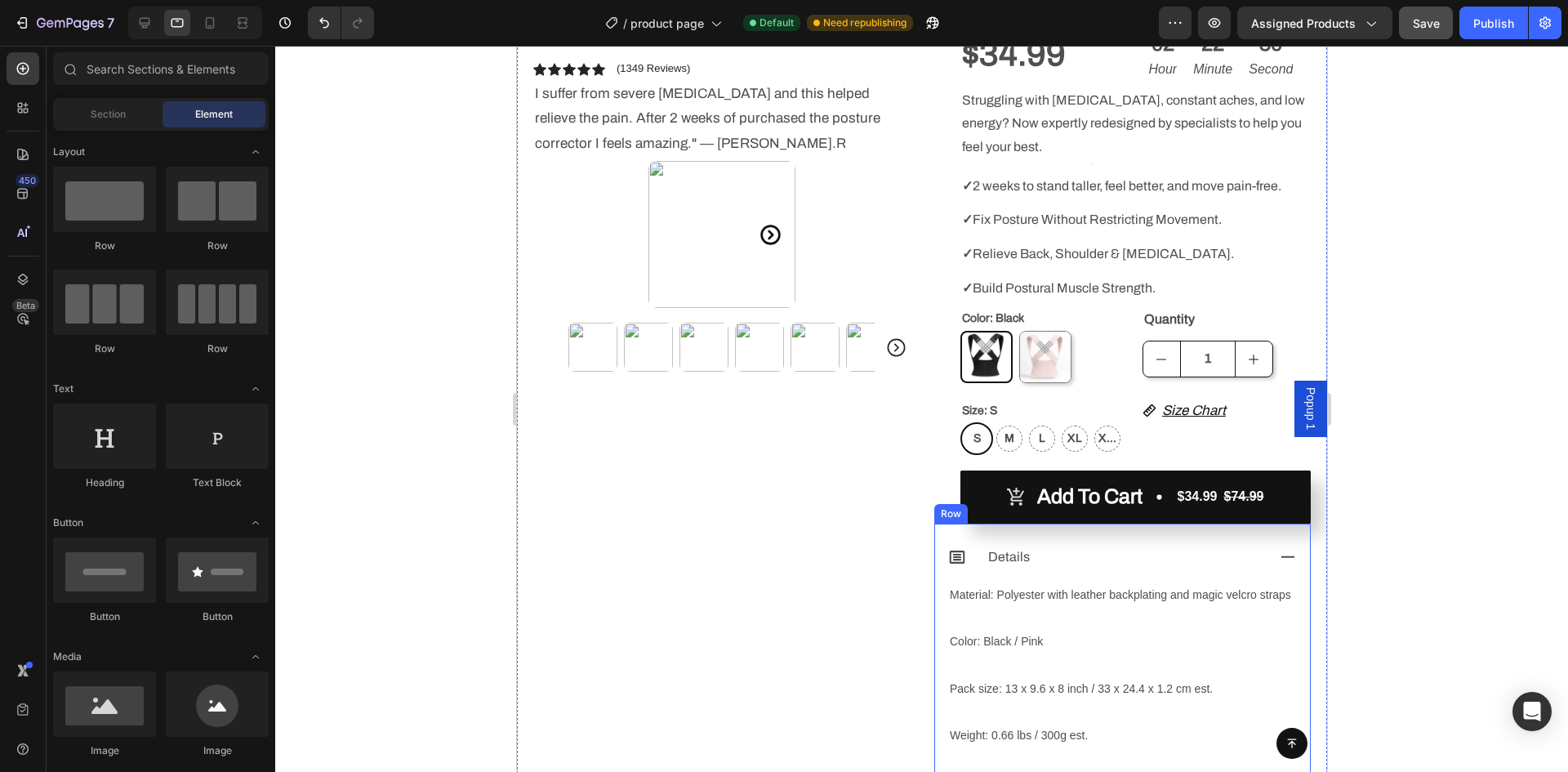
scroll to position [245, 0]
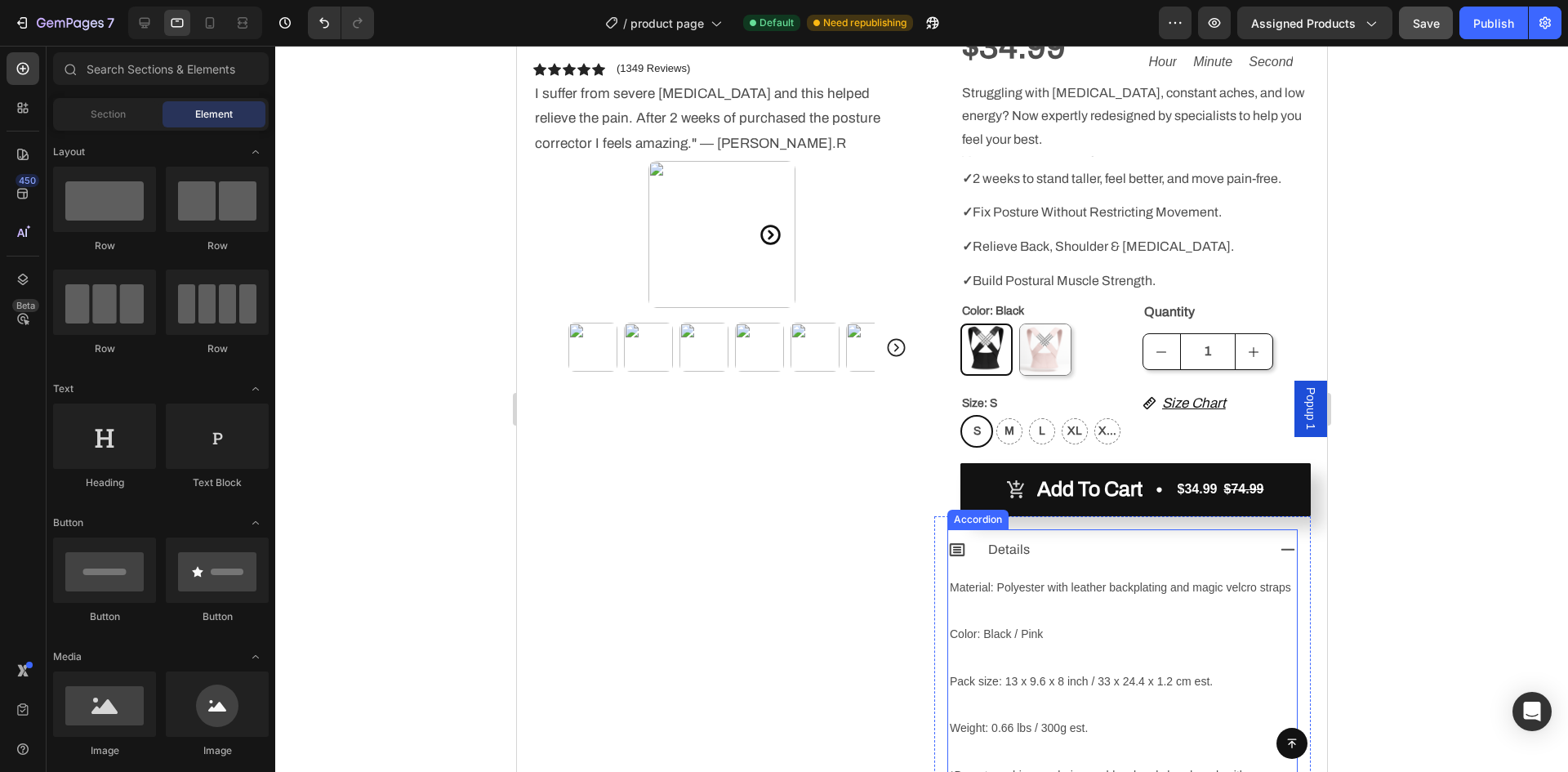
click at [1278, 551] on icon at bounding box center [1287, 550] width 18 height 18
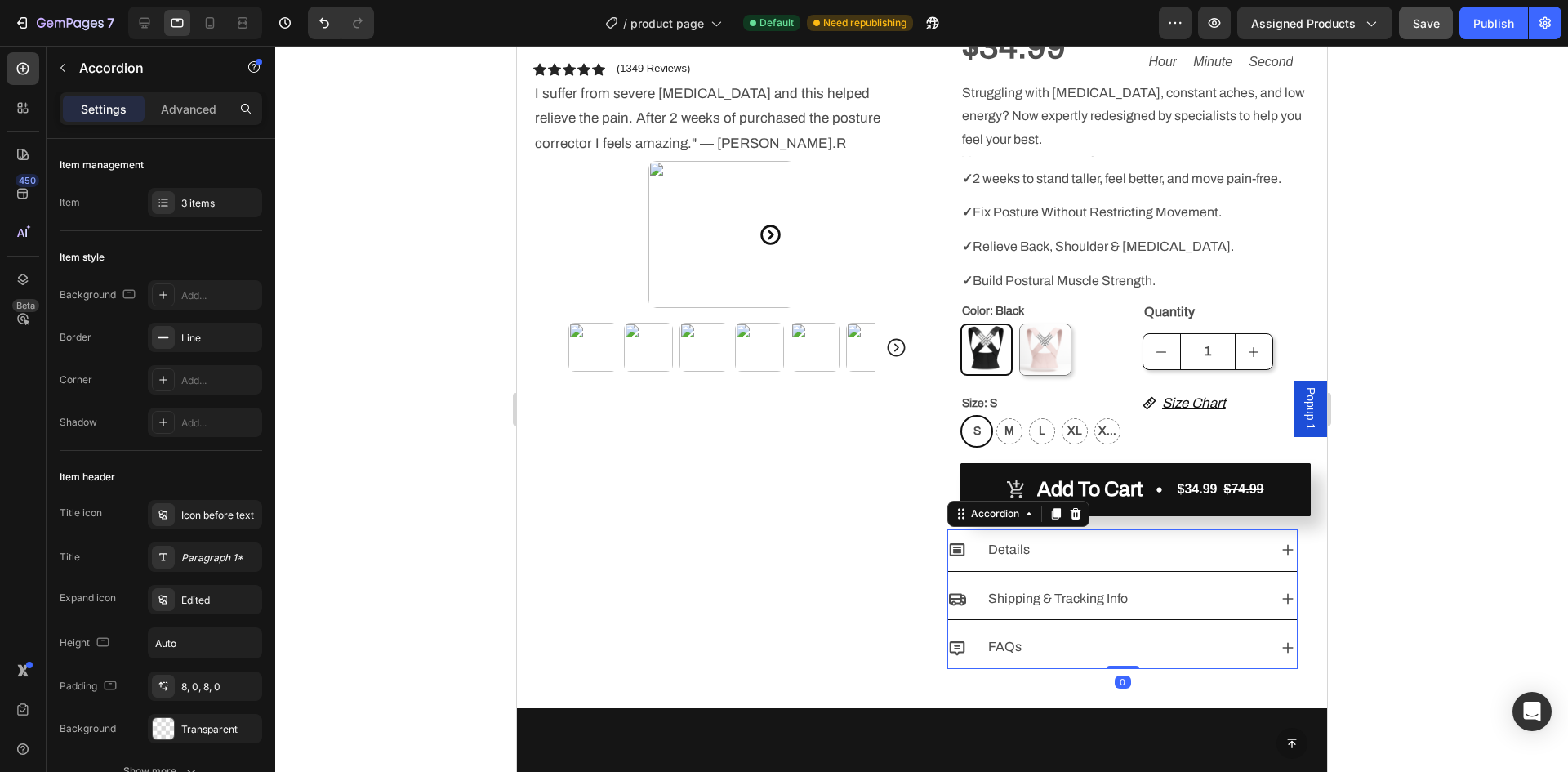
click at [1409, 532] on div at bounding box center [921, 409] width 1293 height 726
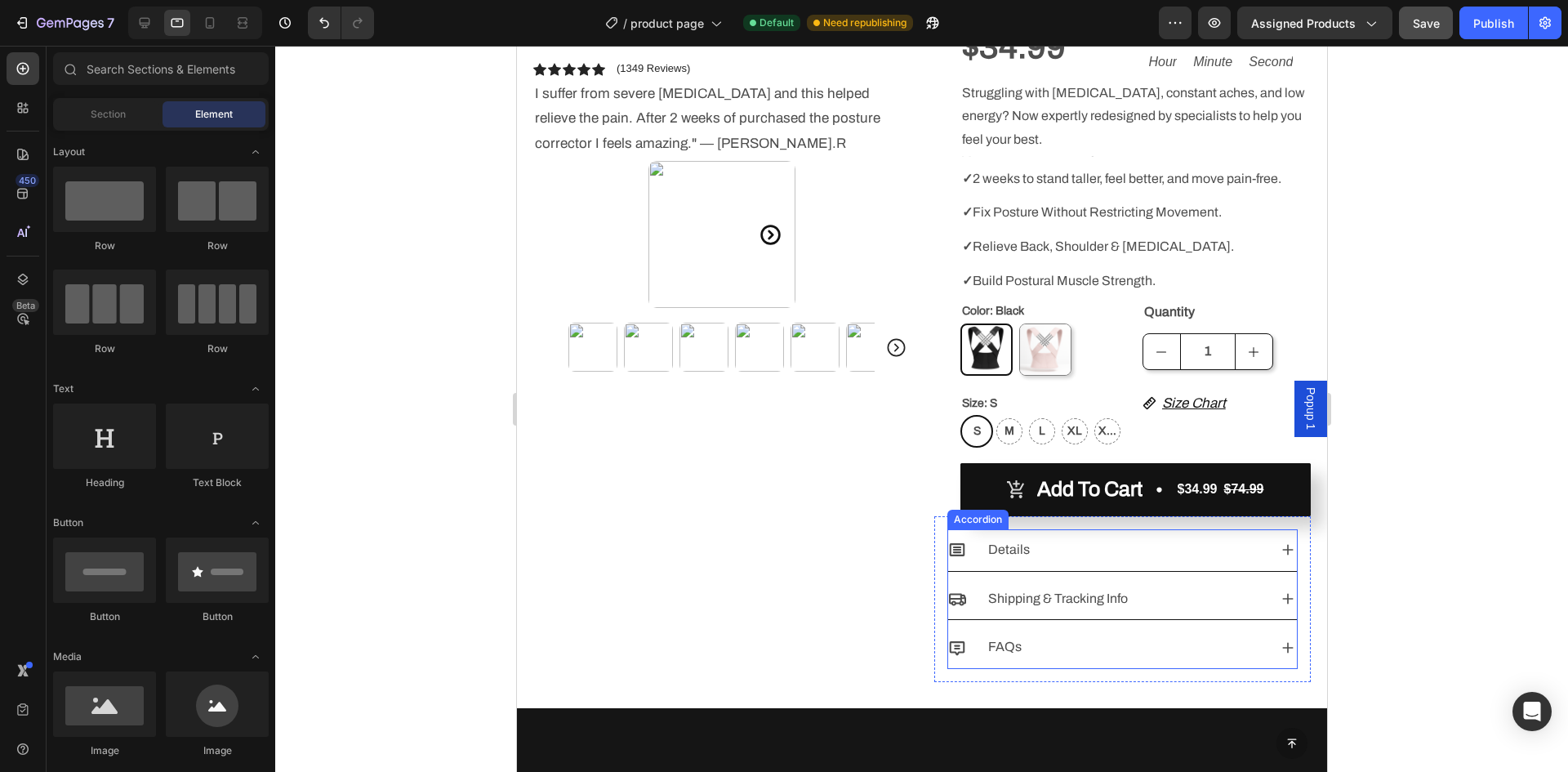
click at [1278, 598] on icon at bounding box center [1287, 598] width 18 height 18
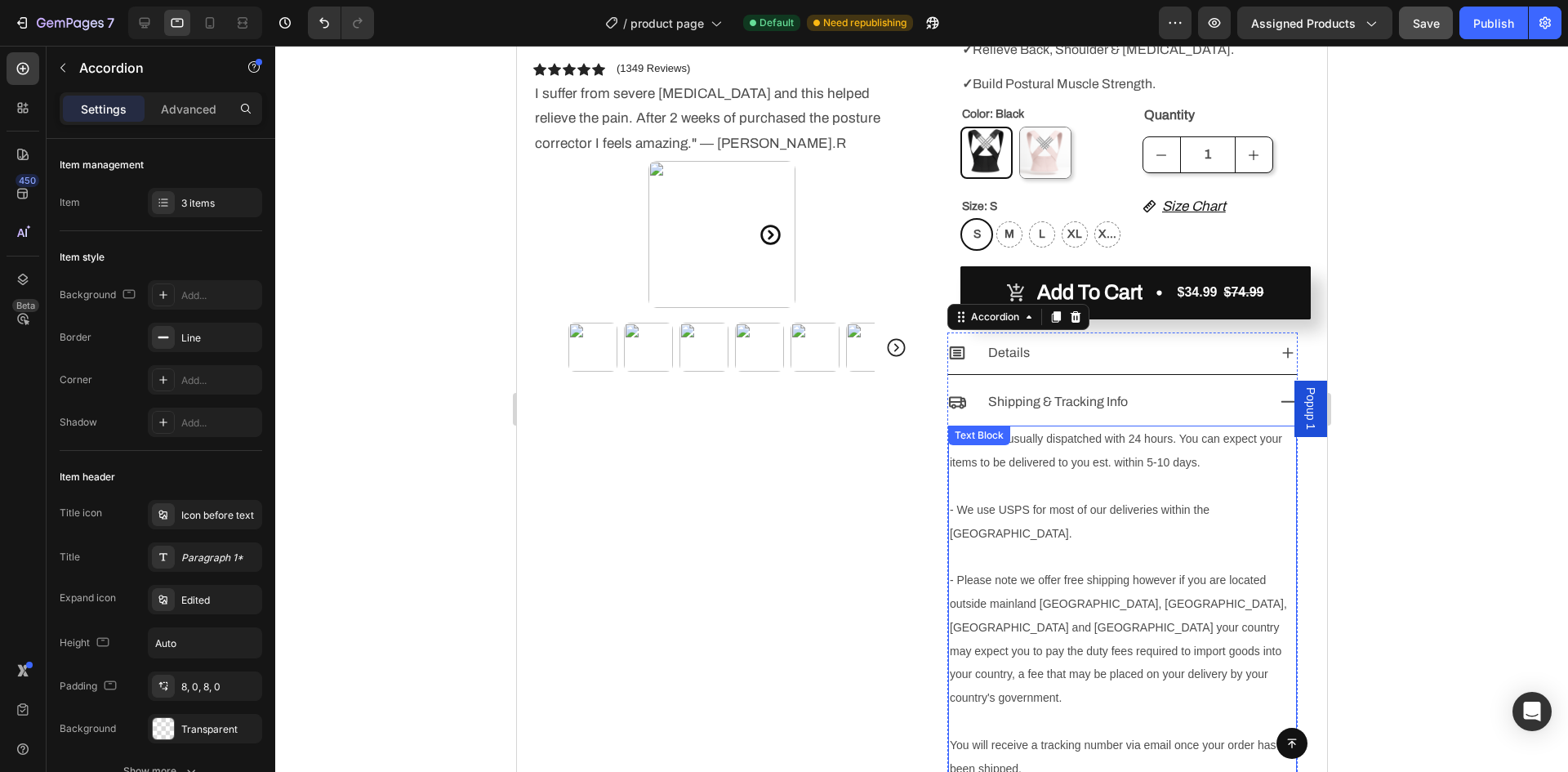
scroll to position [490, 0]
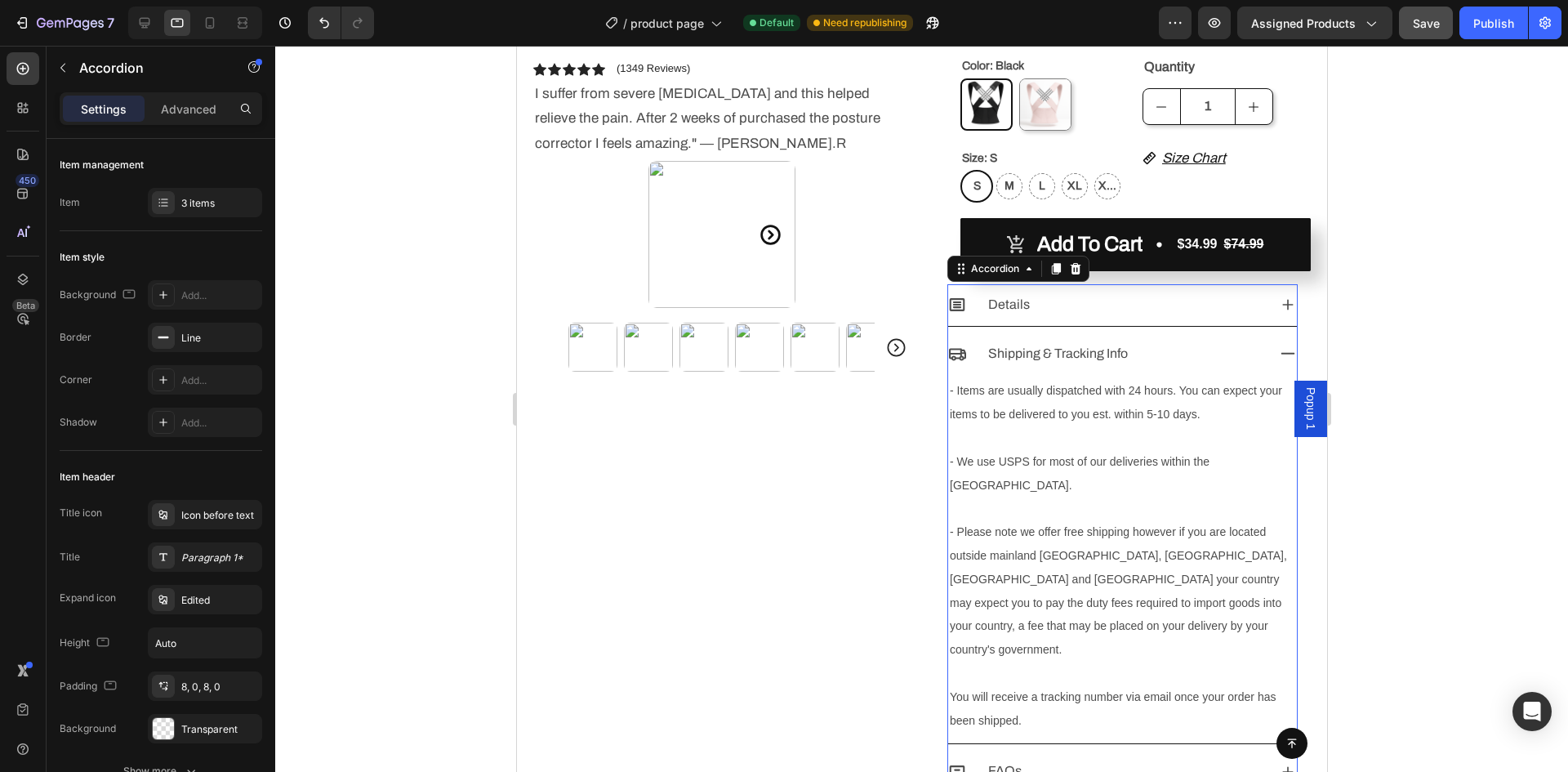
click at [1434, 339] on div at bounding box center [921, 409] width 1293 height 726
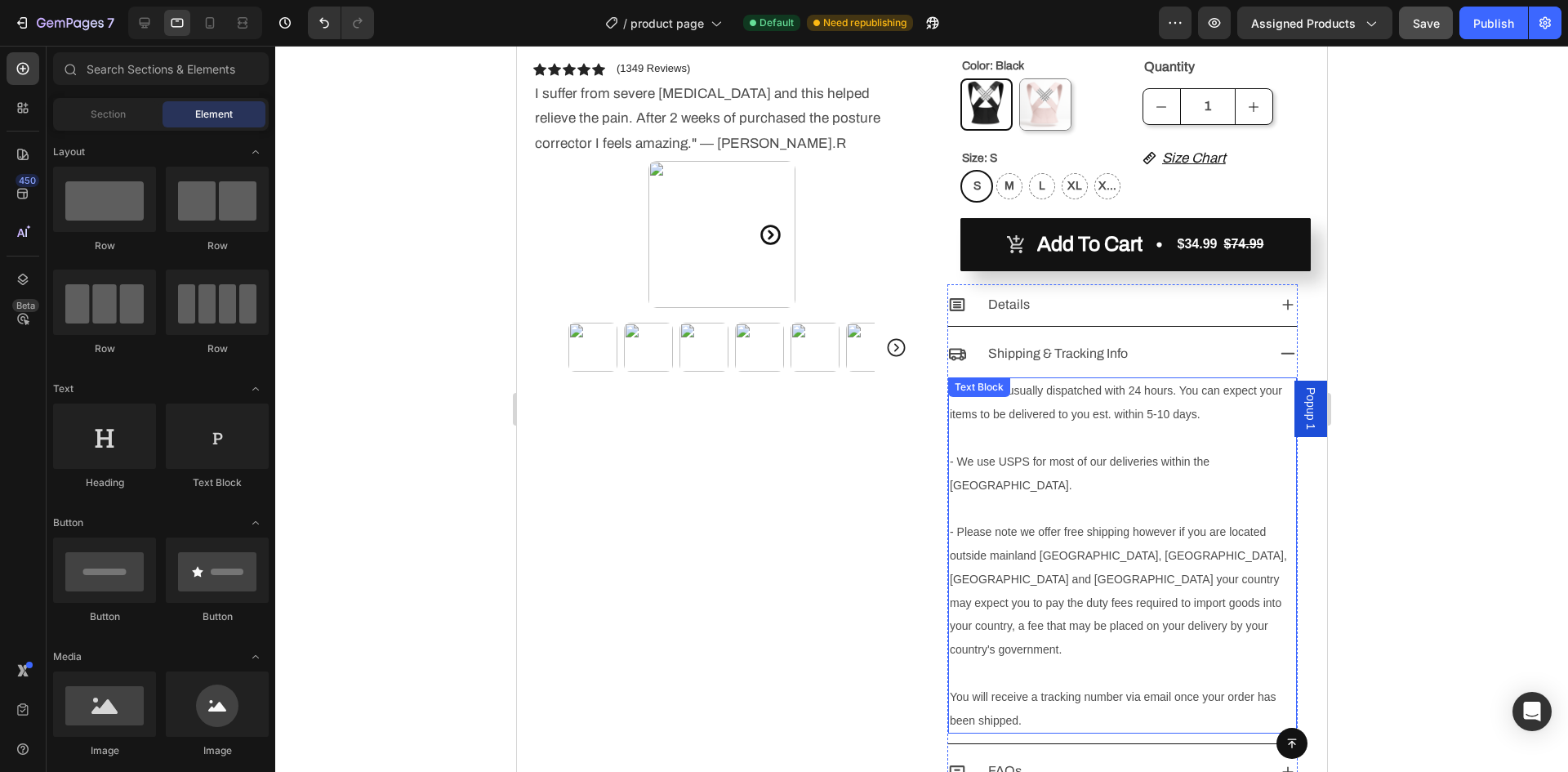
click at [1096, 529] on span "- Please note we offer free shipping however if you are located outside mainlan…" at bounding box center [1117, 590] width 337 height 130
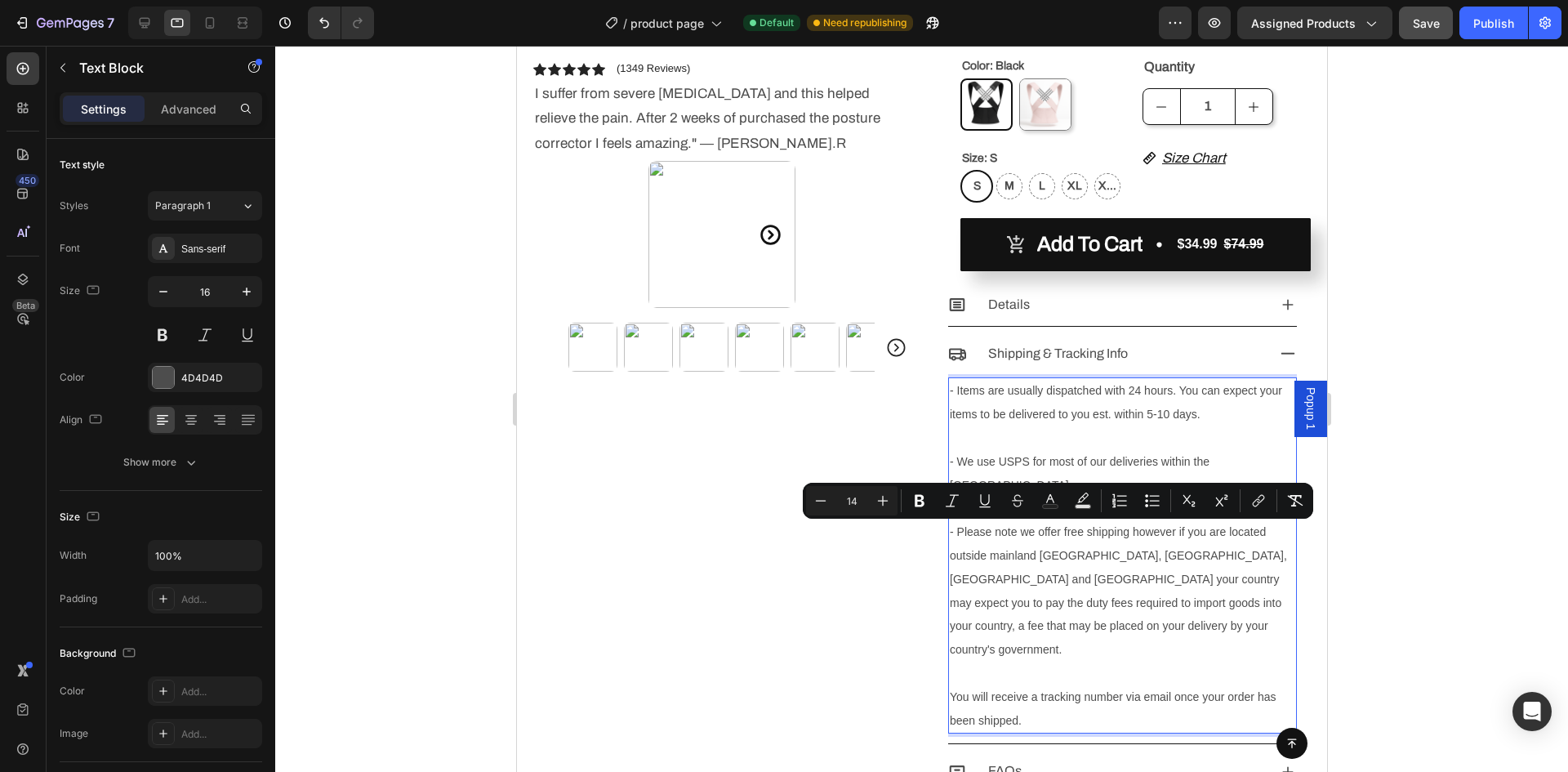
click at [1204, 465] on span "- We use USPS for most of our deliveries within the [GEOGRAPHIC_DATA]." at bounding box center [1078, 473] width 260 height 37
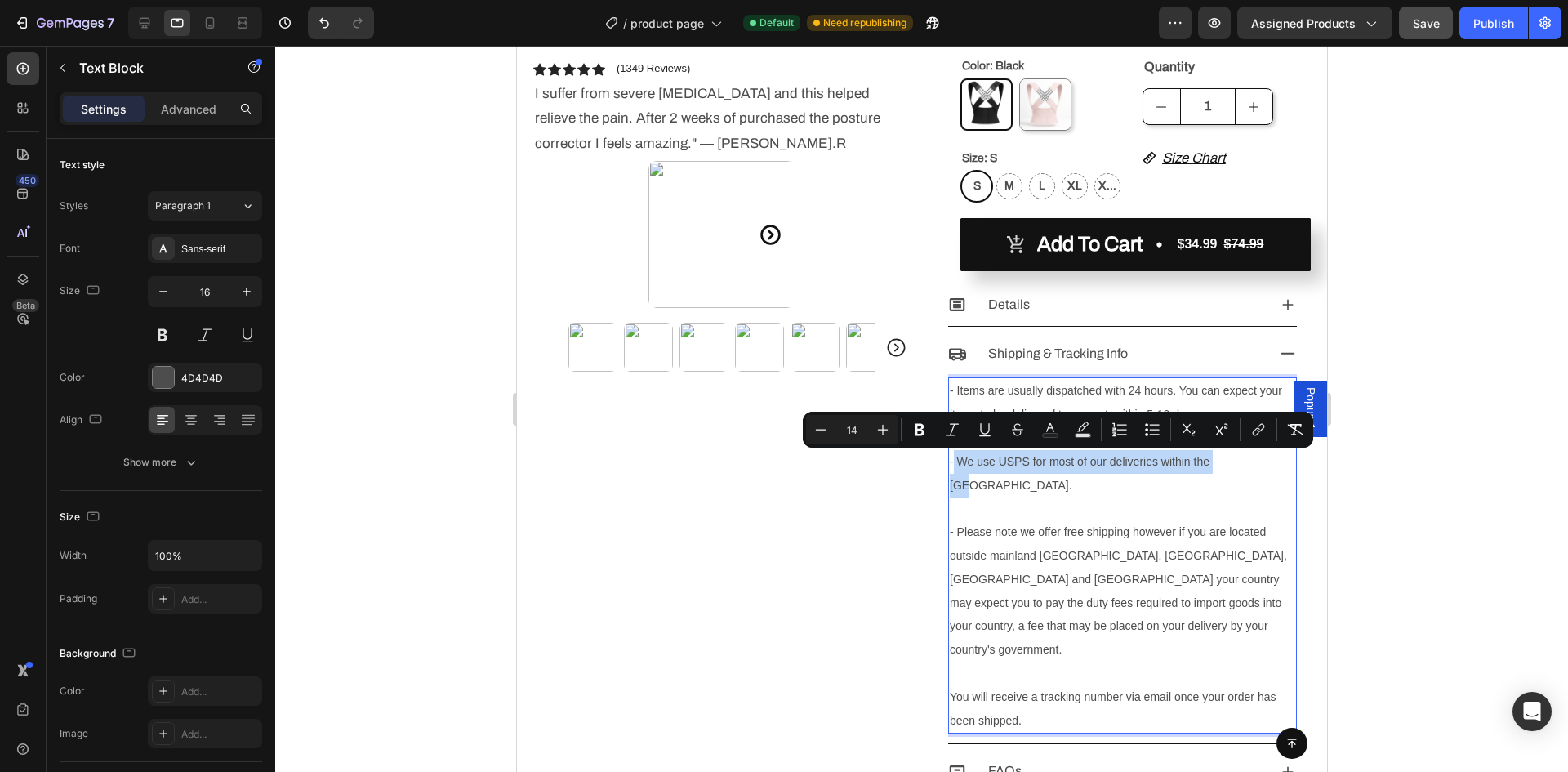
drag, startPoint x: 1228, startPoint y: 461, endPoint x: 946, endPoint y: 470, distance: 282.1
click at [949, 470] on p "- We use USPS for most of our deliveries within the [GEOGRAPHIC_DATA]." at bounding box center [1121, 474] width 345 height 48
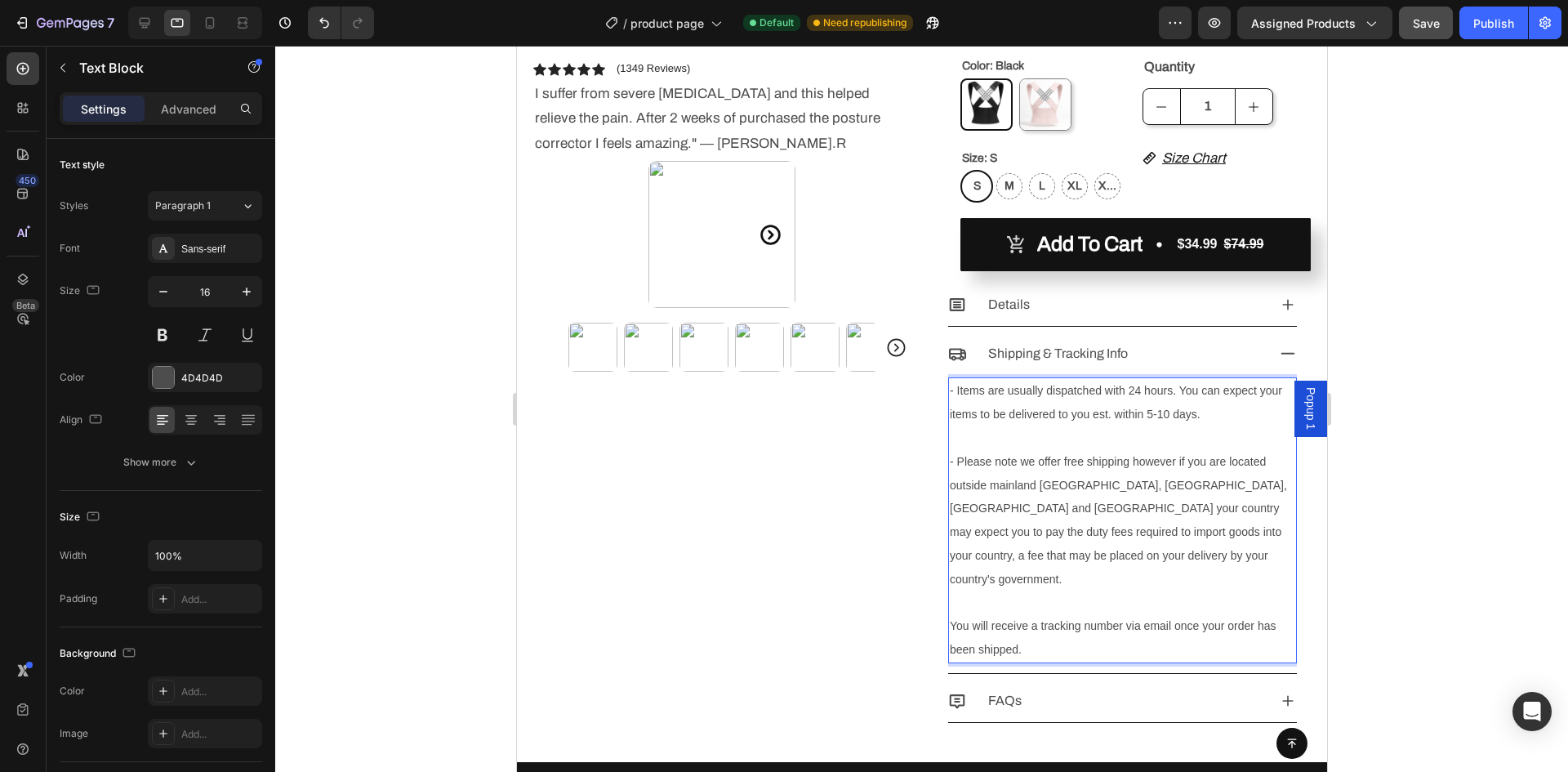
click at [983, 444] on p "Rich Text Editor. Editing area: main" at bounding box center [1121, 438] width 345 height 24
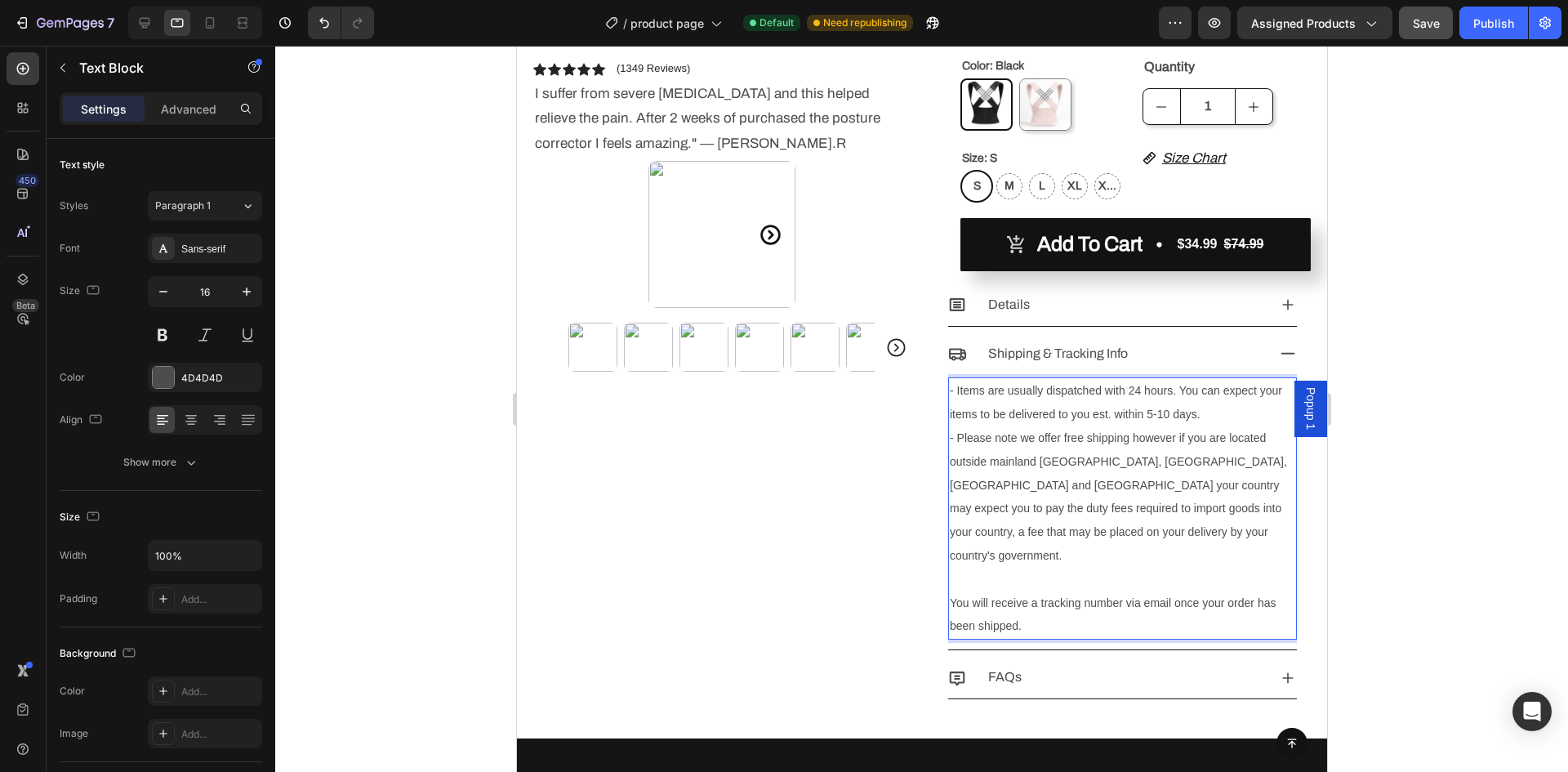
click at [1130, 568] on p "Rich Text Editor. Editing area: main" at bounding box center [1121, 579] width 345 height 24
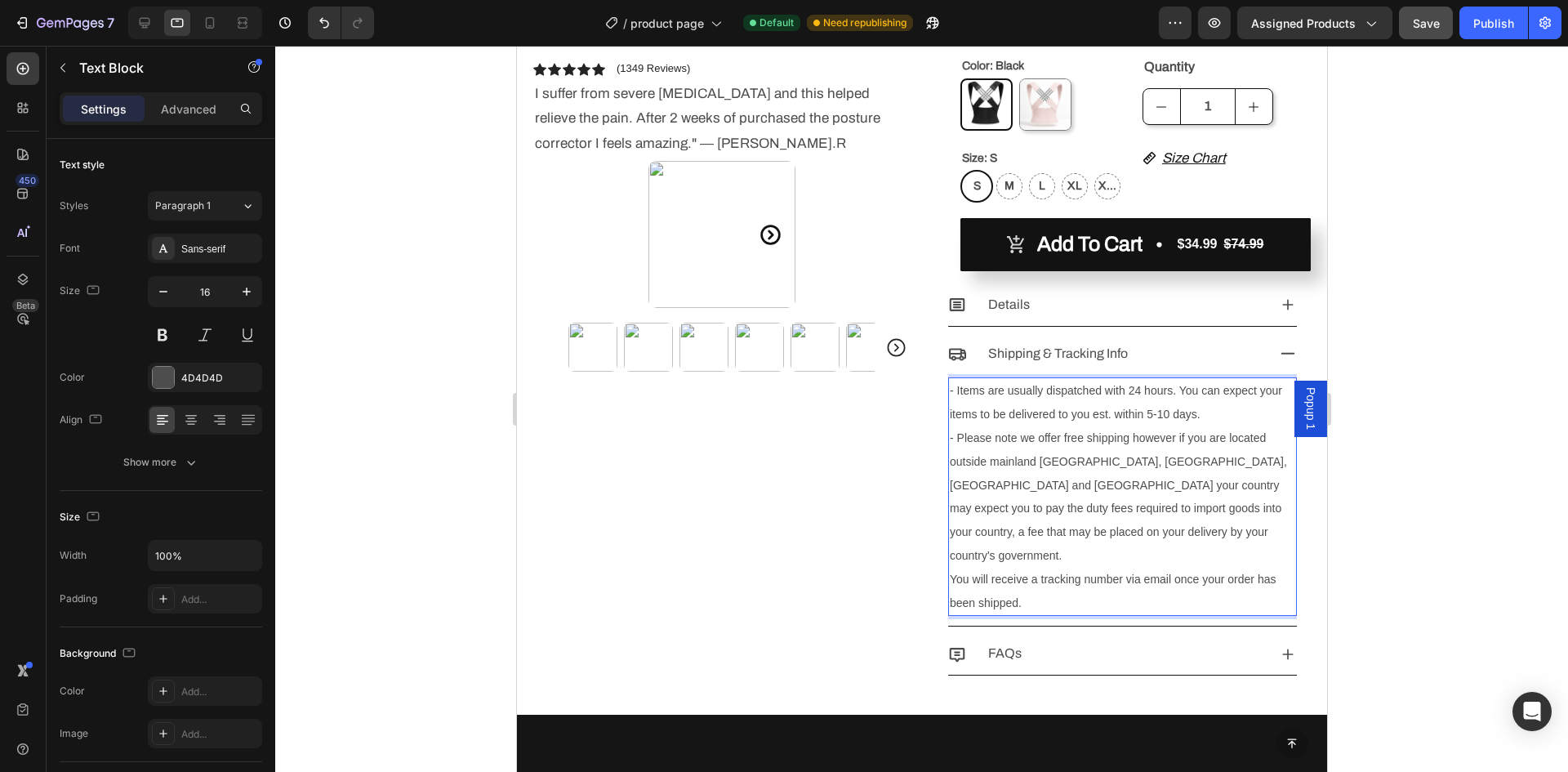
click at [1429, 543] on div at bounding box center [921, 409] width 1293 height 726
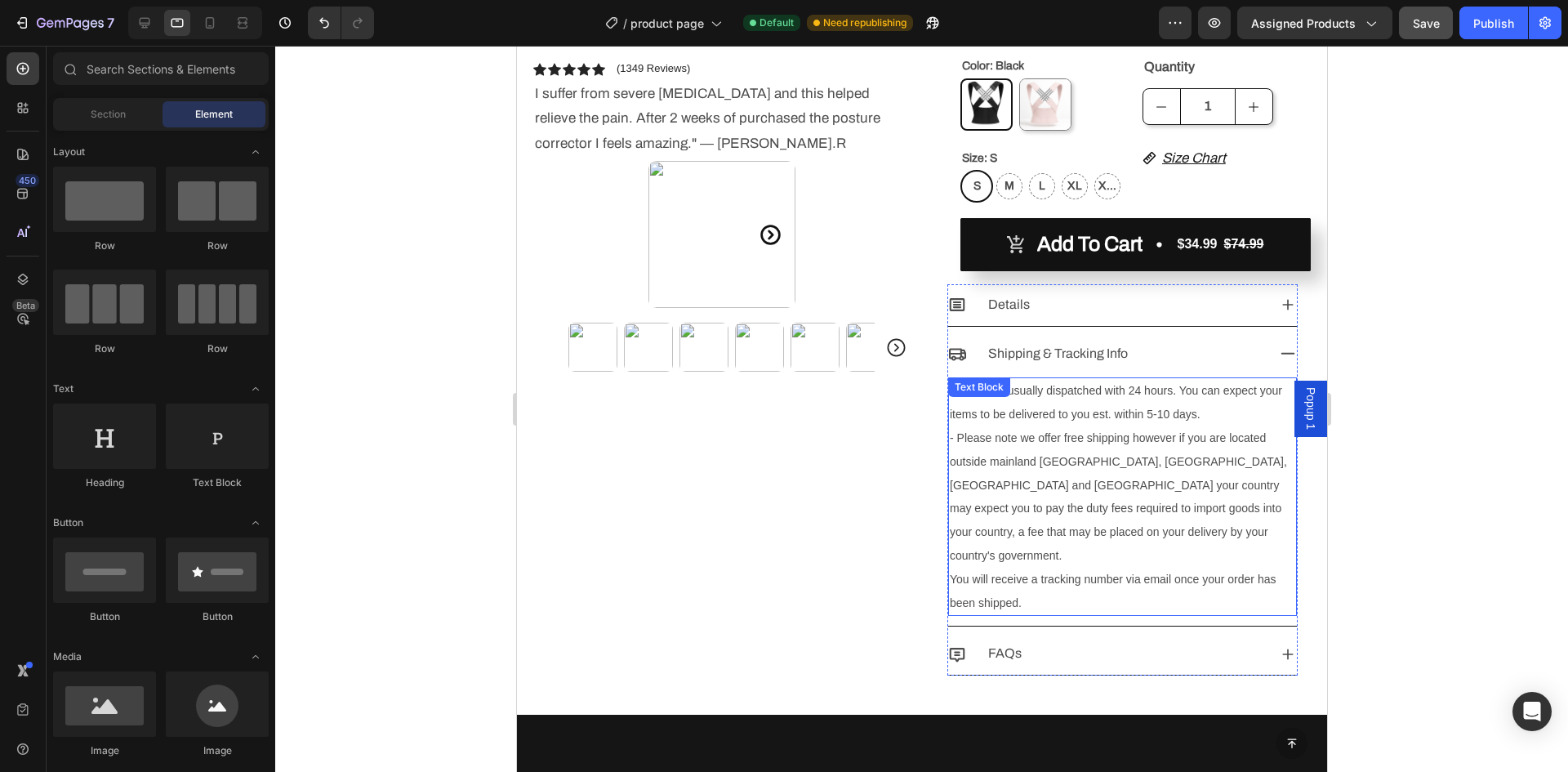
click at [954, 573] on span "You will receive a tracking number via email once your order has been shipped." at bounding box center [1112, 591] width 326 height 37
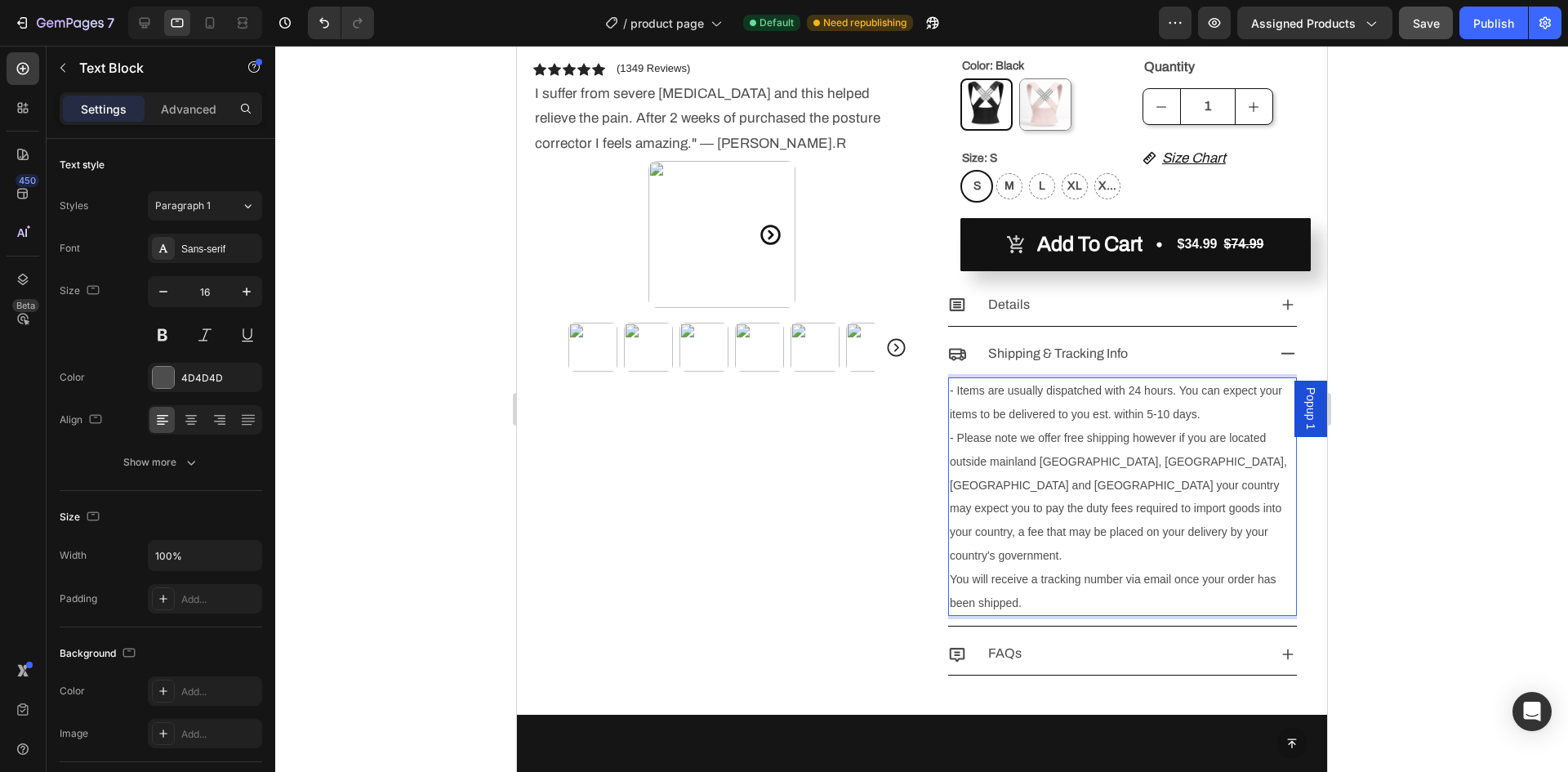
click at [949, 573] on span "You will receive a tracking number via email once your order has been shipped." at bounding box center [1112, 591] width 326 height 37
click at [1424, 408] on div at bounding box center [921, 409] width 1293 height 726
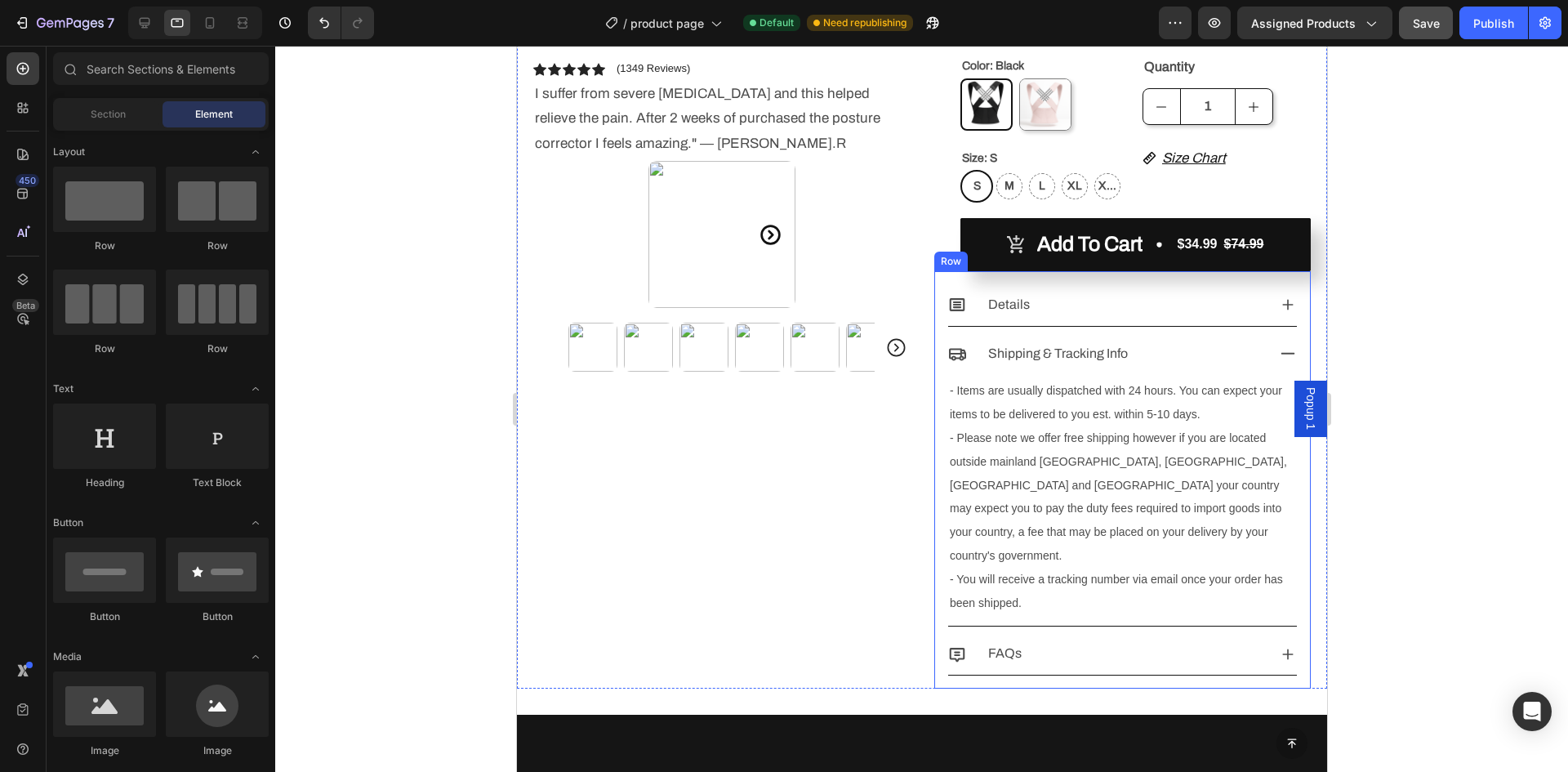
click at [1278, 352] on icon at bounding box center [1287, 353] width 18 height 18
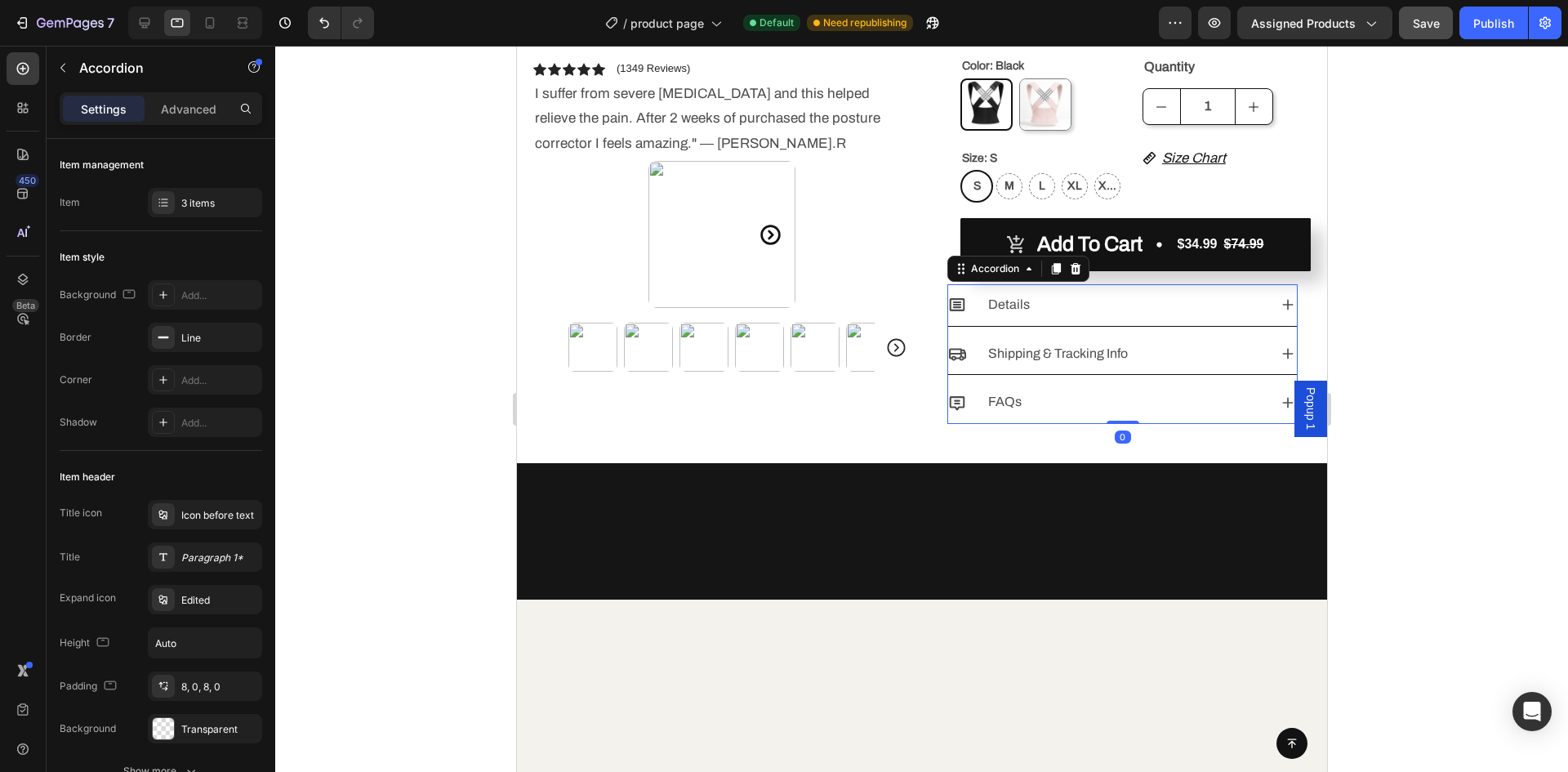
click at [1278, 304] on icon at bounding box center [1287, 305] width 18 height 18
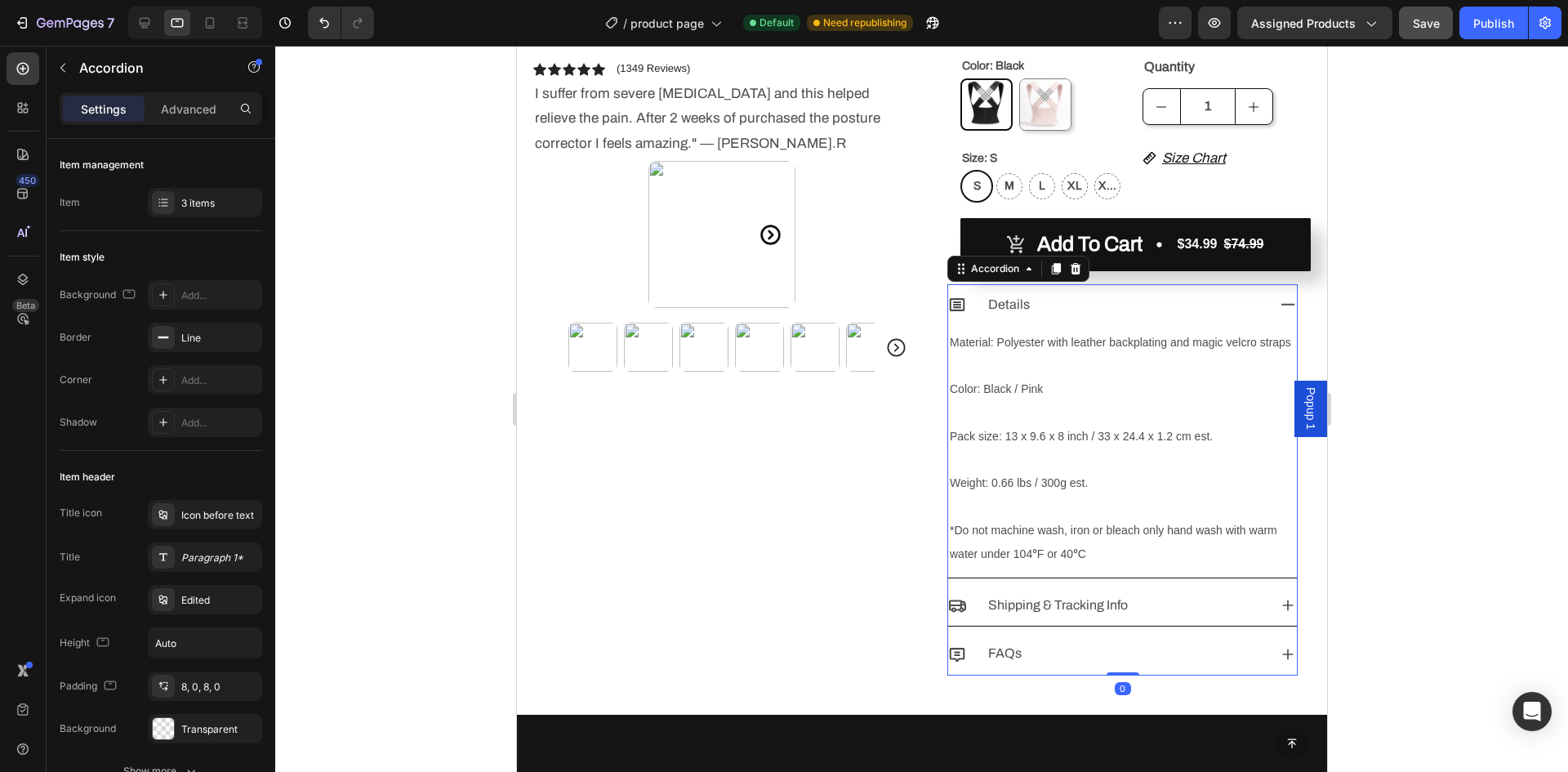
click at [1425, 372] on div at bounding box center [921, 409] width 1293 height 726
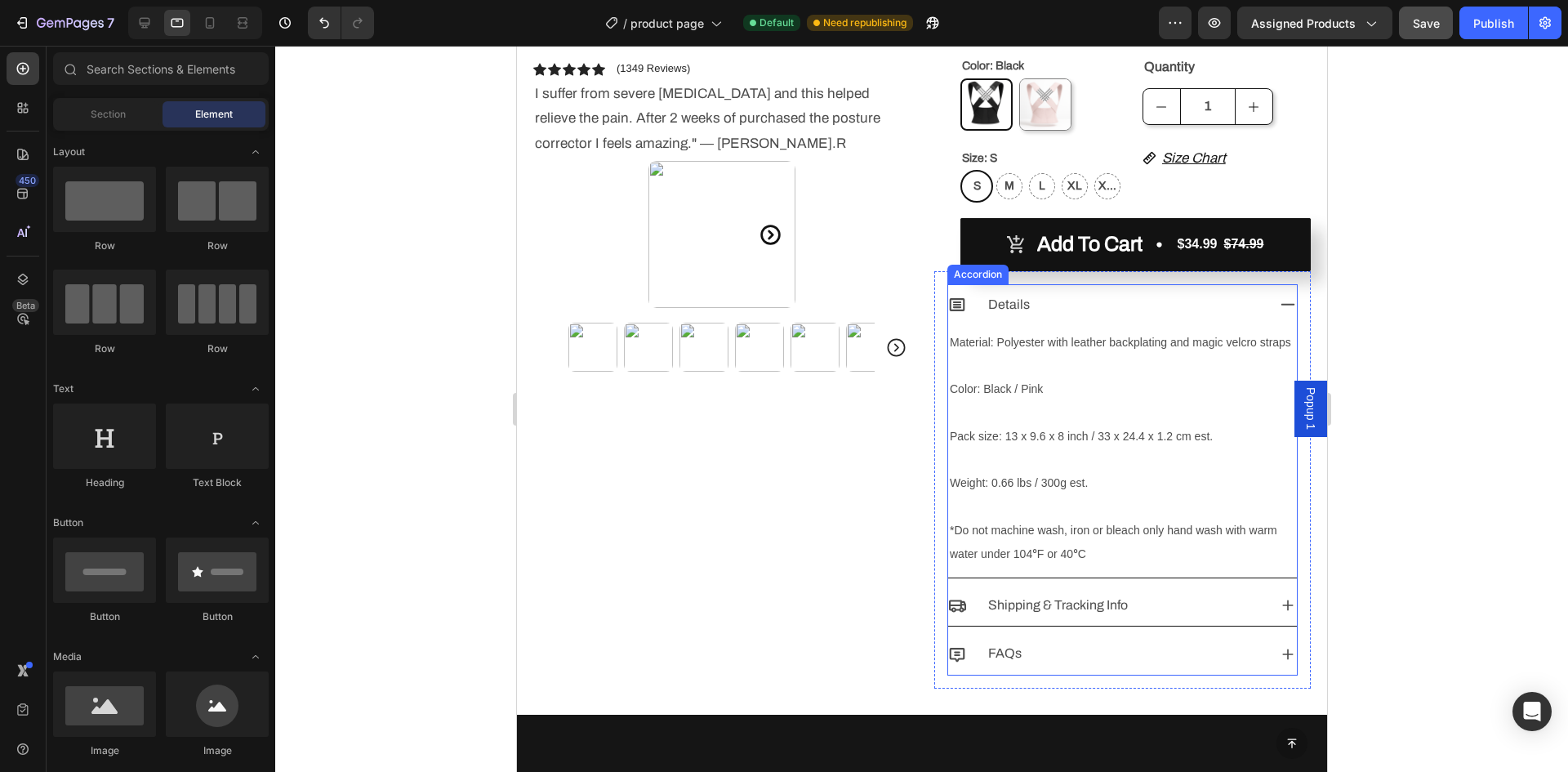
click at [1278, 301] on icon at bounding box center [1287, 305] width 18 height 18
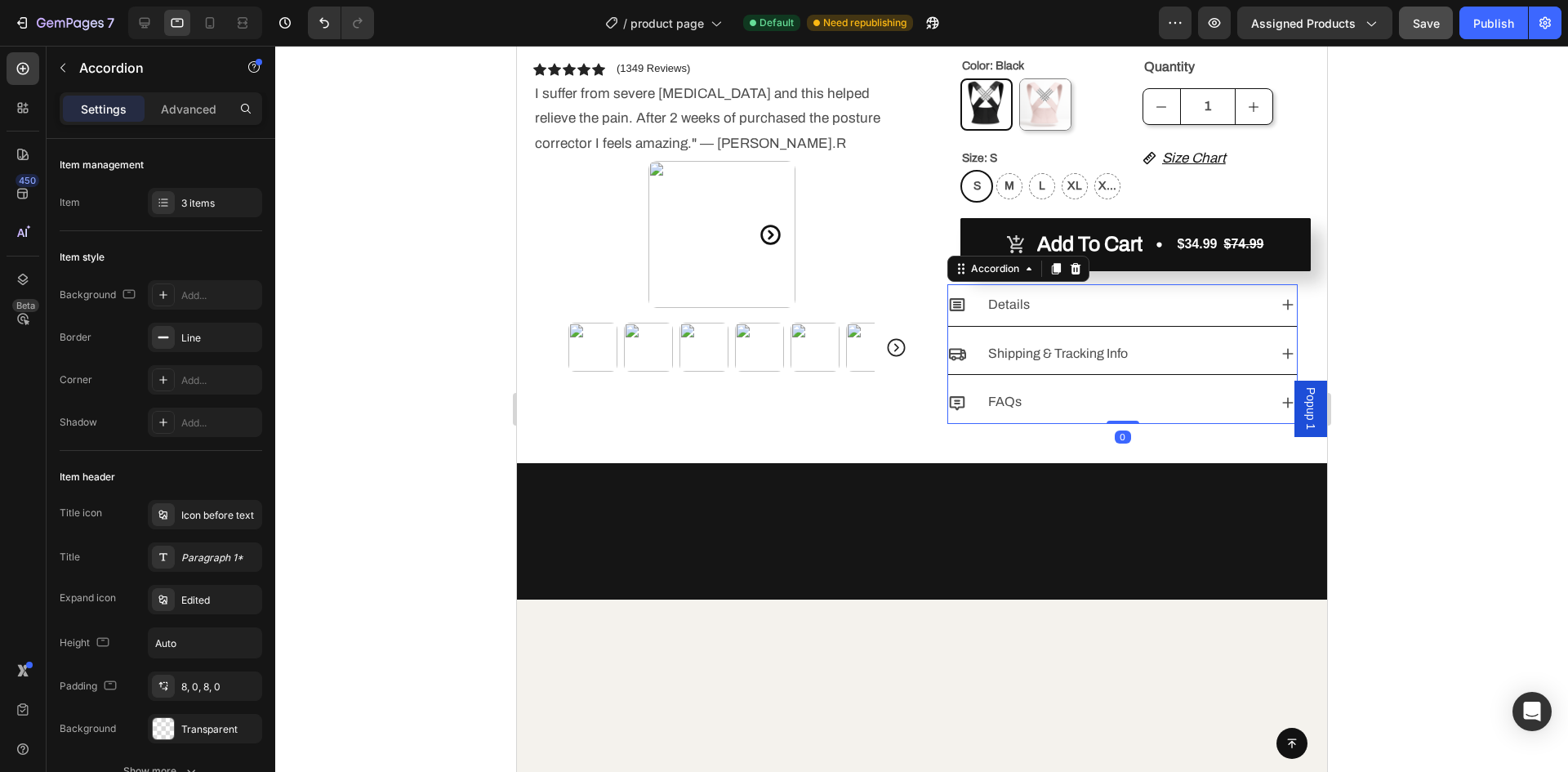
click at [1420, 308] on div at bounding box center [921, 409] width 1293 height 726
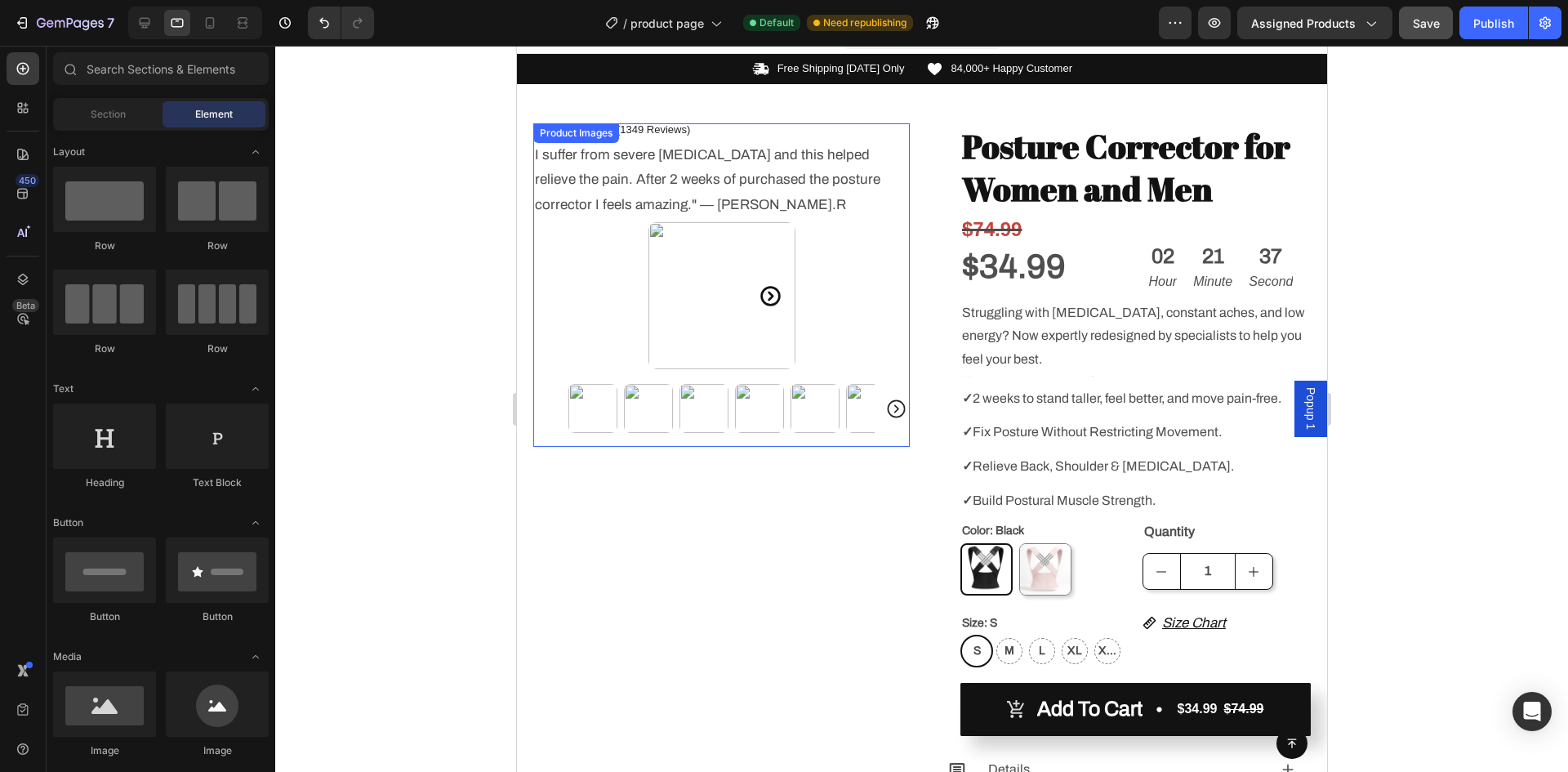
scroll to position [0, 0]
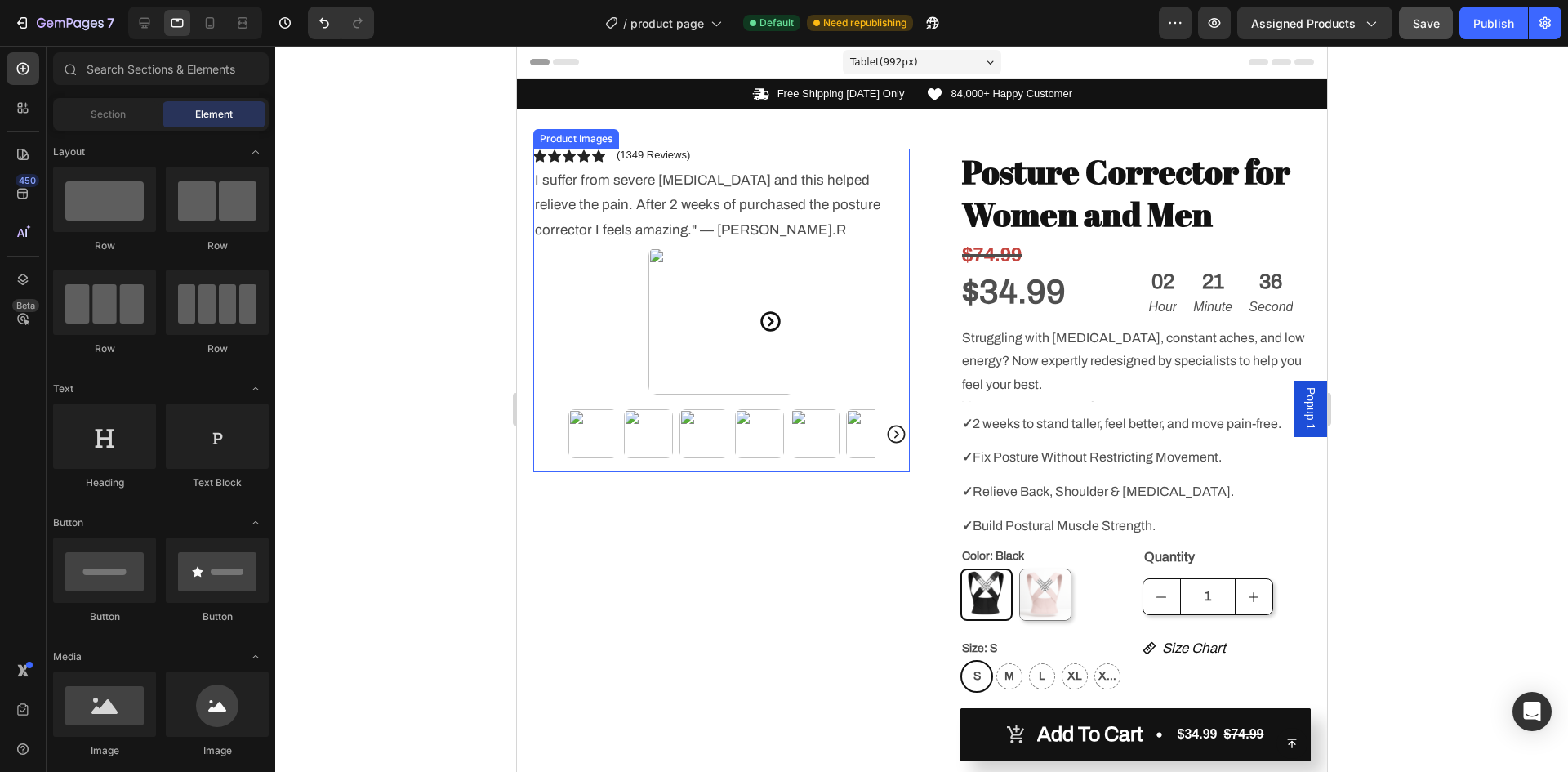
click at [772, 323] on icon "Carousel Next Arrow" at bounding box center [769, 321] width 24 height 24
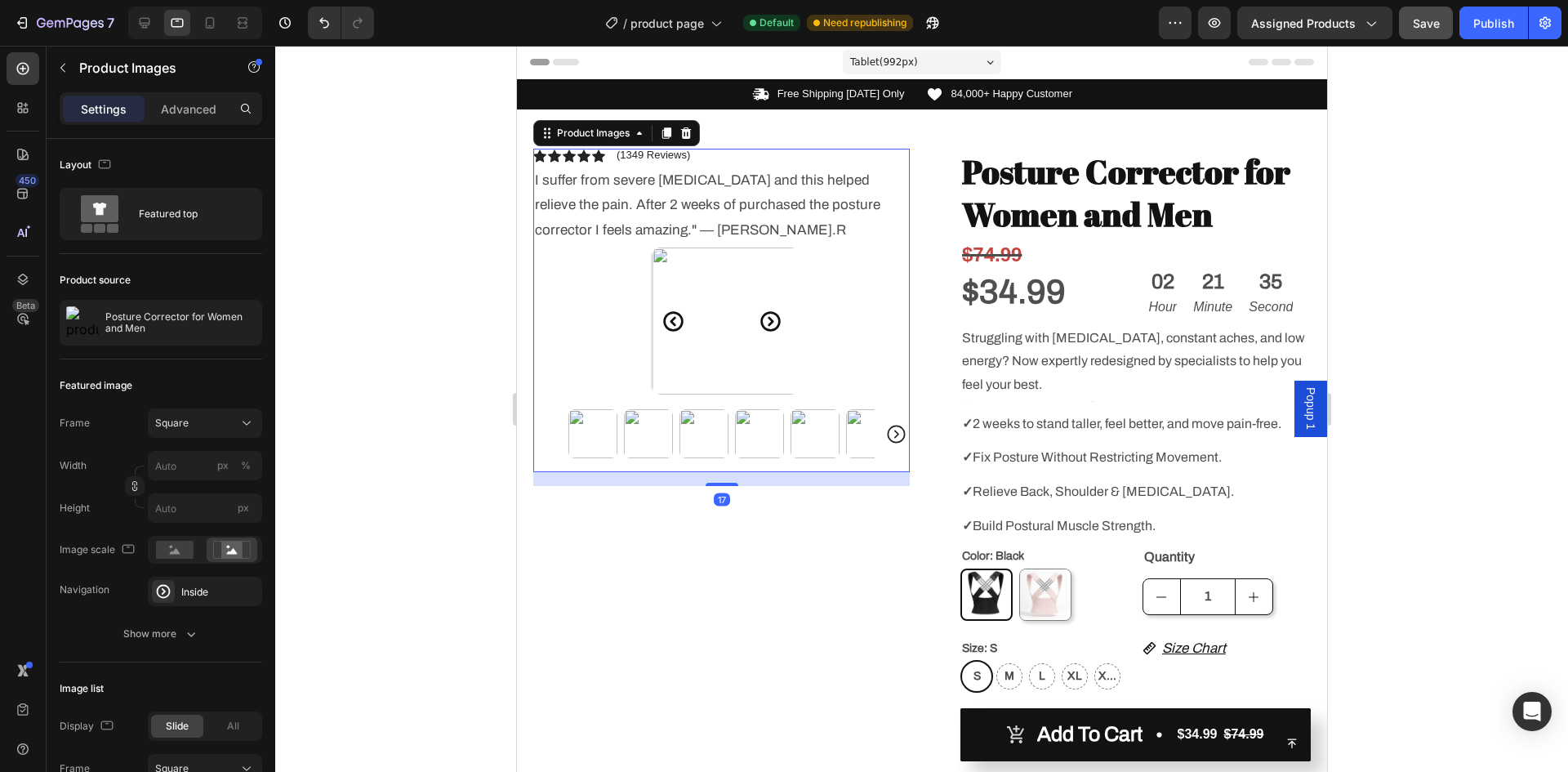
click at [772, 323] on icon "Carousel Next Arrow" at bounding box center [769, 321] width 24 height 24
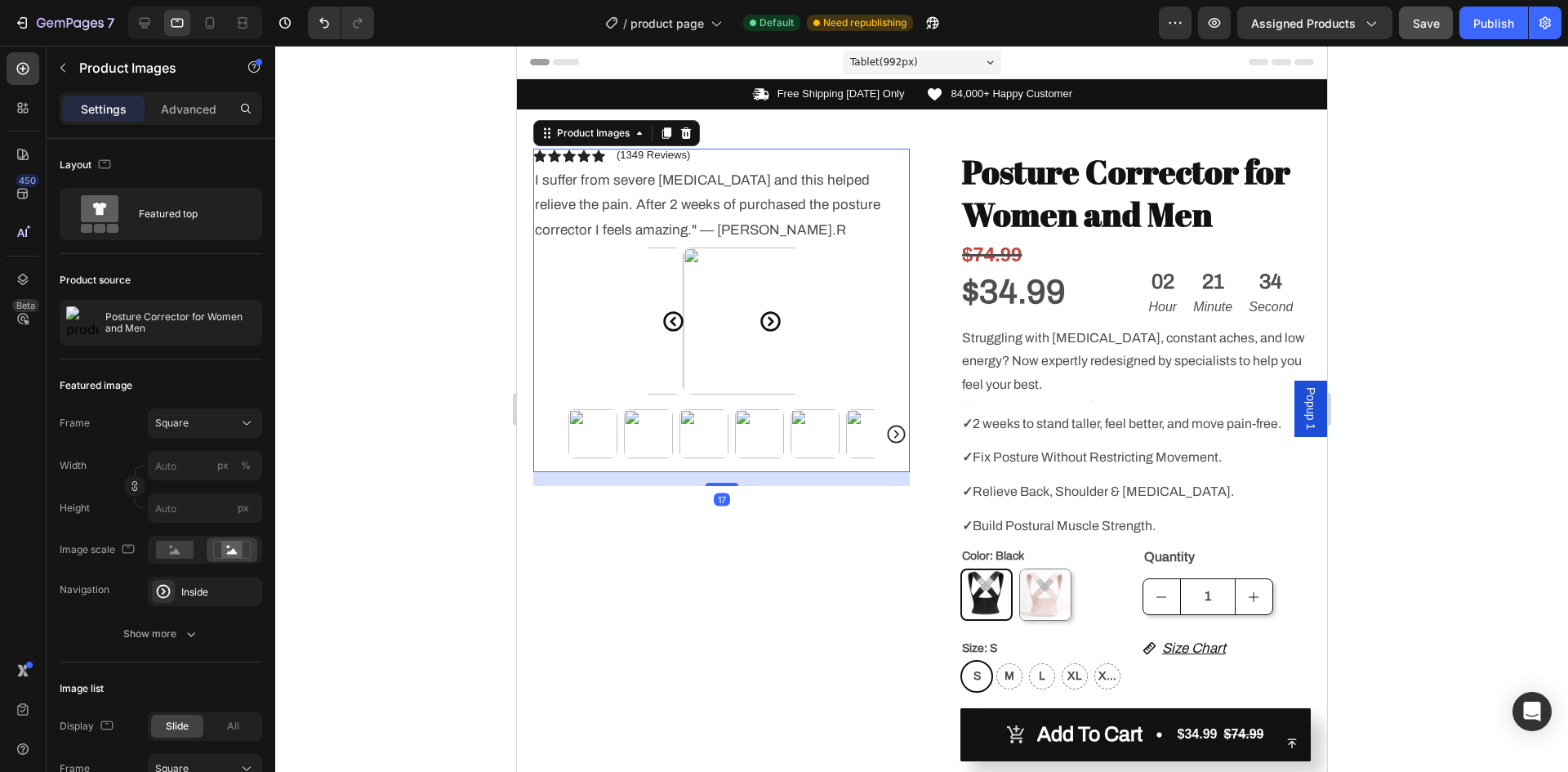
click at [772, 323] on icon "Carousel Next Arrow" at bounding box center [769, 321] width 24 height 24
drag, startPoint x: 772, startPoint y: 323, endPoint x: 987, endPoint y: 339, distance: 215.6
click at [773, 323] on icon "Carousel Next Arrow" at bounding box center [769, 321] width 24 height 24
click at [1363, 348] on div at bounding box center [921, 409] width 1293 height 726
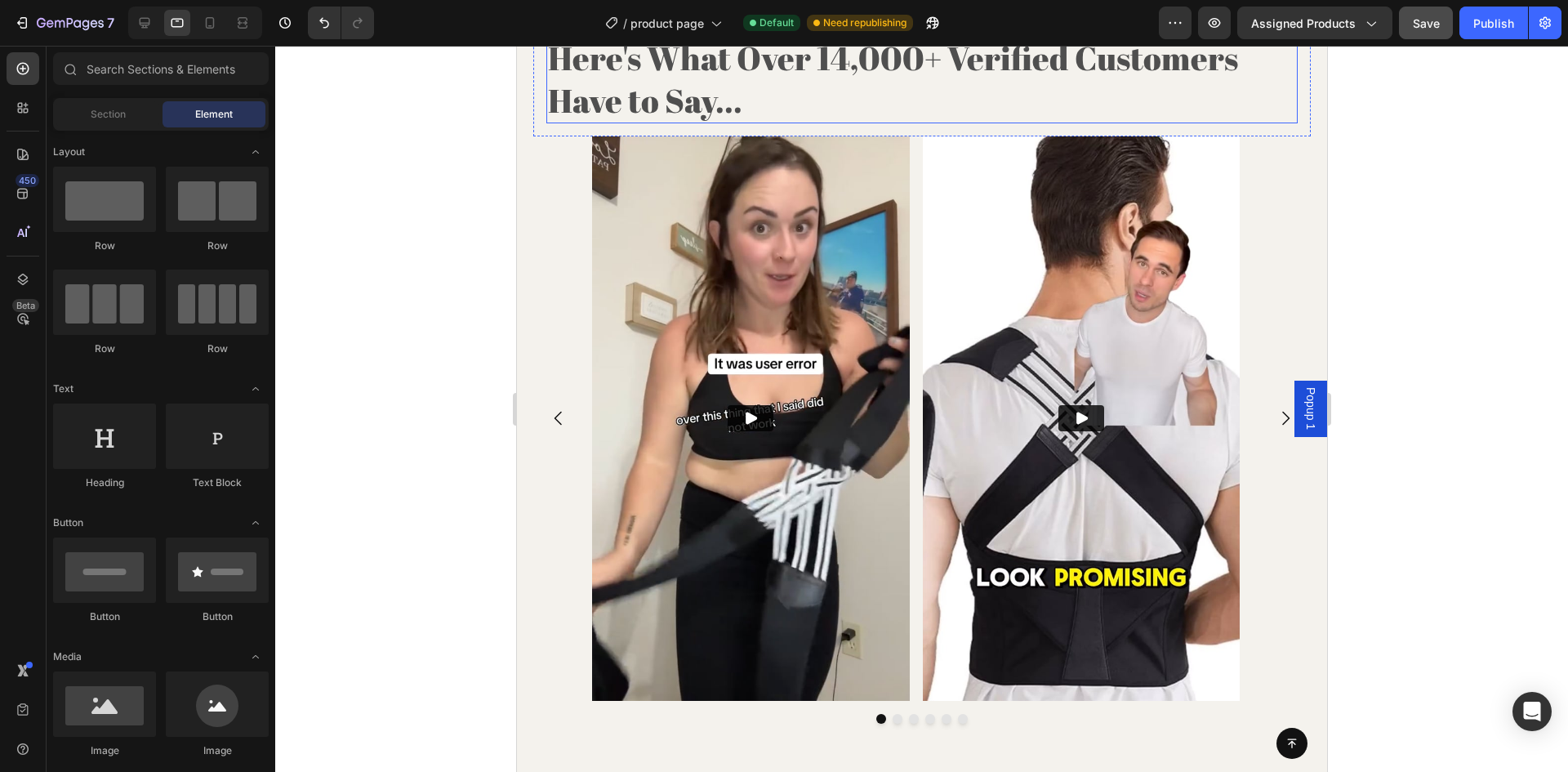
scroll to position [3350, 0]
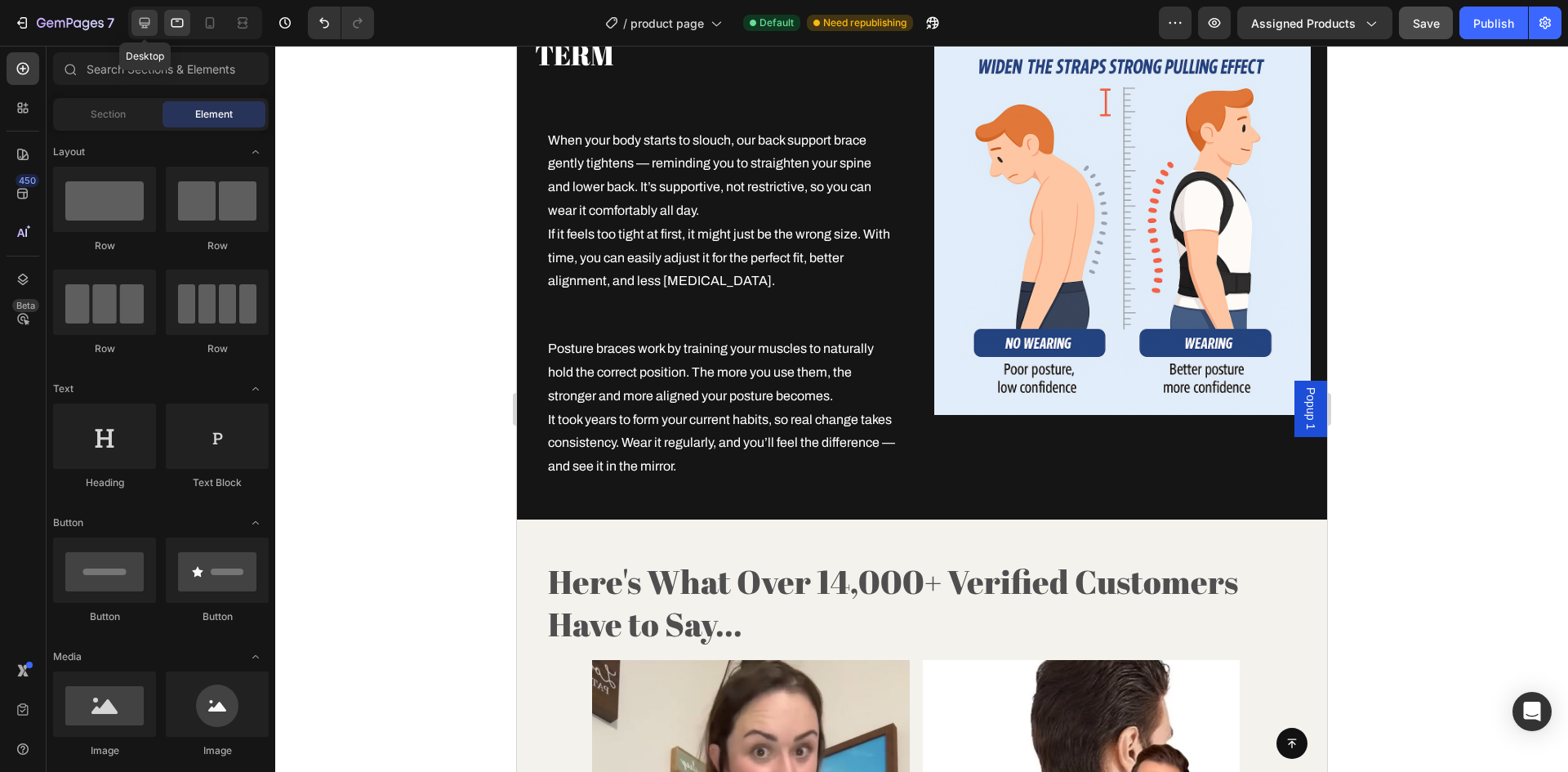
click at [133, 16] on div at bounding box center [144, 23] width 26 height 26
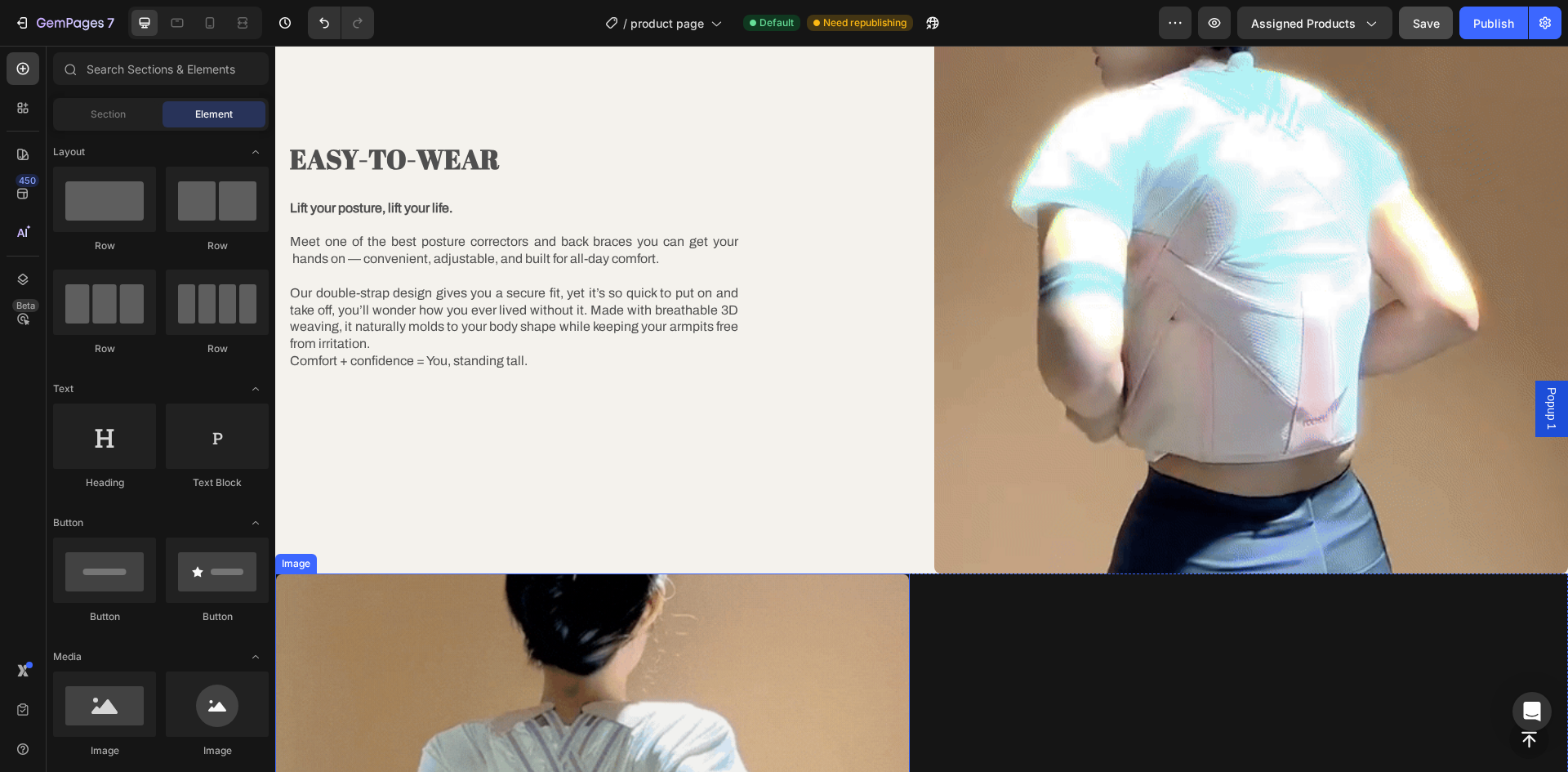
scroll to position [1026, 0]
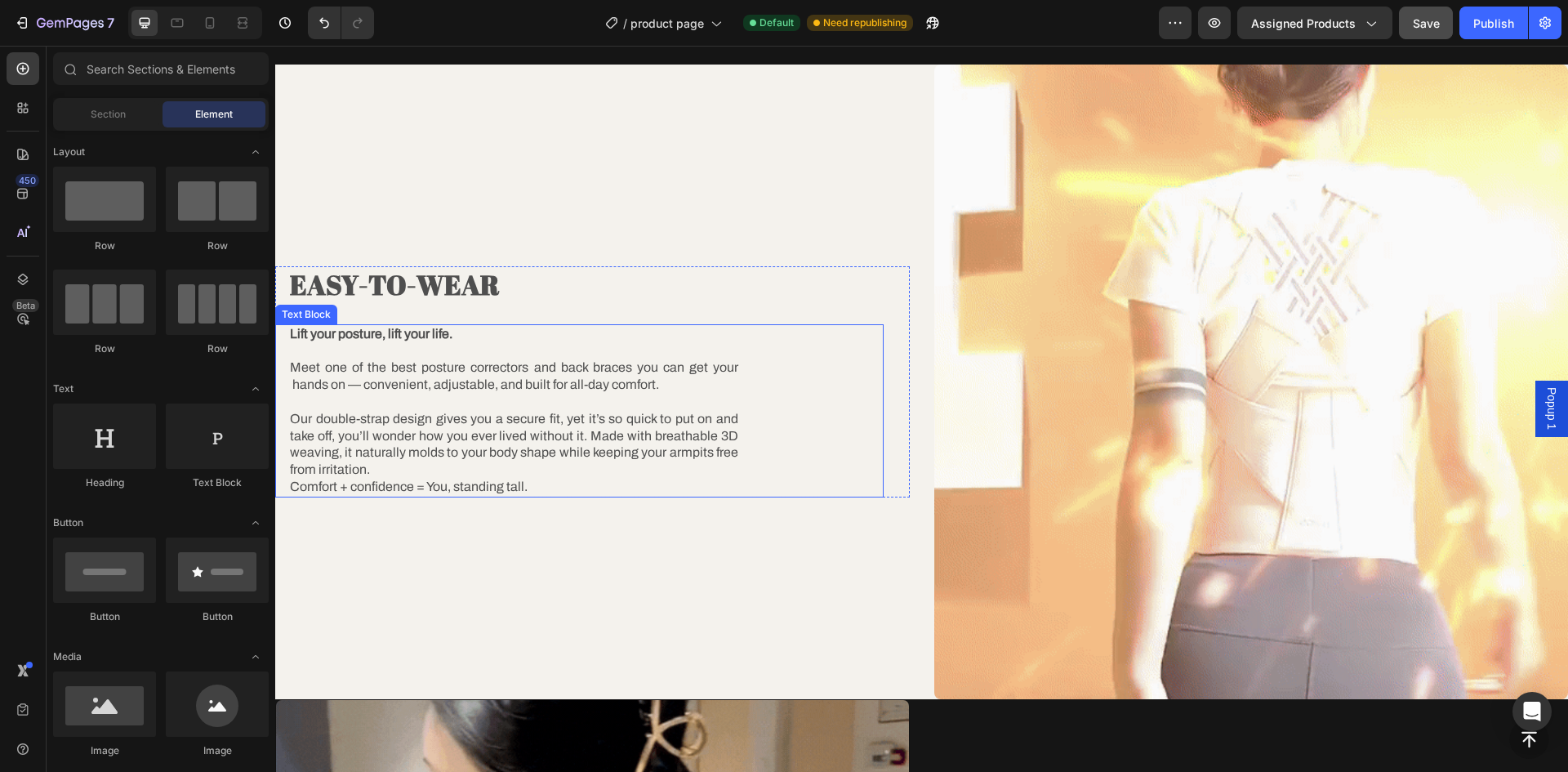
click at [840, 430] on div "Lift your posture, lift your life. Meet one of the best posture correctors and …" at bounding box center [586, 411] width 595 height 174
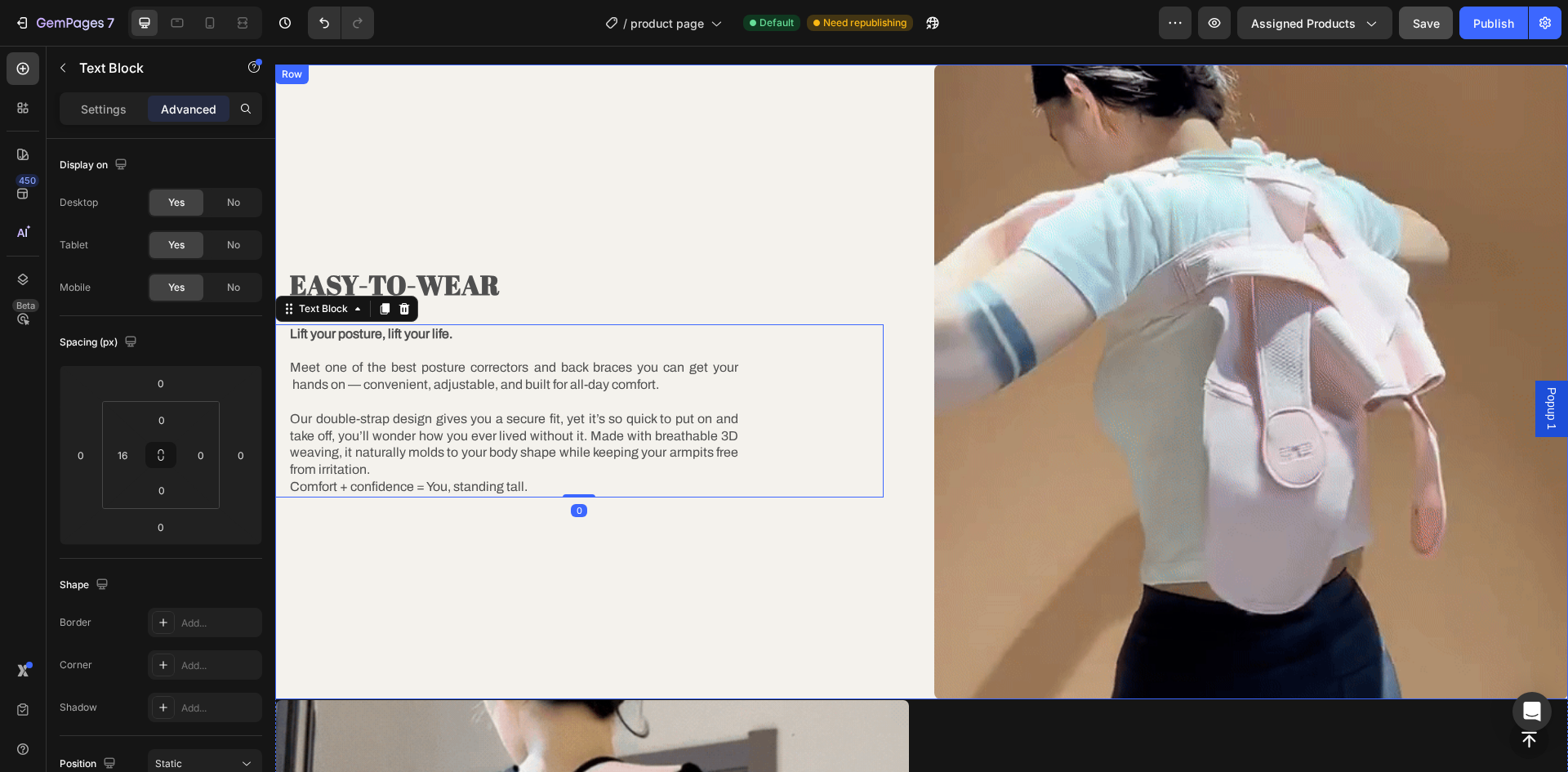
click at [841, 232] on div "EASY-TO-WEAR Heading Lift your posture, lift your life. Meet one of the best po…" at bounding box center [592, 382] width 634 height 635
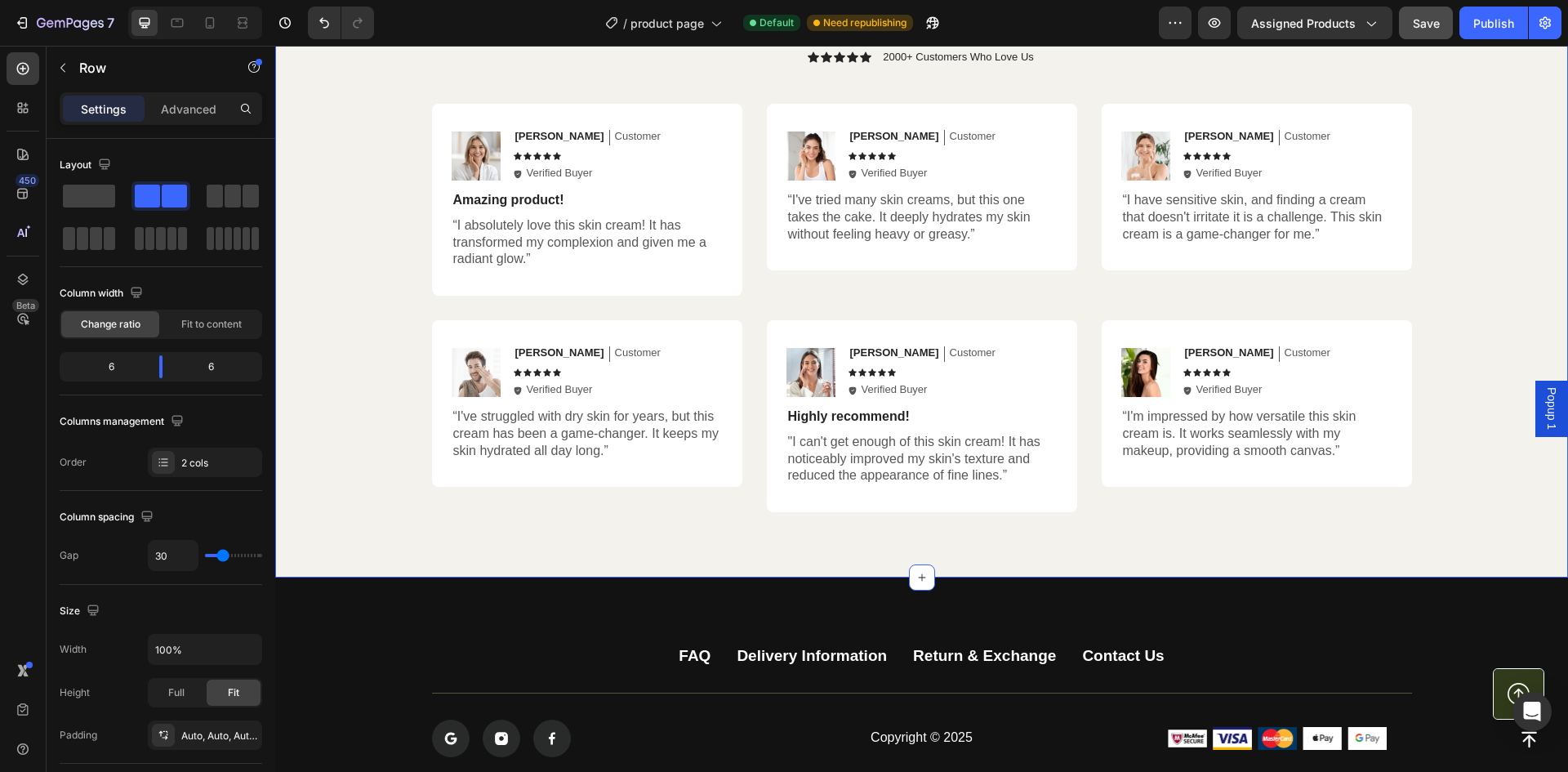
scroll to position [4168, 0]
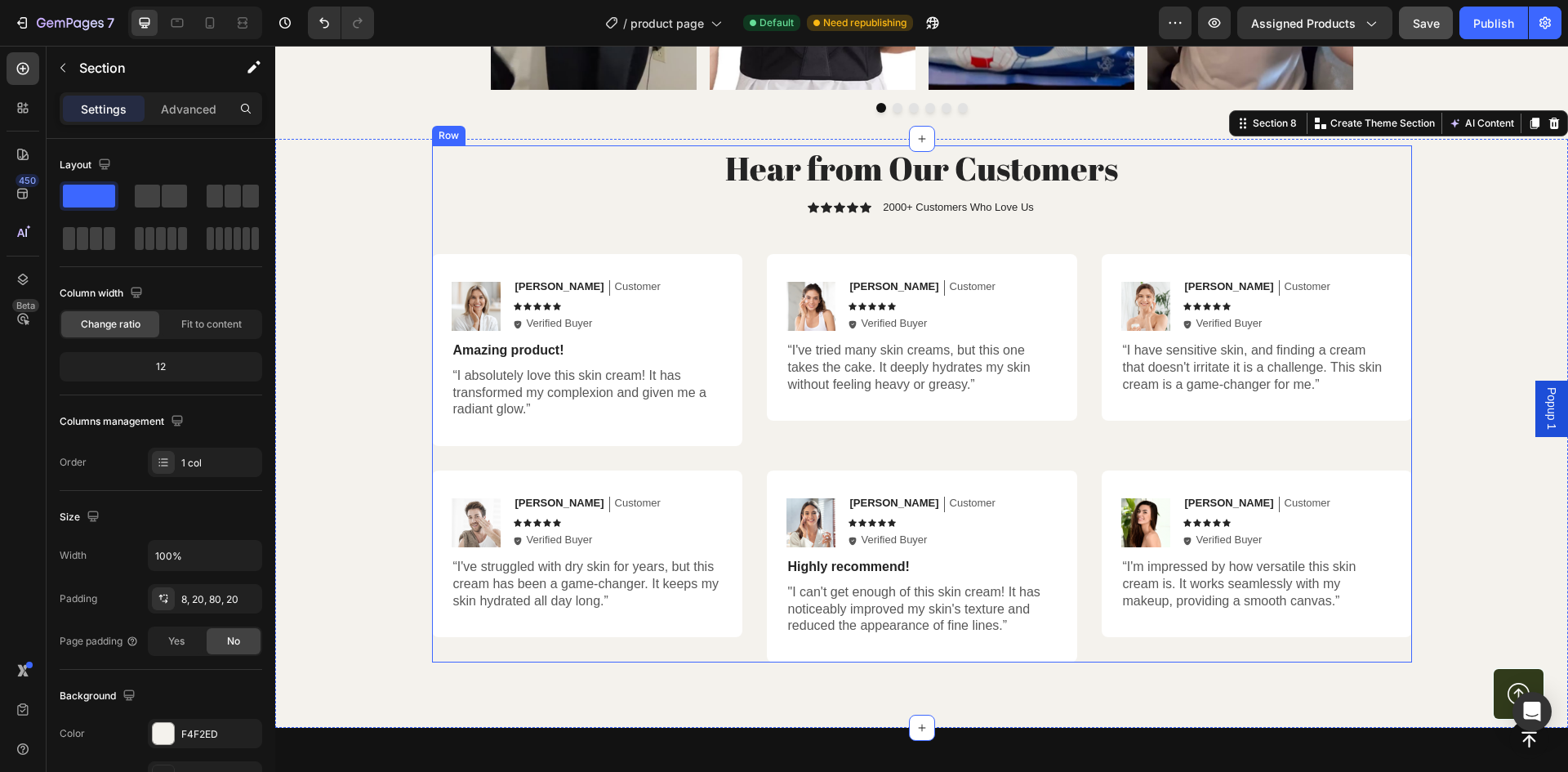
click at [888, 208] on p "2000+ Customers Who Love Us" at bounding box center [958, 207] width 152 height 13
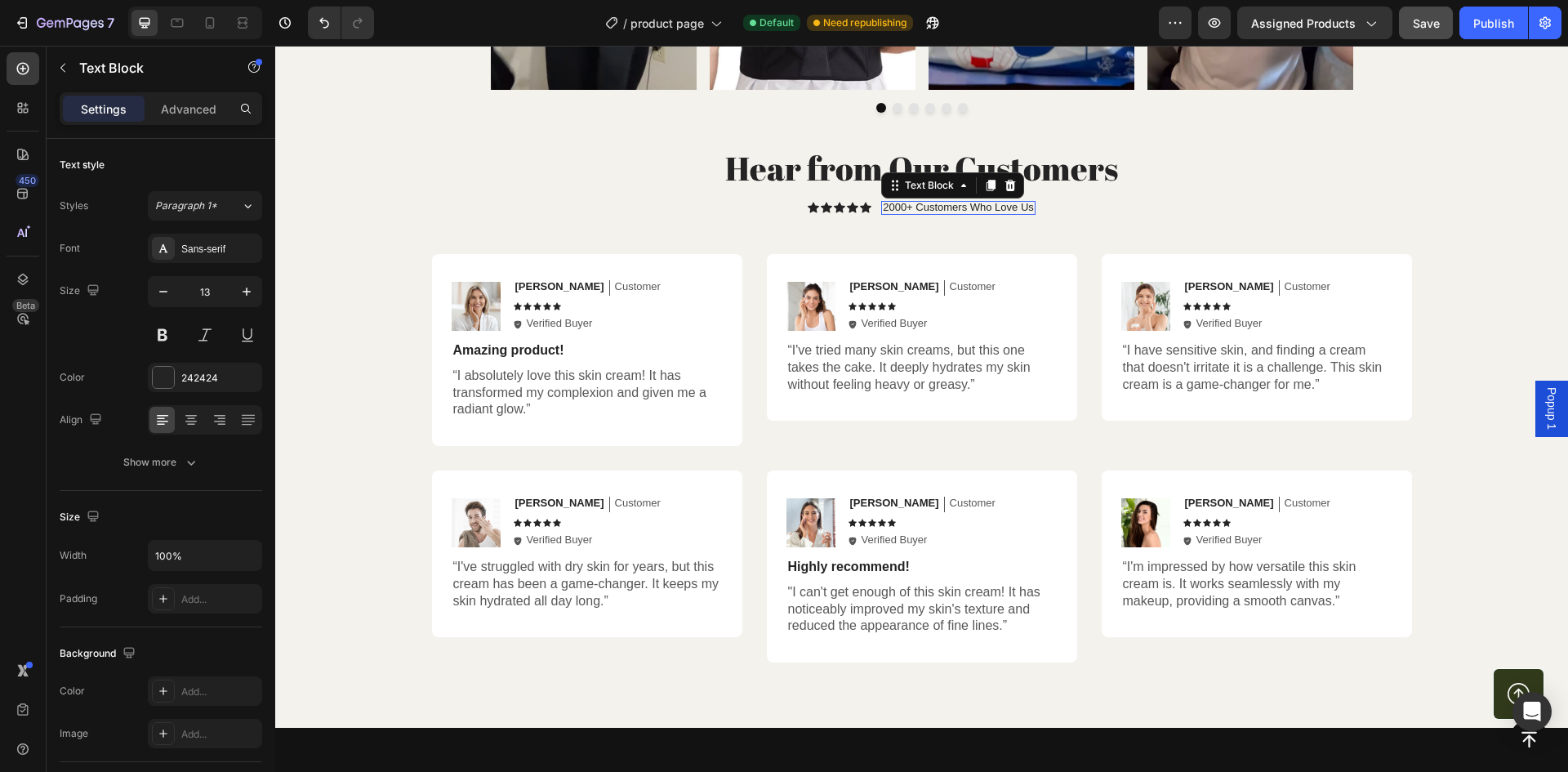
click at [887, 208] on p "2000+ Customers Who Love Us" at bounding box center [958, 207] width 152 height 13
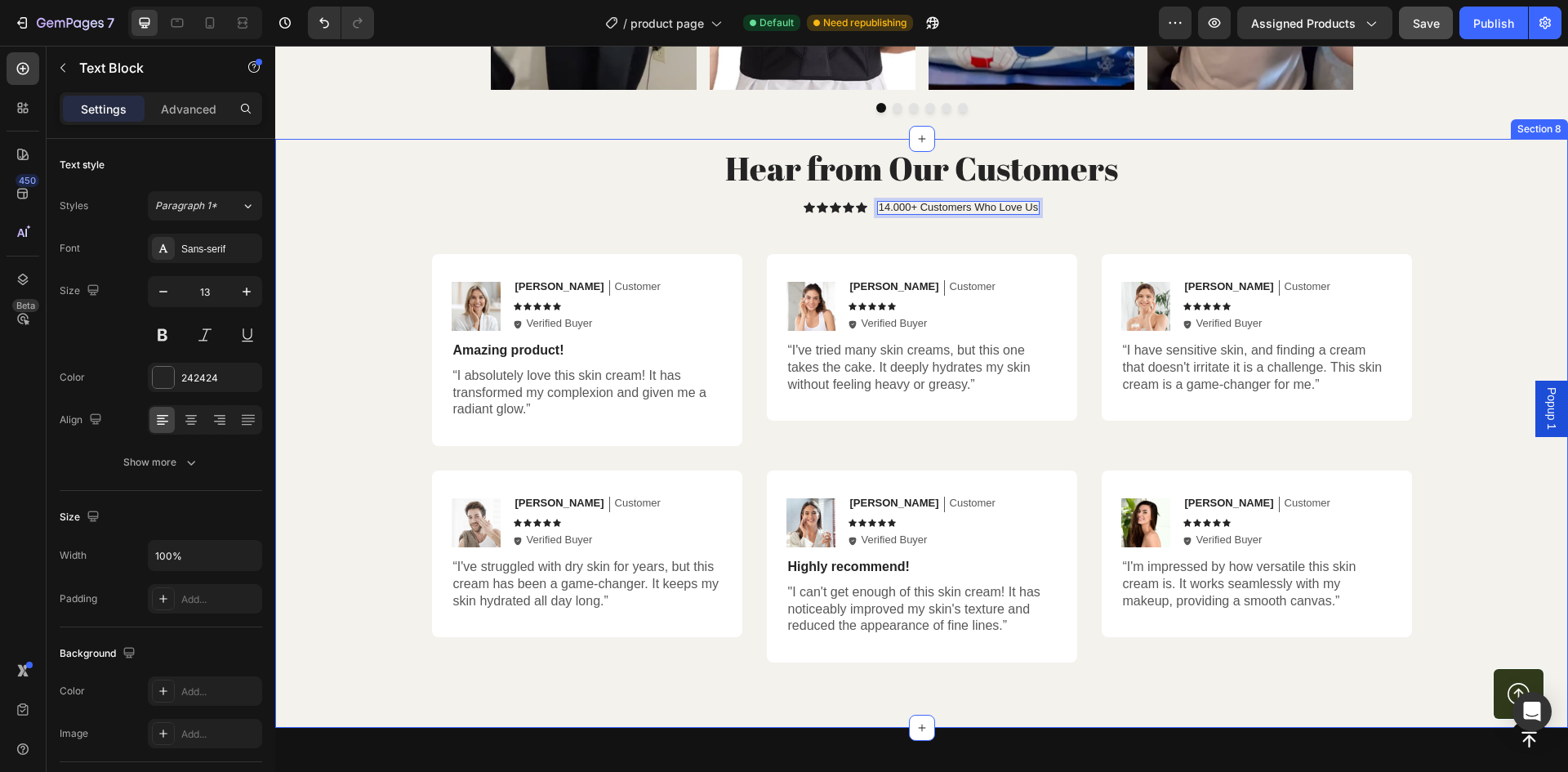
click at [1490, 287] on div "Hear from Our Customers Heading Icon Icon Icon Icon Icon Icon List 14.000+ Cust…" at bounding box center [921, 405] width 1261 height 518
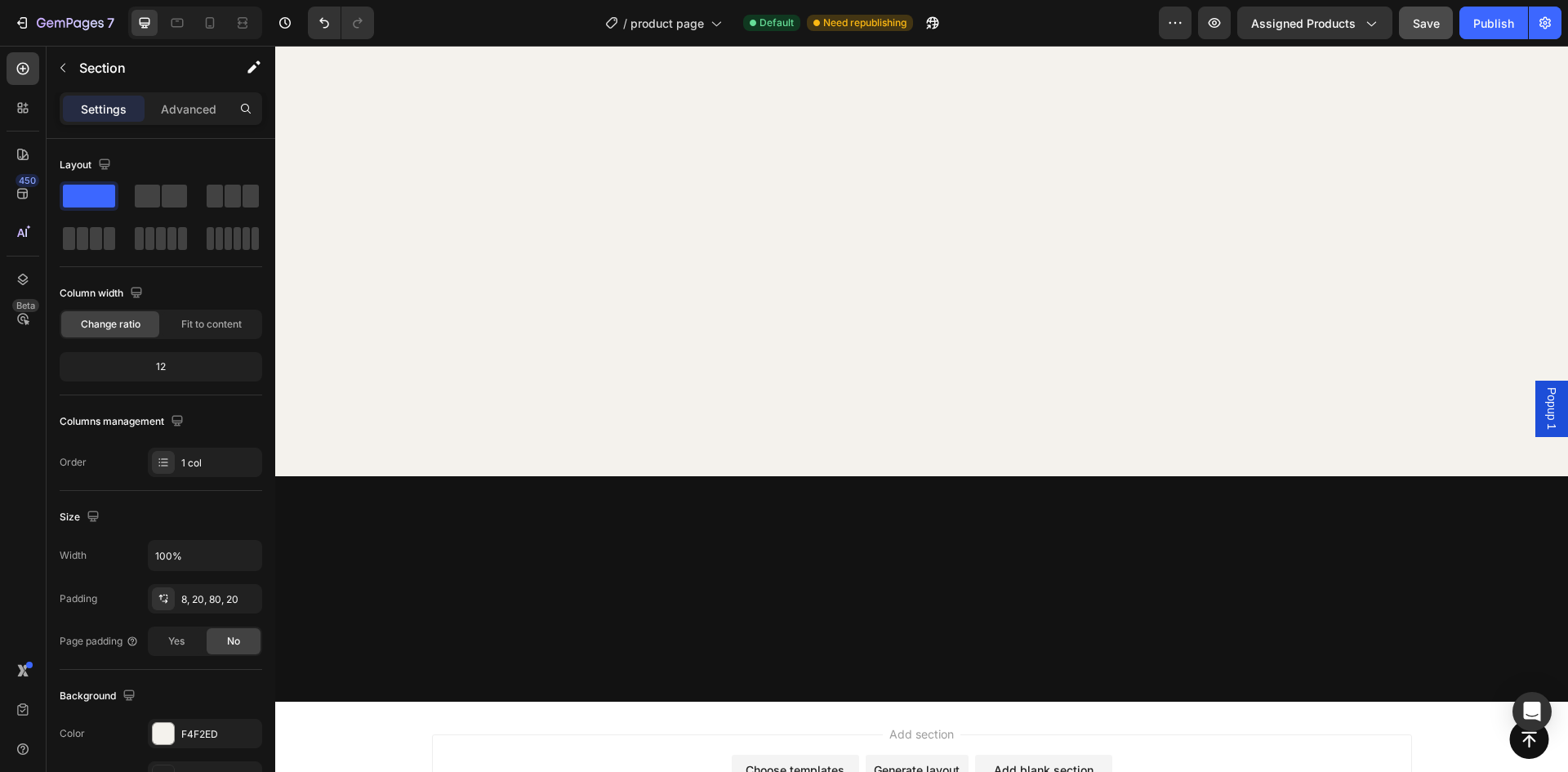
scroll to position [0, 0]
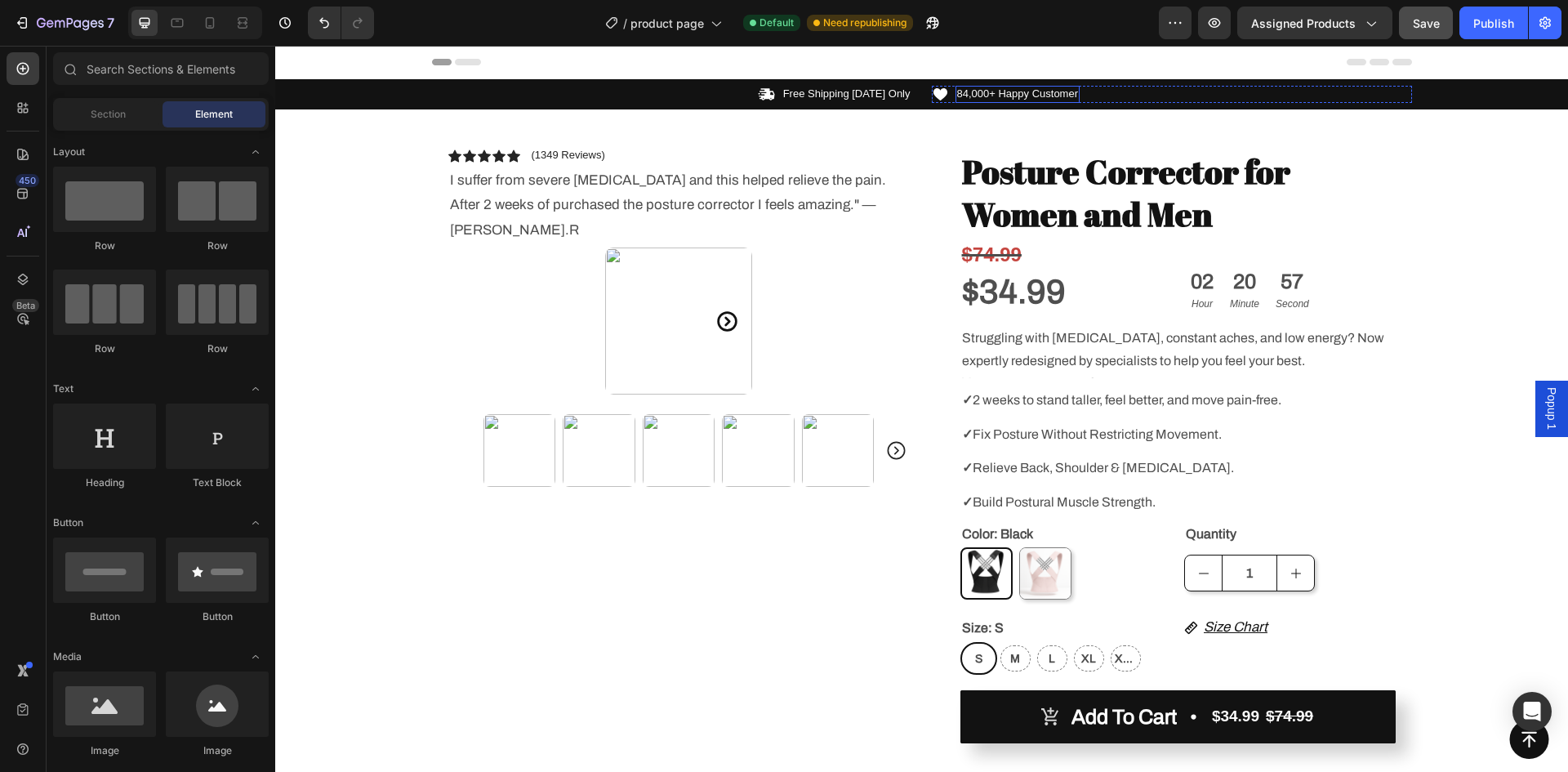
click at [974, 101] on div "84,000+ Happy Customer Text Block" at bounding box center [1018, 93] width 125 height 17
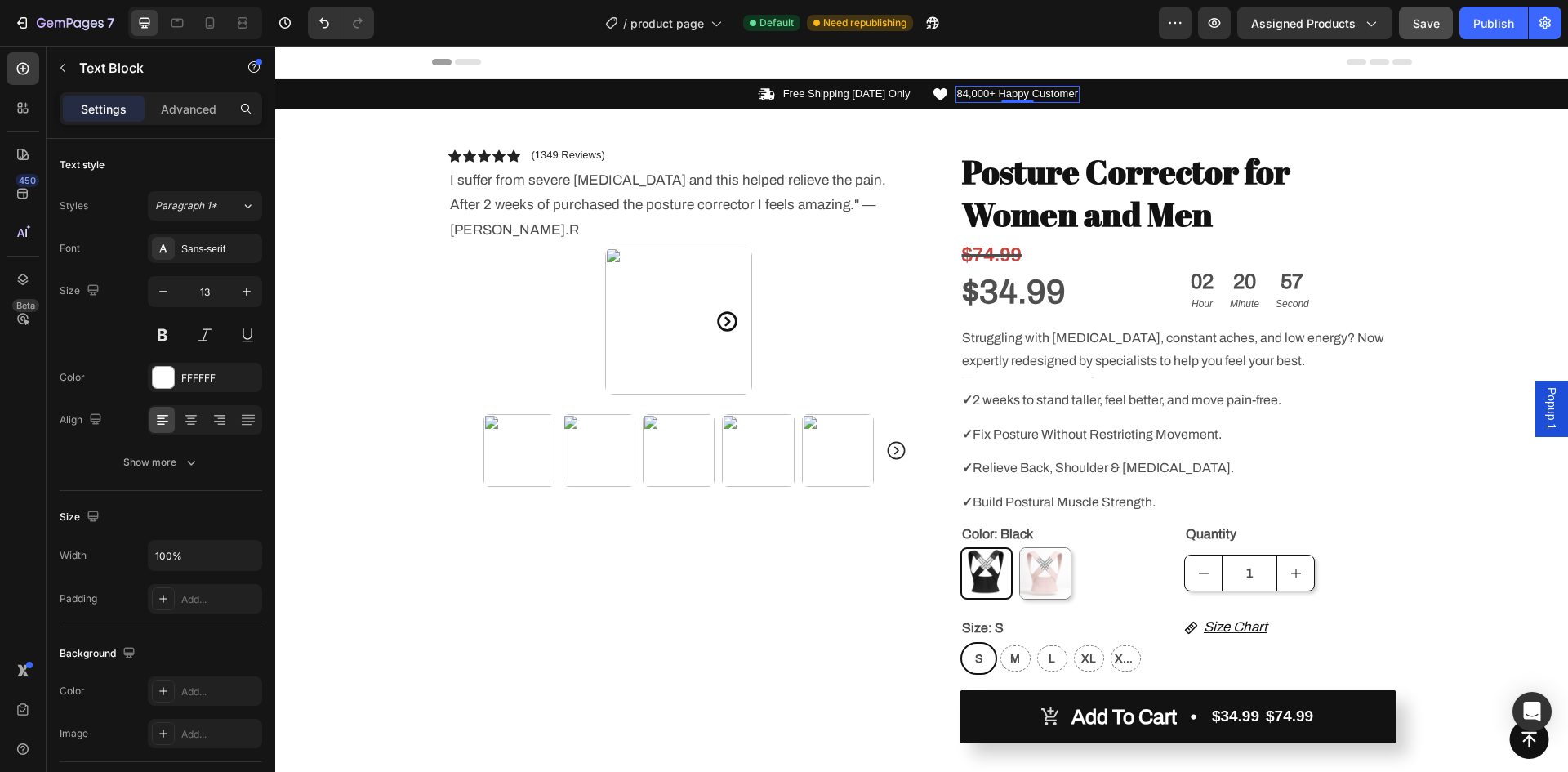
click at [959, 97] on p "84,000+ Happy Customer" at bounding box center [1018, 94] width 122 height 14
click at [959, 95] on p "84,000+ Happy Customer" at bounding box center [1018, 94] width 122 height 14
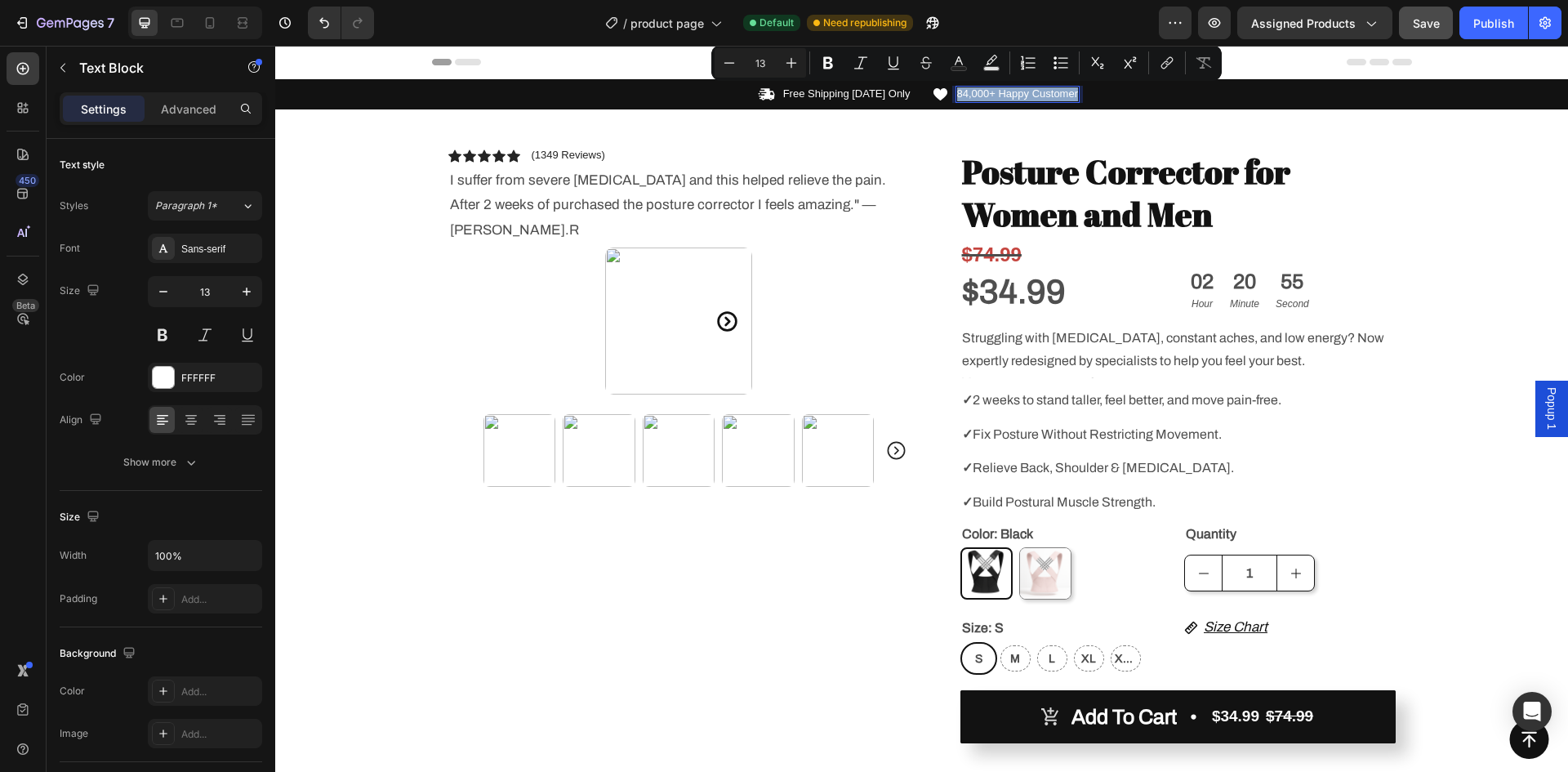
click at [959, 95] on p "84,000+ Happy Customer" at bounding box center [1018, 94] width 122 height 14
click at [958, 95] on p "84,000+ Happy Customer" at bounding box center [1018, 94] width 122 height 14
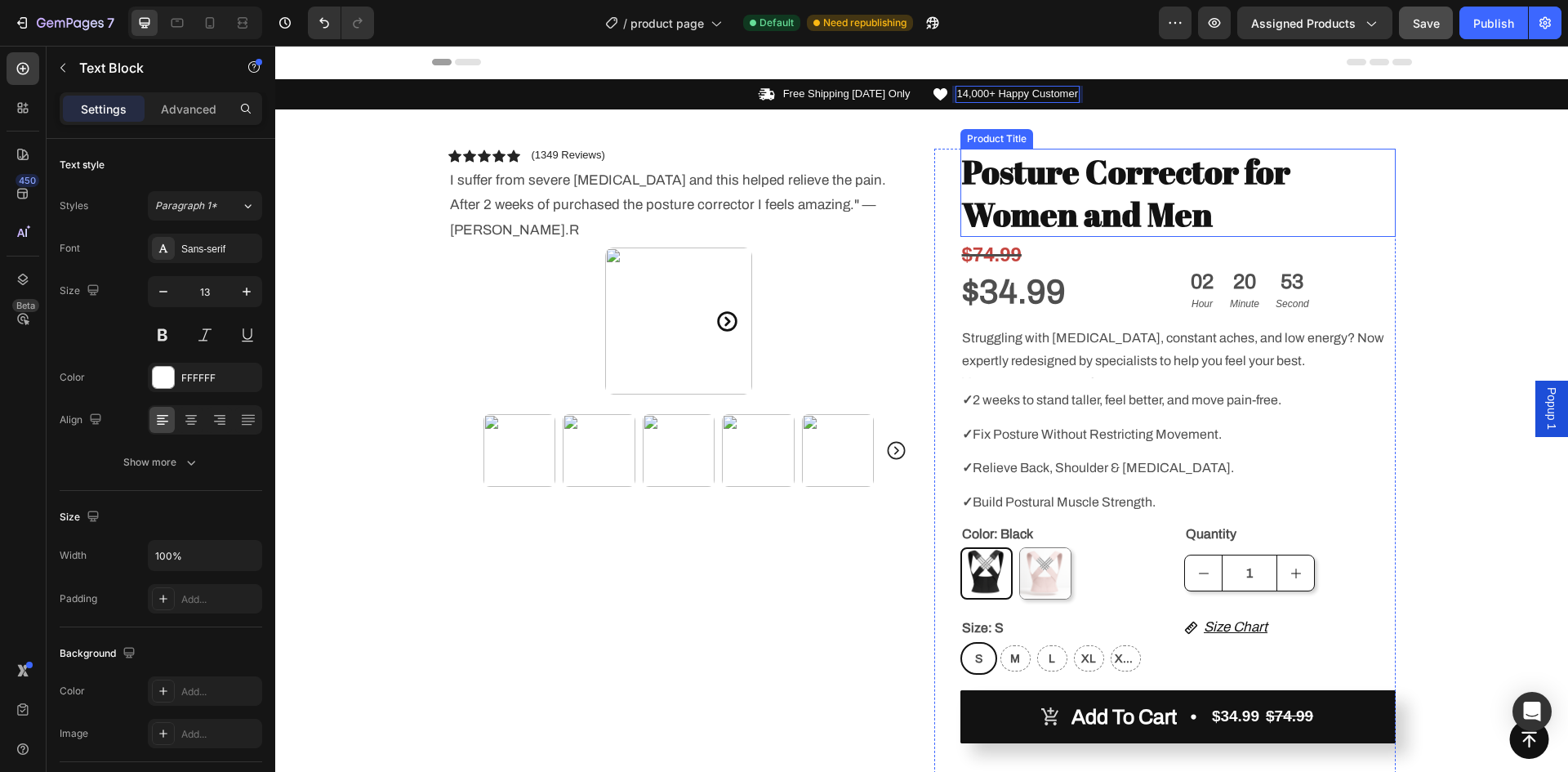
click at [1419, 227] on div "Icon Free Shipping [DATE] Only Text Block Row Icon 14,000+ Happy Customer Text …" at bounding box center [921, 635] width 1293 height 1113
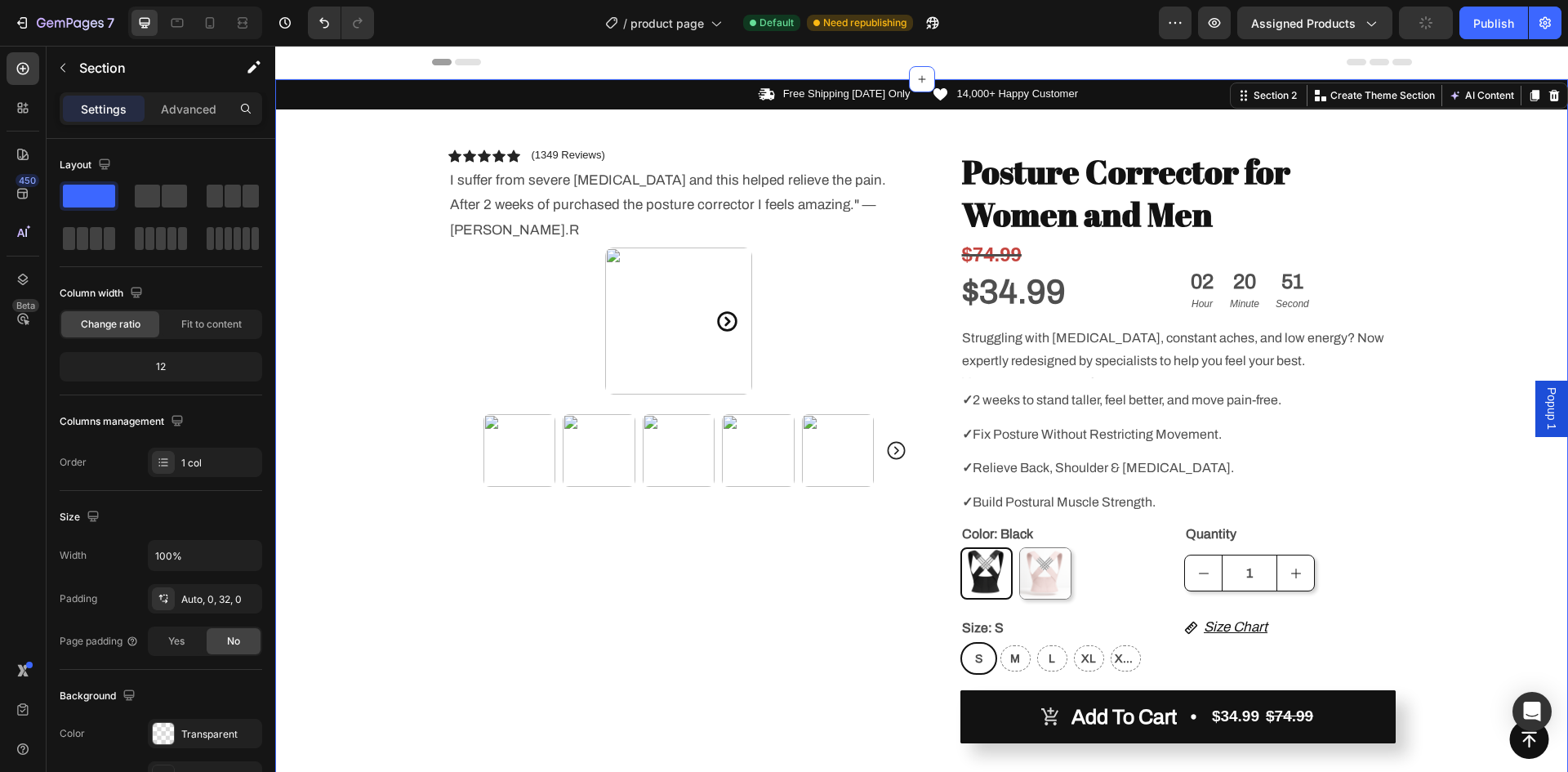
click at [1524, 240] on div "Icon Free Shipping [DATE] Only Text Block Row Icon 14,000+ Happy Customer Text …" at bounding box center [921, 635] width 1293 height 1113
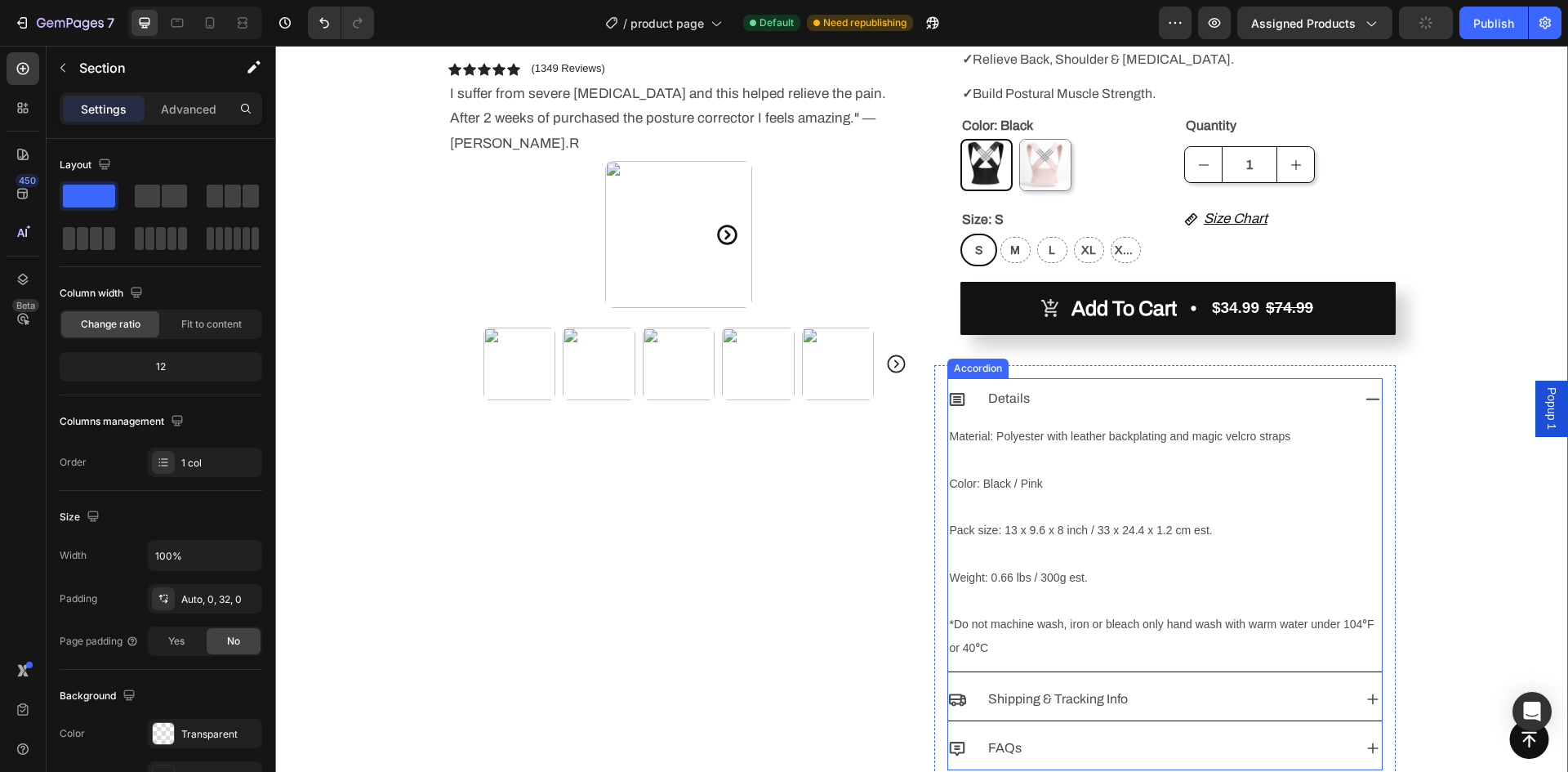
click at [1370, 397] on icon at bounding box center [1372, 399] width 18 height 18
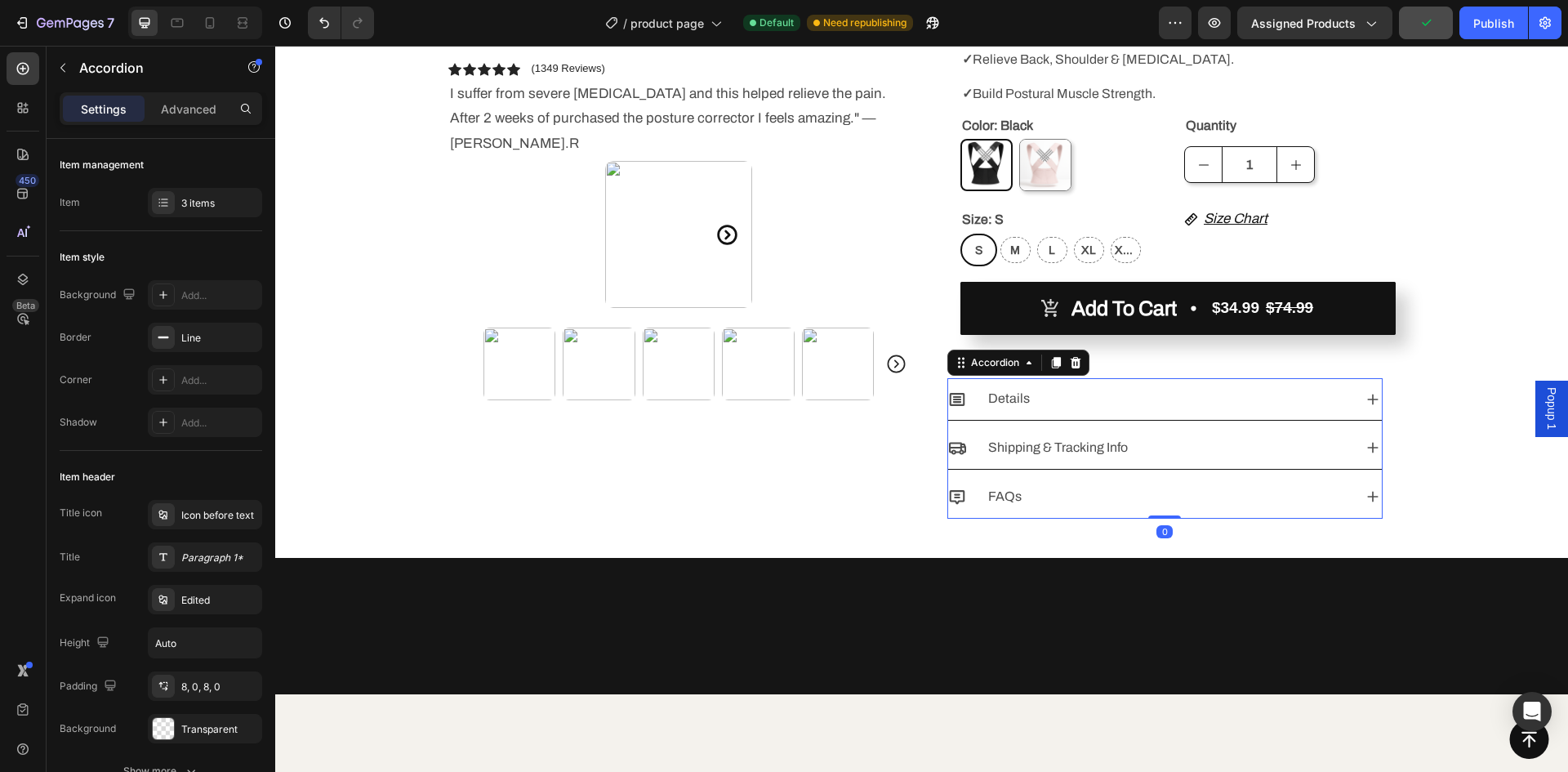
click at [364, 608] on div at bounding box center [921, 639] width 1293 height 110
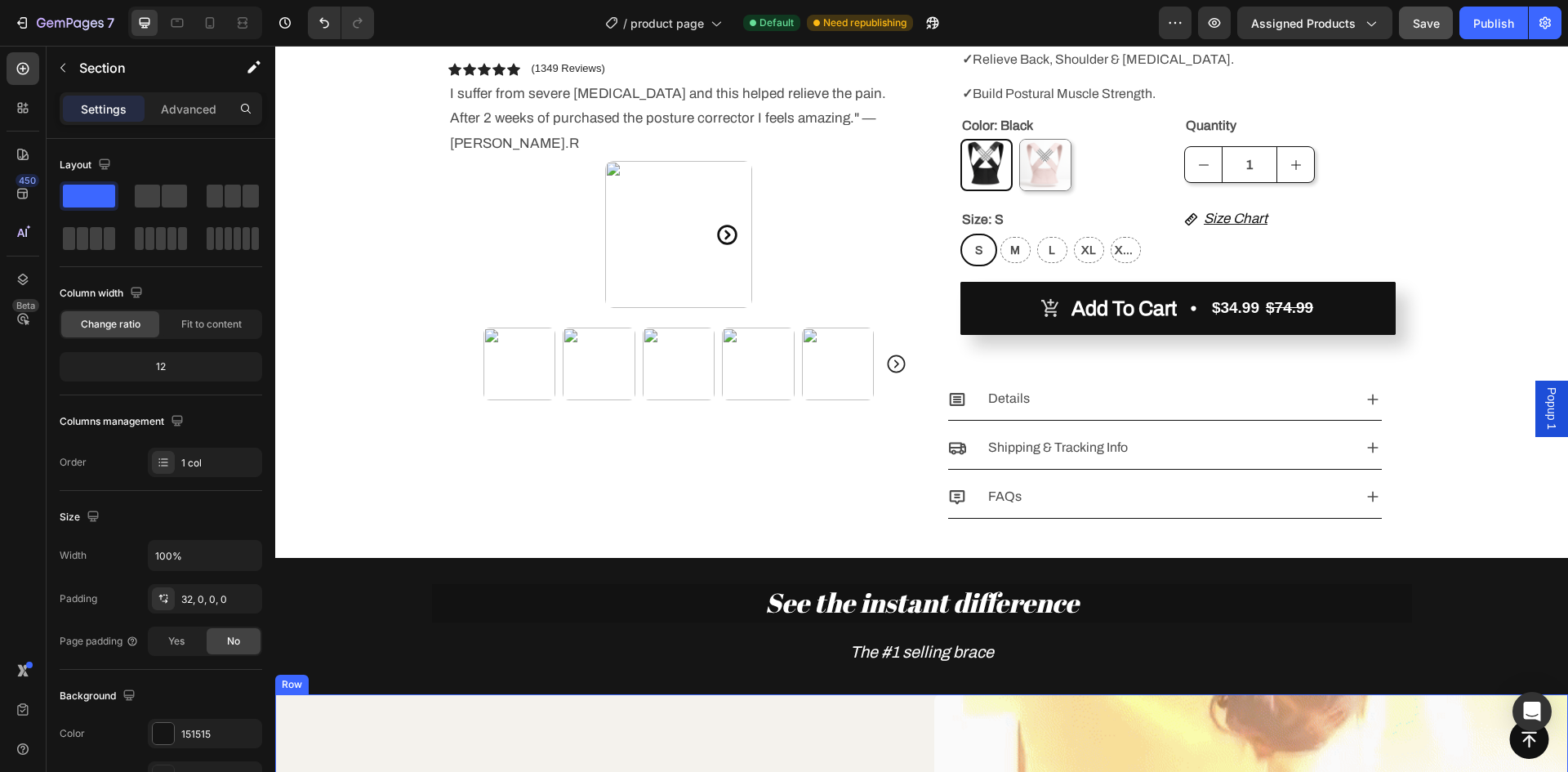
scroll to position [735, 0]
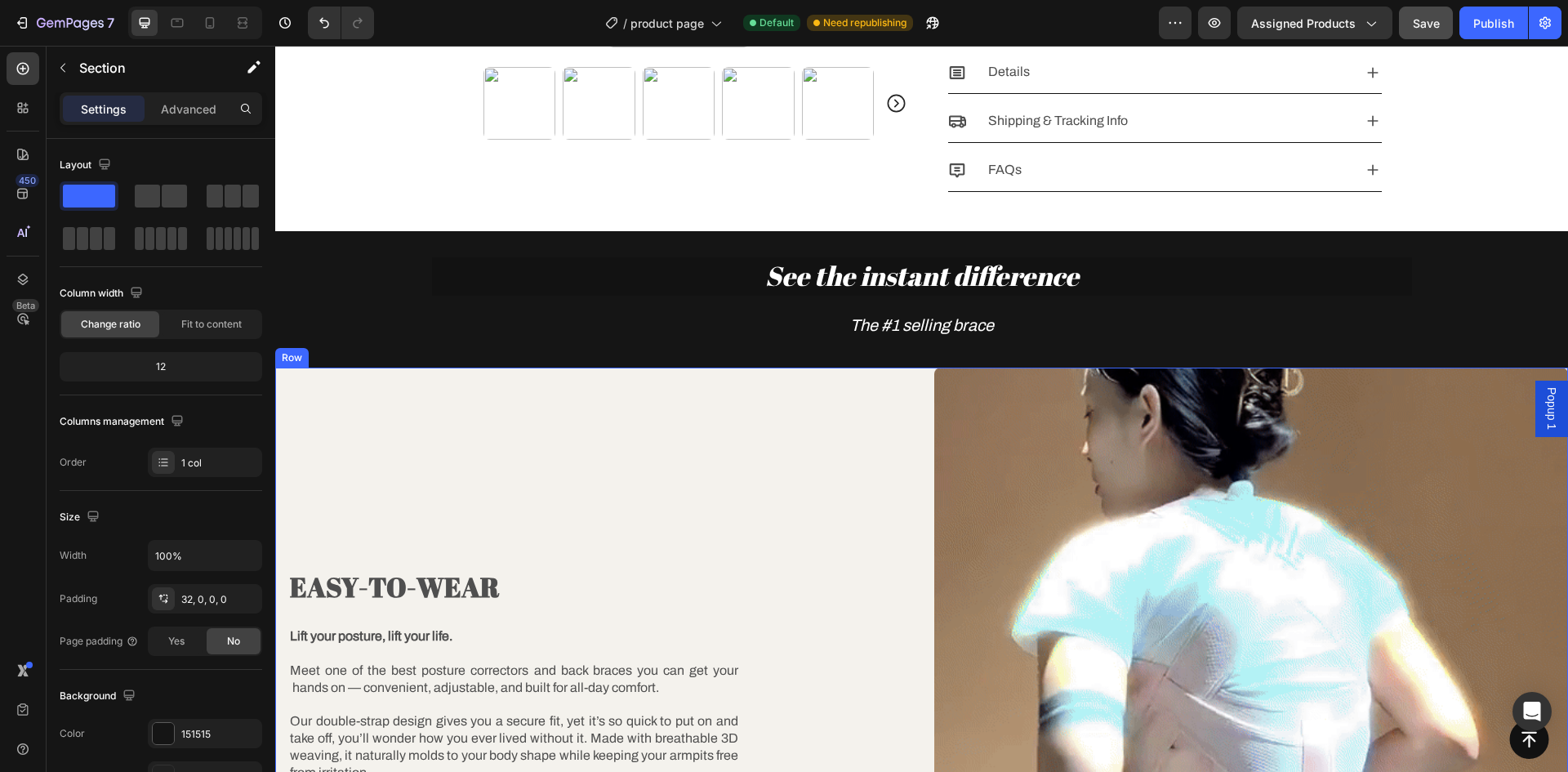
click at [633, 558] on div "EASY-TO-WEAR Heading Lift your posture, lift your life. Meet one of the best po…" at bounding box center [592, 685] width 634 height 635
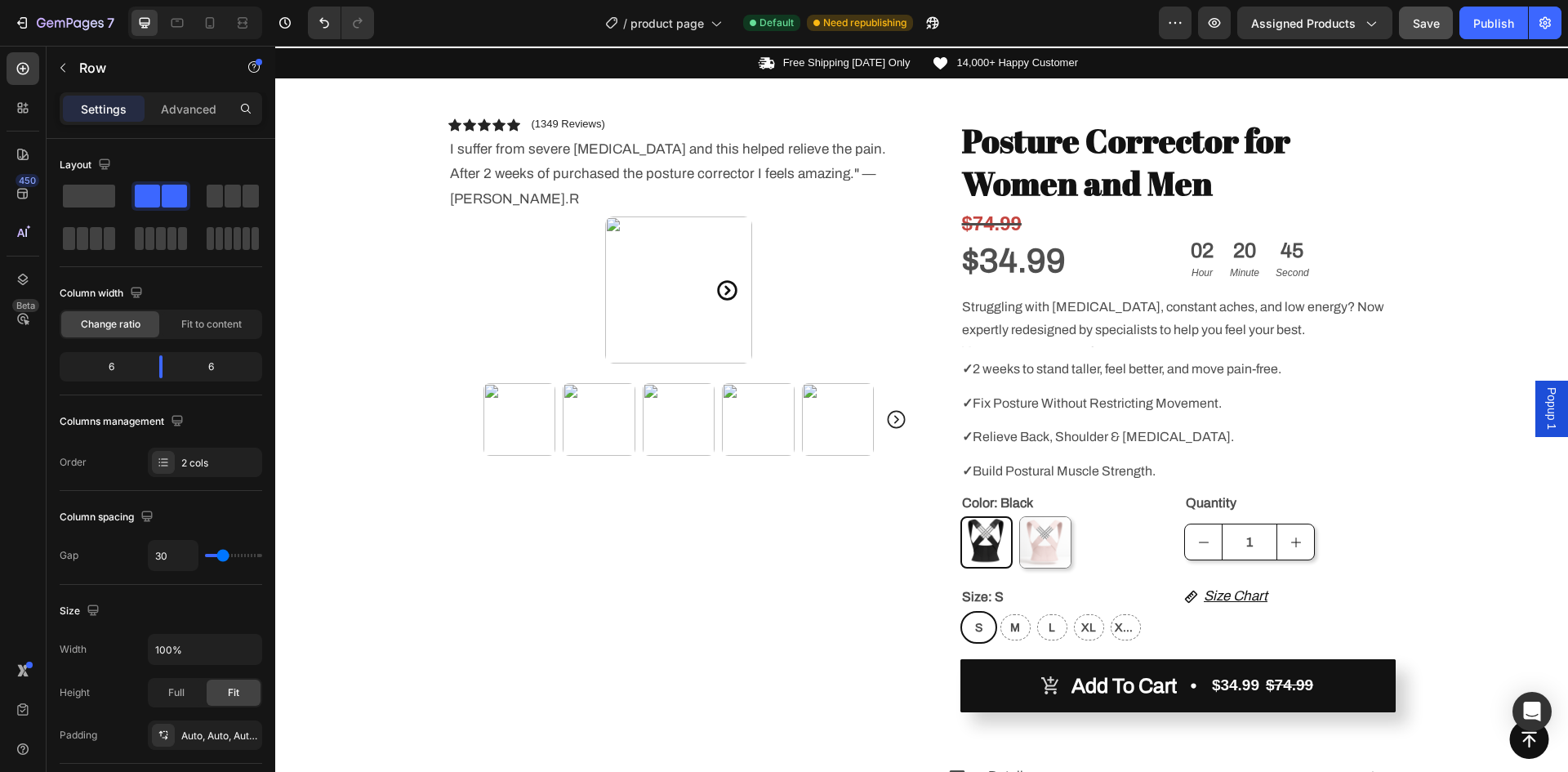
scroll to position [0, 0]
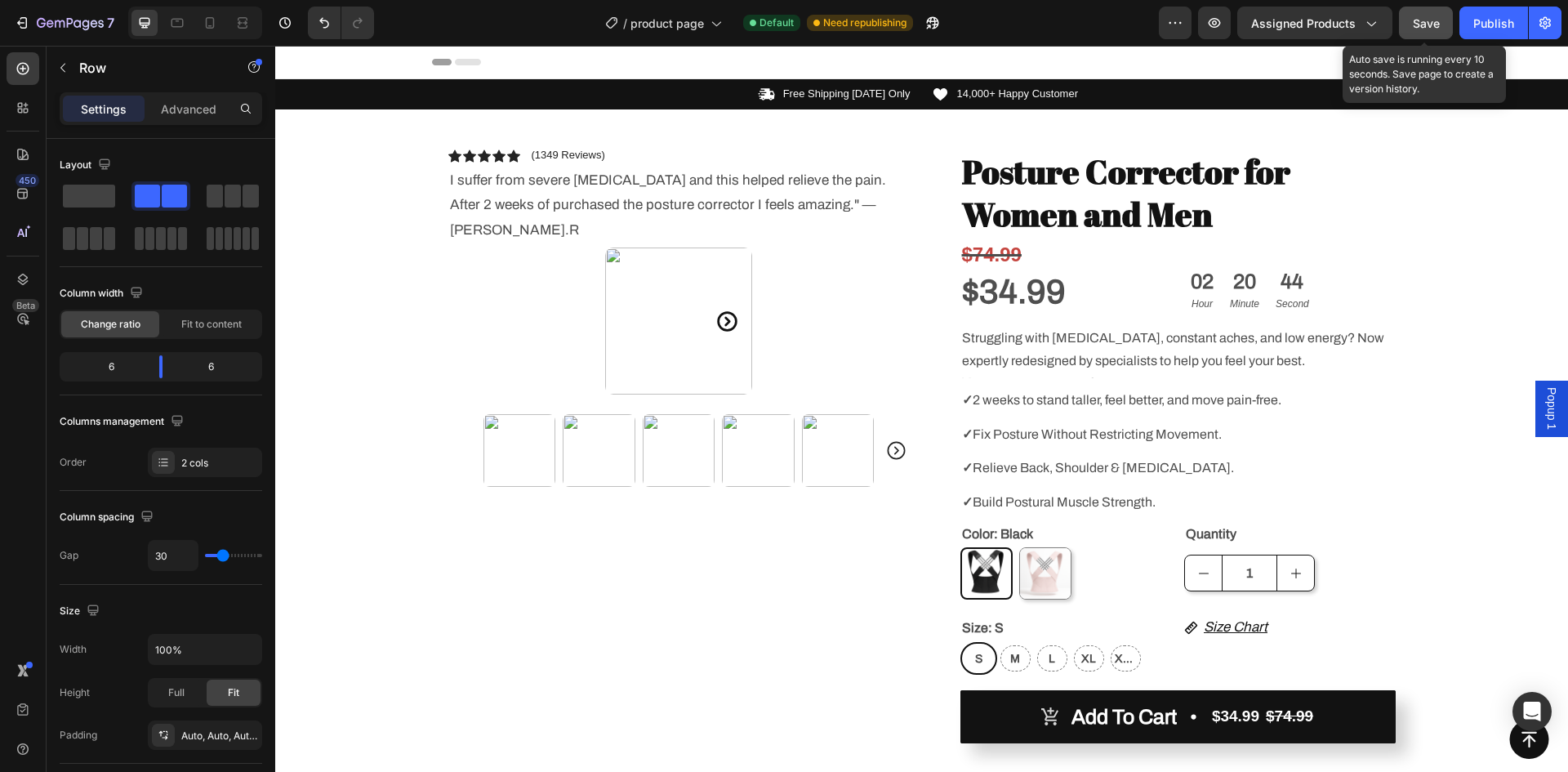
click at [1431, 26] on span "Save" at bounding box center [1426, 24] width 27 height 14
